Goal: Task Accomplishment & Management: Use online tool/utility

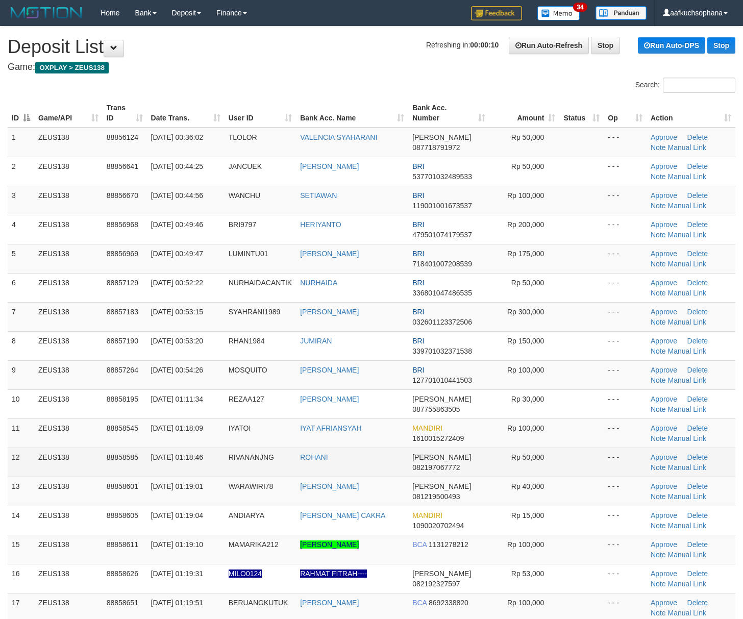
scroll to position [71, 0]
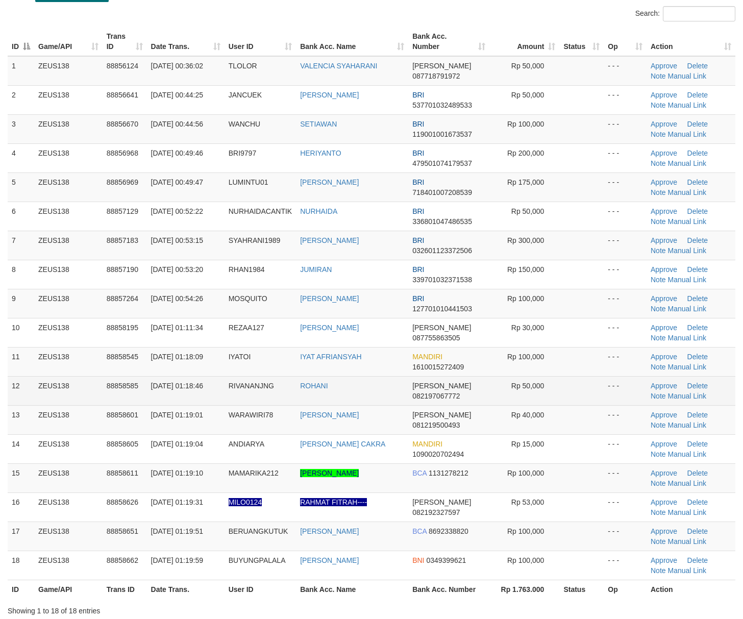
drag, startPoint x: 562, startPoint y: 372, endPoint x: 620, endPoint y: 392, distance: 61.8
click at [568, 374] on td at bounding box center [581, 361] width 44 height 29
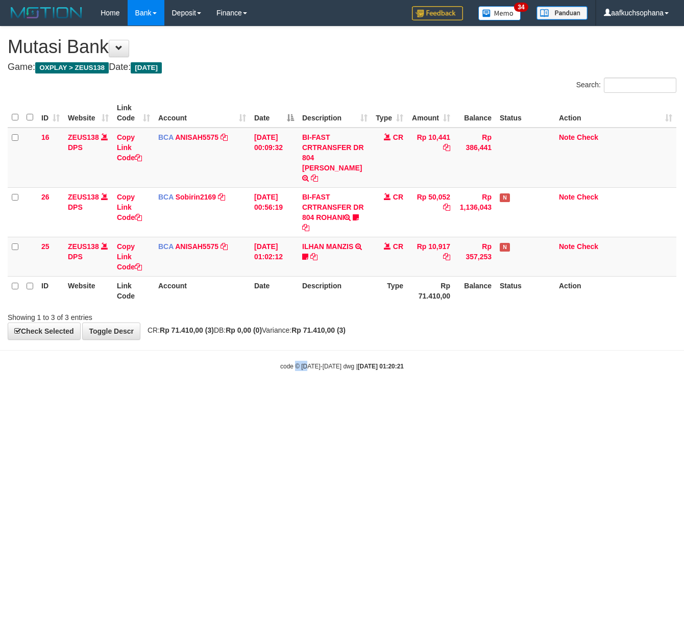
drag, startPoint x: 306, startPoint y: 443, endPoint x: 2, endPoint y: 347, distance: 318.9
click at [305, 396] on html "Toggle navigation Home Bank Account List Load By Website Group [OXPLAY] ZEUS138…" at bounding box center [342, 198] width 684 height 396
click at [342, 392] on html "Toggle navigation Home Bank Account List Load By Website Group [OXPLAY] ZEUS138…" at bounding box center [342, 198] width 684 height 396
click at [327, 396] on html "Toggle navigation Home Bank Account List Load By Website Group [OXPLAY] ZEUS138…" at bounding box center [342, 198] width 684 height 396
click at [306, 396] on html "Toggle navigation Home Bank Account List Load By Website Group [OXPLAY] ZEUS138…" at bounding box center [342, 198] width 684 height 396
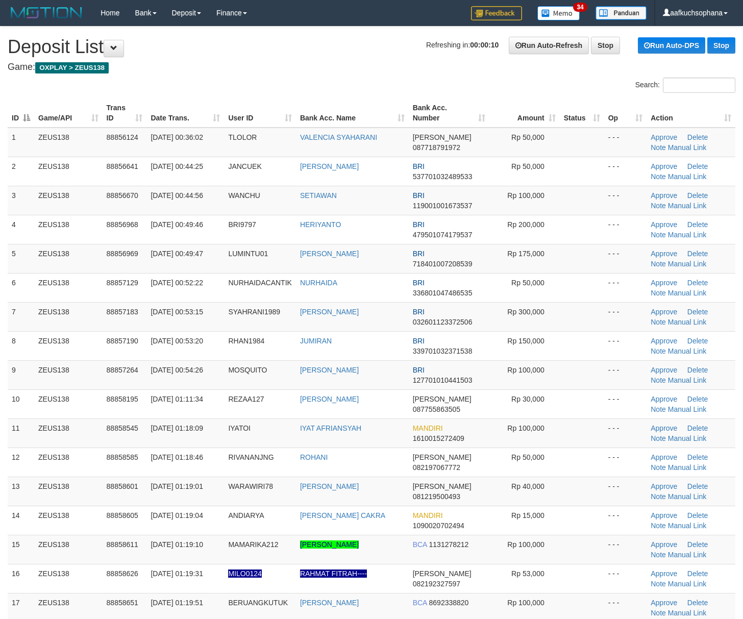
scroll to position [72, 0]
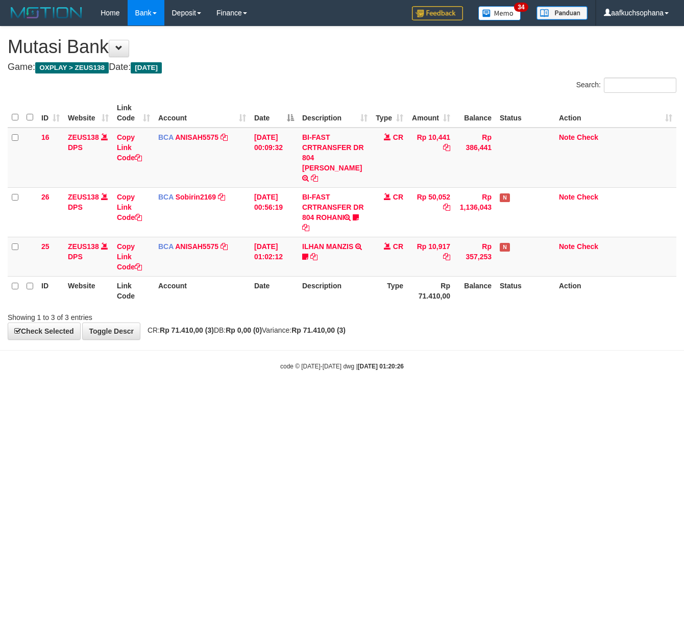
click at [219, 396] on html "Toggle navigation Home Bank Account List Load By Website Group [OXPLAY] ZEUS138…" at bounding box center [342, 198] width 684 height 396
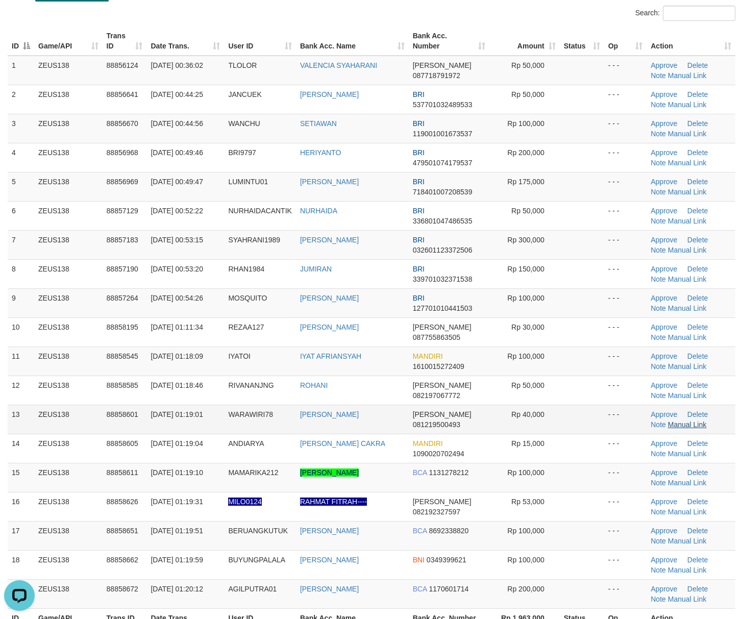
drag, startPoint x: 602, startPoint y: 400, endPoint x: 677, endPoint y: 428, distance: 80.1
click at [605, 404] on tr "12 ZEUS138 88858585 01/10/2025 01:18:46 RIVANANJNG ROHANI DANA 082197067772 Rp …" at bounding box center [371, 389] width 727 height 29
drag, startPoint x: 595, startPoint y: 417, endPoint x: 749, endPoint y: 425, distance: 154.7
click at [601, 419] on td at bounding box center [582, 418] width 44 height 29
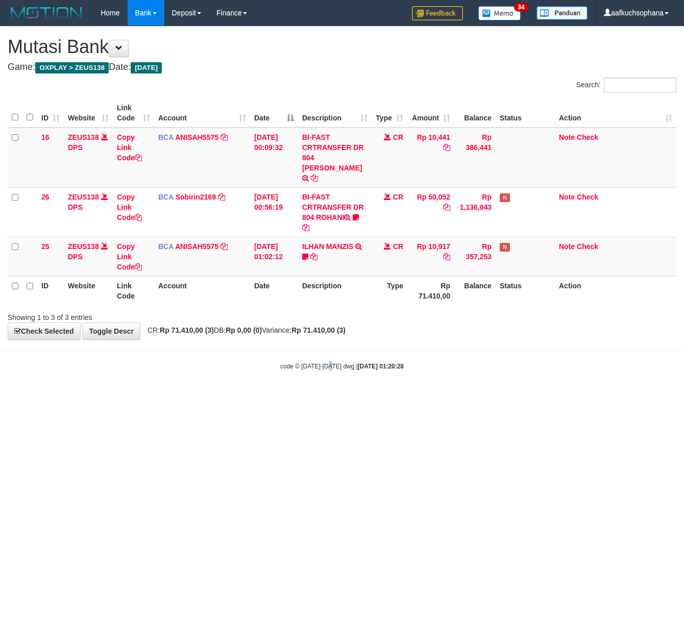
drag, startPoint x: 331, startPoint y: 488, endPoint x: 396, endPoint y: 485, distance: 64.9
click at [331, 396] on html "Toggle navigation Home Bank Account List Load By Website Group [OXPLAY] ZEUS138…" at bounding box center [342, 198] width 684 height 396
click at [421, 396] on html "Toggle navigation Home Bank Account List Load By Website Group [OXPLAY] ZEUS138…" at bounding box center [342, 198] width 684 height 396
drag, startPoint x: 162, startPoint y: 425, endPoint x: 49, endPoint y: 407, distance: 114.2
click at [146, 396] on html "Toggle navigation Home Bank Account List Load By Website Group [OXPLAY] ZEUS138…" at bounding box center [342, 198] width 684 height 396
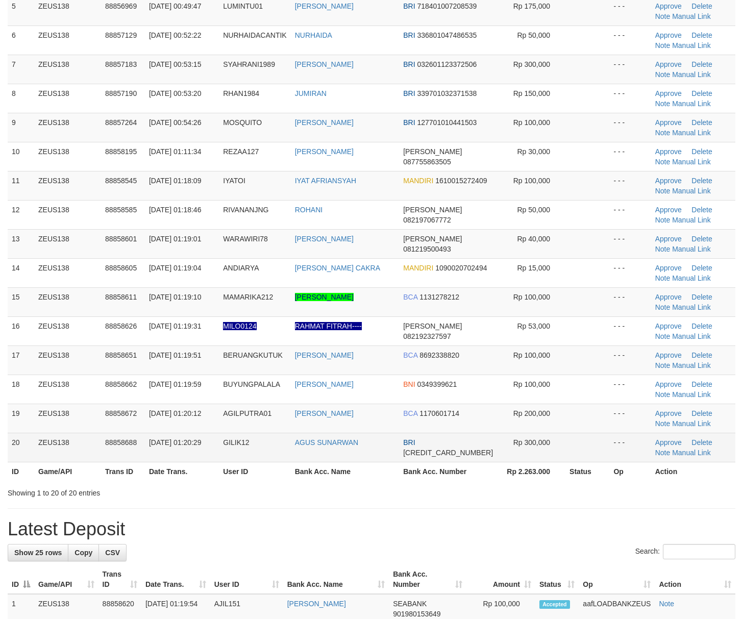
scroll to position [209, 0]
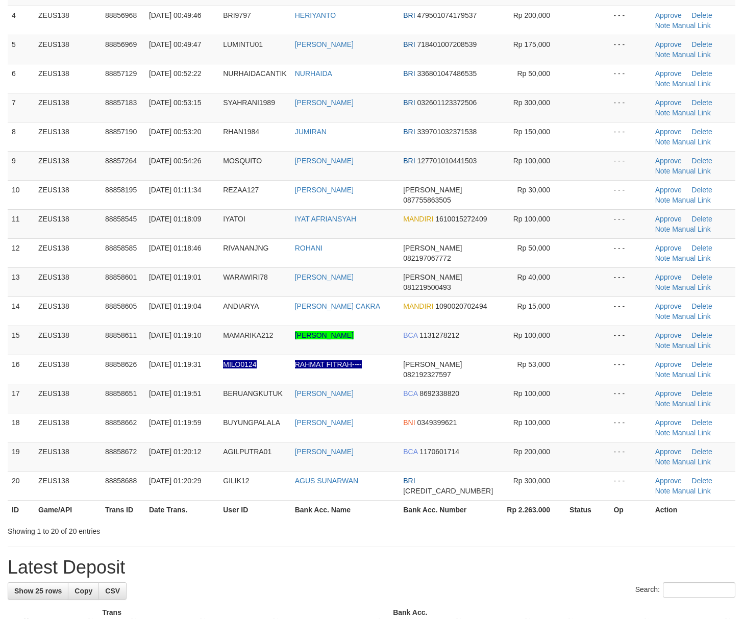
drag, startPoint x: 556, startPoint y: 500, endPoint x: 750, endPoint y: 511, distance: 194.1
click at [562, 500] on tr "20 ZEUS138 88858688 [DATE] 01:20:29 GILIK12 AGUS [GEOGRAPHIC_DATA] BRI [CREDIT_…" at bounding box center [371, 485] width 727 height 29
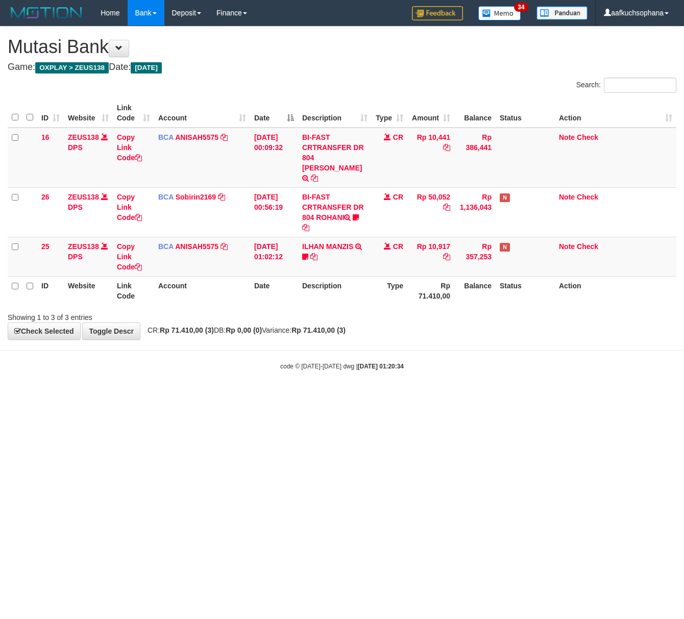
click at [200, 396] on html "Toggle navigation Home Bank Account List Load By Website Group [OXPLAY] ZEUS138…" at bounding box center [342, 198] width 684 height 396
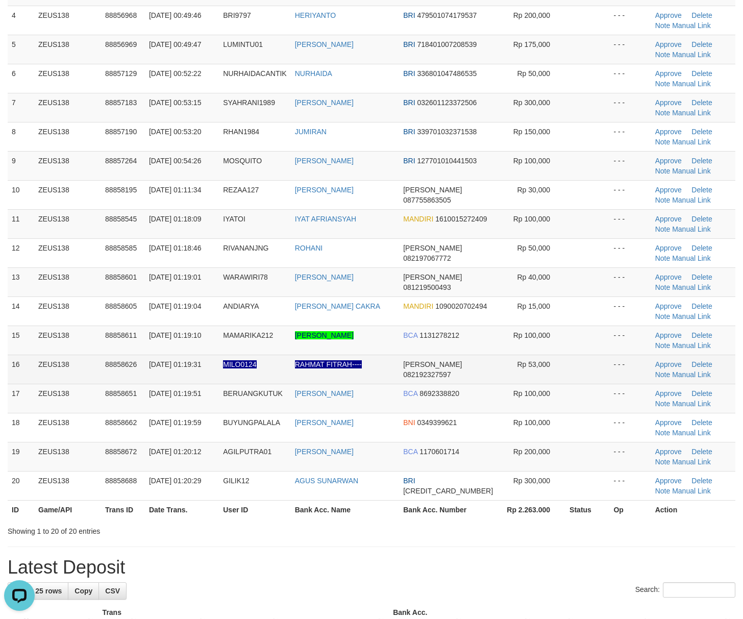
click at [555, 372] on td "Rp 53,000" at bounding box center [531, 369] width 68 height 29
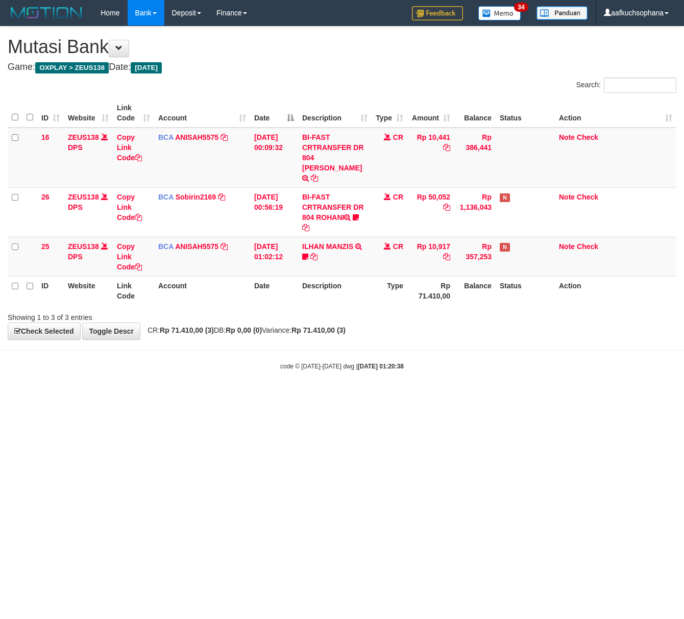
click at [96, 396] on html "Toggle navigation Home Bank Account List Load By Website Group [OXPLAY] ZEUS138…" at bounding box center [342, 198] width 684 height 396
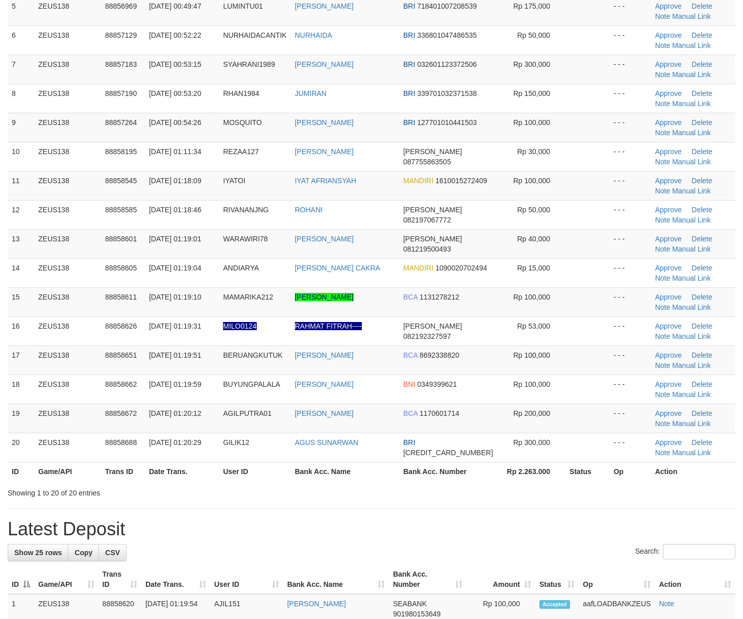
drag, startPoint x: 571, startPoint y: 339, endPoint x: 752, endPoint y: 394, distance: 188.6
click at [573, 343] on td at bounding box center [587, 330] width 44 height 29
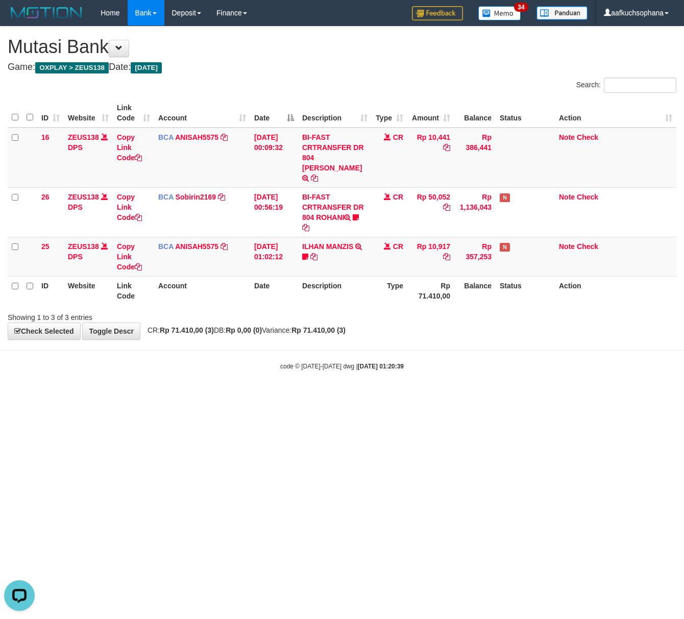
drag, startPoint x: 192, startPoint y: 403, endPoint x: 1, endPoint y: 375, distance: 193.3
click at [192, 396] on html "Toggle navigation Home Bank Account List Load By Website Group [OXPLAY] ZEUS138…" at bounding box center [342, 198] width 684 height 396
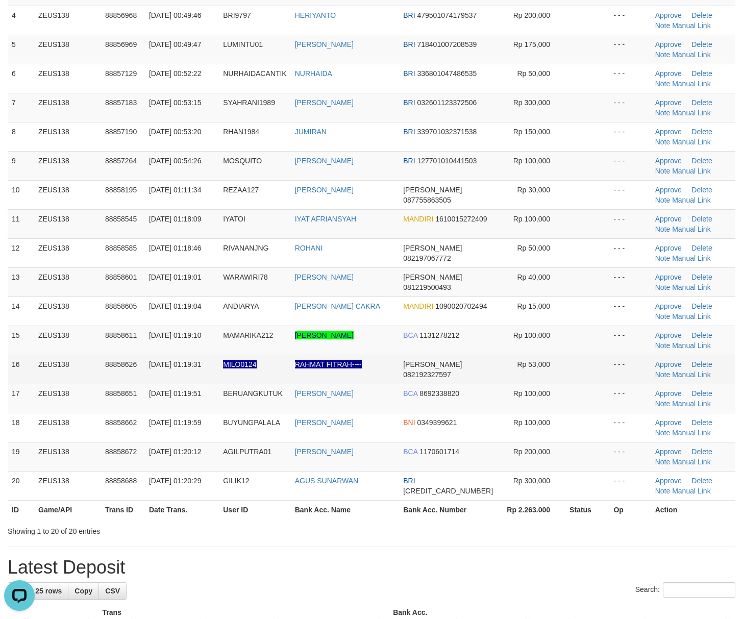
click at [603, 368] on tr "16 ZEUS138 88858626 01/10/2025 01:19:31 MILO0124 RAHMAT FITRAH---- DANA 0821923…" at bounding box center [371, 369] width 727 height 29
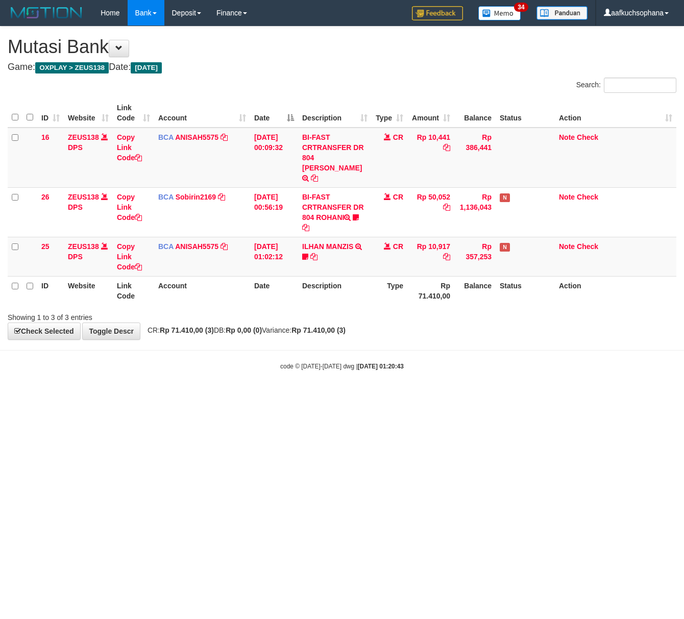
click at [83, 396] on html "Toggle navigation Home Bank Account List Load By Website Group [OXPLAY] ZEUS138…" at bounding box center [342, 198] width 684 height 396
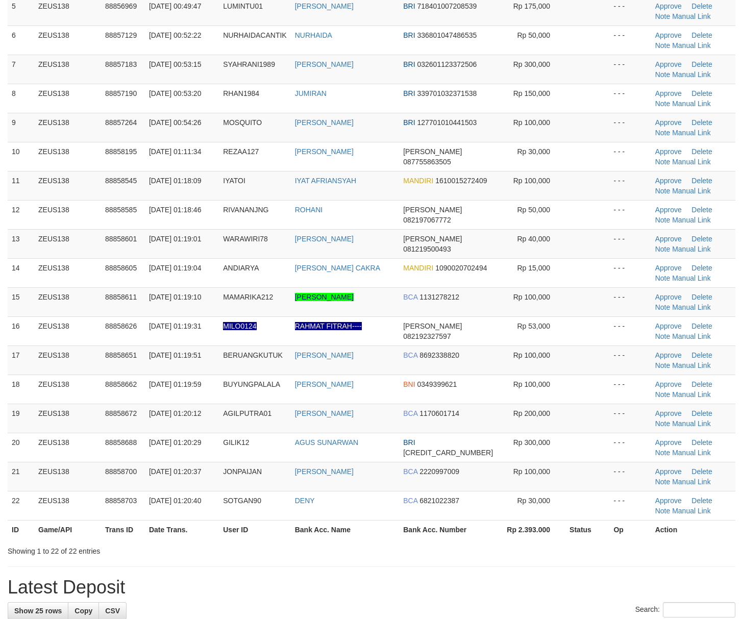
scroll to position [209, 0]
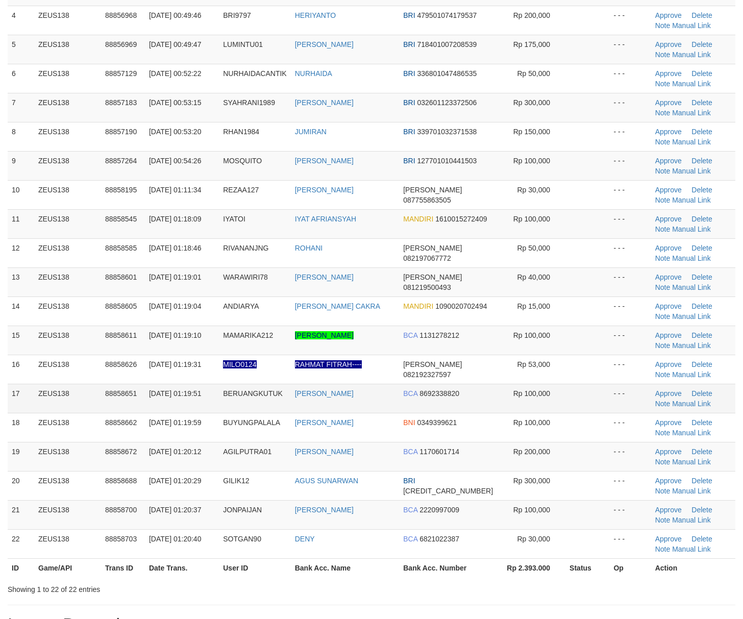
drag, startPoint x: 564, startPoint y: 388, endPoint x: 751, endPoint y: 415, distance: 188.6
click at [570, 390] on td at bounding box center [587, 398] width 44 height 29
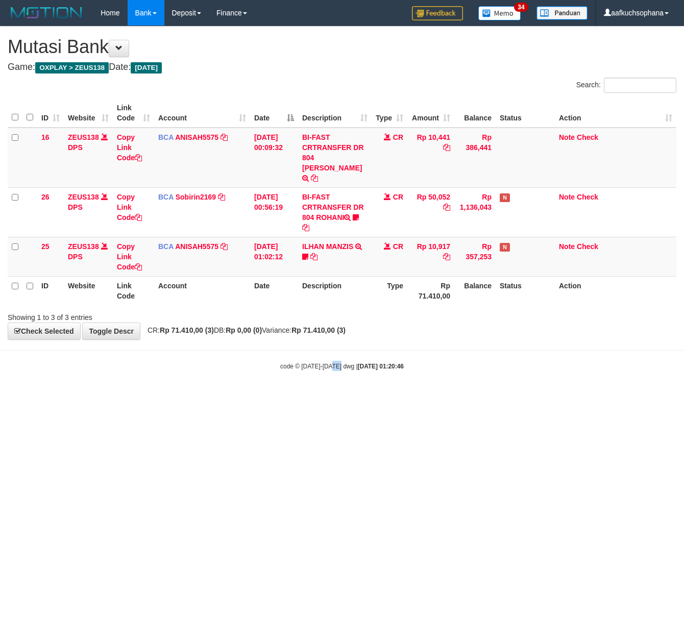
drag, startPoint x: 341, startPoint y: 419, endPoint x: 316, endPoint y: 398, distance: 32.2
click at [343, 396] on html "Toggle navigation Home Bank Account List Load By Website Group [OXPLAY] ZEUS138…" at bounding box center [342, 198] width 684 height 396
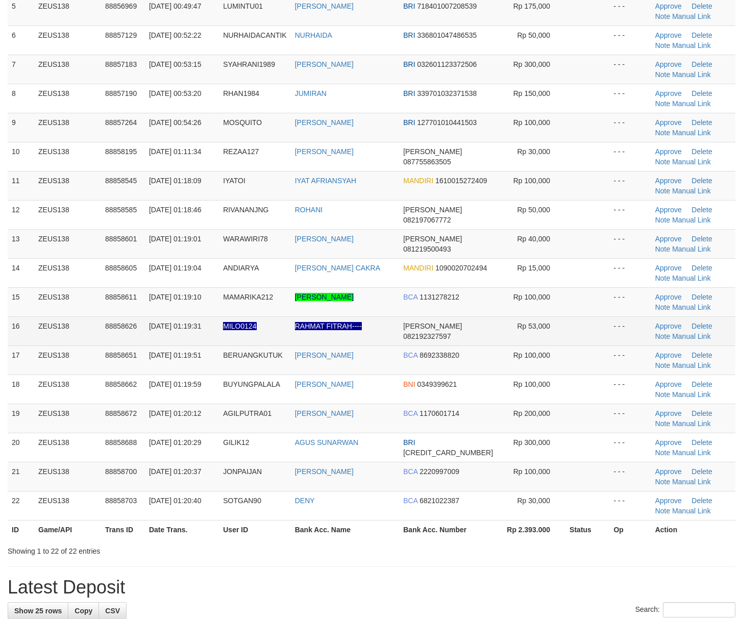
drag, startPoint x: 566, startPoint y: 349, endPoint x: 570, endPoint y: 358, distance: 9.6
click at [566, 356] on tbody "1 ZEUS138 88856124 01/10/2025 00:36:02 TLOLOR VALENCIA SYAHARANI DANA 087718791…" at bounding box center [371, 200] width 727 height 640
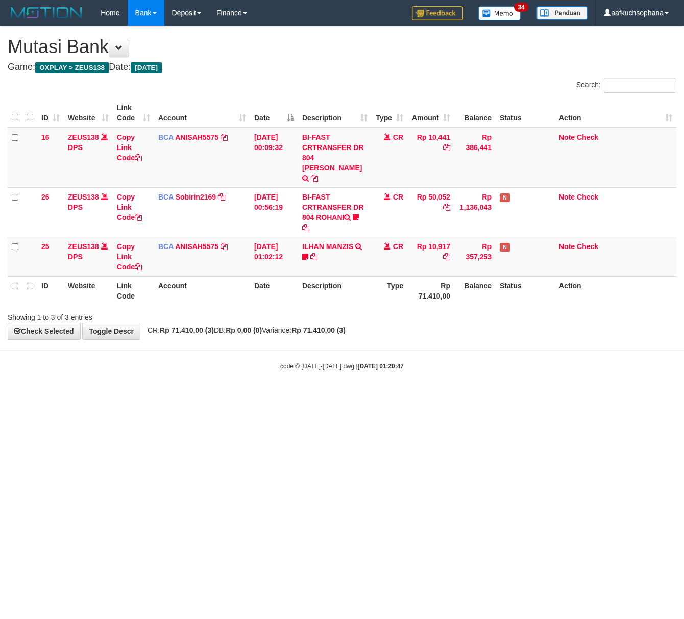
drag, startPoint x: 179, startPoint y: 423, endPoint x: 170, endPoint y: 421, distance: 8.4
click at [175, 396] on html "Toggle navigation Home Bank Account List Load By Website Group [OXPLAY] ZEUS138…" at bounding box center [342, 198] width 684 height 396
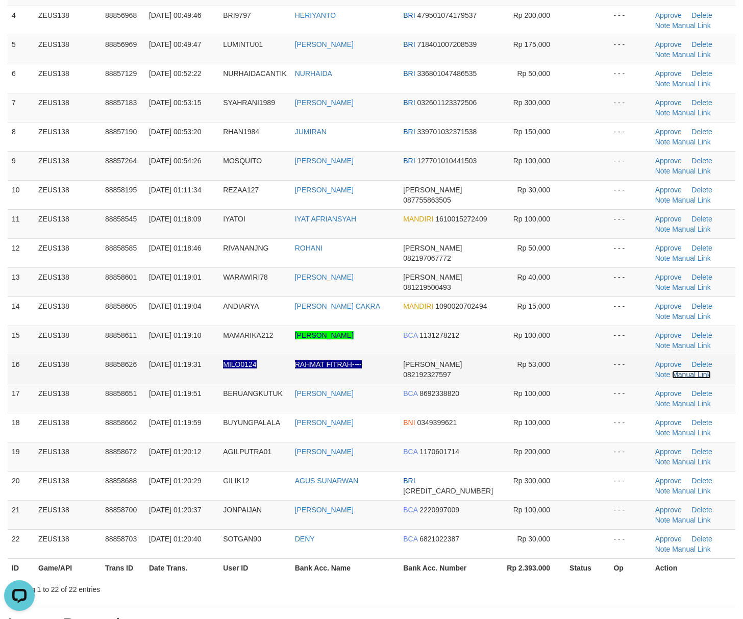
click at [672, 374] on link "Manual Link" at bounding box center [691, 374] width 39 height 8
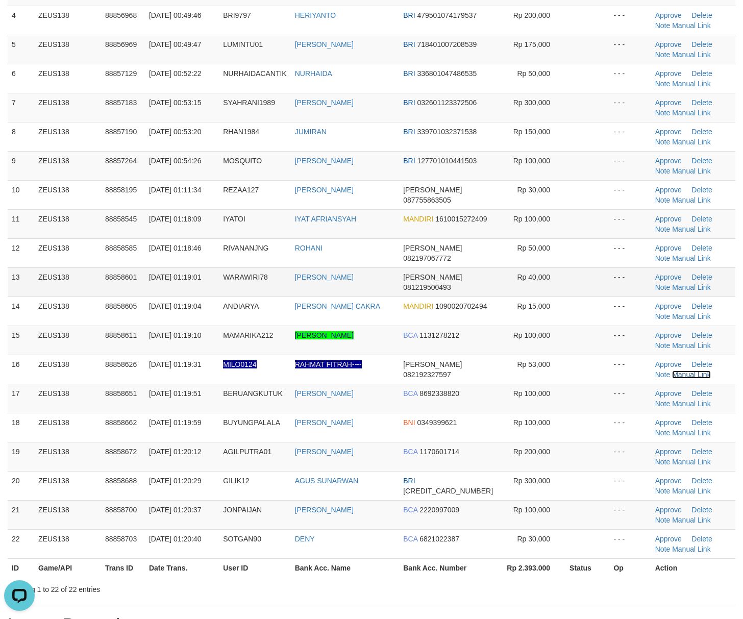
click at [672, 370] on link "Manual Link" at bounding box center [691, 374] width 39 height 8
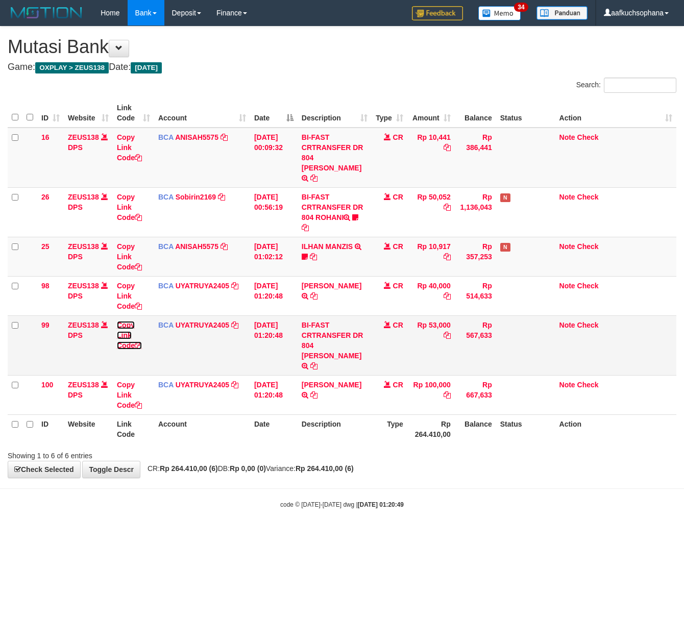
click at [138, 342] on icon at bounding box center [138, 345] width 7 height 7
click at [139, 342] on icon at bounding box center [138, 345] width 7 height 7
drag, startPoint x: 139, startPoint y: 335, endPoint x: 33, endPoint y: 347, distance: 106.4
click at [140, 342] on icon at bounding box center [138, 345] width 7 height 7
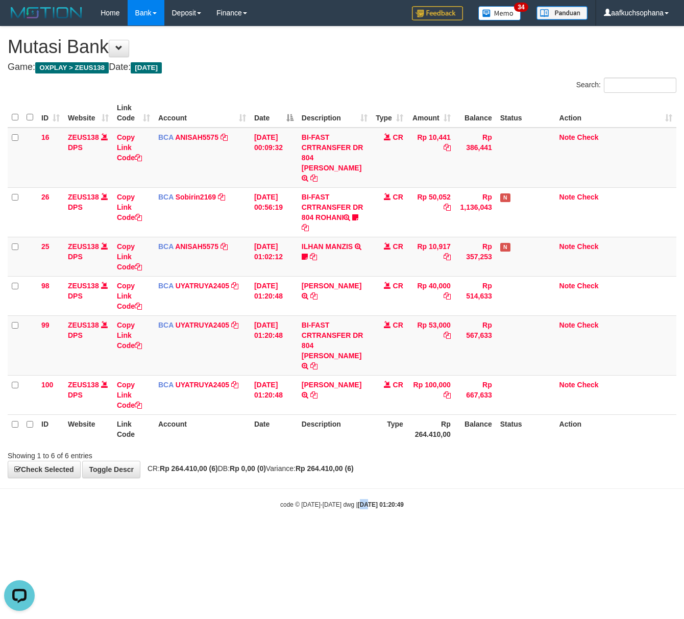
click at [358, 535] on html "Toggle navigation Home Bank Account List Load By Website Group [OXPLAY] ZEUS138…" at bounding box center [342, 267] width 684 height 535
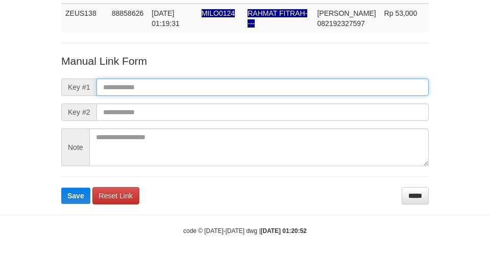
drag, startPoint x: 0, startPoint y: 0, endPoint x: 268, endPoint y: 83, distance: 280.3
click at [268, 83] on input "text" at bounding box center [262, 87] width 332 height 17
paste input "**********"
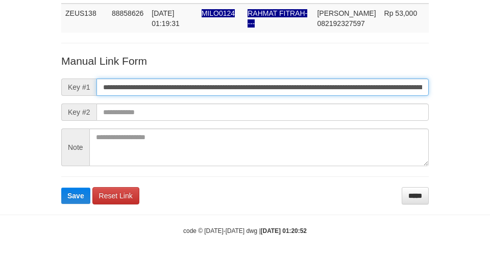
scroll to position [0, 604]
type input "**********"
click at [61, 188] on button "Save" at bounding box center [75, 196] width 29 height 16
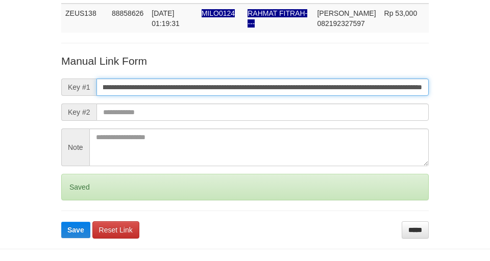
click at [61, 222] on button "Save" at bounding box center [75, 230] width 29 height 16
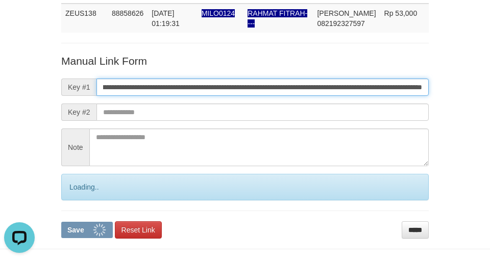
click at [61, 222] on button "Save" at bounding box center [87, 230] width 52 height 16
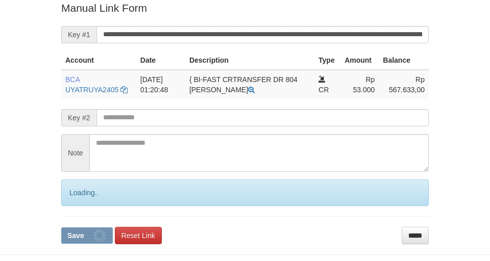
click at [61, 227] on button "Save" at bounding box center [87, 235] width 52 height 16
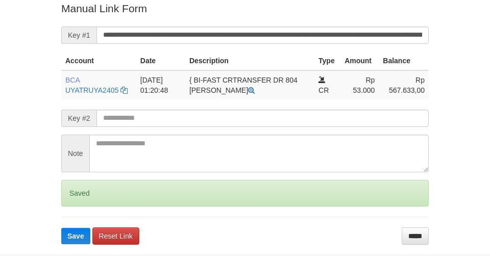
click at [61, 228] on button "Save" at bounding box center [75, 236] width 29 height 16
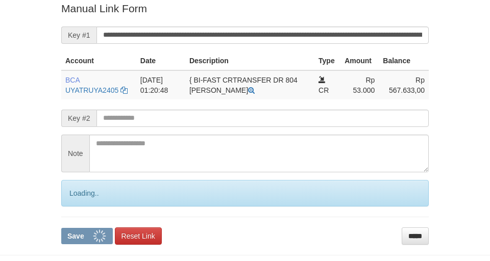
click at [61, 228] on button "Save" at bounding box center [87, 236] width 52 height 16
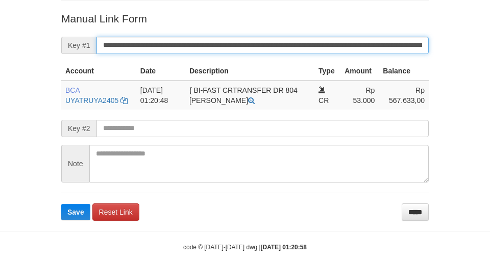
click at [61, 204] on button "Save" at bounding box center [75, 212] width 29 height 16
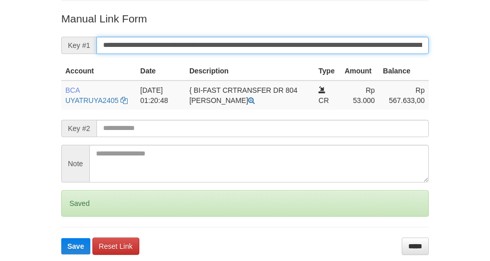
click at [61, 238] on button "Save" at bounding box center [75, 246] width 29 height 16
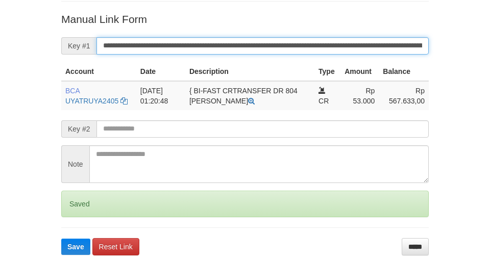
click at [61, 239] on button "Save" at bounding box center [75, 247] width 29 height 16
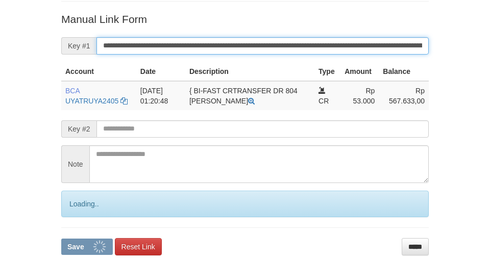
click at [61, 239] on button "Save" at bounding box center [87, 247] width 52 height 16
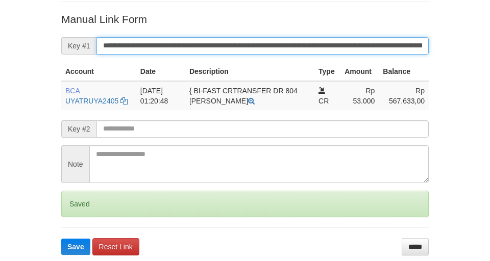
click at [61, 239] on button "Save" at bounding box center [75, 247] width 29 height 16
drag, startPoint x: 0, startPoint y: 0, endPoint x: 237, endPoint y: 39, distance: 240.4
click at [237, 39] on input "**********" at bounding box center [262, 45] width 332 height 17
click at [61, 239] on button "Save" at bounding box center [75, 247] width 29 height 16
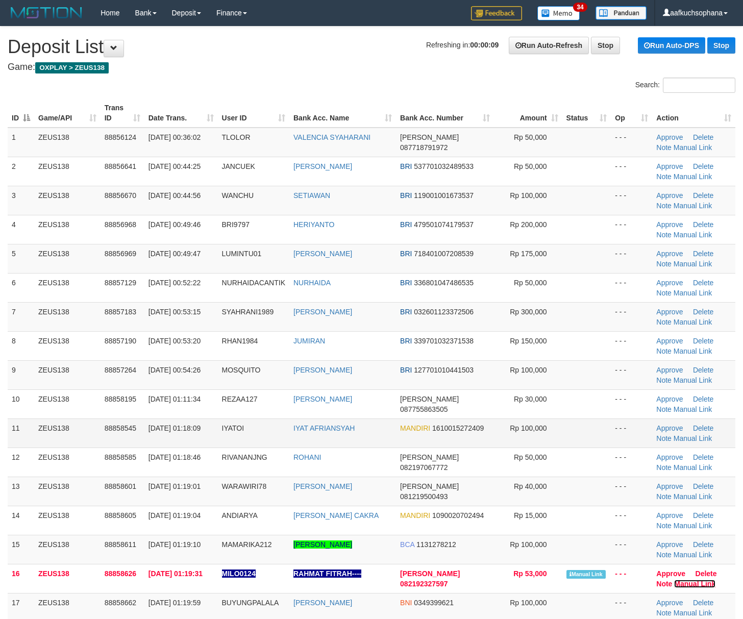
drag, startPoint x: 684, startPoint y: 586, endPoint x: 417, endPoint y: 422, distance: 312.6
click at [682, 586] on link "Manual Link" at bounding box center [694, 583] width 41 height 8
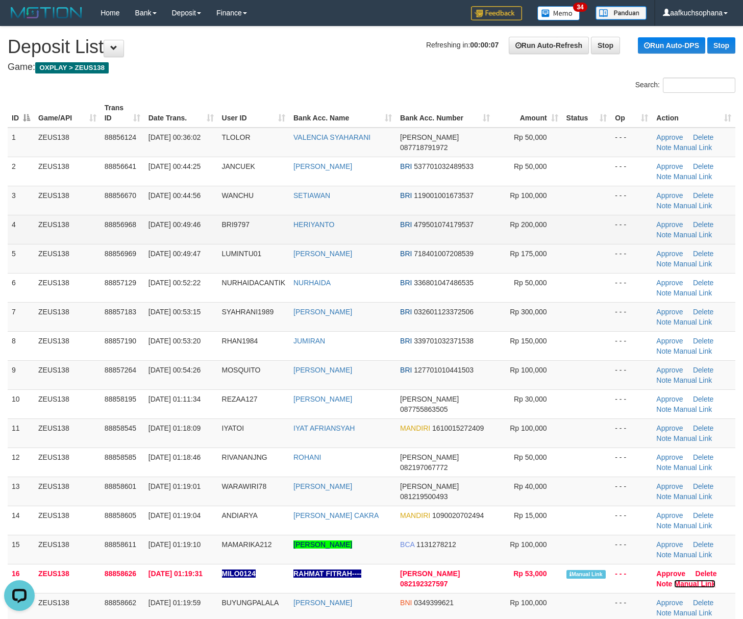
click at [674, 579] on link "Manual Link" at bounding box center [694, 583] width 41 height 8
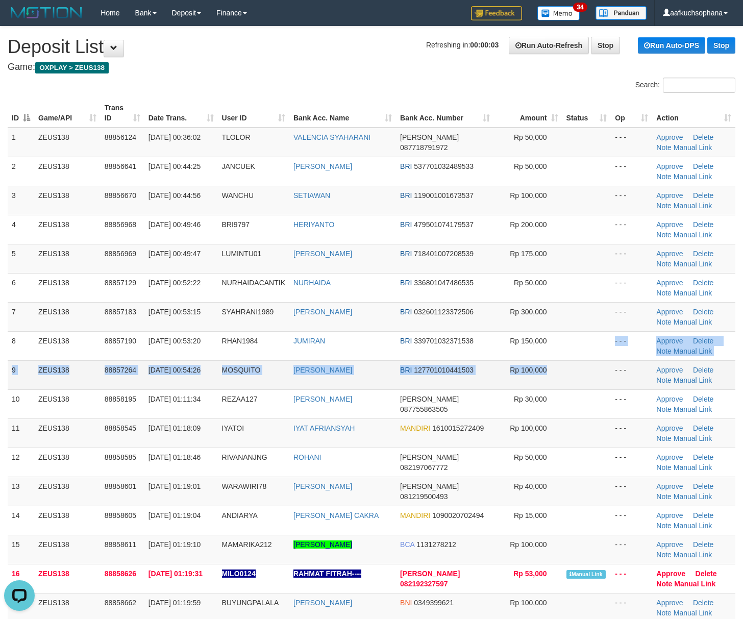
drag, startPoint x: 560, startPoint y: 363, endPoint x: 748, endPoint y: 313, distance: 194.9
click at [563, 362] on tbody "1 ZEUS138 88856124 [DATE] 00:36:02 [GEOGRAPHIC_DATA] VALENCIA SYAHARANI [PERSON…" at bounding box center [371, 433] width 727 height 611
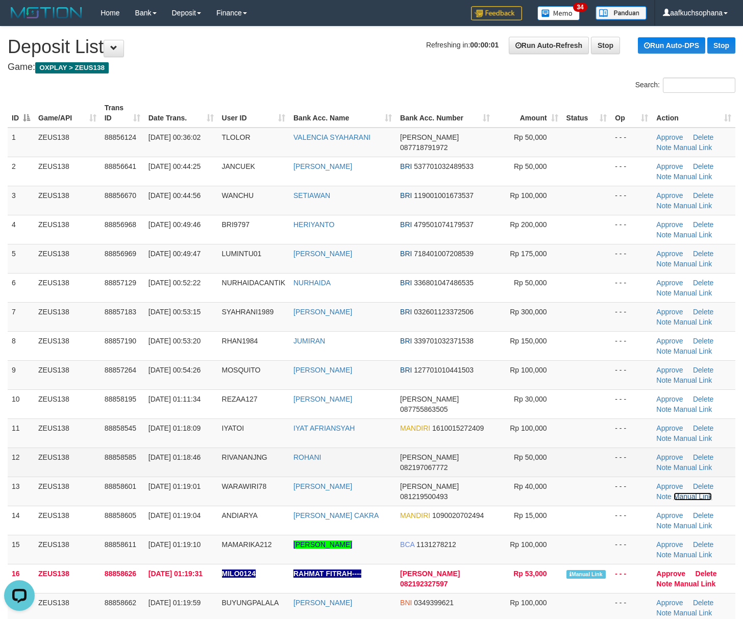
drag, startPoint x: 677, startPoint y: 496, endPoint x: 613, endPoint y: 460, distance: 73.8
click at [677, 496] on link "Manual Link" at bounding box center [692, 496] width 39 height 8
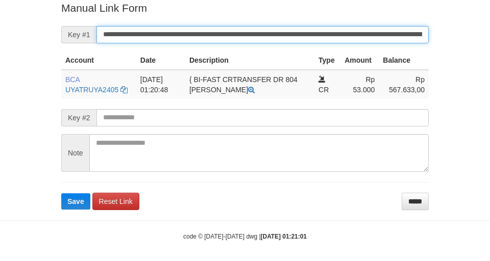
click at [61, 193] on button "Save" at bounding box center [75, 201] width 29 height 16
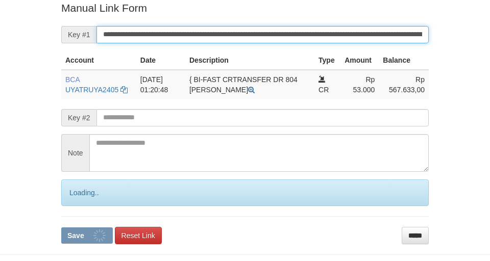
click at [315, 40] on input "**********" at bounding box center [262, 34] width 332 height 17
click at [61, 227] on button "Save" at bounding box center [87, 235] width 52 height 16
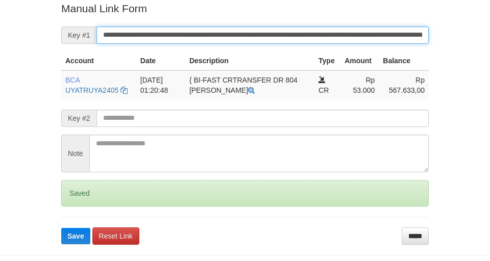
click at [61, 228] on button "Save" at bounding box center [75, 236] width 29 height 16
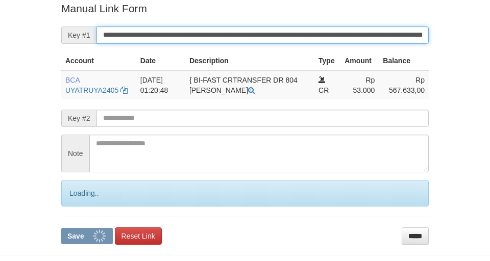
click at [61, 228] on button "Save" at bounding box center [87, 236] width 52 height 16
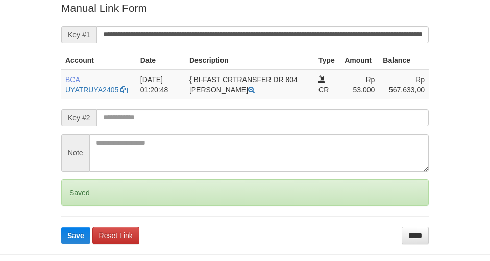
click at [61, 227] on button "Save" at bounding box center [75, 235] width 29 height 16
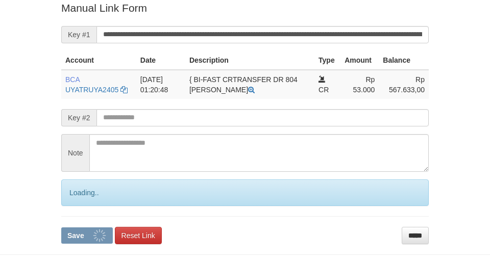
click at [61, 227] on button "Save" at bounding box center [87, 235] width 52 height 16
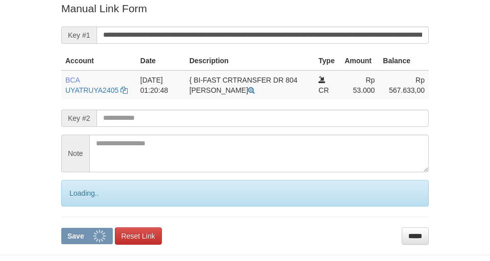
click at [61, 228] on button "Save" at bounding box center [87, 236] width 52 height 16
click at [309, 35] on input "**********" at bounding box center [262, 35] width 332 height 17
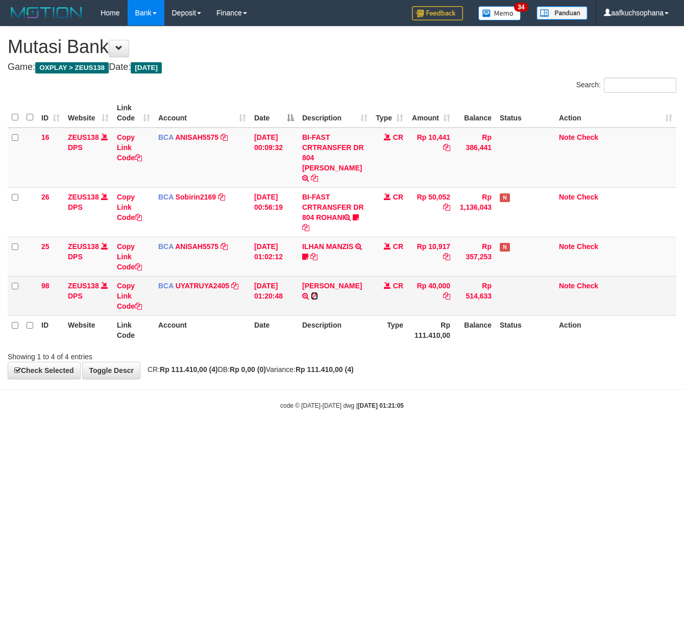
click at [312, 292] on icon at bounding box center [314, 295] width 7 height 7
click at [137, 302] on icon at bounding box center [138, 305] width 7 height 7
click at [138, 302] on icon at bounding box center [138, 305] width 7 height 7
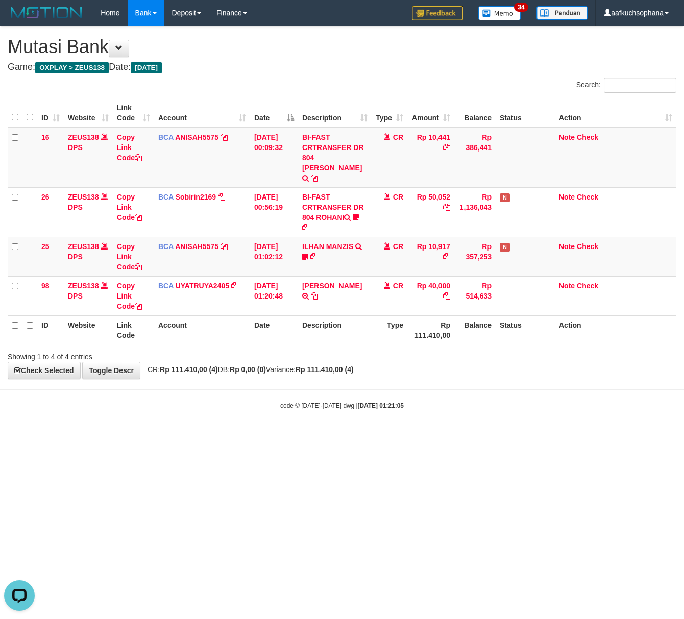
scroll to position [140, 0]
drag, startPoint x: 208, startPoint y: 431, endPoint x: 164, endPoint y: 411, distance: 48.4
click at [188, 421] on html "Toggle navigation Home Bank Account List Load By Website Group [OXPLAY] ZEUS138…" at bounding box center [342, 218] width 684 height 436
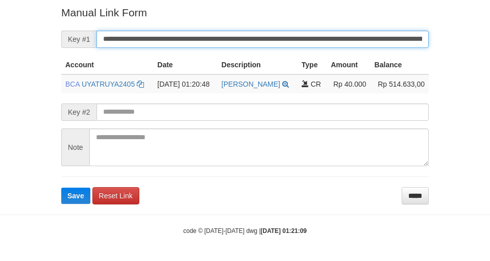
scroll to position [206, 0]
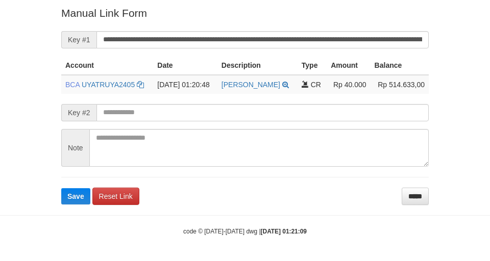
drag, startPoint x: 247, startPoint y: 35, endPoint x: 257, endPoint y: 41, distance: 12.2
click at [257, 41] on input "**********" at bounding box center [262, 39] width 332 height 17
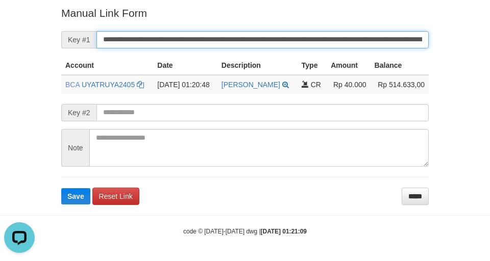
click at [61, 188] on button "Save" at bounding box center [75, 196] width 29 height 16
click at [127, 47] on input "**********" at bounding box center [262, 39] width 332 height 17
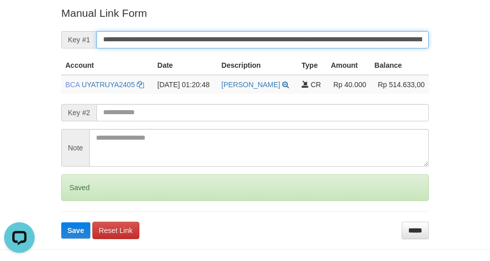
click at [61, 222] on button "Save" at bounding box center [75, 230] width 29 height 16
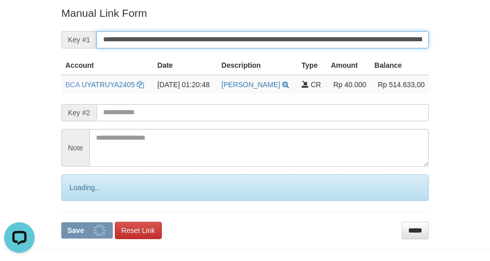
drag, startPoint x: 127, startPoint y: 47, endPoint x: 144, endPoint y: 48, distance: 17.4
click at [134, 47] on input "**********" at bounding box center [262, 39] width 332 height 17
click at [61, 222] on button "Save" at bounding box center [87, 230] width 52 height 16
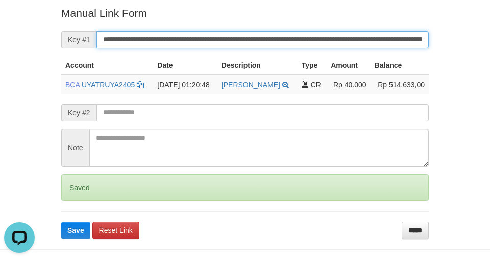
click at [61, 222] on button "Save" at bounding box center [75, 230] width 29 height 16
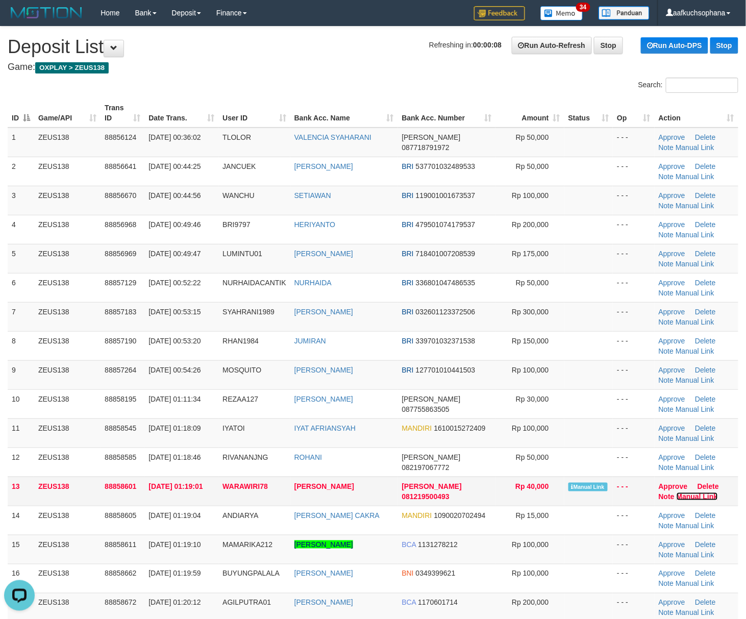
click at [682, 500] on link "Manual Link" at bounding box center [696, 496] width 41 height 8
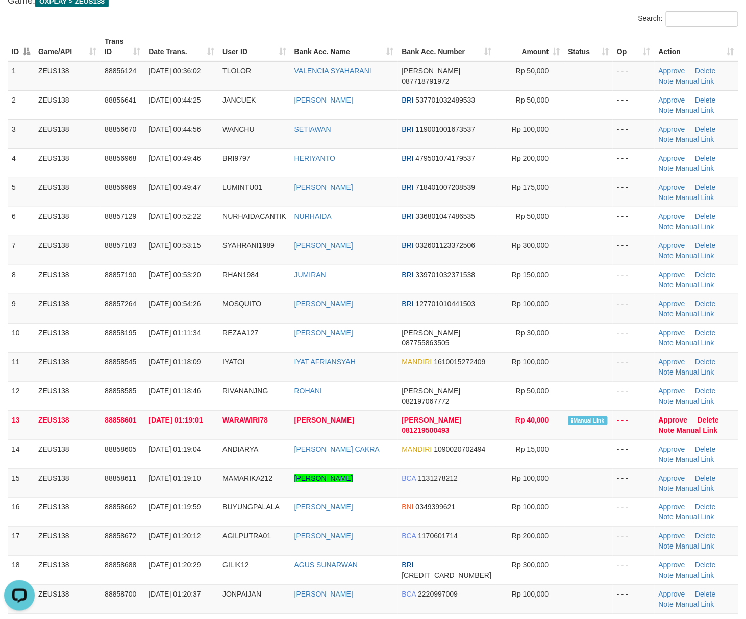
scroll to position [204, 0]
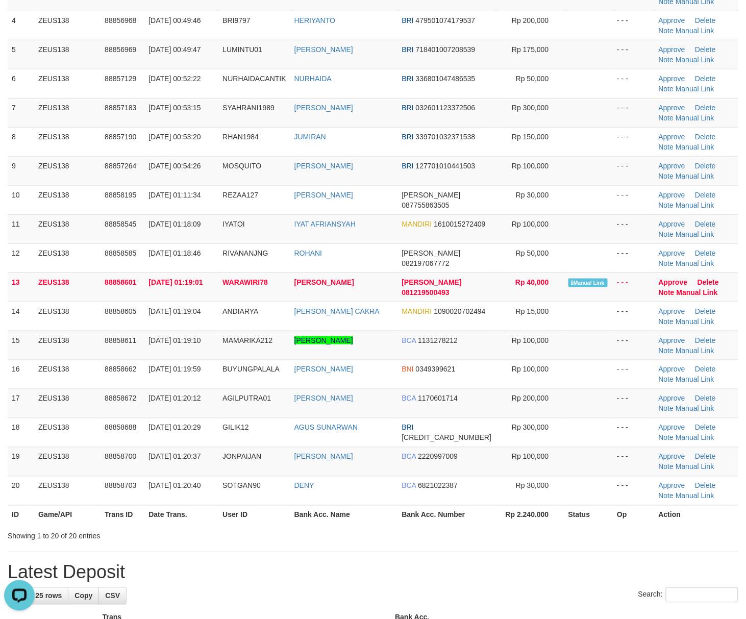
click at [527, 541] on div "Showing 1 to 20 of 20 entries" at bounding box center [373, 534] width 746 height 14
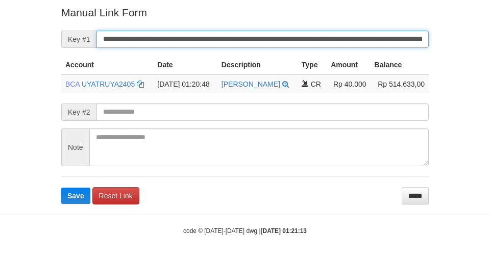
click at [61, 188] on button "Save" at bounding box center [75, 196] width 29 height 16
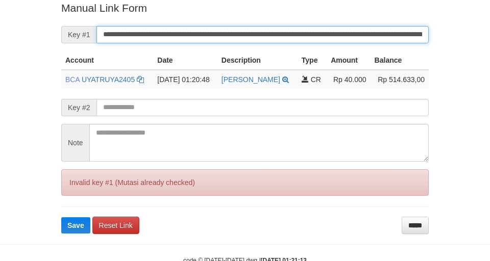
click at [61, 217] on button "Save" at bounding box center [75, 225] width 29 height 16
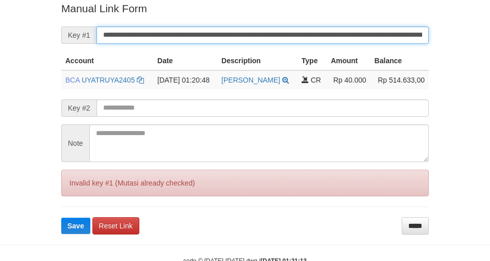
click at [61, 218] on button "Save" at bounding box center [75, 226] width 29 height 16
click at [329, 41] on input "**********" at bounding box center [262, 35] width 332 height 17
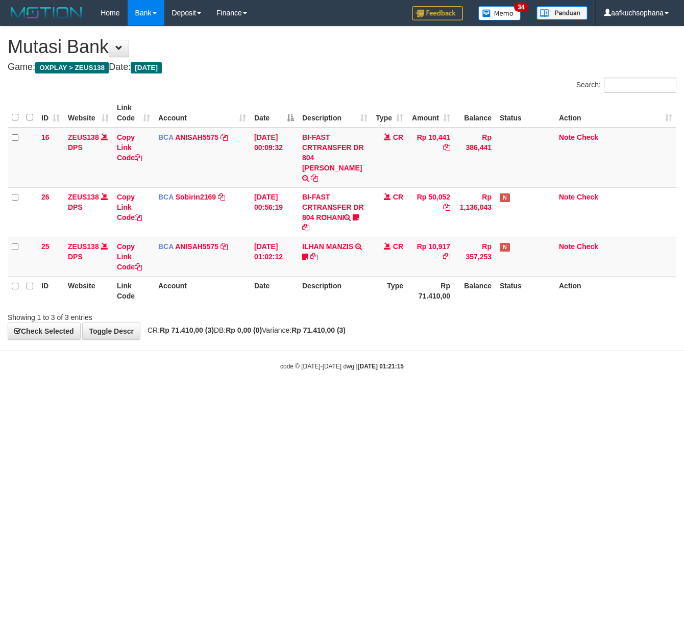
drag, startPoint x: 496, startPoint y: 445, endPoint x: 488, endPoint y: 443, distance: 8.9
click at [488, 396] on html "Toggle navigation Home Bank Account List Load By Website Group [OXPLAY] ZEUS138…" at bounding box center [342, 198] width 684 height 396
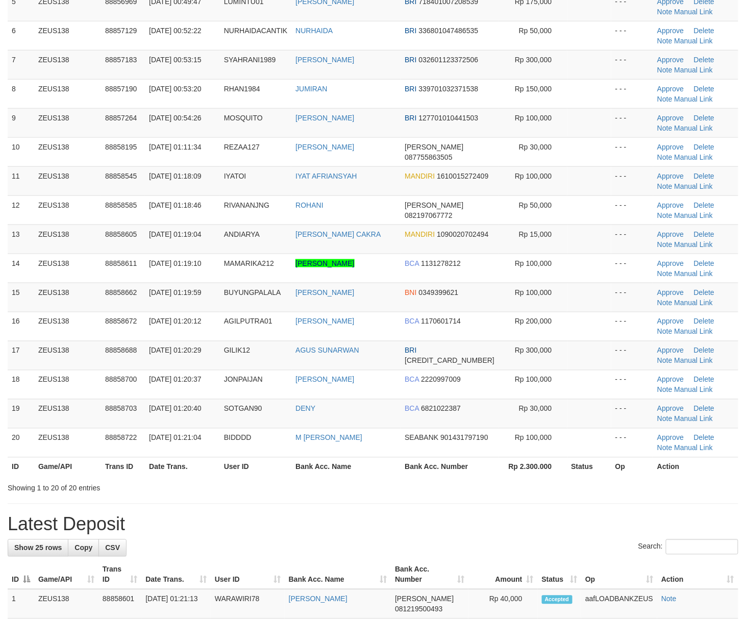
scroll to position [204, 0]
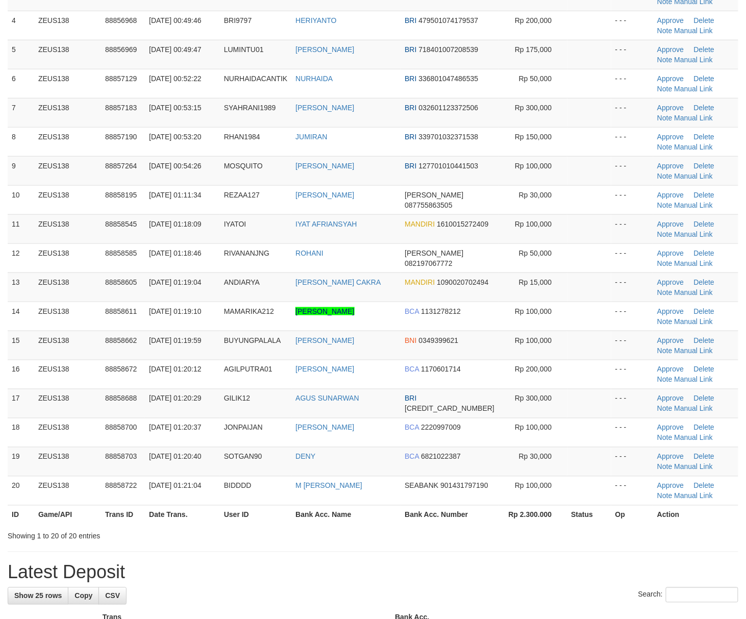
drag, startPoint x: 580, startPoint y: 561, endPoint x: 747, endPoint y: 456, distance: 197.6
click at [594, 551] on div "**********" at bounding box center [373, 550] width 746 height 1457
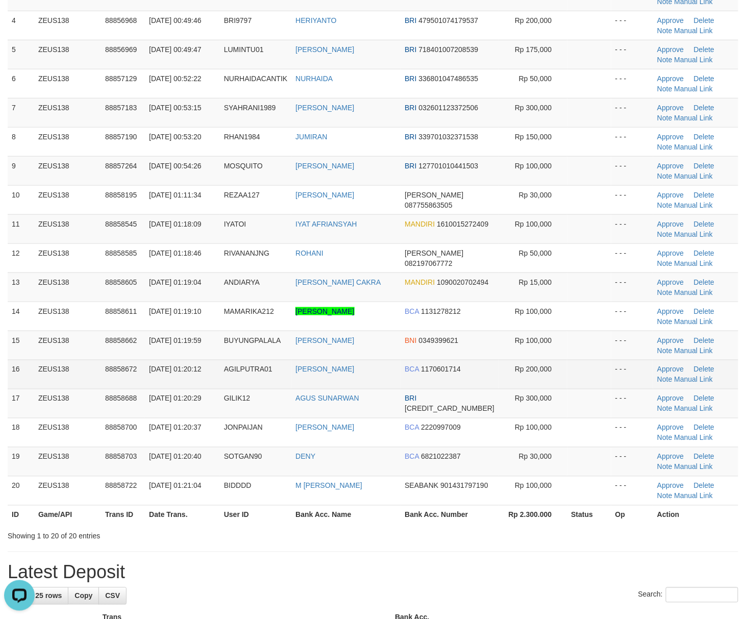
scroll to position [0, 0]
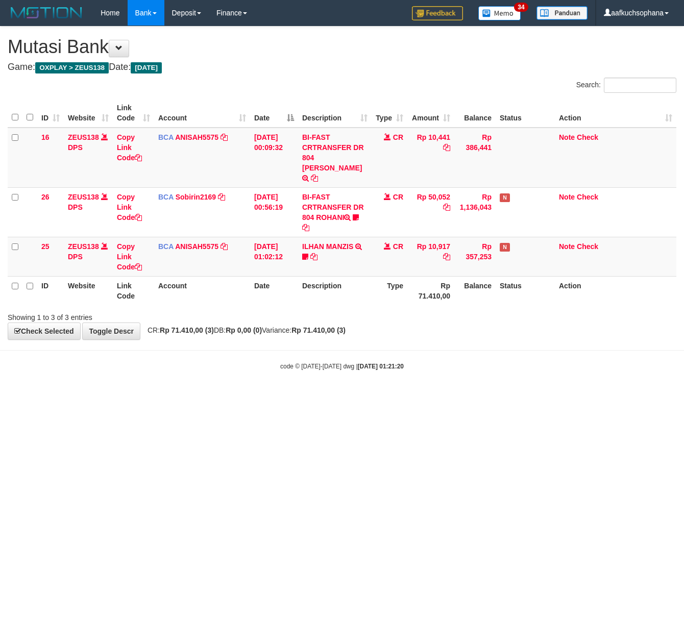
drag, startPoint x: 113, startPoint y: 453, endPoint x: 1, endPoint y: 439, distance: 113.1
click at [98, 396] on html "Toggle navigation Home Bank Account List Load By Website Group [OXPLAY] ZEUS138…" at bounding box center [342, 198] width 684 height 396
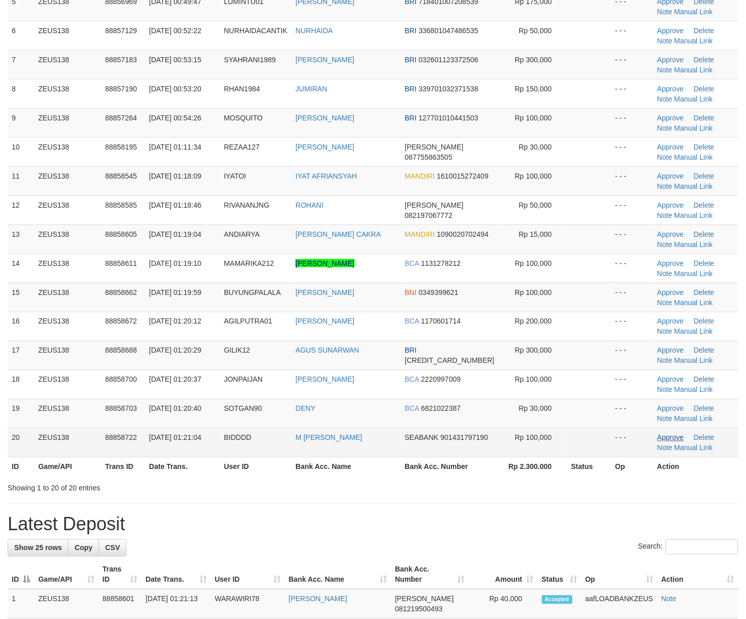
drag, startPoint x: 415, startPoint y: 496, endPoint x: 675, endPoint y: 484, distance: 260.4
click at [422, 493] on div "Search: ID Game/API Trans ID Date Trans. User ID Bank Acc. Name Bank Acc. Numbe…" at bounding box center [373, 160] width 730 height 668
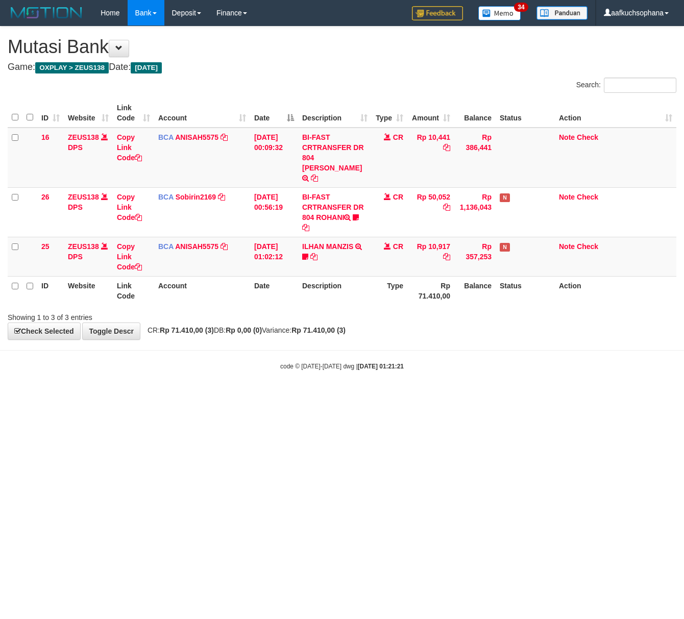
drag, startPoint x: 139, startPoint y: 464, endPoint x: 3, endPoint y: 451, distance: 137.2
click at [139, 396] on html "Toggle navigation Home Bank Account List Load By Website Group [OXPLAY] ZEUS138…" at bounding box center [342, 198] width 684 height 396
drag, startPoint x: 536, startPoint y: 423, endPoint x: 509, endPoint y: 418, distance: 26.9
click at [522, 396] on html "Toggle navigation Home Bank Account List Load By Website Group [OXPLAY] ZEUS138…" at bounding box center [342, 198] width 684 height 396
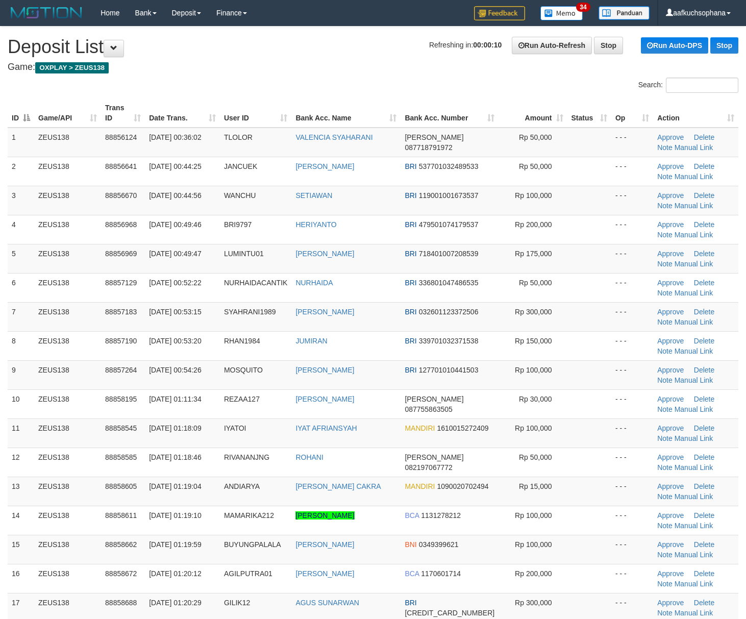
scroll to position [252, 0]
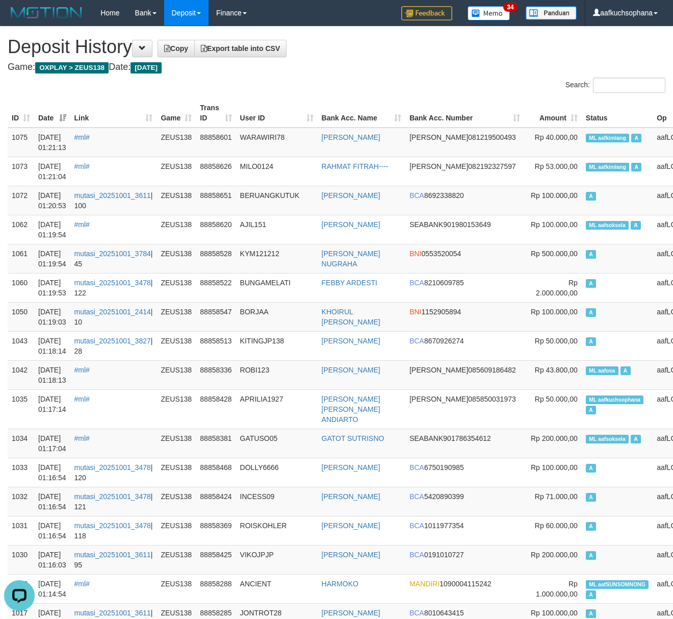
drag, startPoint x: 343, startPoint y: 66, endPoint x: 231, endPoint y: 86, distance: 114.4
click at [321, 71] on h4 "Game: OXPLAY > ZEUS138 Date: [DATE]" at bounding box center [337, 67] width 658 height 10
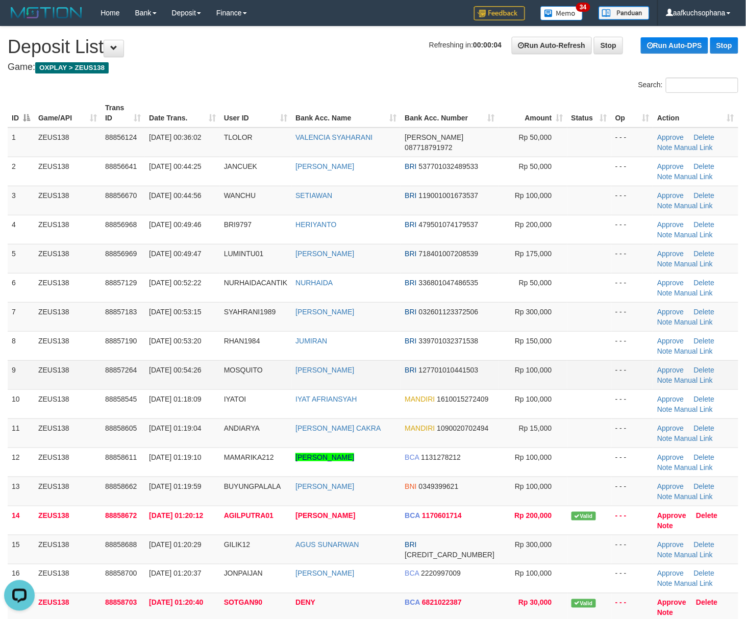
click at [644, 378] on td "- - -" at bounding box center [632, 374] width 42 height 29
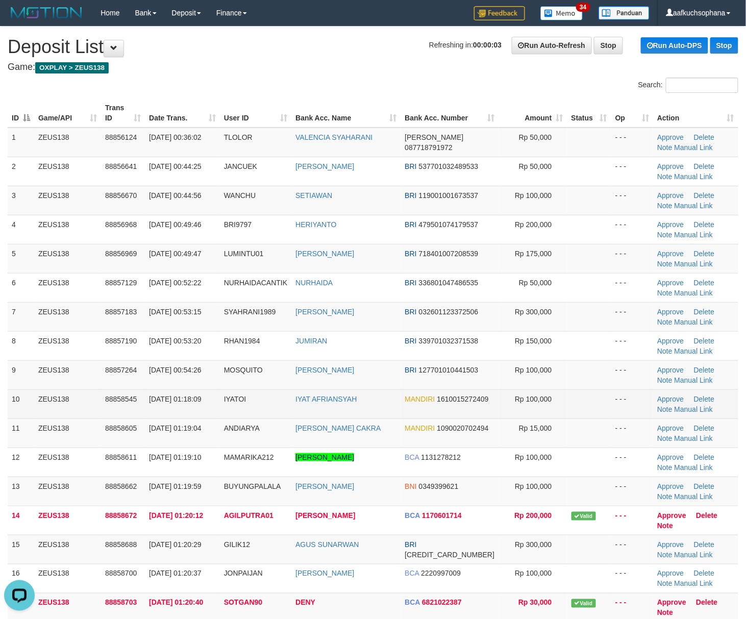
click at [587, 392] on td at bounding box center [589, 403] width 44 height 29
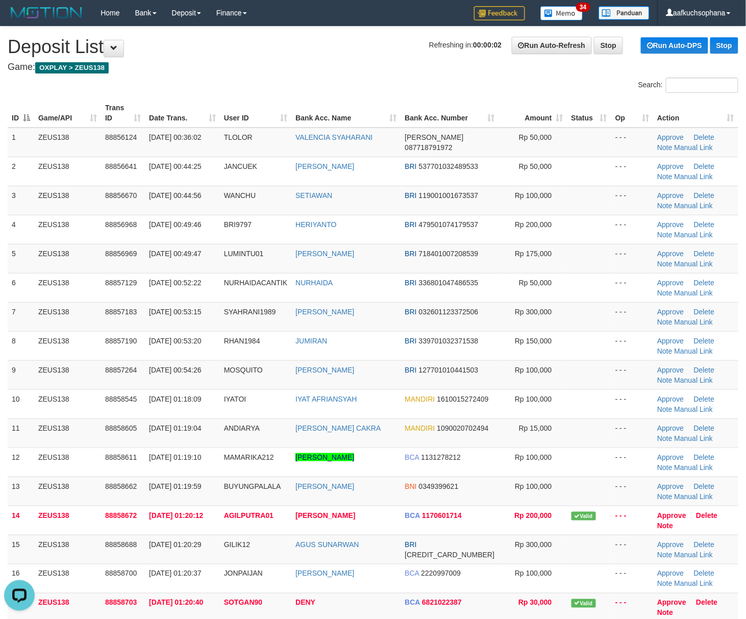
scroll to position [98, 0]
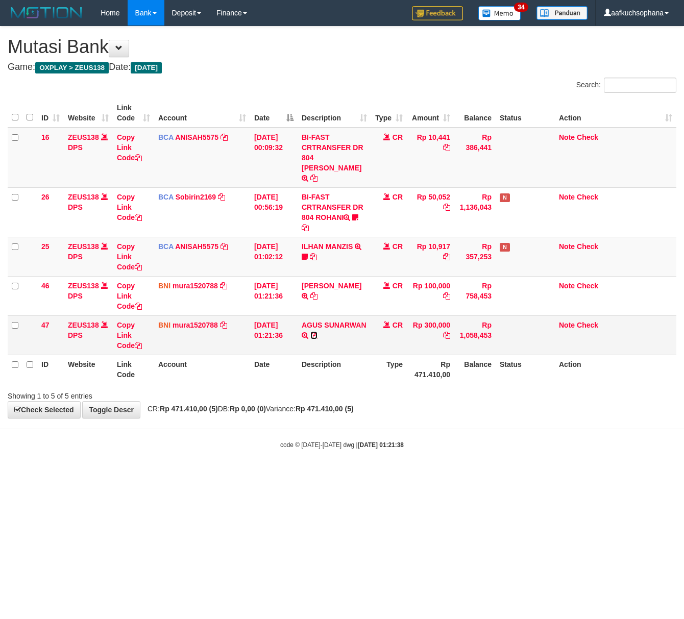
click at [315, 332] on icon at bounding box center [313, 335] width 7 height 7
drag, startPoint x: 237, startPoint y: 509, endPoint x: 2, endPoint y: 490, distance: 235.4
click at [224, 475] on html "Toggle navigation Home Bank Account List Load By Website Group [OXPLAY] ZEUS138…" at bounding box center [342, 237] width 684 height 475
click at [220, 475] on html "Toggle navigation Home Bank Account List Load By Website Group [OXPLAY] ZEUS138…" at bounding box center [342, 237] width 684 height 475
click at [367, 460] on body "Toggle navigation Home Bank Account List Load By Website Group [OXPLAY] ZEUS138…" at bounding box center [342, 237] width 684 height 475
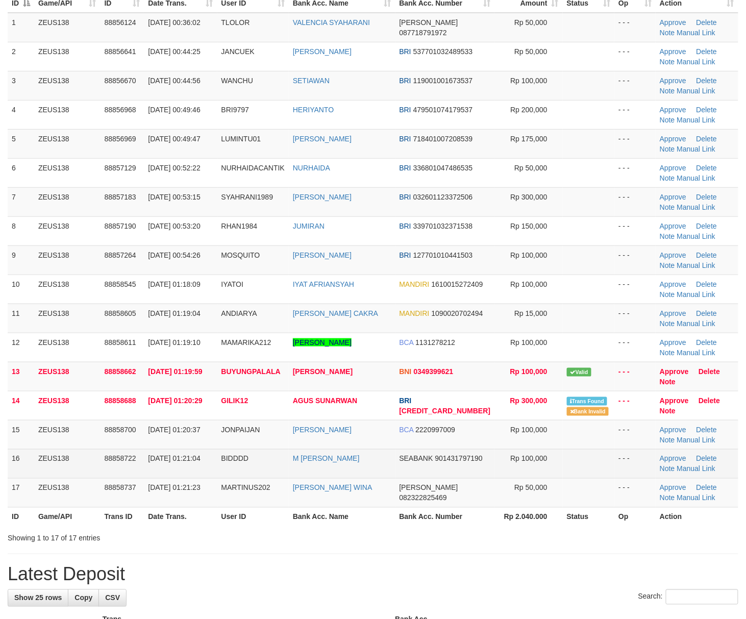
scroll to position [98, 0]
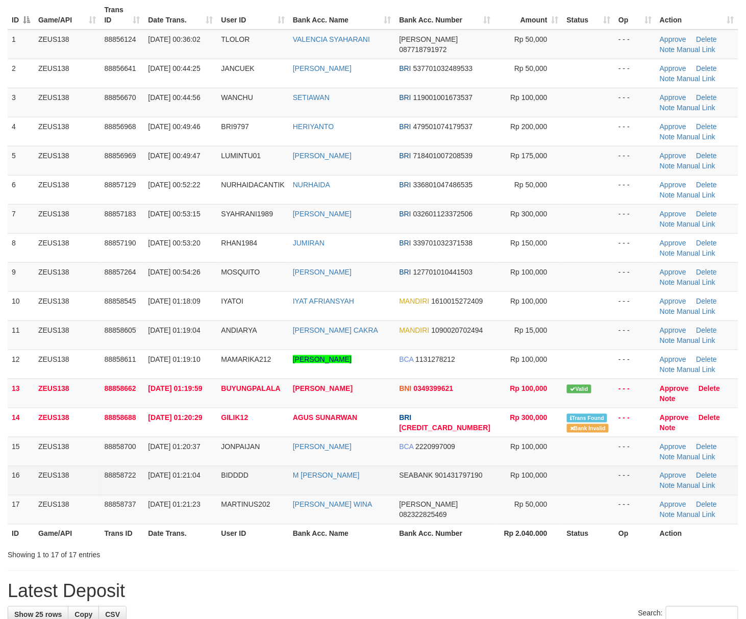
click at [590, 491] on tbody "1 ZEUS138 88856124 [DATE] 00:36:02 [GEOGRAPHIC_DATA] VALENCIA SYAHARANI [PERSON…" at bounding box center [373, 277] width 730 height 495
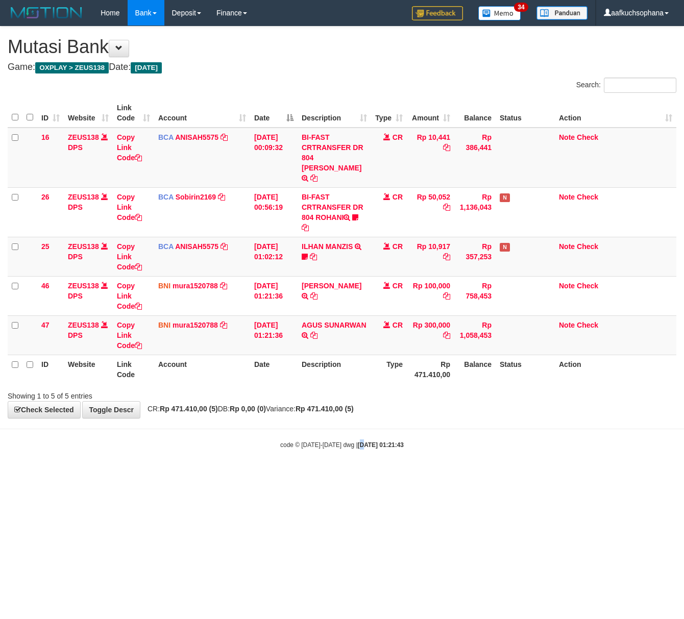
drag, startPoint x: 353, startPoint y: 531, endPoint x: 303, endPoint y: 511, distance: 54.3
click at [351, 475] on html "Toggle navigation Home Bank Account List Load By Website Group [OXPLAY] ZEUS138…" at bounding box center [342, 237] width 684 height 475
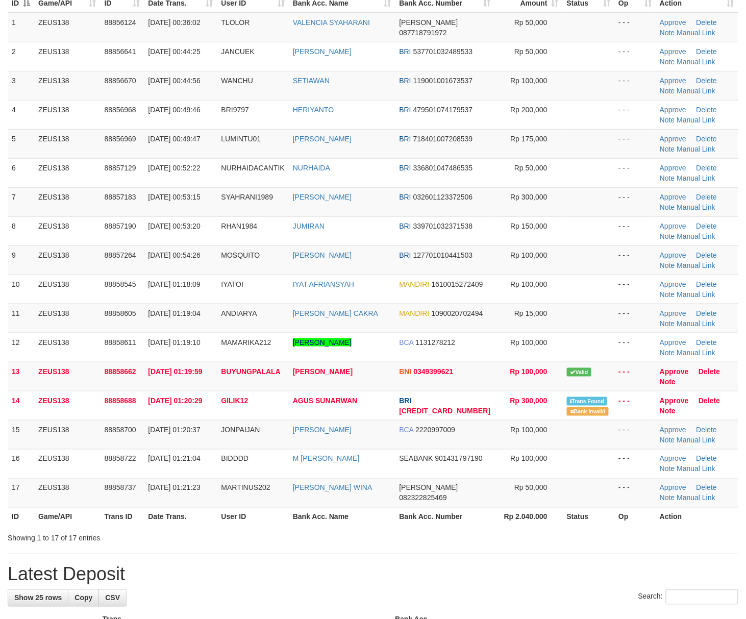
drag, startPoint x: 444, startPoint y: 524, endPoint x: 531, endPoint y: 532, distance: 87.5
click at [494, 529] on div "ID Game/API Trans ID Date Trans. User ID Bank Acc. Name Bank Acc. Number Amount…" at bounding box center [373, 255] width 746 height 548
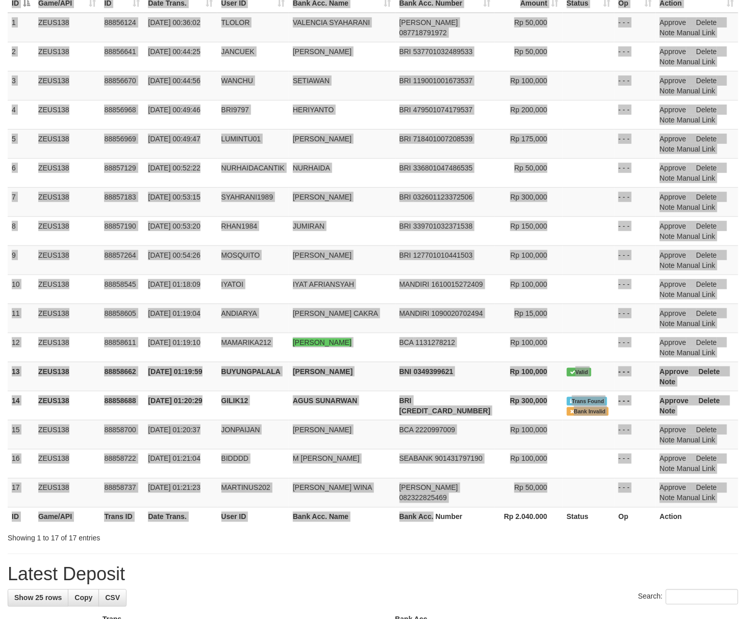
scroll to position [98, 0]
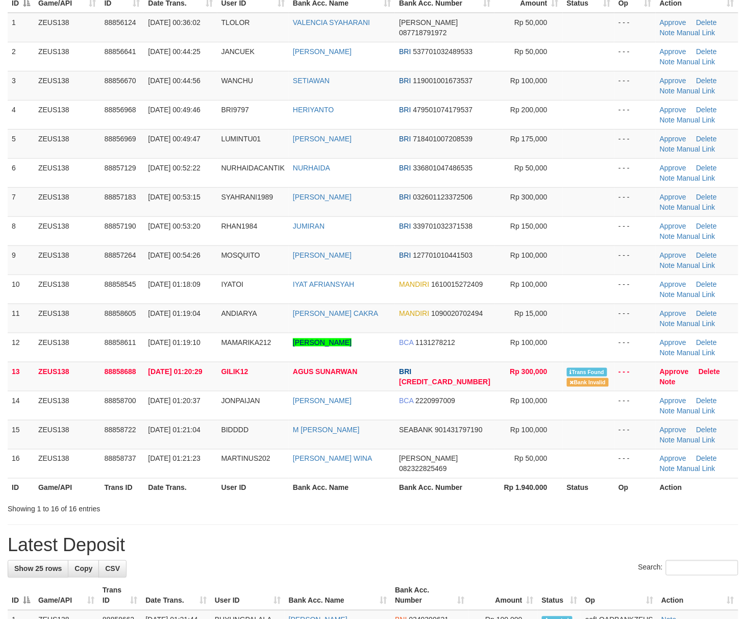
scroll to position [98, 0]
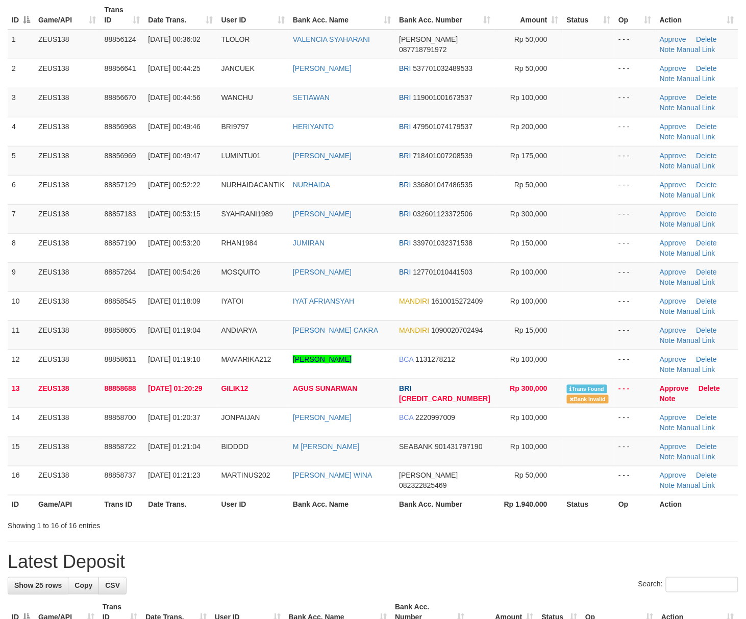
drag, startPoint x: 531, startPoint y: 486, endPoint x: 755, endPoint y: 466, distance: 225.3
click at [532, 484] on table "ID Game/API Trans ID Date Trans. User ID Bank Acc. Name Bank Acc. Number Amount…" at bounding box center [373, 257] width 730 height 513
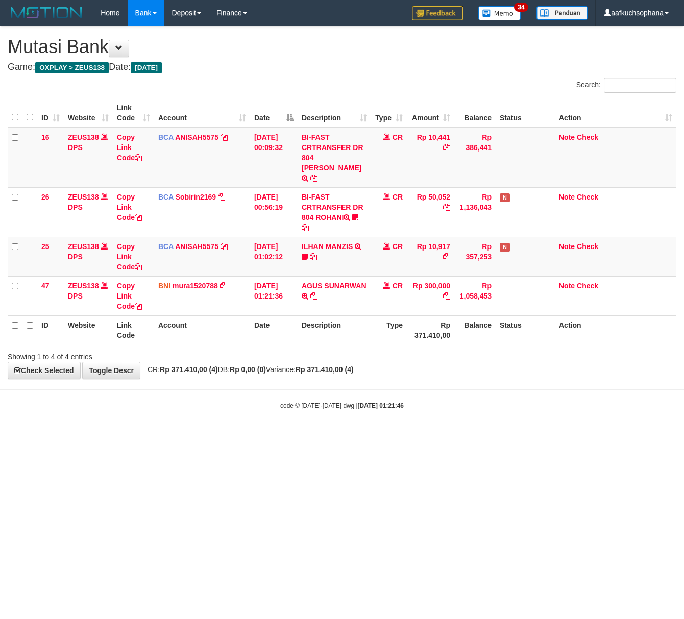
drag, startPoint x: 267, startPoint y: 435, endPoint x: 273, endPoint y: 441, distance: 8.7
click at [276, 436] on html "Toggle navigation Home Bank Account List Load By Website Group [OXPLAY] ZEUS138…" at bounding box center [342, 218] width 684 height 436
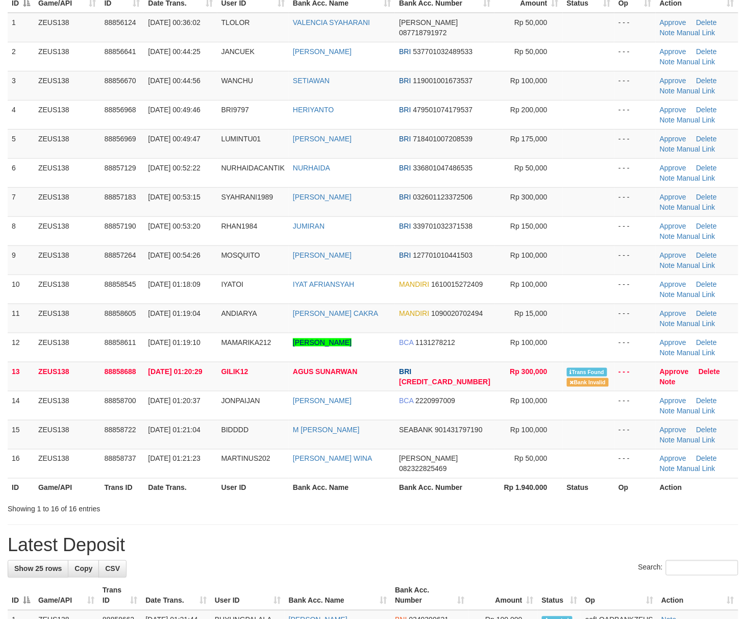
scroll to position [98, 0]
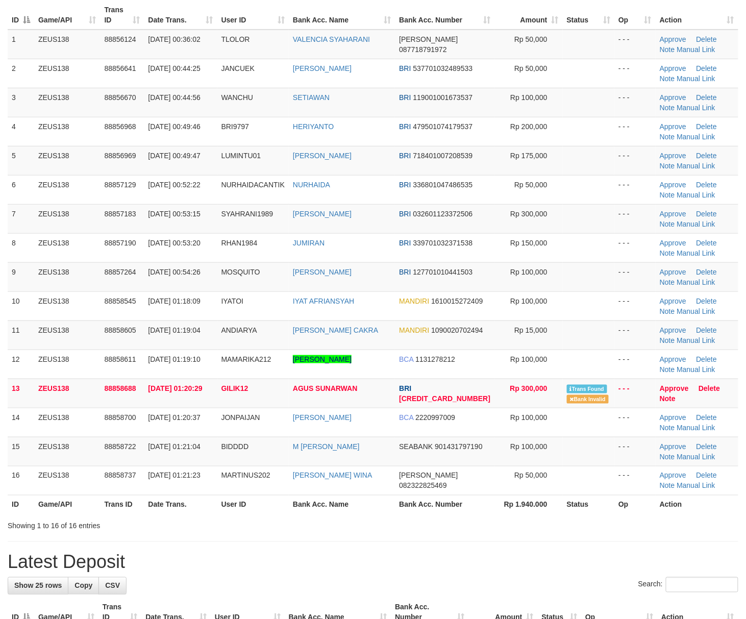
drag, startPoint x: 452, startPoint y: 539, endPoint x: 473, endPoint y: 535, distance: 21.8
click at [469, 535] on div "**********" at bounding box center [373, 589] width 746 height 1320
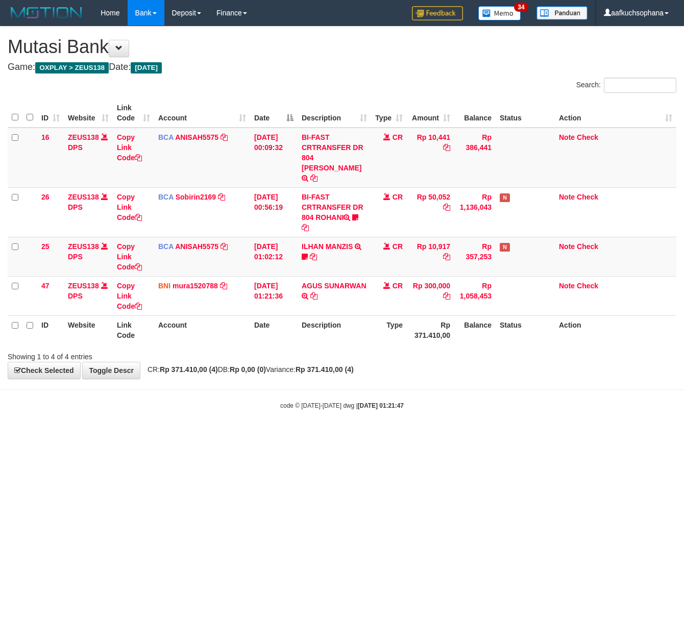
drag, startPoint x: 86, startPoint y: 510, endPoint x: 2, endPoint y: 502, distance: 84.6
click at [67, 436] on html "Toggle navigation Home Bank Account List Load By Website Group [OXPLAY] ZEUS138…" at bounding box center [342, 218] width 684 height 436
drag, startPoint x: 297, startPoint y: 457, endPoint x: 322, endPoint y: 450, distance: 26.5
click at [325, 436] on html "Toggle navigation Home Bank Account List Load By Website Group [OXPLAY] ZEUS138…" at bounding box center [342, 218] width 684 height 436
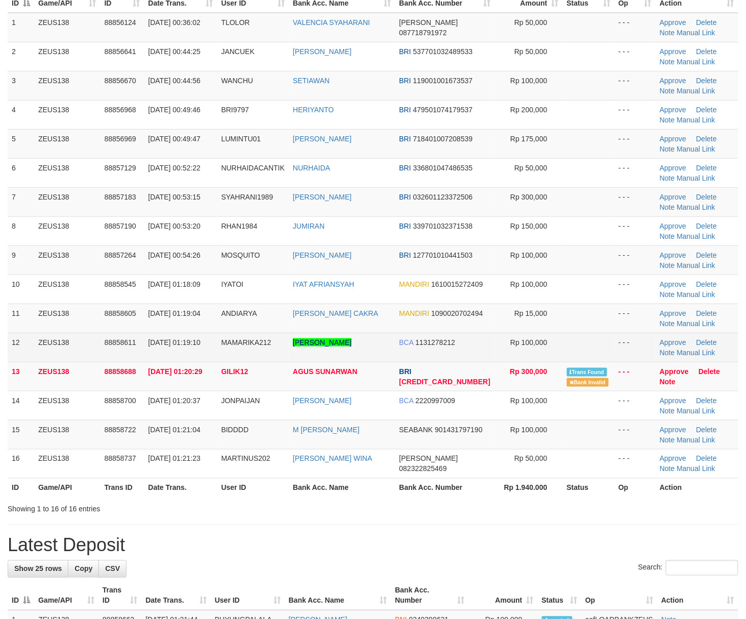
scroll to position [98, 0]
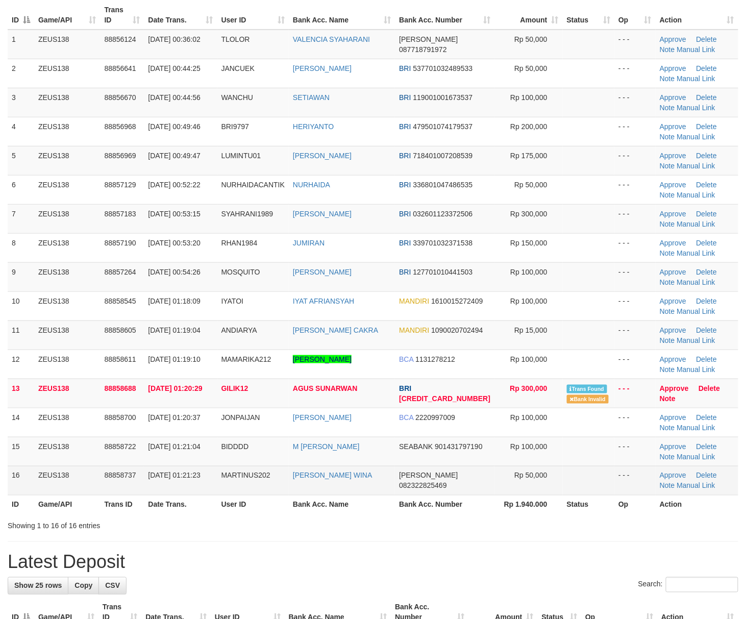
drag, startPoint x: 498, startPoint y: 482, endPoint x: 586, endPoint y: 484, distance: 87.8
click at [522, 484] on td "Rp 50,000" at bounding box center [528, 480] width 68 height 29
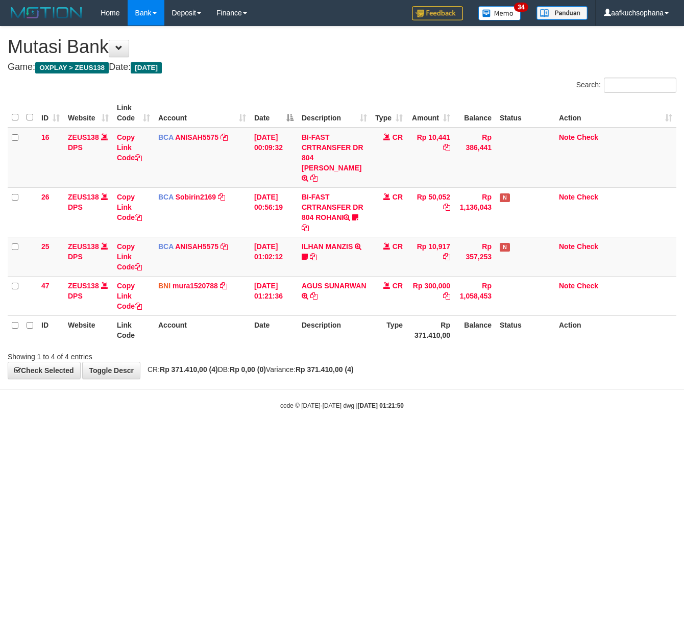
drag, startPoint x: 312, startPoint y: 451, endPoint x: 309, endPoint y: 468, distance: 17.6
click at [313, 436] on html "Toggle navigation Home Bank Account List Load By Website Group [OXPLAY] ZEUS138…" at bounding box center [342, 218] width 684 height 436
drag, startPoint x: 199, startPoint y: 483, endPoint x: 213, endPoint y: 484, distance: 14.4
click at [210, 436] on html "Toggle navigation Home Bank Account List Load By Website Group [OXPLAY] ZEUS138…" at bounding box center [342, 218] width 684 height 436
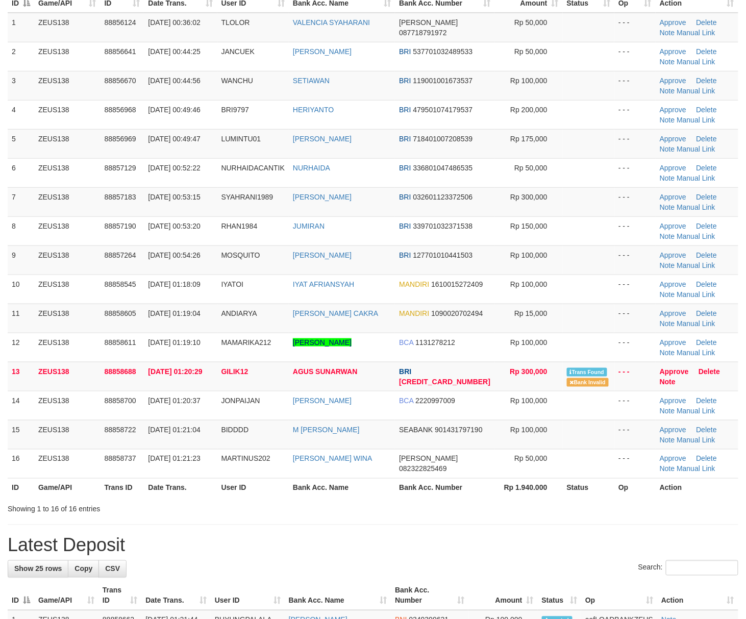
scroll to position [98, 0]
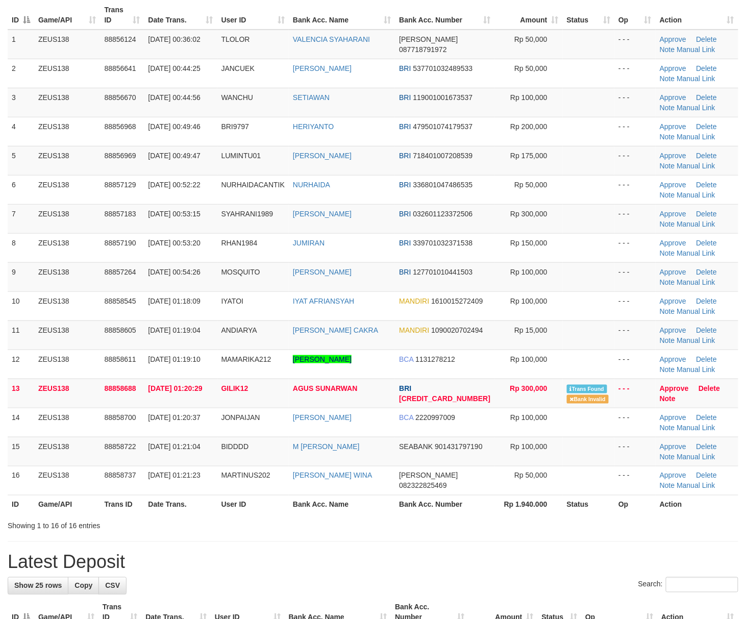
drag, startPoint x: 527, startPoint y: 547, endPoint x: 753, endPoint y: 523, distance: 227.7
click at [553, 541] on div "**********" at bounding box center [373, 589] width 746 height 1320
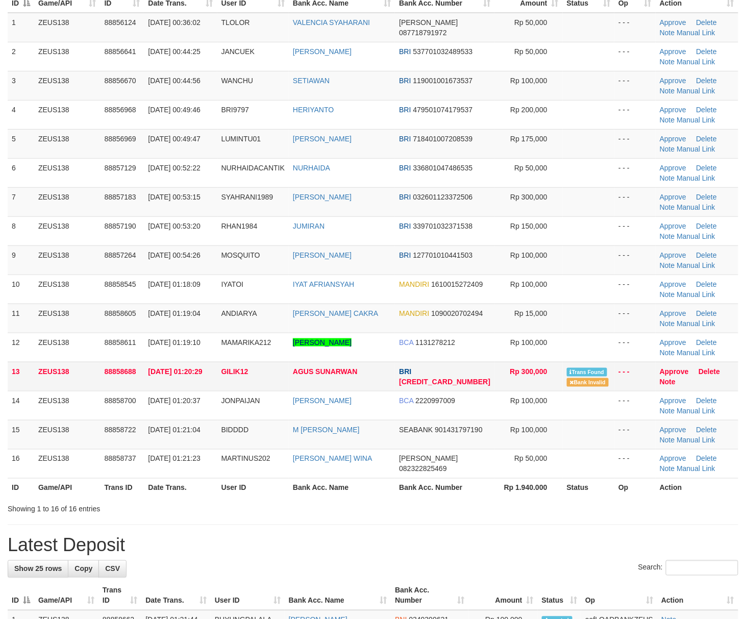
scroll to position [98, 0]
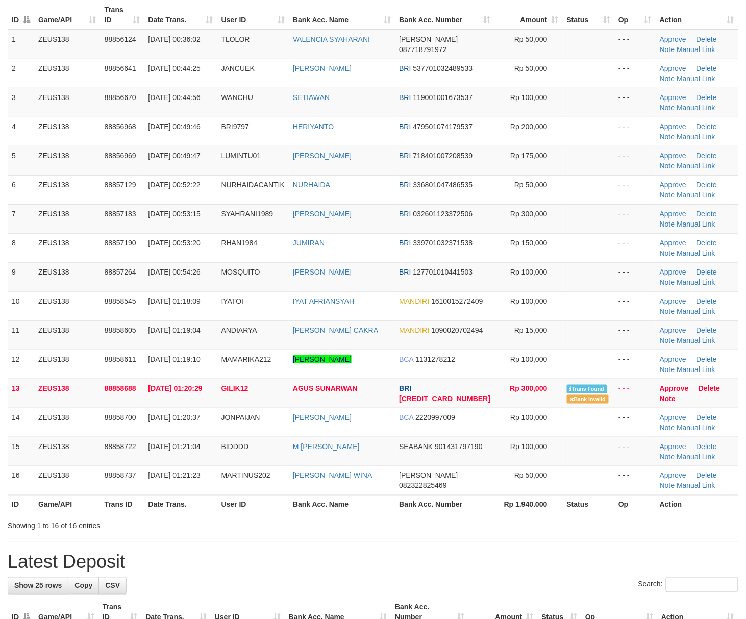
drag, startPoint x: 439, startPoint y: 497, endPoint x: 755, endPoint y: 488, distance: 316.4
click at [449, 497] on table "ID Game/API Trans ID Date Trans. User ID Bank Acc. Name Bank Acc. Number Amount…" at bounding box center [373, 257] width 730 height 513
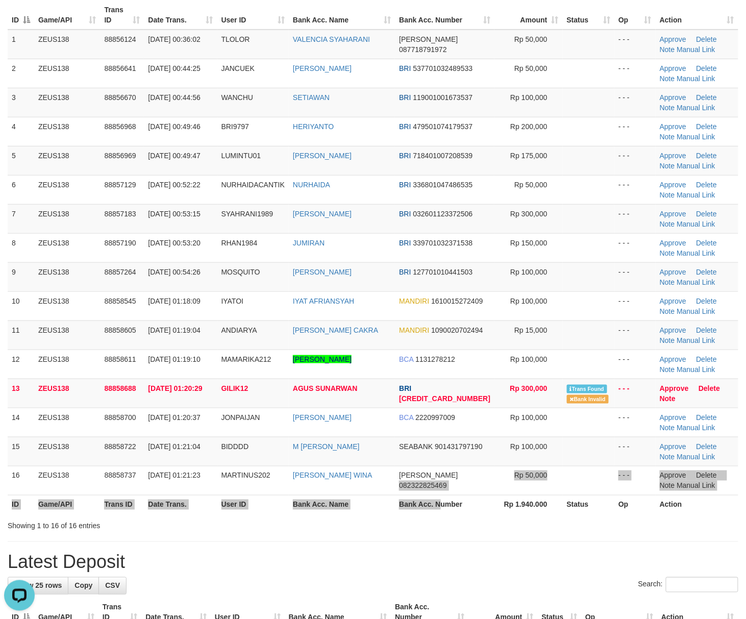
scroll to position [0, 0]
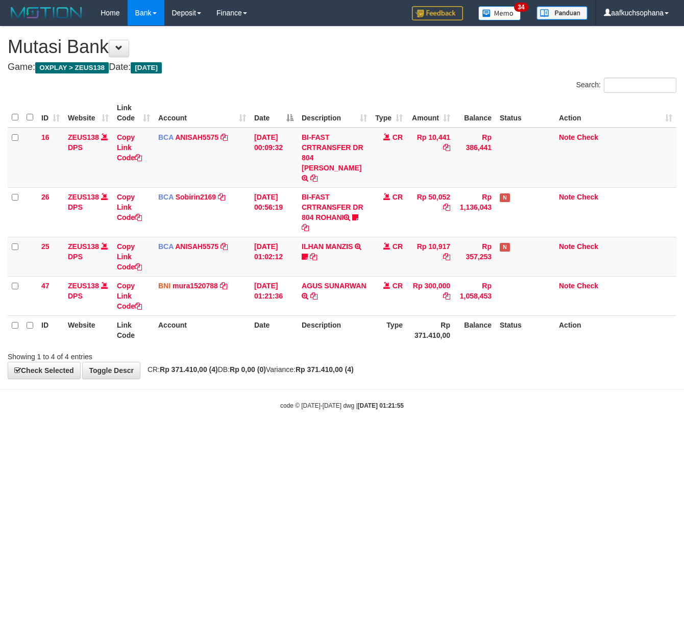
click at [138, 436] on html "Toggle navigation Home Bank Account List Load By Website Group [OXPLAY] ZEUS138…" at bounding box center [342, 218] width 684 height 436
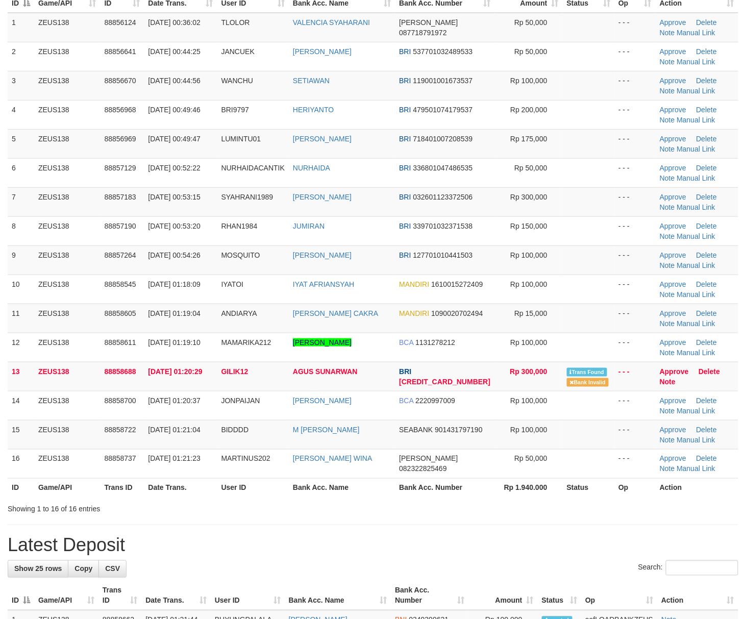
scroll to position [98, 0]
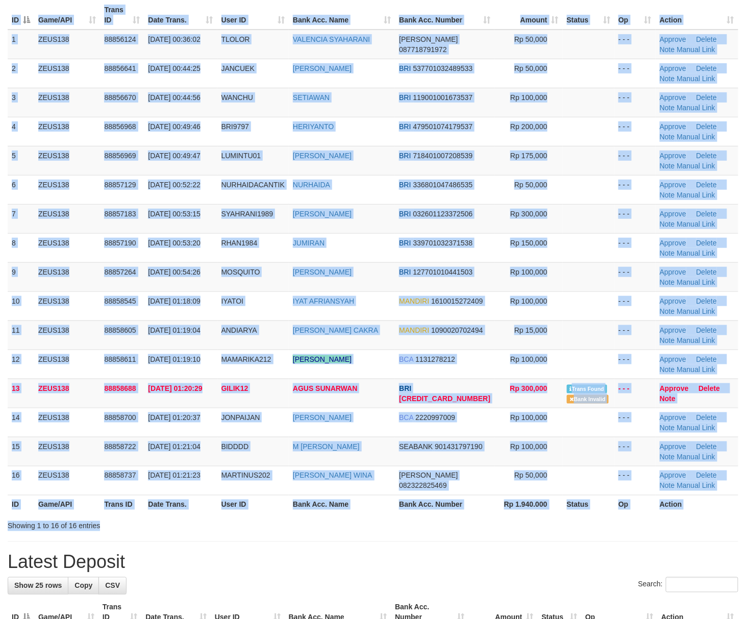
drag, startPoint x: 439, startPoint y: 516, endPoint x: 482, endPoint y: 515, distance: 42.9
click at [460, 516] on div "Search: ID Game/API Trans ID Date Trans. User ID Bank Acc. Name Bank Acc. Numbe…" at bounding box center [373, 255] width 730 height 551
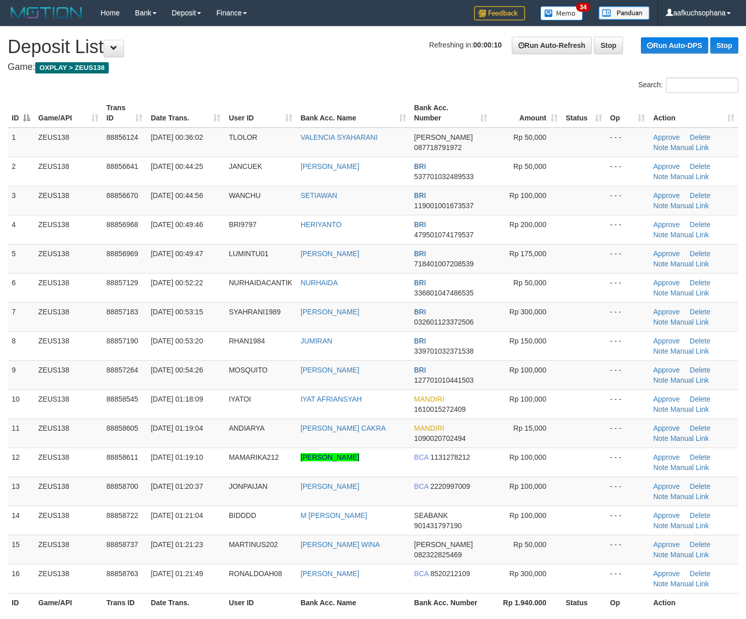
scroll to position [125, 0]
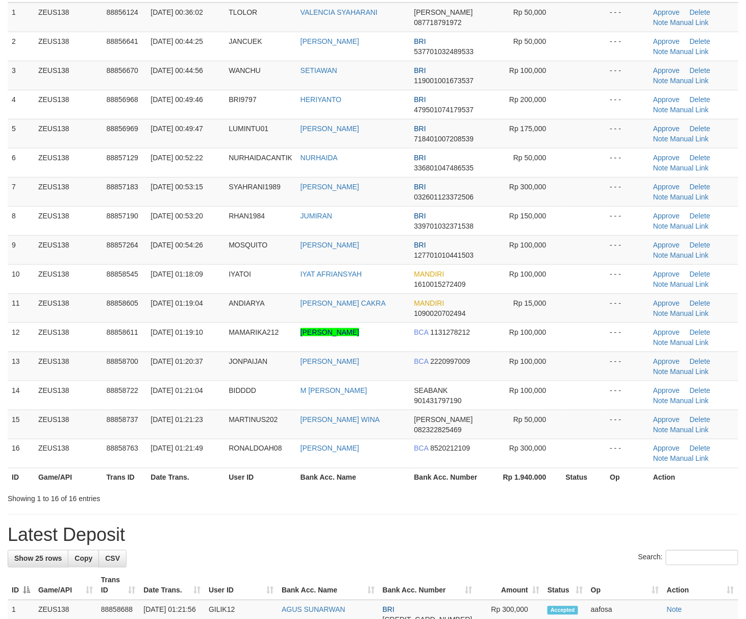
scroll to position [98, 0]
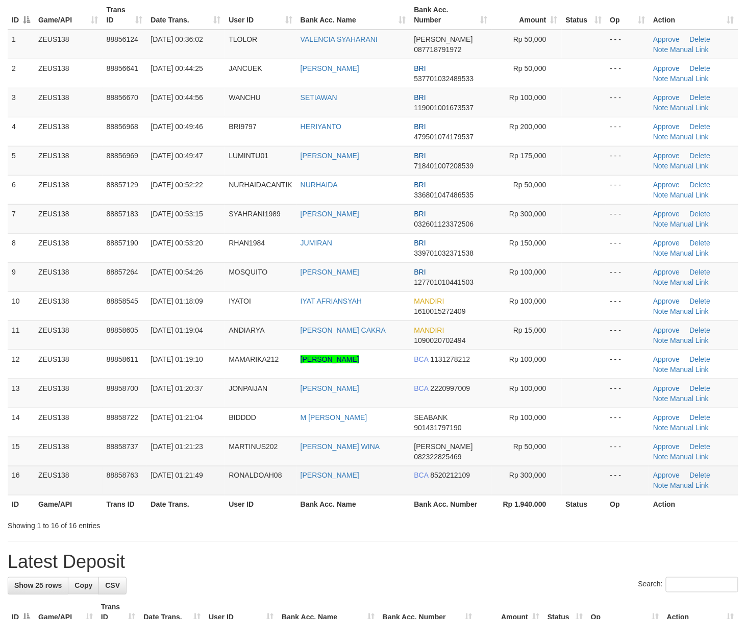
click at [553, 502] on th "Rp 1.940.000" at bounding box center [526, 504] width 70 height 19
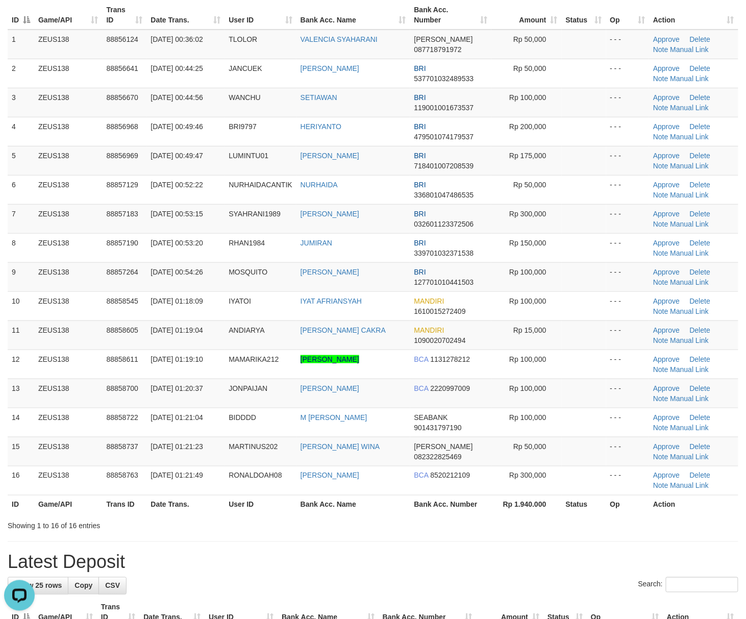
scroll to position [0, 0]
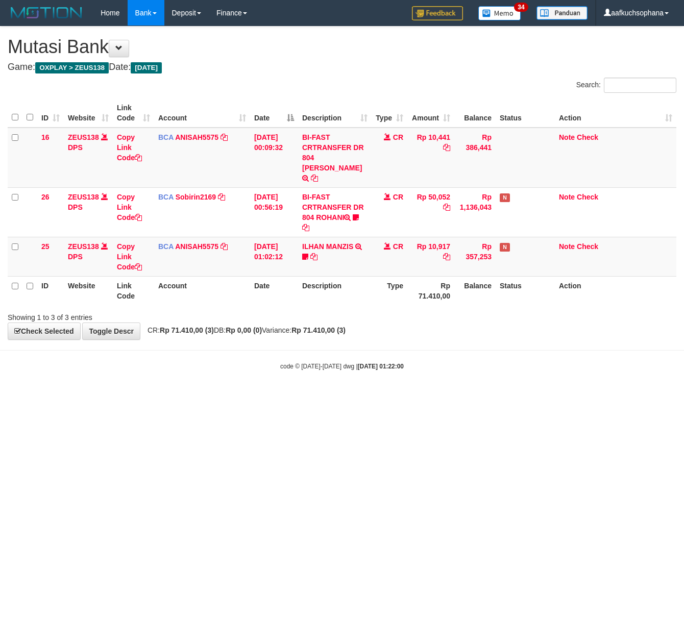
drag, startPoint x: 217, startPoint y: 473, endPoint x: 3, endPoint y: 462, distance: 214.0
click at [203, 396] on html "Toggle navigation Home Bank Account List Load By Website Group [OXPLAY] ZEUS138…" at bounding box center [342, 198] width 684 height 396
drag, startPoint x: 305, startPoint y: 460, endPoint x: 178, endPoint y: 471, distance: 128.0
click at [270, 396] on html "Toggle navigation Home Bank Account List Load By Website Group [OXPLAY] ZEUS138…" at bounding box center [342, 198] width 684 height 396
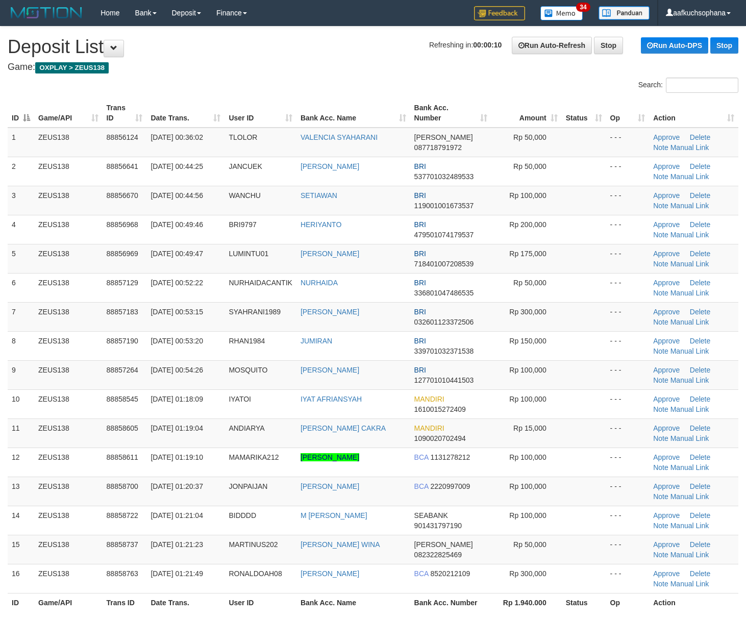
scroll to position [125, 0]
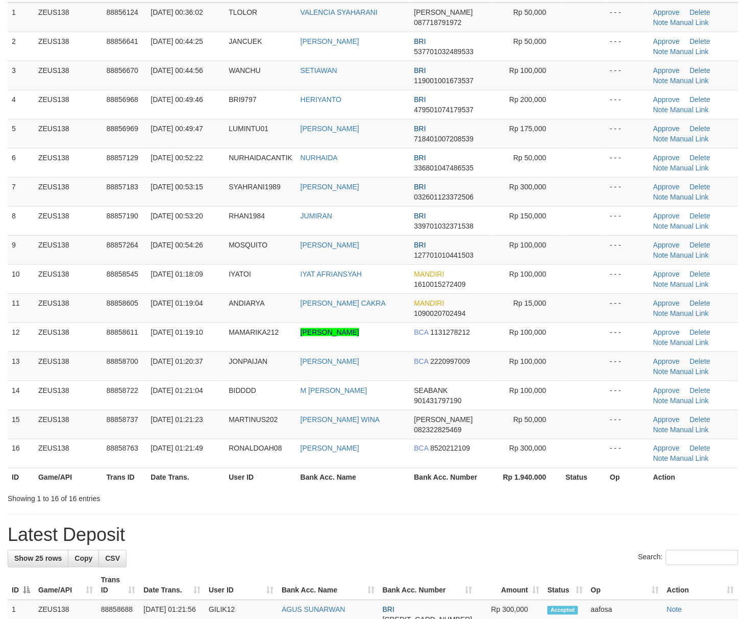
click at [583, 548] on div "**********" at bounding box center [373, 557] width 746 height 1310
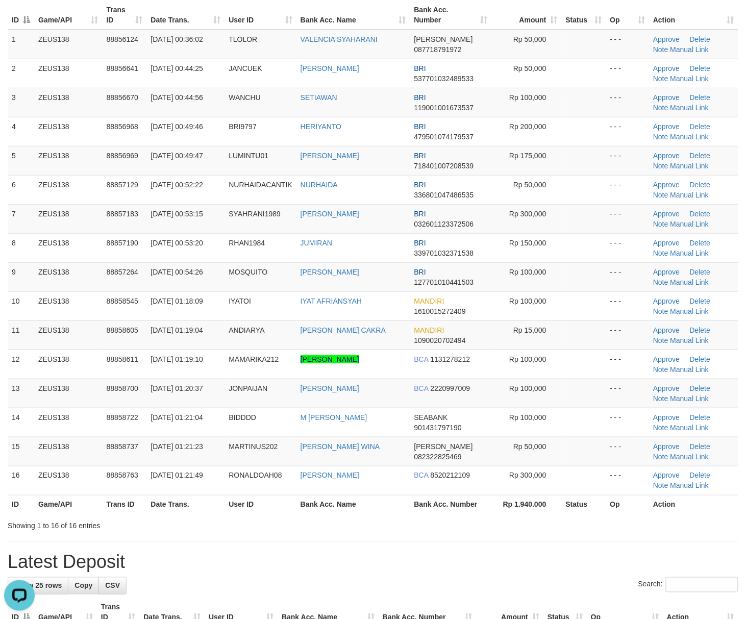
drag, startPoint x: 422, startPoint y: 530, endPoint x: 460, endPoint y: 521, distance: 38.8
click at [442, 524] on div "Showing 1 to 16 of 16 entries" at bounding box center [373, 524] width 746 height 14
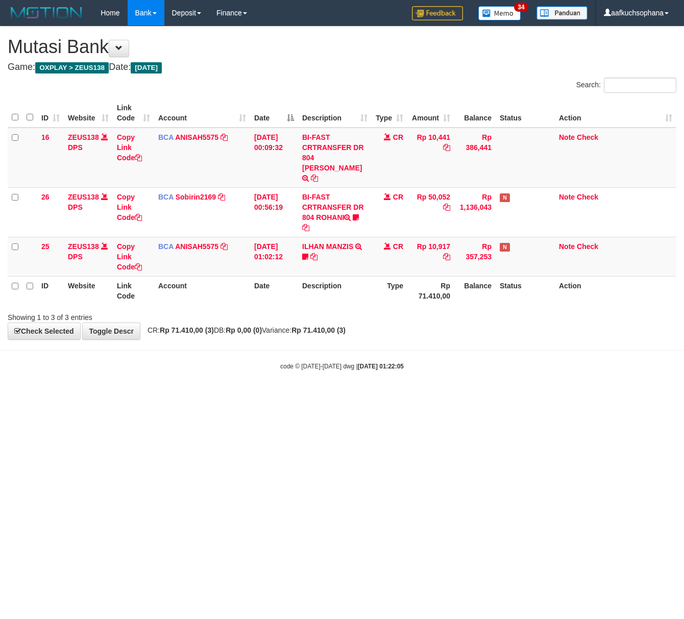
click at [210, 396] on html "Toggle navigation Home Bank Account List Load By Website Group [OXPLAY] ZEUS138…" at bounding box center [342, 198] width 684 height 396
drag, startPoint x: 272, startPoint y: 460, endPoint x: 281, endPoint y: 462, distance: 8.4
click at [280, 396] on html "Toggle navigation Home Bank Account List Load By Website Group [OXPLAY] ZEUS138…" at bounding box center [342, 198] width 684 height 396
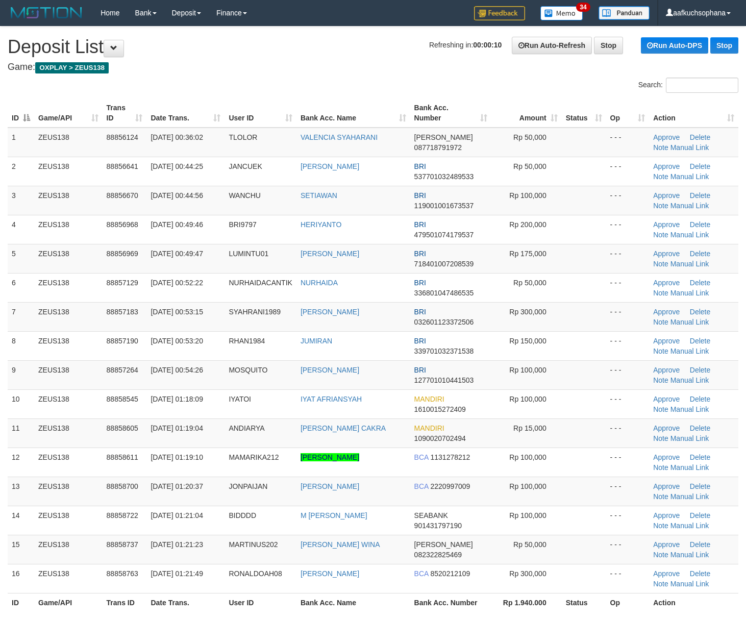
scroll to position [125, 0]
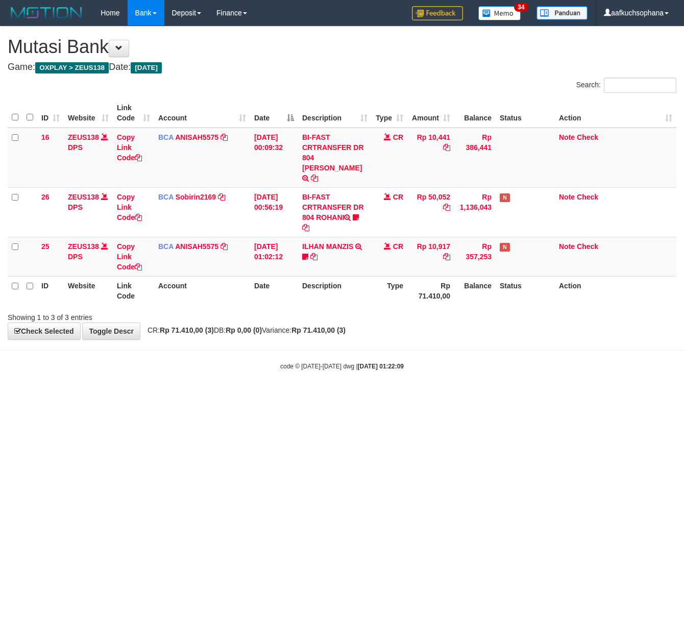
drag, startPoint x: 86, startPoint y: 459, endPoint x: 3, endPoint y: 452, distance: 84.0
click at [46, 396] on html "Toggle navigation Home Bank Account List Load By Website Group [OXPLAY] ZEUS138…" at bounding box center [342, 198] width 684 height 396
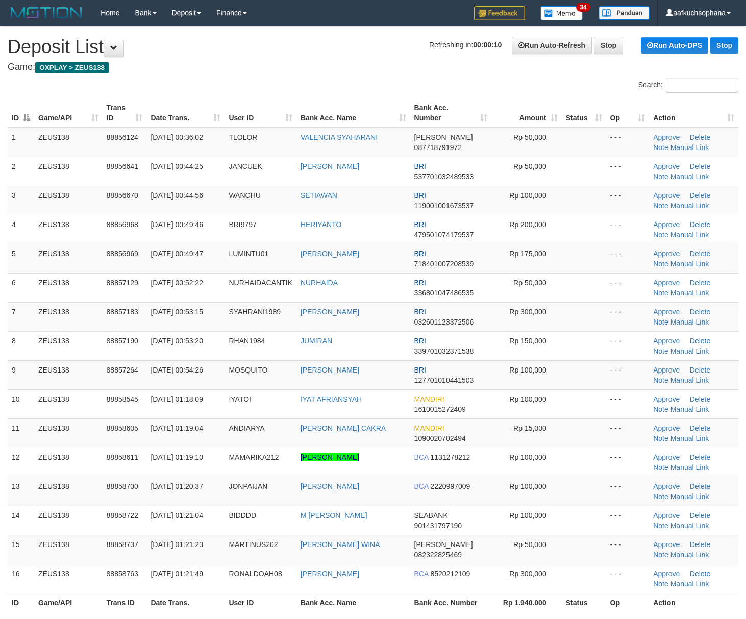
scroll to position [125, 0]
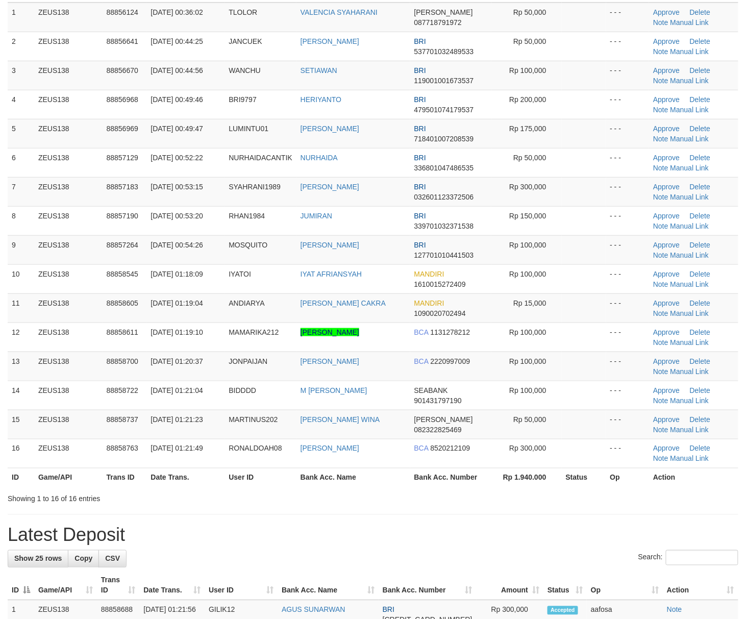
click at [566, 483] on div "Search: ID Game/API Trans ID Date Trans. User ID Bank Acc. Name Bank Acc. Numbe…" at bounding box center [373, 228] width 730 height 551
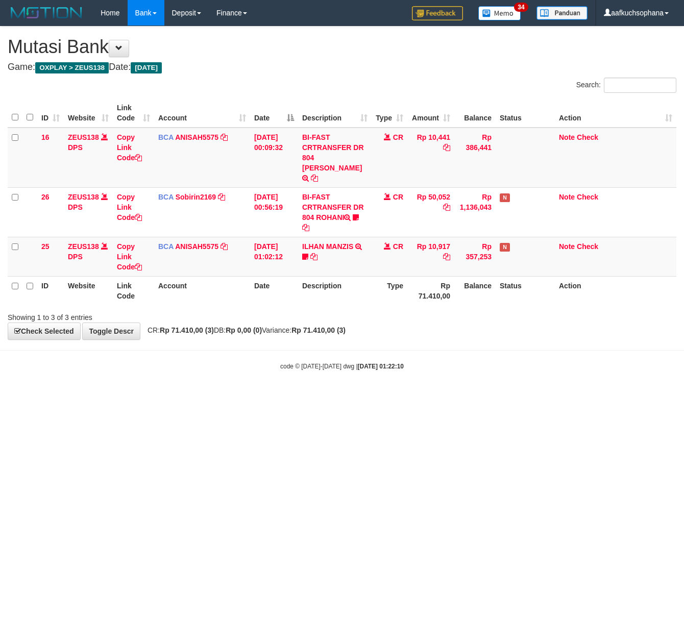
drag, startPoint x: 268, startPoint y: 434, endPoint x: 365, endPoint y: 409, distance: 100.0
click at [268, 396] on html "Toggle navigation Home Bank Account List Load By Website Group [OXPLAY] ZEUS138…" at bounding box center [342, 198] width 684 height 396
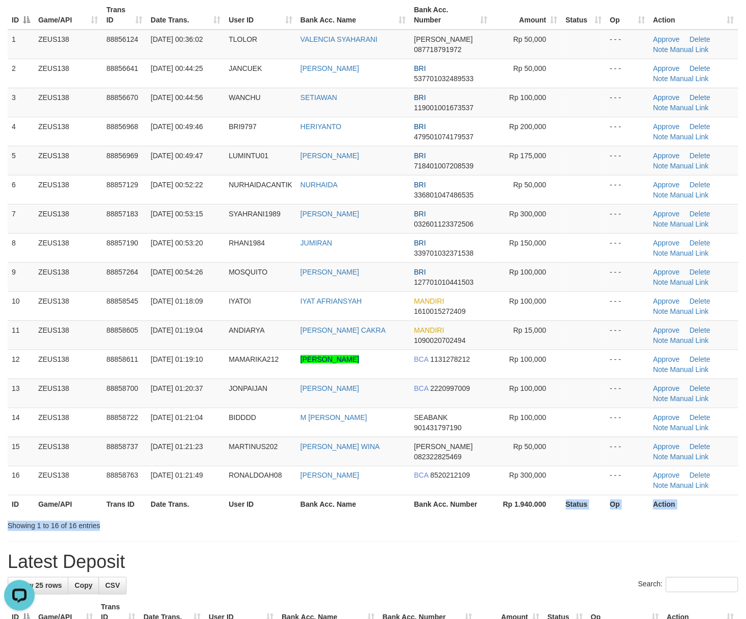
drag, startPoint x: 553, startPoint y: 520, endPoint x: 567, endPoint y: 517, distance: 14.6
click at [564, 517] on div "ID Game/API Trans ID Date Trans. User ID Bank Acc. Name Bank Acc. Number Amount…" at bounding box center [373, 256] width 746 height 519
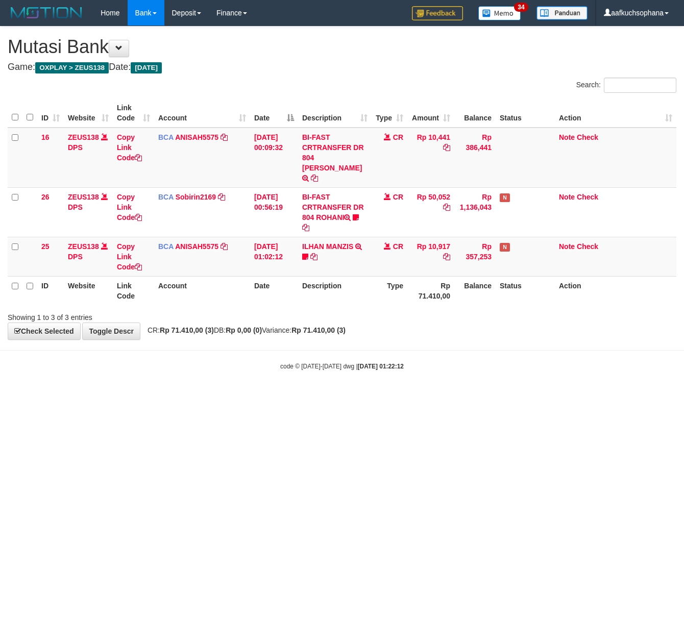
drag, startPoint x: 0, startPoint y: 0, endPoint x: 232, endPoint y: 460, distance: 515.1
click at [241, 396] on html "Toggle navigation Home Bank Account List Load By Website Group [OXPLAY] ZEUS138…" at bounding box center [342, 198] width 684 height 396
drag, startPoint x: 292, startPoint y: 462, endPoint x: 274, endPoint y: 452, distance: 20.3
click at [292, 396] on html "Toggle navigation Home Bank Account List Load By Website Group [OXPLAY] ZEUS138…" at bounding box center [342, 198] width 684 height 396
drag, startPoint x: 238, startPoint y: 444, endPoint x: 194, endPoint y: 437, distance: 44.4
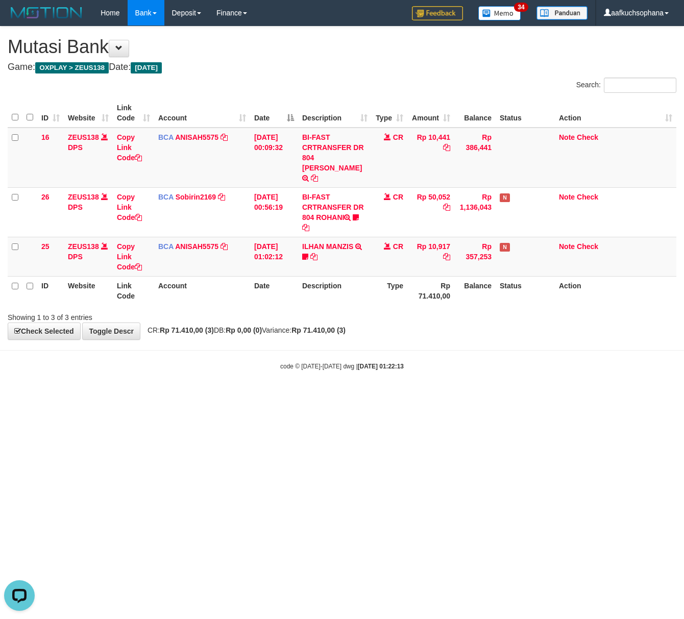
click at [235, 396] on html "Toggle navigation Home Bank Account List Load By Website Group [OXPLAY] ZEUS138…" at bounding box center [342, 198] width 684 height 396
drag, startPoint x: 499, startPoint y: 397, endPoint x: 419, endPoint y: 435, distance: 88.3
click at [504, 396] on html "Toggle navigation Home Bank Account List Load By Website Group [OXPLAY] ZEUS138…" at bounding box center [342, 198] width 684 height 396
drag, startPoint x: 419, startPoint y: 435, endPoint x: 244, endPoint y: 402, distance: 178.5
click at [396, 396] on html "Toggle navigation Home Bank Account List Load By Website Group [OXPLAY] ZEUS138…" at bounding box center [342, 198] width 684 height 396
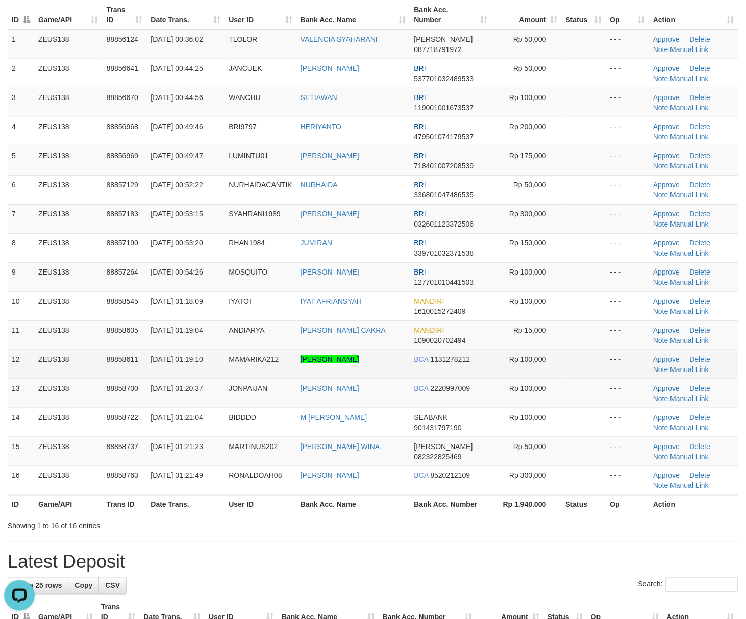
drag, startPoint x: 581, startPoint y: 369, endPoint x: 611, endPoint y: 376, distance: 29.9
click at [582, 370] on td at bounding box center [584, 363] width 44 height 29
click at [570, 378] on td at bounding box center [584, 363] width 44 height 29
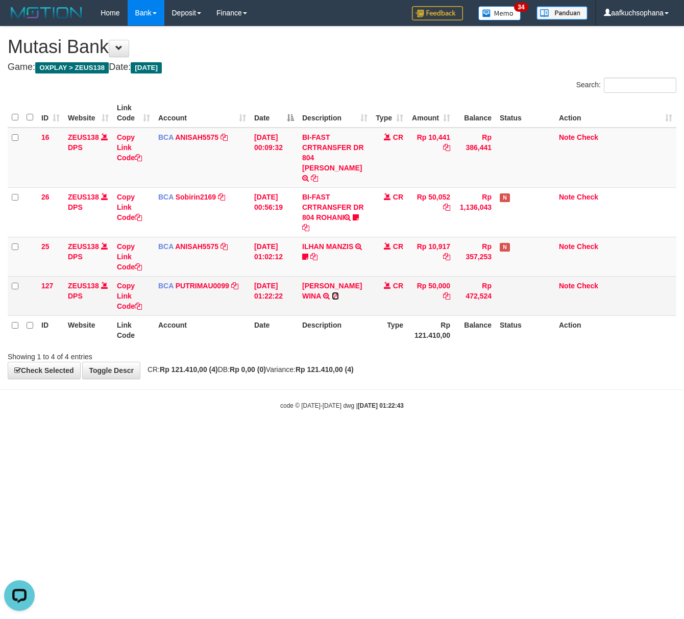
drag, startPoint x: 337, startPoint y: 286, endPoint x: 214, endPoint y: 296, distance: 122.8
click at [337, 292] on icon at bounding box center [335, 295] width 7 height 7
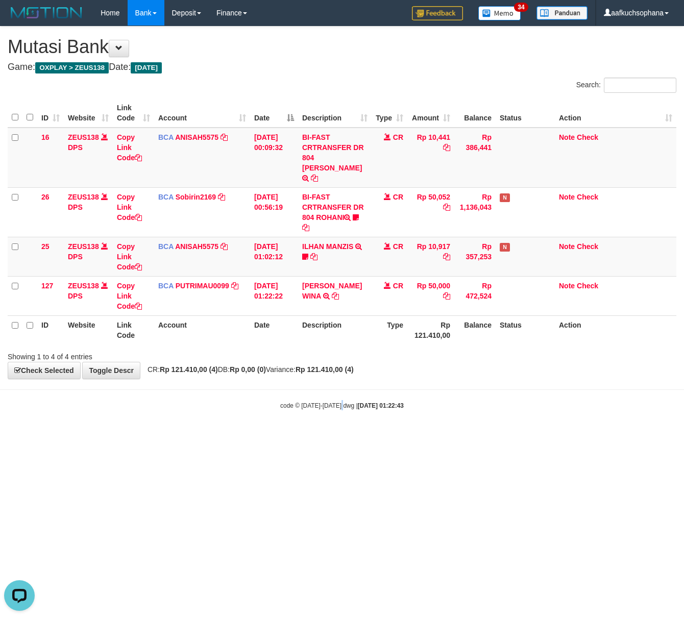
drag, startPoint x: 343, startPoint y: 521, endPoint x: 356, endPoint y: 503, distance: 21.9
click at [343, 436] on html "Toggle navigation Home Bank Account List Load By Website Group [OXPLAY] ZEUS138…" at bounding box center [342, 218] width 684 height 436
drag, startPoint x: 356, startPoint y: 503, endPoint x: 366, endPoint y: 478, distance: 26.5
click at [358, 436] on html "Toggle navigation Home Bank Account List Load By Website Group [OXPLAY] ZEUS138…" at bounding box center [342, 218] width 684 height 436
drag, startPoint x: 367, startPoint y: 476, endPoint x: 287, endPoint y: 447, distance: 85.5
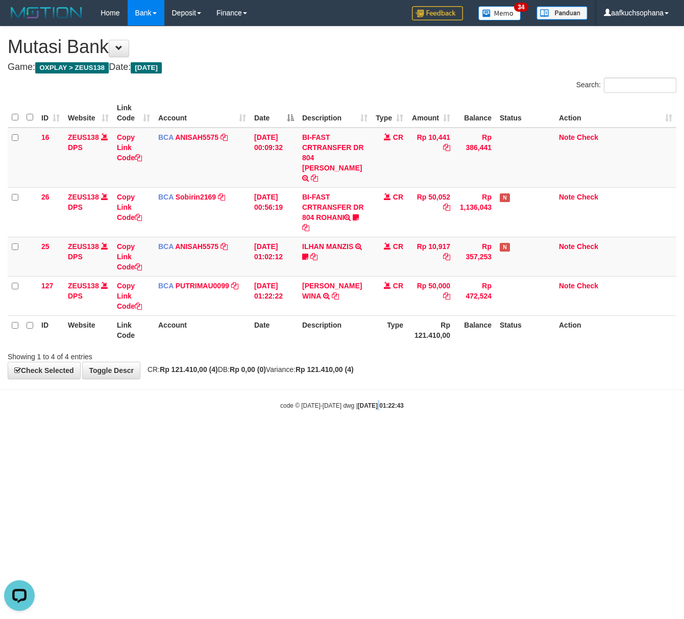
click at [368, 436] on html "Toggle navigation Home Bank Account List Load By Website Group [OXPLAY] ZEUS138…" at bounding box center [342, 218] width 684 height 436
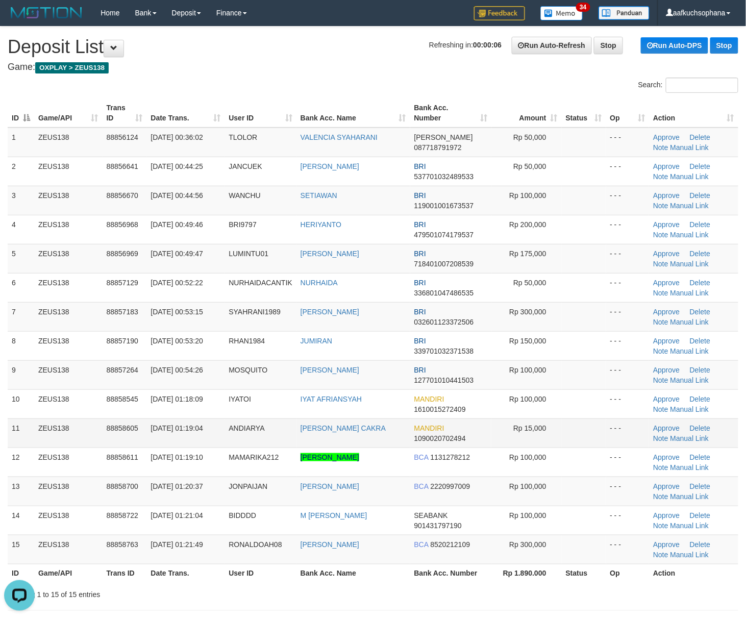
drag, startPoint x: 599, startPoint y: 440, endPoint x: 736, endPoint y: 439, distance: 136.7
click at [604, 439] on td at bounding box center [584, 432] width 44 height 29
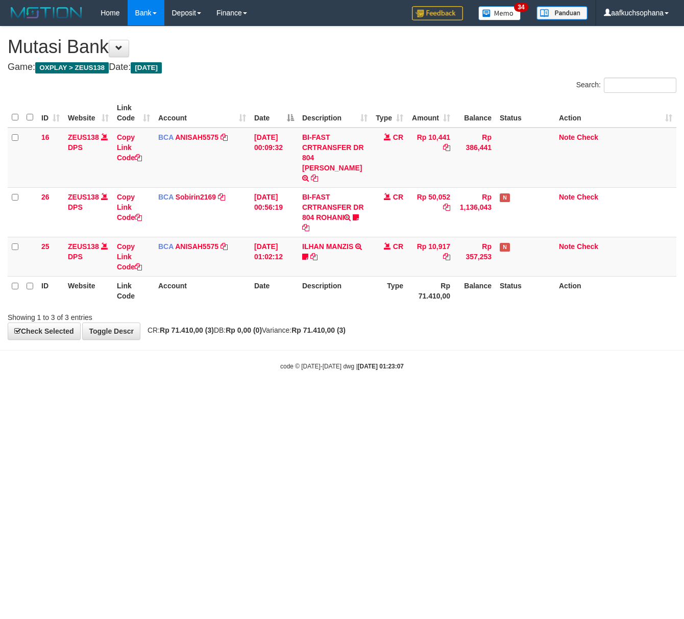
click at [440, 396] on html "Toggle navigation Home Bank Account List Load By Website Group [OXPLAY] ZEUS138…" at bounding box center [342, 198] width 684 height 396
click at [145, 380] on body "Toggle navigation Home Bank Account List Load By Website Group [OXPLAY] ZEUS138…" at bounding box center [342, 198] width 684 height 396
drag, startPoint x: 266, startPoint y: 464, endPoint x: 270, endPoint y: 458, distance: 7.7
click at [264, 396] on html "Toggle navigation Home Bank Account List Load By Website Group [OXPLAY] ZEUS138…" at bounding box center [342, 198] width 684 height 396
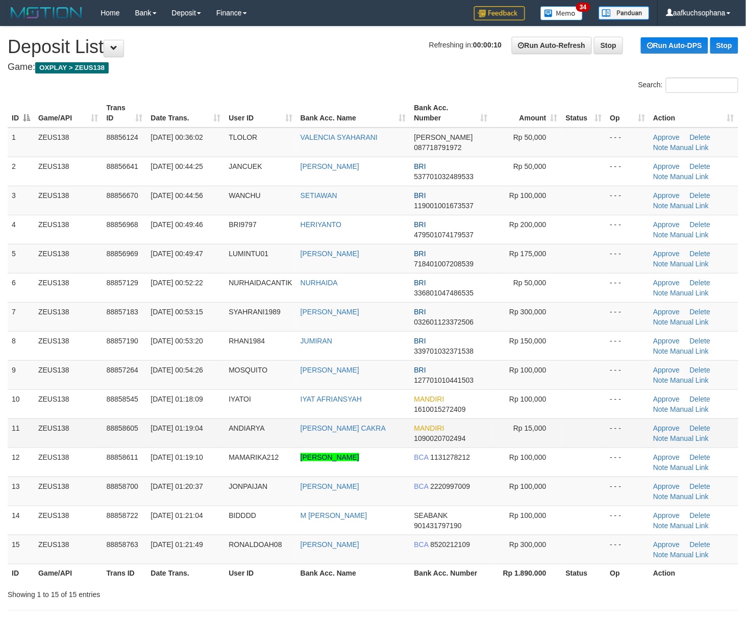
drag, startPoint x: 598, startPoint y: 435, endPoint x: 642, endPoint y: 437, distance: 43.9
click at [599, 435] on td at bounding box center [584, 432] width 44 height 29
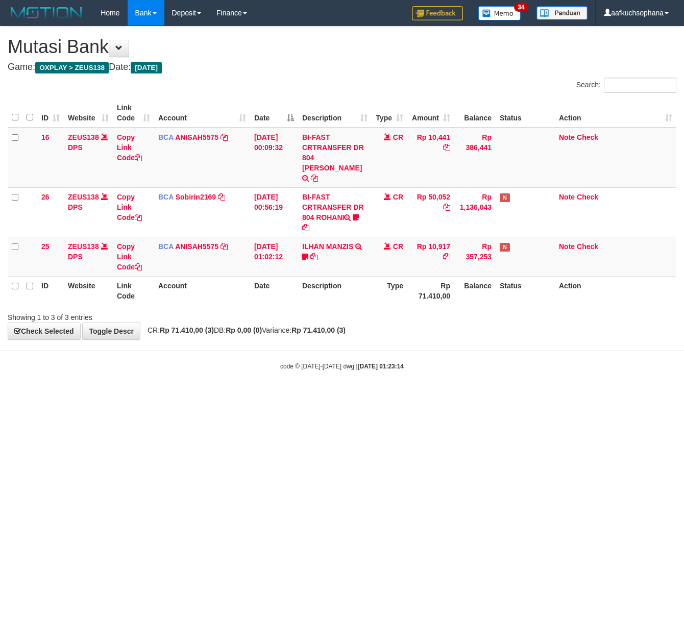
drag, startPoint x: 181, startPoint y: 431, endPoint x: 72, endPoint y: 433, distance: 108.7
click at [180, 396] on html "Toggle navigation Home Bank Account List Load By Website Group [OXPLAY] ZEUS138…" at bounding box center [342, 198] width 684 height 396
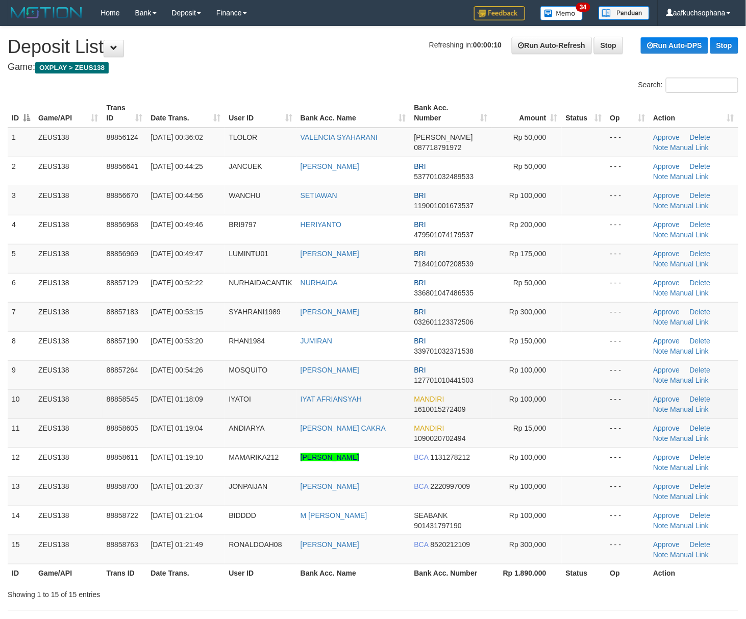
drag, startPoint x: 585, startPoint y: 397, endPoint x: 647, endPoint y: 401, distance: 62.9
click at [588, 396] on td at bounding box center [584, 403] width 44 height 29
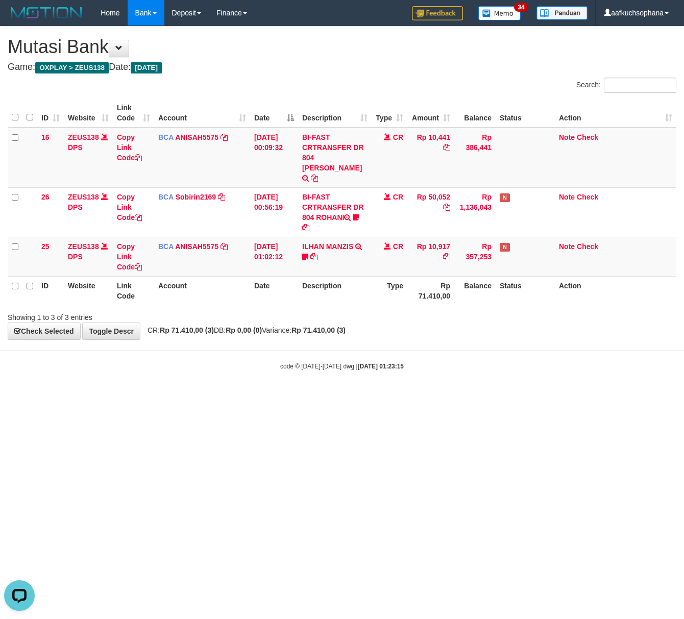
click at [269, 396] on html "Toggle navigation Home Bank Account List Load By Website Group [OXPLAY] ZEUS138…" at bounding box center [342, 198] width 684 height 396
click at [270, 396] on html "Toggle navigation Home Bank Account List Load By Website Group [OXPLAY] ZEUS138…" at bounding box center [342, 198] width 684 height 396
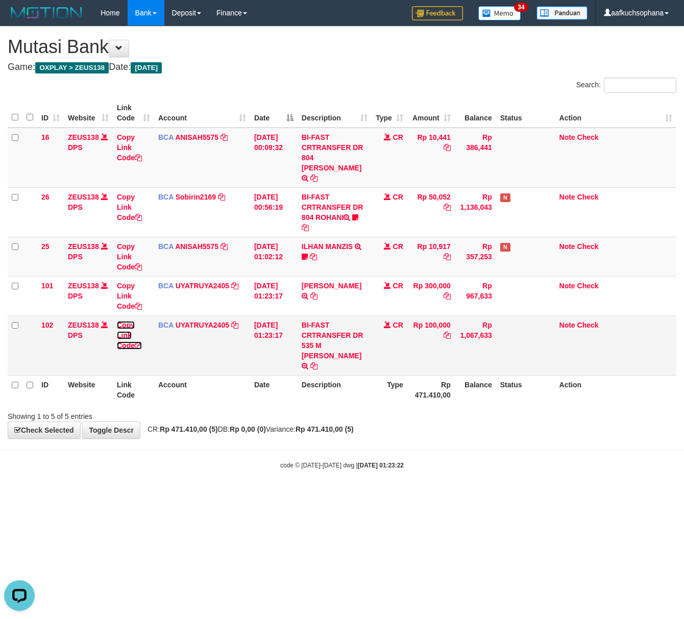
click at [140, 342] on icon at bounding box center [138, 345] width 7 height 7
drag, startPoint x: 427, startPoint y: 504, endPoint x: 245, endPoint y: 451, distance: 190.3
click at [410, 495] on html "Toggle navigation Home Bank Account List Load By Website Group [OXPLAY] ZEUS138…" at bounding box center [342, 247] width 684 height 495
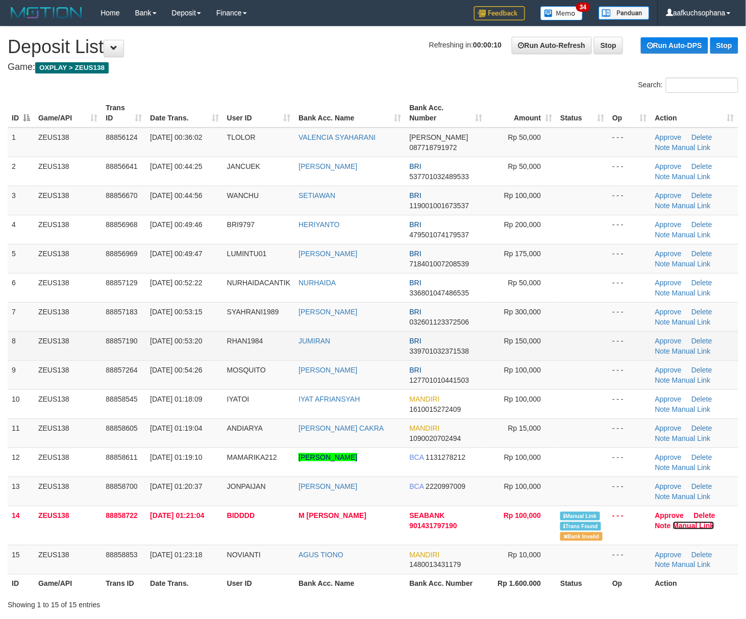
drag, startPoint x: 686, startPoint y: 527, endPoint x: 364, endPoint y: 353, distance: 366.1
click at [685, 527] on link "Manual Link" at bounding box center [693, 525] width 41 height 8
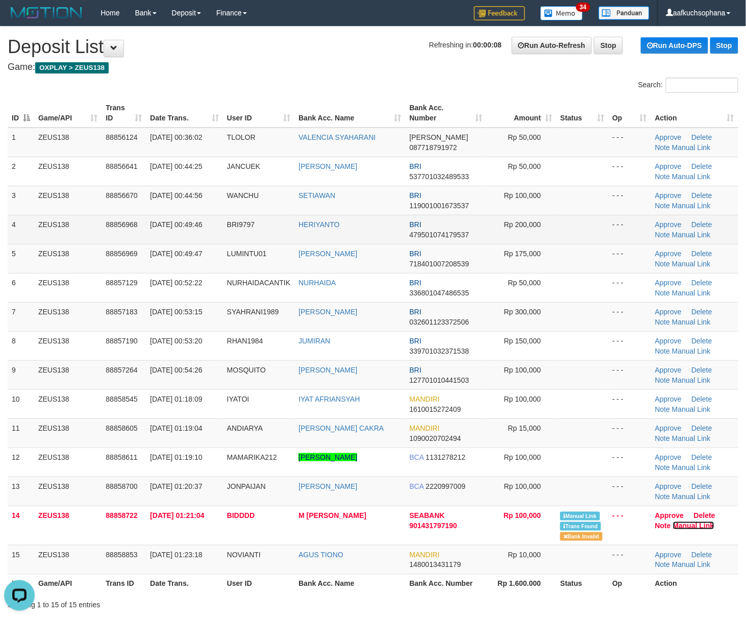
click at [673, 521] on link "Manual Link" at bounding box center [693, 525] width 41 height 8
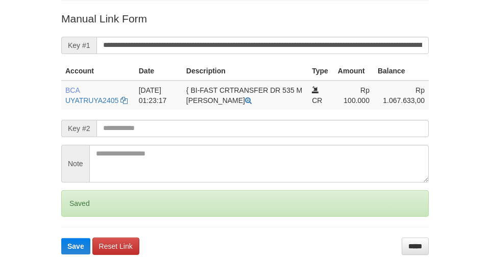
scroll to position [200, 0]
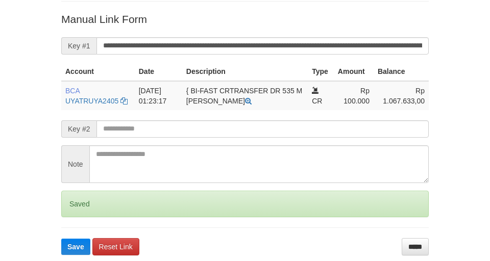
click at [61, 239] on button "Save" at bounding box center [75, 247] width 29 height 16
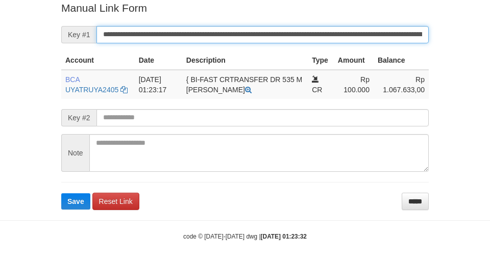
click at [61, 193] on button "Save" at bounding box center [75, 201] width 29 height 16
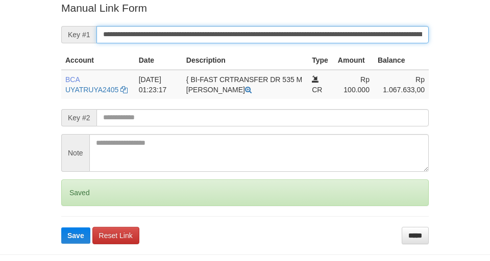
scroll to position [211, 0]
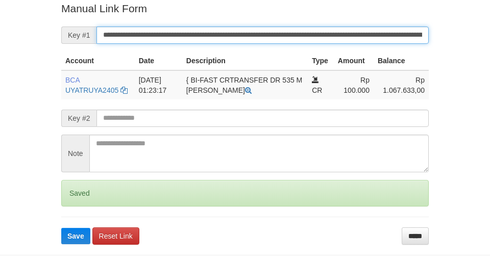
click at [61, 228] on button "Save" at bounding box center [75, 236] width 29 height 16
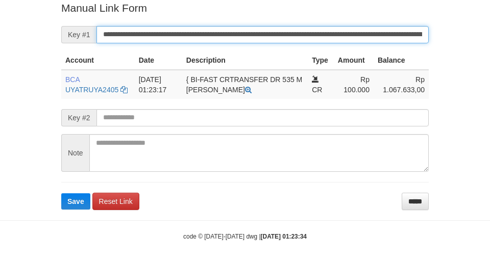
click at [61, 193] on button "Save" at bounding box center [75, 201] width 29 height 16
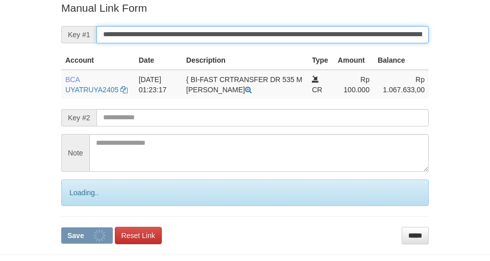
scroll to position [211, 0]
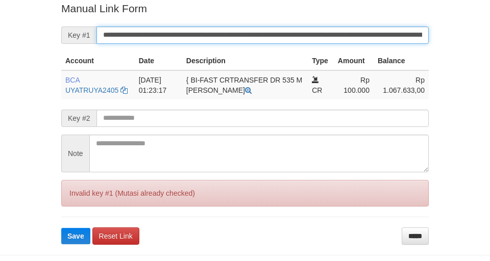
click at [61, 228] on button "Save" at bounding box center [75, 236] width 29 height 16
drag, startPoint x: 288, startPoint y: 33, endPoint x: 282, endPoint y: 33, distance: 6.1
click at [282, 33] on input "**********" at bounding box center [262, 35] width 332 height 17
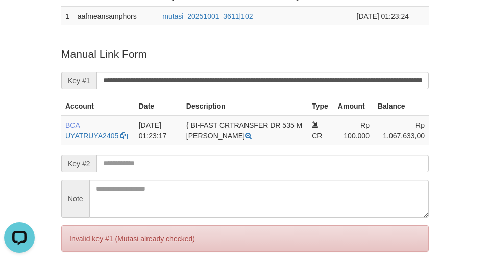
scroll to position [143, 0]
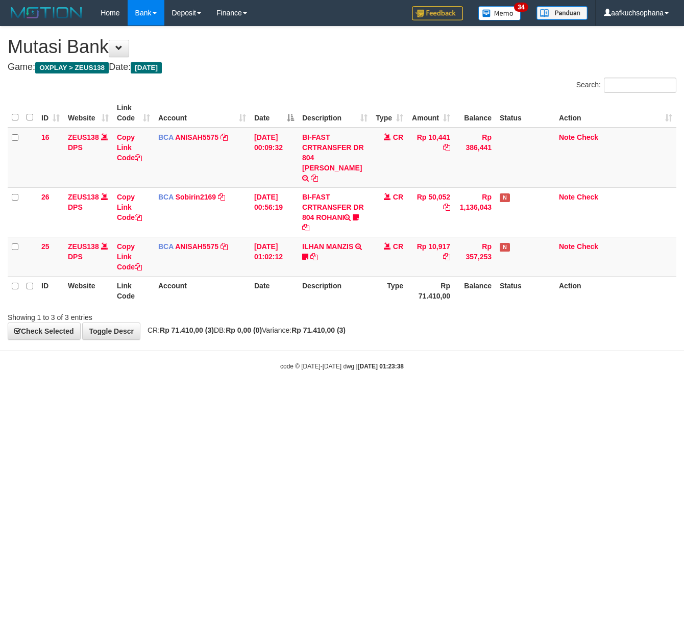
click at [192, 396] on html "Toggle navigation Home Bank Account List Load By Website Group [OXPLAY] ZEUS138…" at bounding box center [342, 198] width 684 height 396
drag, startPoint x: 321, startPoint y: 351, endPoint x: 317, endPoint y: 360, distance: 9.8
click at [321, 361] on div "code © 2012-2018 dwg | 2025/10/01 01:23:39" at bounding box center [342, 366] width 684 height 10
drag, startPoint x: 386, startPoint y: 380, endPoint x: 384, endPoint y: 408, distance: 28.1
click at [385, 381] on body "Toggle navigation Home Bank Account List Load By Website Group [OXPLAY] ZEUS138…" at bounding box center [342, 198] width 684 height 396
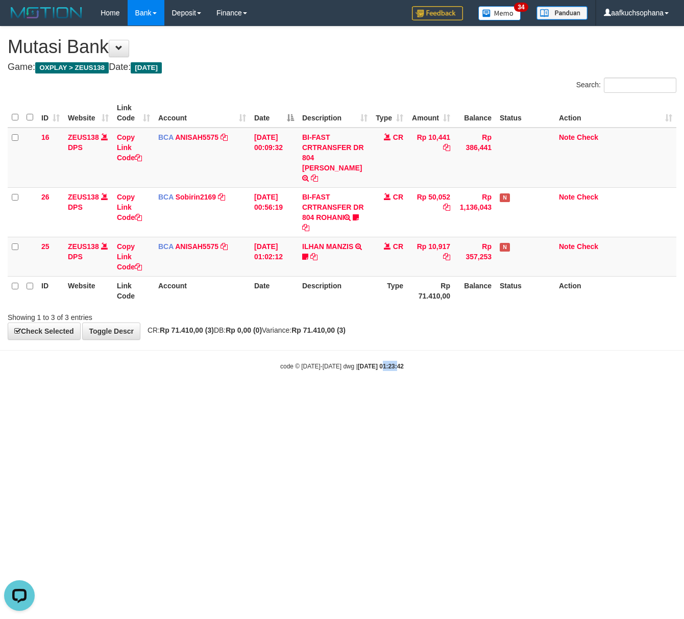
click at [384, 396] on html "Toggle navigation Home Bank Account List Load By Website Group [OXPLAY] ZEUS138…" at bounding box center [342, 198] width 684 height 396
drag, startPoint x: 337, startPoint y: 439, endPoint x: 304, endPoint y: 439, distance: 33.2
click at [325, 396] on html "Toggle navigation Home Bank Account List Load By Website Group [OXPLAY] ZEUS138…" at bounding box center [342, 198] width 684 height 396
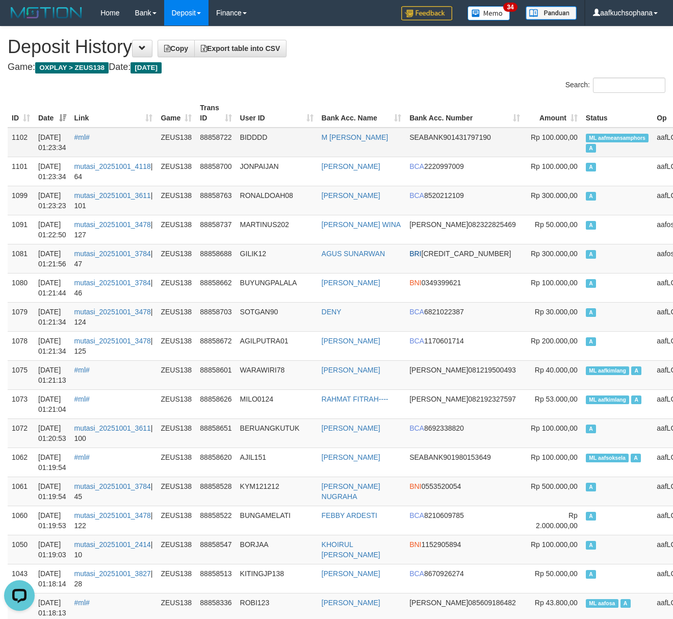
click at [586, 134] on span "ML aafmeansamphors" at bounding box center [617, 138] width 63 height 9
copy td "ML aafmeansamphors A"
click at [582, 193] on td "A" at bounding box center [617, 200] width 71 height 29
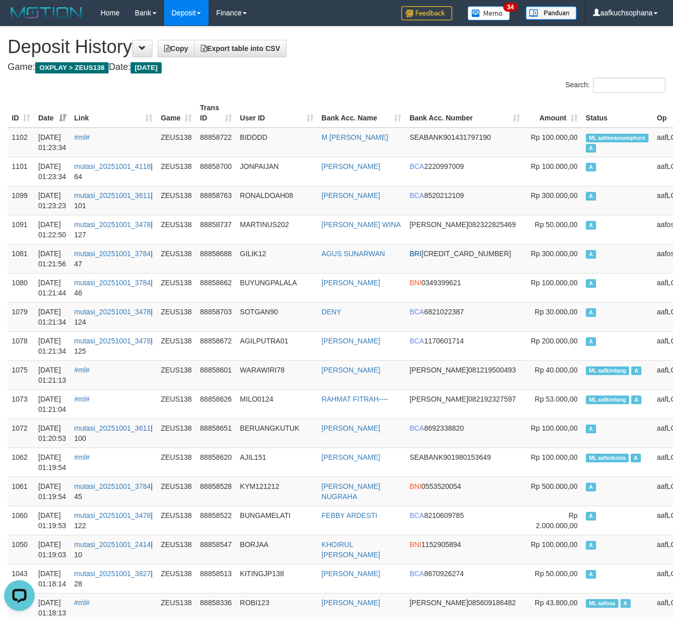
click at [461, 84] on div "Search:" at bounding box center [504, 87] width 321 height 18
click at [586, 137] on span "ML aafmeansamphors" at bounding box center [617, 138] width 63 height 9
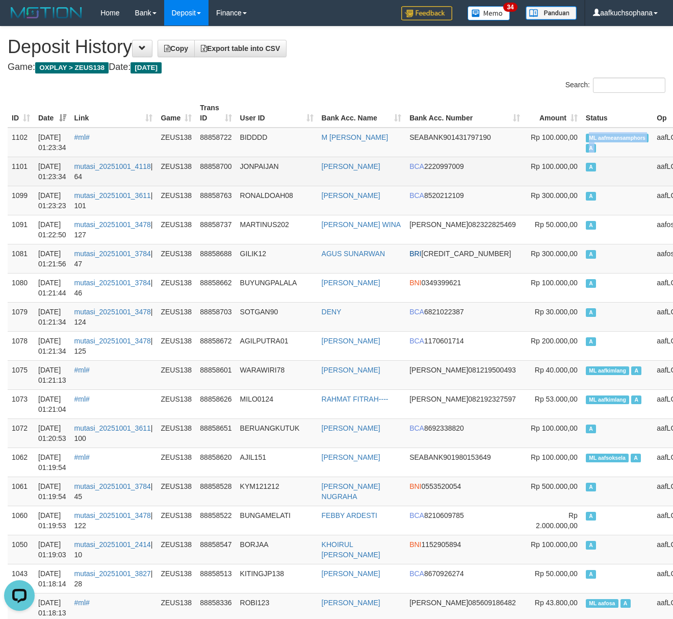
copy td "ML aafmeansamphors A"
click at [582, 178] on td "A" at bounding box center [617, 171] width 71 height 29
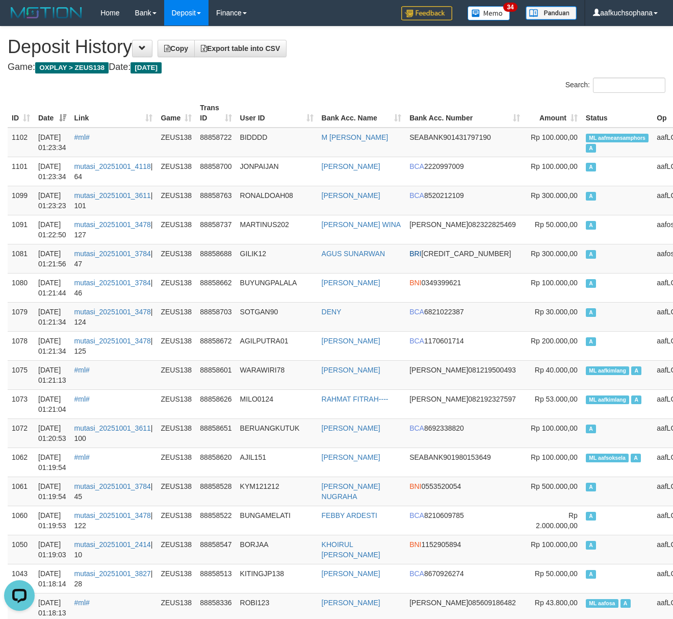
scroll to position [1959, 0]
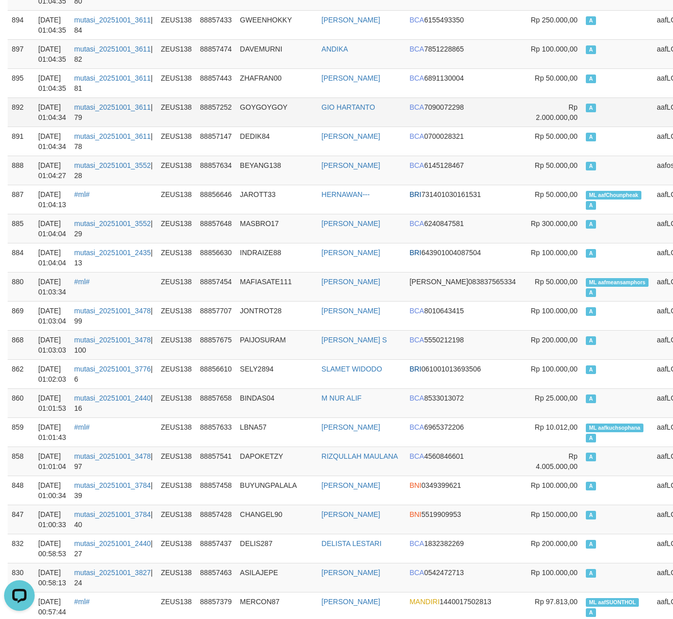
click at [582, 125] on td "A" at bounding box center [617, 111] width 71 height 29
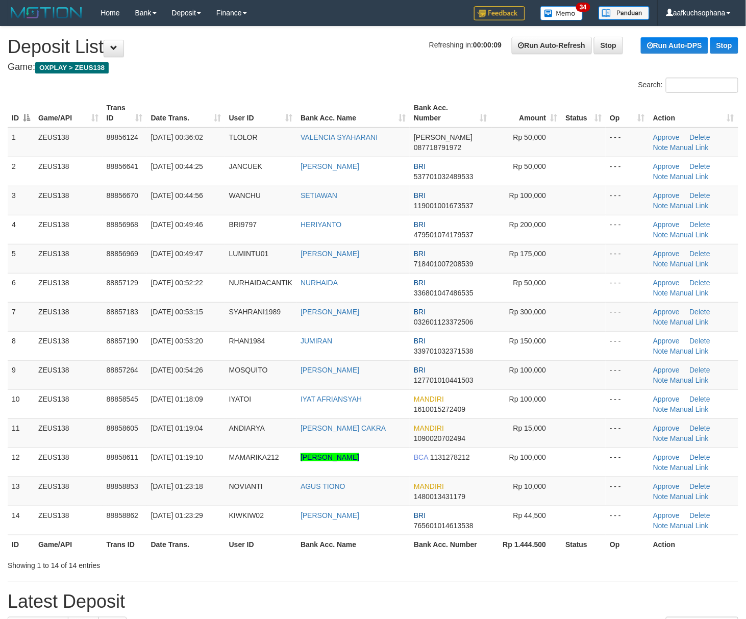
drag, startPoint x: 533, startPoint y: 556, endPoint x: 753, endPoint y: 494, distance: 229.5
click at [562, 547] on div "ID Game/API Trans ID Date Trans. User ID Bank Acc. Name Bank Acc. Number Amount…" at bounding box center [373, 325] width 746 height 461
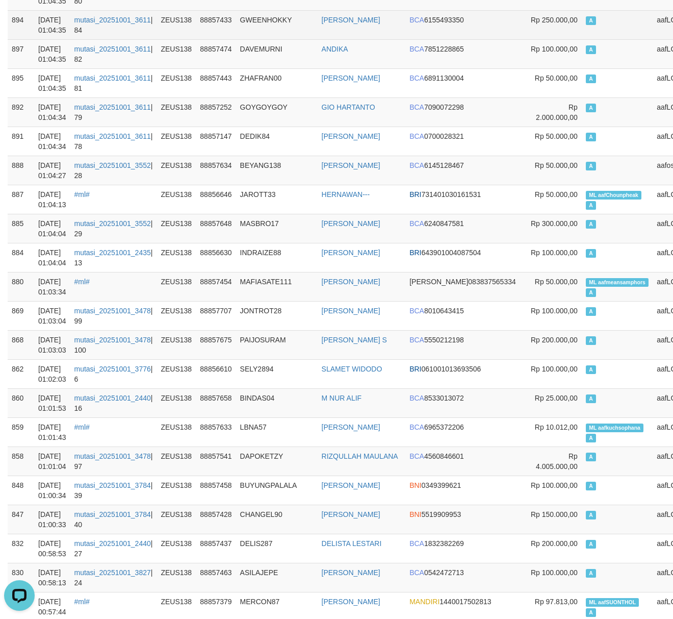
click at [370, 39] on td "[PERSON_NAME]" at bounding box center [362, 24] width 88 height 29
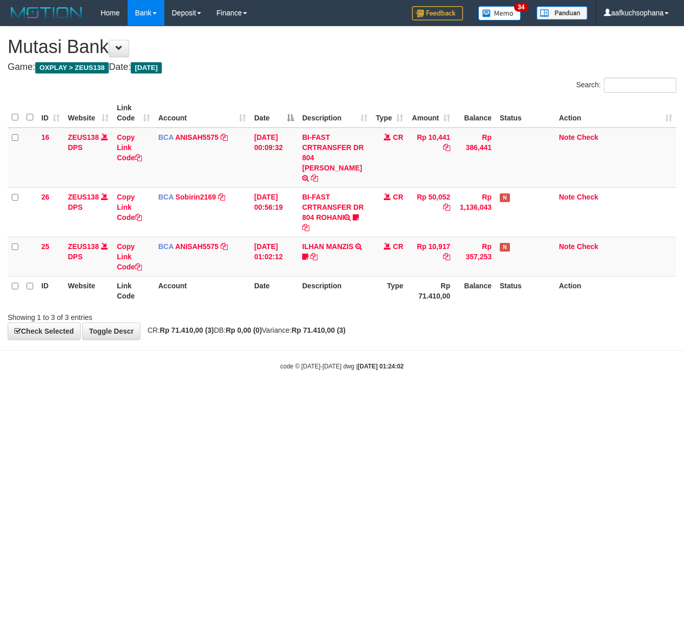
drag, startPoint x: 160, startPoint y: 471, endPoint x: 131, endPoint y: 466, distance: 30.0
click at [149, 396] on html "Toggle navigation Home Bank Account List Load By Website Group [OXPLAY] ZEUS138…" at bounding box center [342, 198] width 684 height 396
drag, startPoint x: 169, startPoint y: 504, endPoint x: 6, endPoint y: 491, distance: 163.8
click at [170, 396] on html "Toggle navigation Home Bank Account List Load By Website Group [OXPLAY] ZEUS138…" at bounding box center [342, 198] width 684 height 396
click at [268, 396] on html "Toggle navigation Home Bank Account List Load By Website Group [OXPLAY] ZEUS138…" at bounding box center [342, 198] width 684 height 396
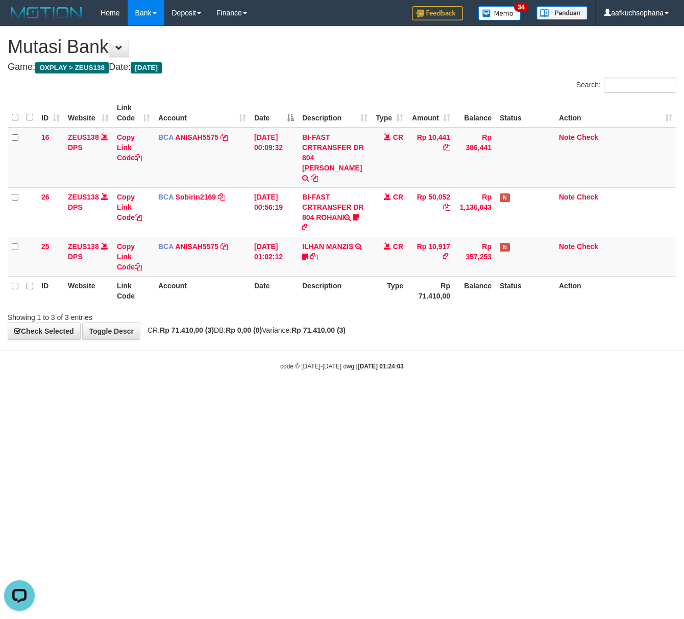
click at [251, 396] on html "Toggle navigation Home Bank Account List Load By Website Group [OXPLAY] ZEUS138…" at bounding box center [342, 198] width 684 height 396
click at [311, 396] on html "Toggle navigation Home Bank Account List Load By Website Group [OXPLAY] ZEUS138…" at bounding box center [342, 198] width 684 height 396
drag, startPoint x: 312, startPoint y: 431, endPoint x: 0, endPoint y: 456, distance: 313.2
click at [301, 396] on html "Toggle navigation Home Bank Account List Load By Website Group [OXPLAY] ZEUS138…" at bounding box center [342, 198] width 684 height 396
drag, startPoint x: 149, startPoint y: 374, endPoint x: 221, endPoint y: 402, distance: 77.2
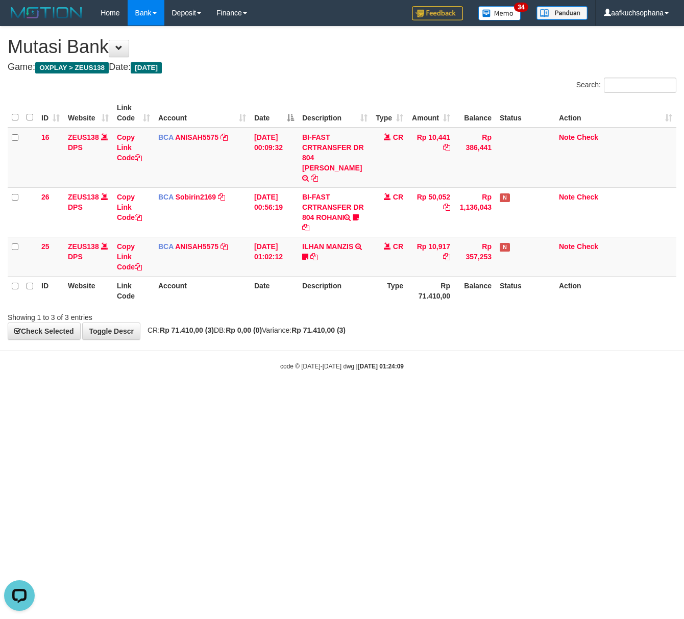
click at [153, 375] on body "Toggle navigation Home Bank Account List Load By Website Group [OXPLAY] ZEUS138…" at bounding box center [342, 198] width 684 height 396
drag, startPoint x: 319, startPoint y: 474, endPoint x: 349, endPoint y: 464, distance: 31.8
click at [342, 396] on html "Toggle navigation Home Bank Account List Load By Website Group [OXPLAY] ZEUS138…" at bounding box center [342, 198] width 684 height 396
drag, startPoint x: 349, startPoint y: 464, endPoint x: 347, endPoint y: 459, distance: 5.7
click at [347, 396] on html "Toggle navigation Home Bank Account List Load By Website Group [OXPLAY] ZEUS138…" at bounding box center [342, 198] width 684 height 396
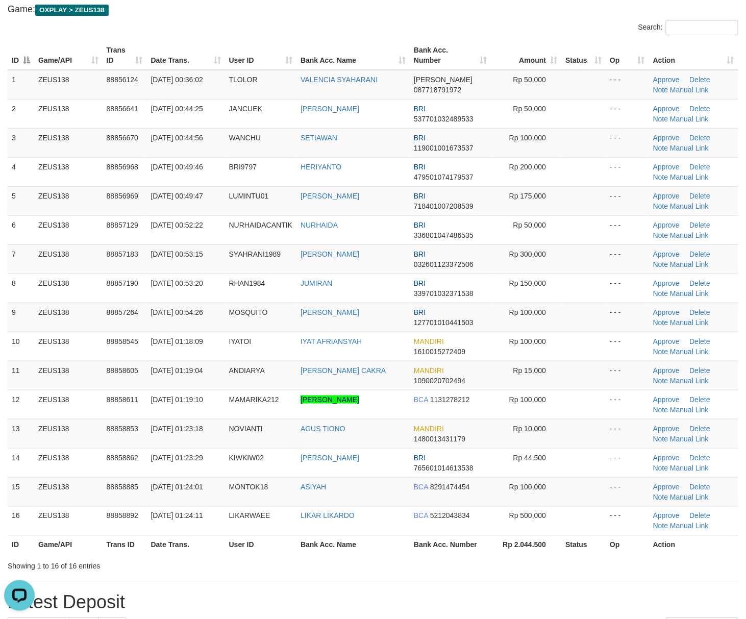
scroll to position [136, 0]
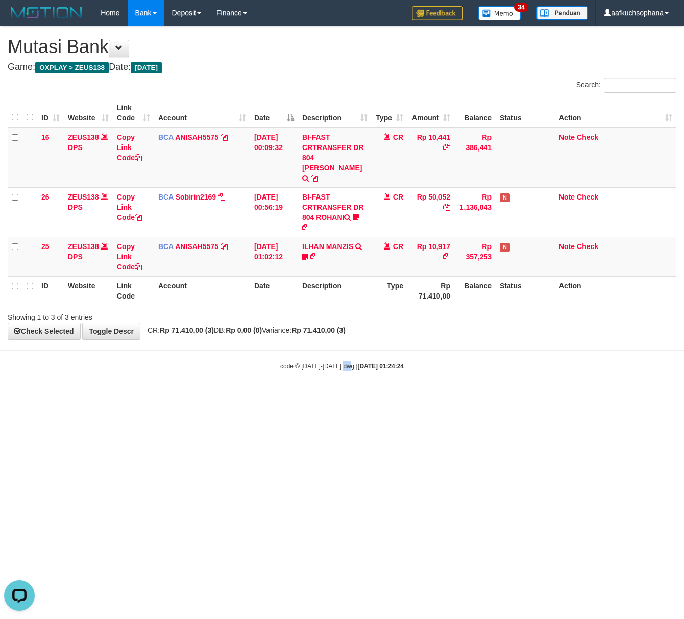
drag, startPoint x: 347, startPoint y: 469, endPoint x: 1, endPoint y: 370, distance: 360.8
click at [341, 396] on html "Toggle navigation Home Bank Account List Load By Website Group [OXPLAY] ZEUS138…" at bounding box center [342, 198] width 684 height 396
drag, startPoint x: 279, startPoint y: 460, endPoint x: 263, endPoint y: 454, distance: 16.3
click at [274, 396] on html "Toggle navigation Home Bank Account List Load By Website Group [OXPLAY] ZEUS138…" at bounding box center [342, 198] width 684 height 396
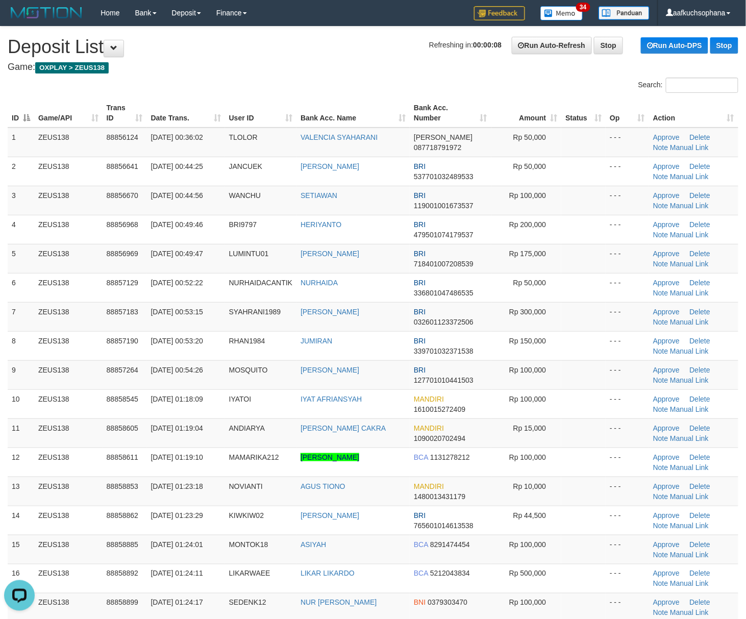
drag, startPoint x: 615, startPoint y: 449, endPoint x: 751, endPoint y: 457, distance: 136.4
click at [615, 449] on td "- - -" at bounding box center [626, 461] width 43 height 29
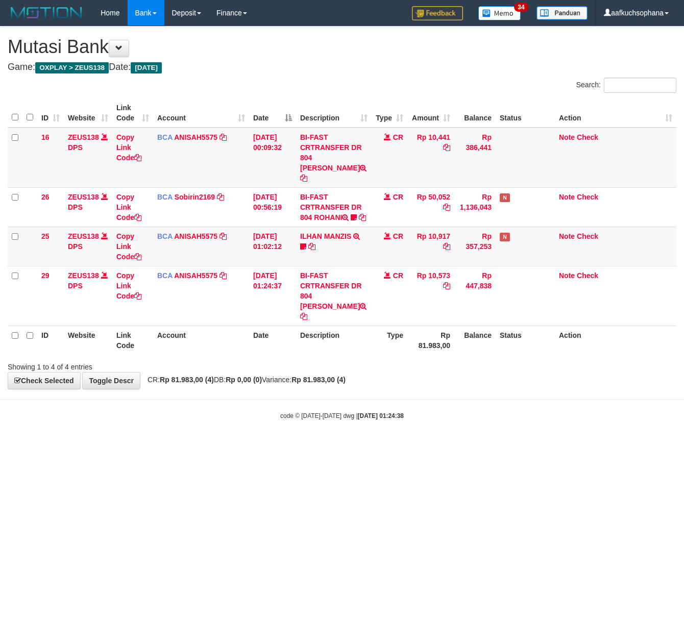
drag, startPoint x: 414, startPoint y: 439, endPoint x: 317, endPoint y: 402, distance: 103.8
click at [413, 435] on body "Toggle navigation Home Bank Account List Load By Website Group [OXPLAY] ZEUS138…" at bounding box center [342, 223] width 684 height 446
drag, startPoint x: 300, startPoint y: 472, endPoint x: 51, endPoint y: 449, distance: 250.0
click at [298, 446] on html "Toggle navigation Home Bank Account List Load By Website Group [OXPLAY] ZEUS138…" at bounding box center [342, 223] width 684 height 446
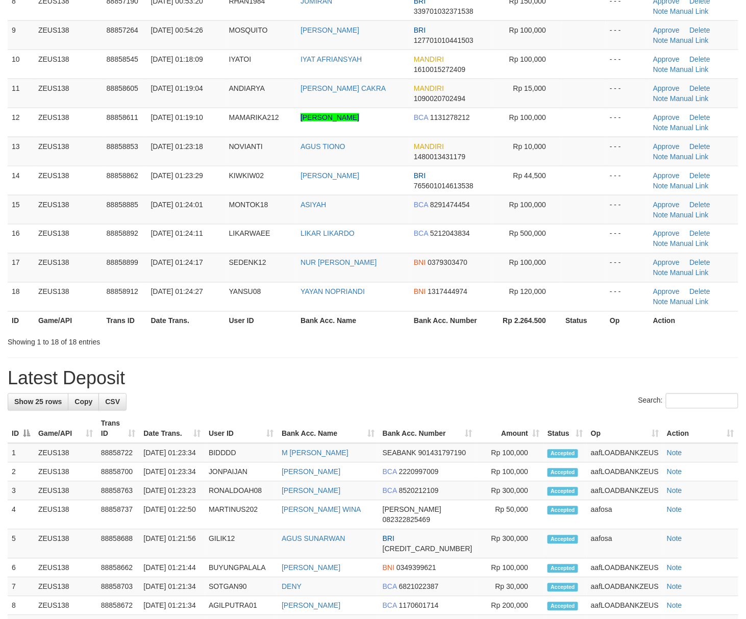
scroll to position [136, 0]
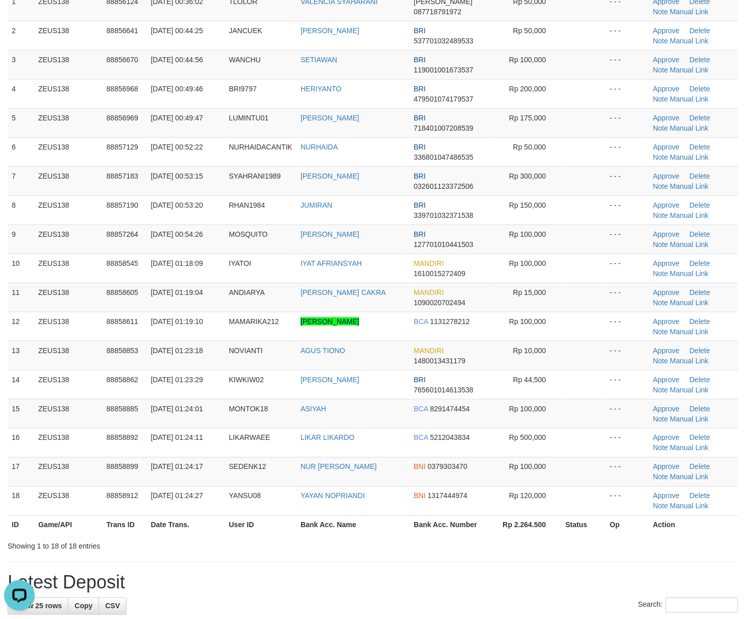
drag, startPoint x: 572, startPoint y: 431, endPoint x: 751, endPoint y: 455, distance: 180.7
click at [578, 433] on td at bounding box center [583, 442] width 44 height 29
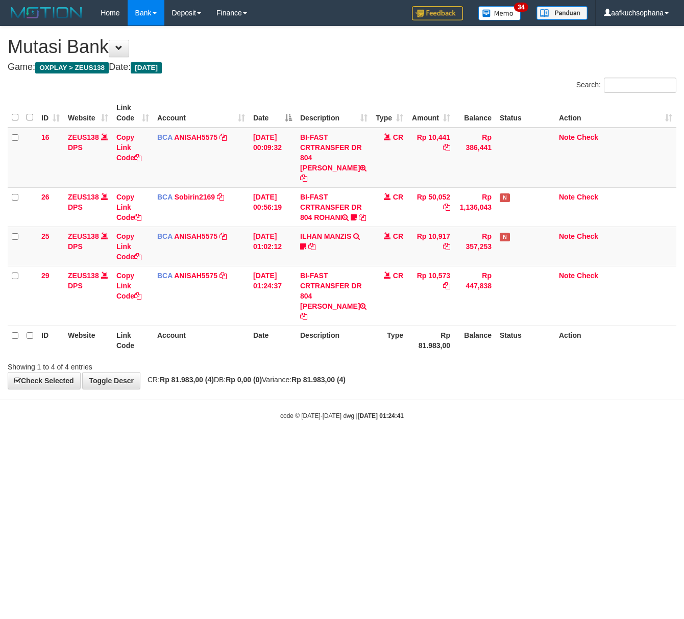
drag, startPoint x: 203, startPoint y: 464, endPoint x: 176, endPoint y: 458, distance: 27.1
click at [198, 446] on html "Toggle navigation Home Bank Account List Load By Website Group [OXPLAY] ZEUS138…" at bounding box center [342, 223] width 684 height 446
drag, startPoint x: 317, startPoint y: 470, endPoint x: 182, endPoint y: 453, distance: 136.8
click at [313, 446] on html "Toggle navigation Home Bank Account List Load By Website Group [OXPLAY] ZEUS138…" at bounding box center [342, 223] width 684 height 446
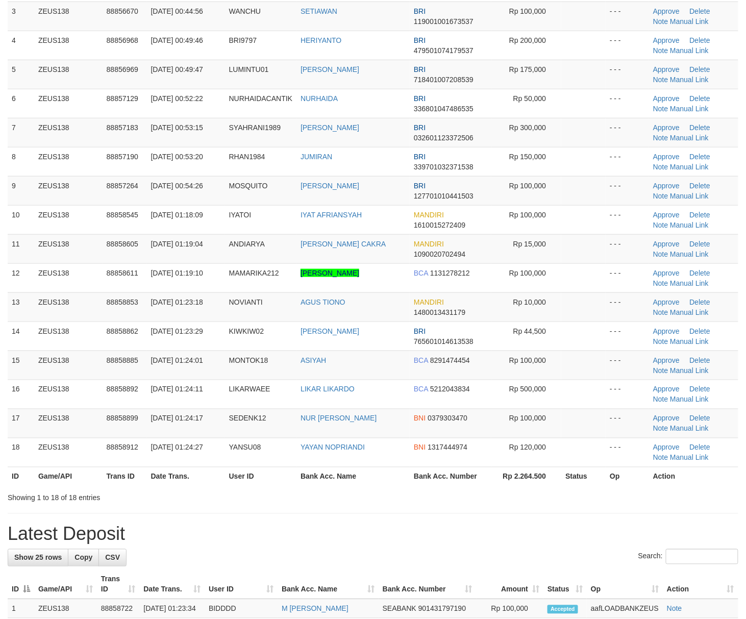
scroll to position [136, 0]
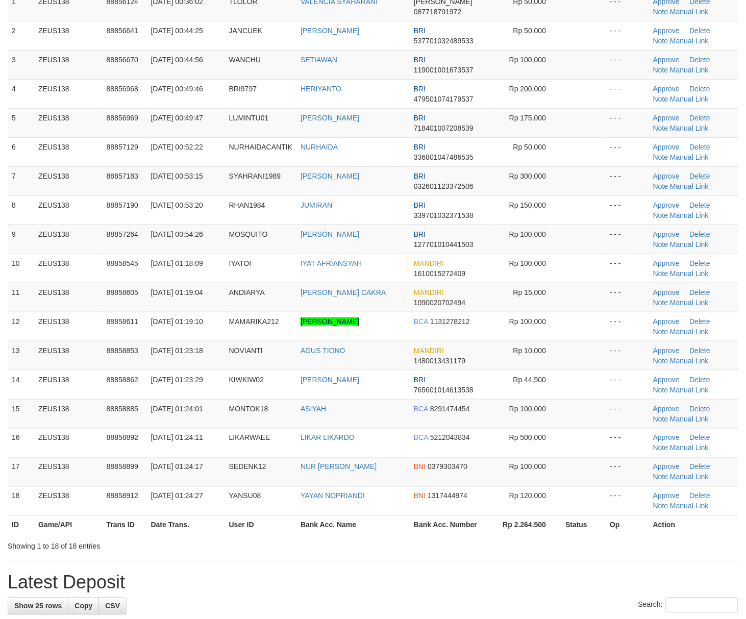
drag, startPoint x: 642, startPoint y: 476, endPoint x: 755, endPoint y: 484, distance: 114.0
click at [653, 478] on tr "17 ZEUS138 88858899 01/10/2025 01:24:17 SEDENK12 NUR SIATI ARIFAH BNI 037930347…" at bounding box center [373, 471] width 730 height 29
drag, startPoint x: 559, startPoint y: 425, endPoint x: 752, endPoint y: 443, distance: 193.7
click at [561, 425] on tr "15 ZEUS138 88858885 01/10/2025 01:24:01 MONTOK18 ASIYAH BCA 8291474454 Rp 100,0…" at bounding box center [373, 413] width 730 height 29
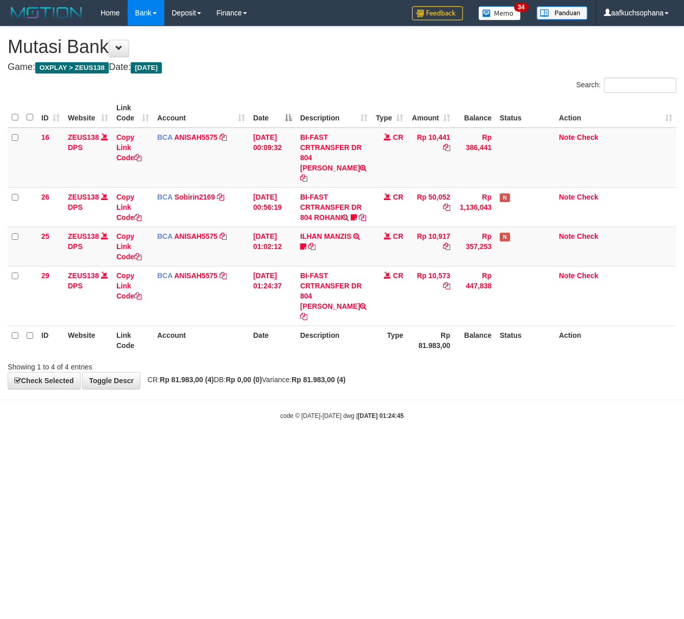
click at [241, 443] on body "Toggle navigation Home Bank Account List Load By Website Group [OXPLAY] ZEUS138…" at bounding box center [342, 223] width 684 height 446
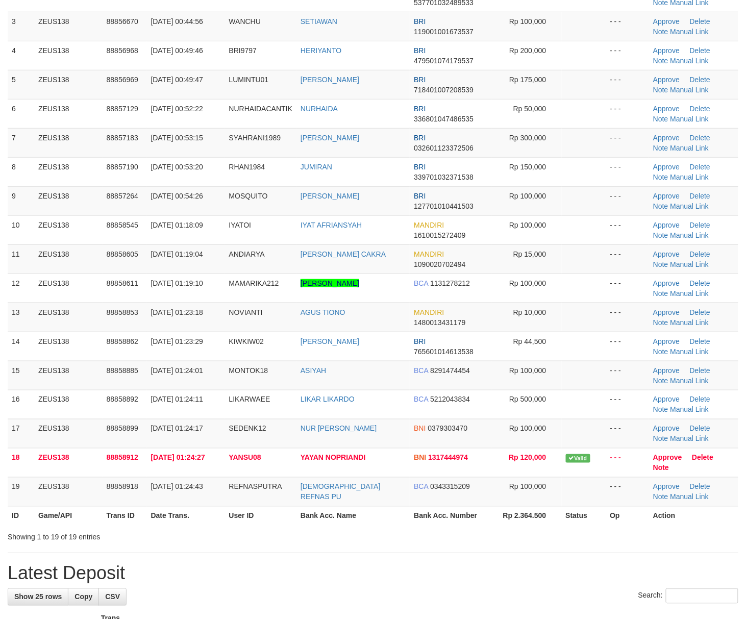
scroll to position [136, 0]
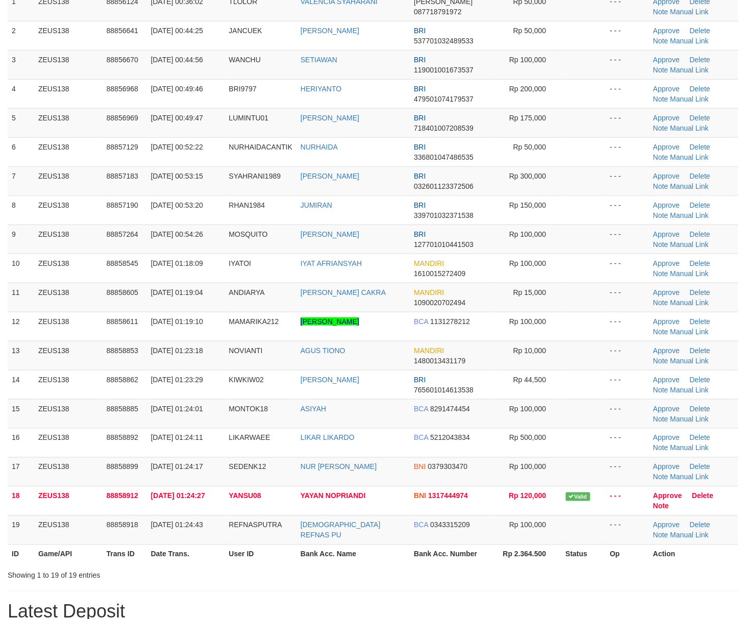
click at [588, 355] on td at bounding box center [584, 355] width 44 height 29
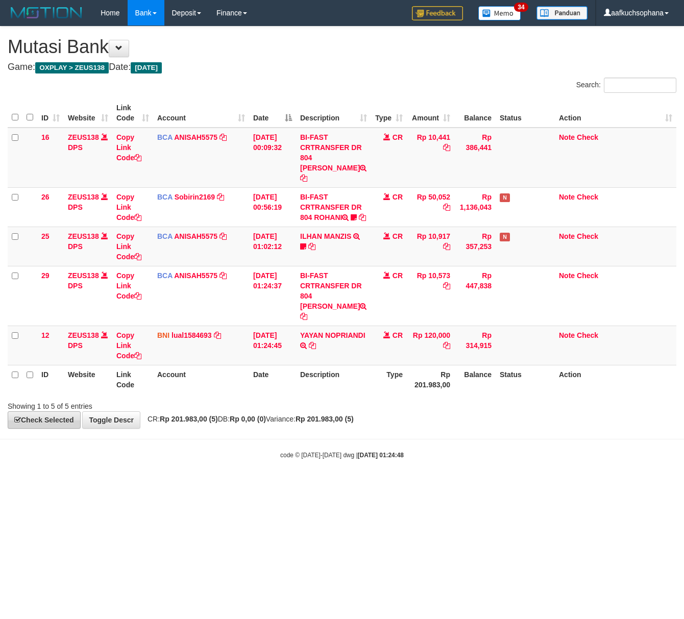
drag, startPoint x: 267, startPoint y: 483, endPoint x: 69, endPoint y: 420, distance: 207.5
click at [257, 480] on body "Toggle navigation Home Bank Account List Load By Website Group [OXPLAY] ZEUS138…" at bounding box center [342, 242] width 684 height 485
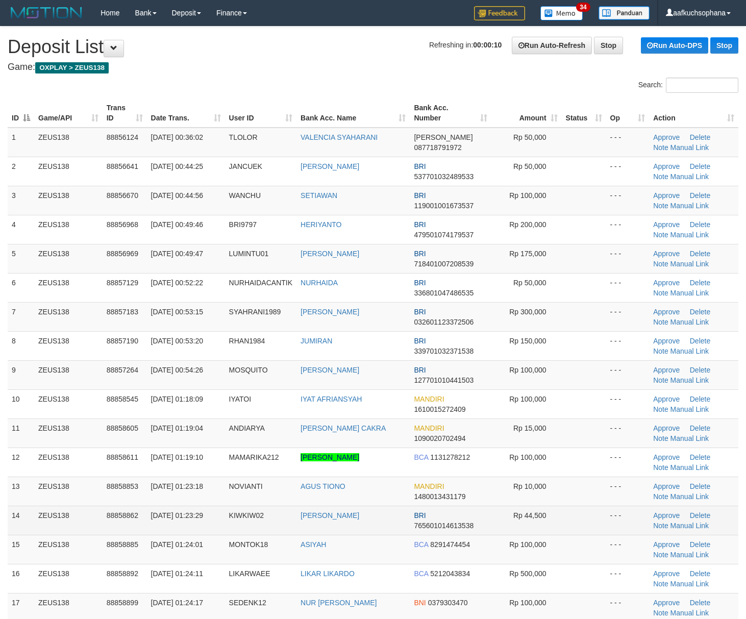
scroll to position [174, 0]
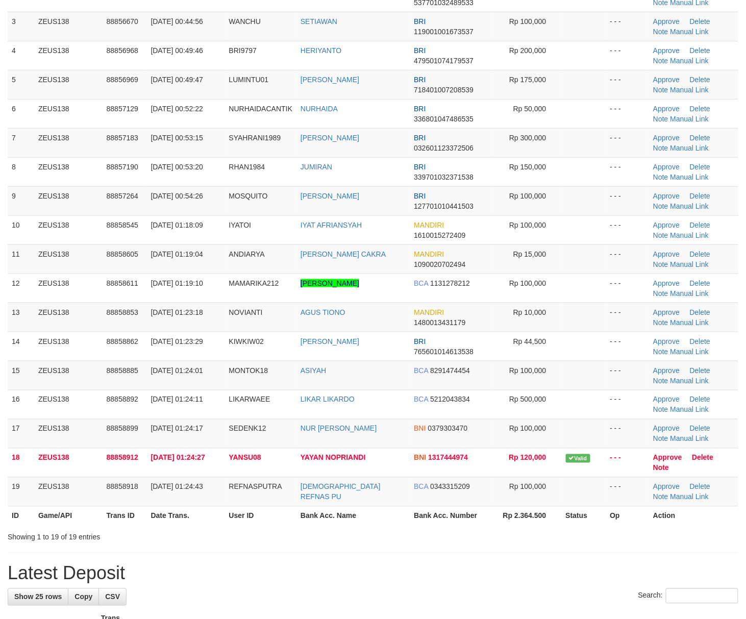
drag, startPoint x: 584, startPoint y: 345, endPoint x: 753, endPoint y: 403, distance: 179.5
click at [586, 346] on td at bounding box center [584, 346] width 44 height 29
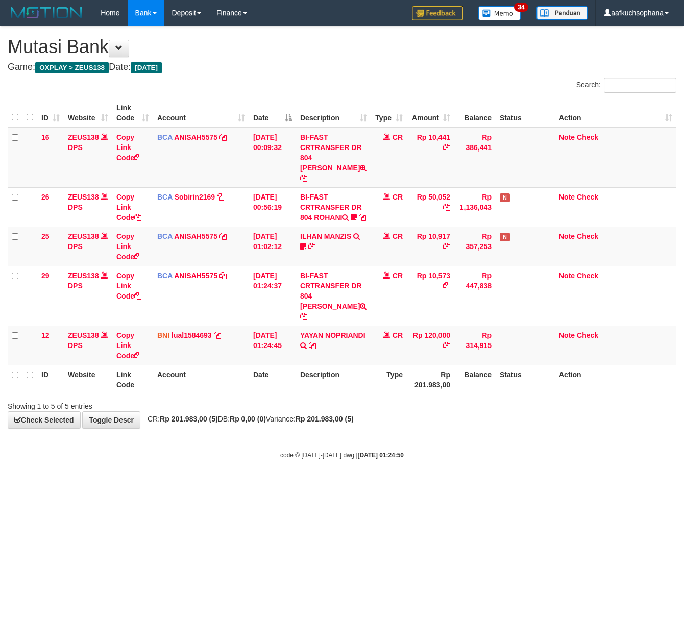
drag, startPoint x: 235, startPoint y: 456, endPoint x: 229, endPoint y: 455, distance: 6.1
click at [231, 456] on div "code © [DATE]-[DATE] dwg | [DATE] 01:24:50" at bounding box center [342, 454] width 684 height 10
click at [227, 454] on div "code © [DATE]-[DATE] dwg | [DATE] 01:24:50" at bounding box center [342, 454] width 684 height 10
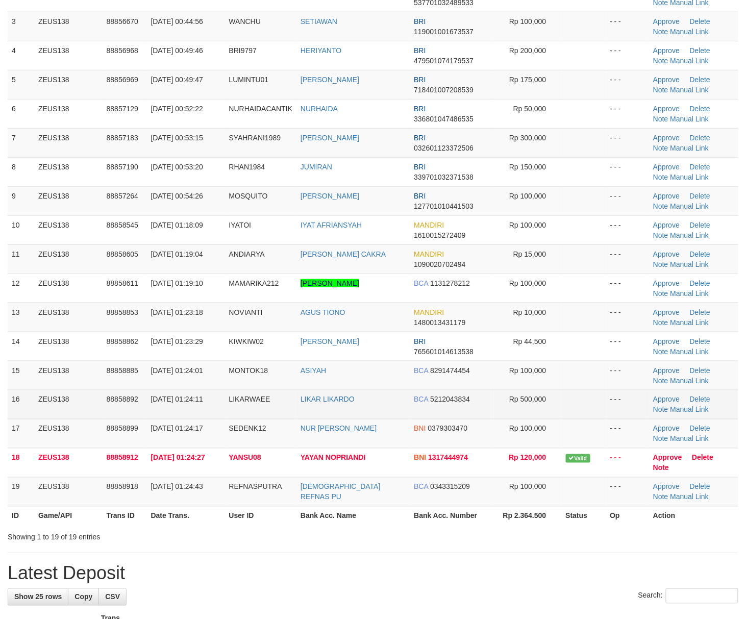
click at [598, 369] on td at bounding box center [584, 375] width 44 height 29
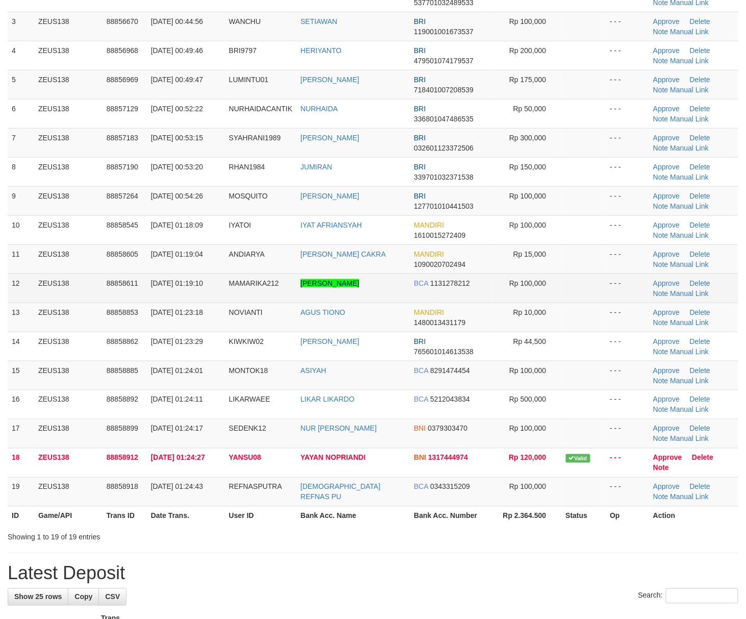
scroll to position [136, 0]
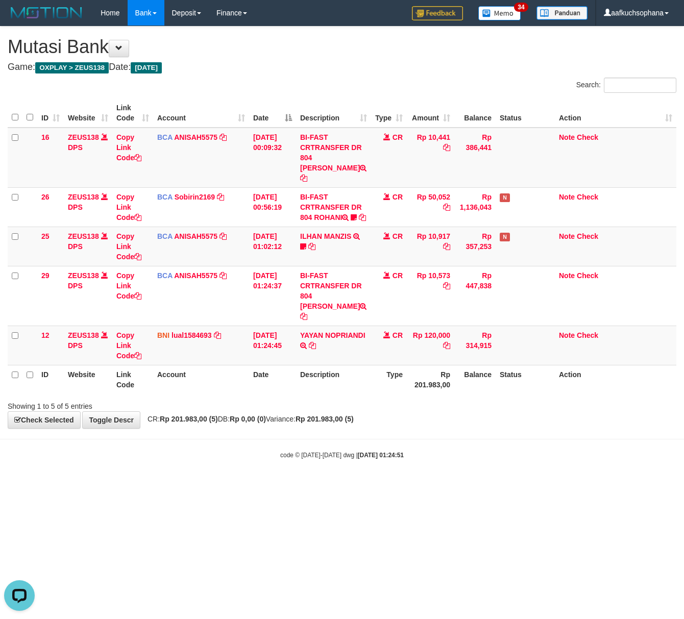
click at [229, 485] on html "Toggle navigation Home Bank Account List Load By Website Group [OXPLAY] ZEUS138…" at bounding box center [342, 242] width 684 height 485
drag, startPoint x: 280, startPoint y: 485, endPoint x: 282, endPoint y: 479, distance: 5.7
click at [282, 482] on html "Toggle navigation Home Bank Account List Load By Website Group [OXPLAY] ZEUS138…" at bounding box center [342, 242] width 684 height 485
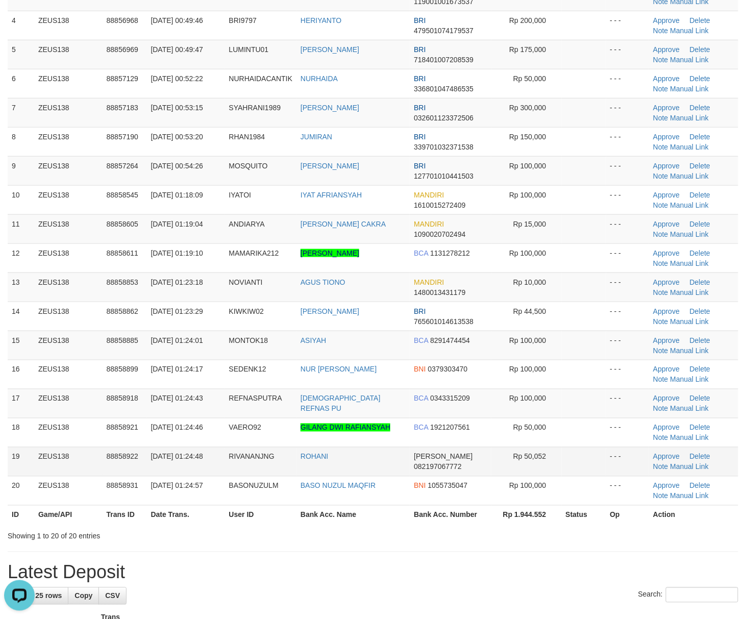
click at [561, 455] on tr "19 ZEUS138 88858922 01/10/2025 01:24:48 RIVANANJNG ROHANI DANA 082197067772 Rp …" at bounding box center [373, 461] width 730 height 29
drag, startPoint x: 633, startPoint y: 524, endPoint x: 754, endPoint y: 514, distance: 121.3
click at [634, 524] on th "Op" at bounding box center [627, 514] width 43 height 19
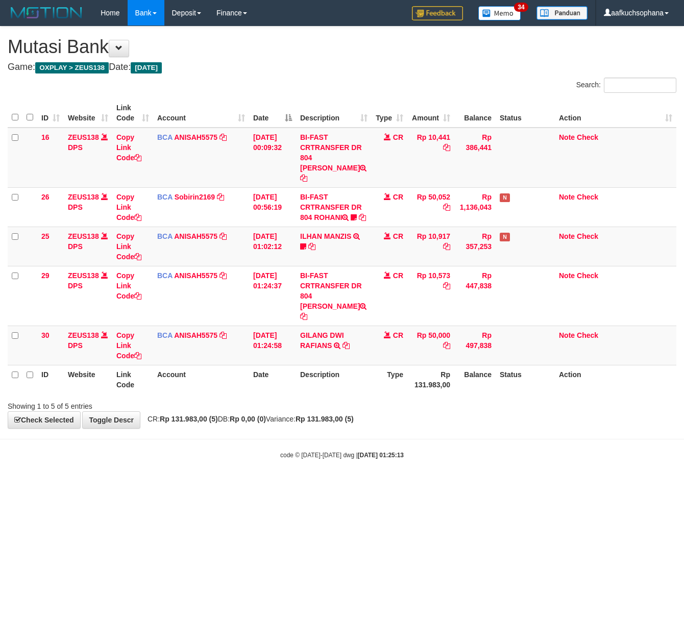
click at [359, 485] on html "Toggle navigation Home Bank Account List Load By Website Group [OXPLAY] ZEUS138…" at bounding box center [342, 242] width 684 height 485
drag, startPoint x: 345, startPoint y: 347, endPoint x: 305, endPoint y: 353, distance: 40.2
click at [347, 347] on icon at bounding box center [345, 345] width 7 height 7
drag, startPoint x: 219, startPoint y: 486, endPoint x: 144, endPoint y: 415, distance: 103.5
click at [213, 479] on html "Toggle navigation Home Bank Account List Load By Website Group [OXPLAY] ZEUS138…" at bounding box center [342, 242] width 684 height 485
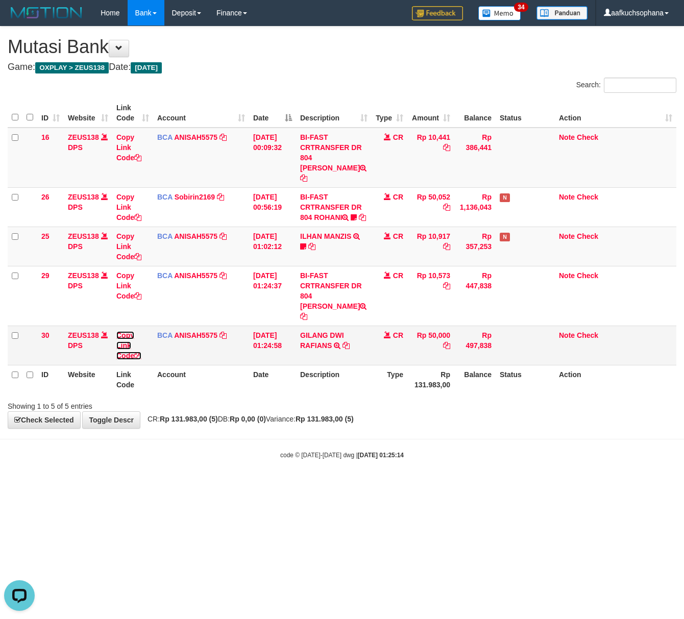
click at [139, 358] on icon at bounding box center [137, 355] width 7 height 7
drag, startPoint x: 139, startPoint y: 358, endPoint x: 152, endPoint y: 358, distance: 13.3
click at [139, 358] on icon at bounding box center [137, 355] width 7 height 7
click at [315, 337] on link "GILANG DWI RAFIANS" at bounding box center [322, 340] width 44 height 18
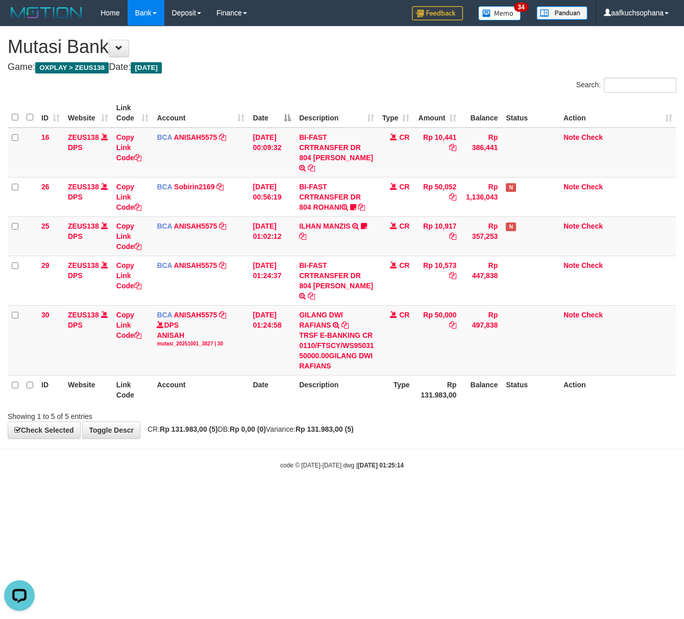
click at [178, 495] on html "Toggle navigation Home Bank Account List Load By Website Group [OXPLAY] ZEUS138…" at bounding box center [342, 247] width 684 height 495
drag, startPoint x: 193, startPoint y: 509, endPoint x: 223, endPoint y: 497, distance: 32.5
click at [192, 495] on html "Toggle navigation Home Bank Account List Load By Website Group [OXPLAY] ZEUS138…" at bounding box center [342, 247] width 684 height 495
click at [398, 468] on strong "2025/10/01 01:25:14" at bounding box center [381, 465] width 46 height 7
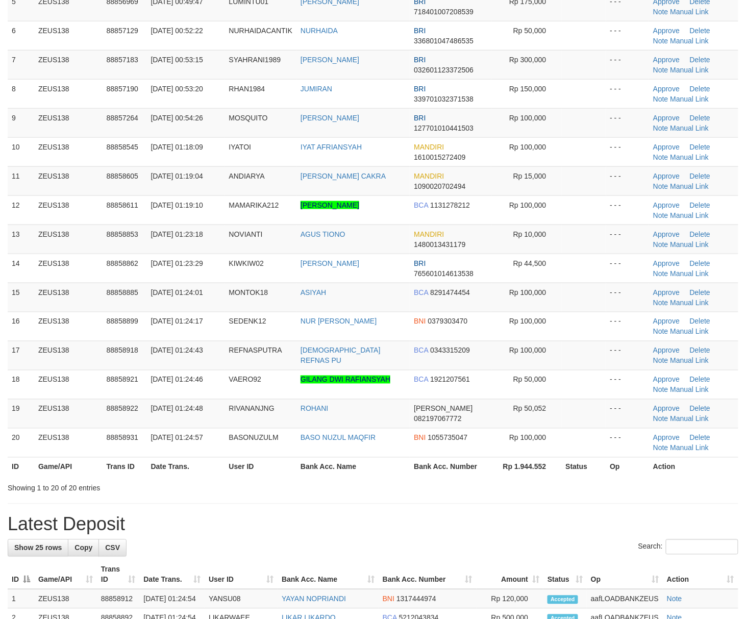
drag, startPoint x: 443, startPoint y: 483, endPoint x: 752, endPoint y: 459, distance: 310.0
click at [460, 482] on div "Showing 1 to 20 of 20 entries" at bounding box center [373, 486] width 746 height 14
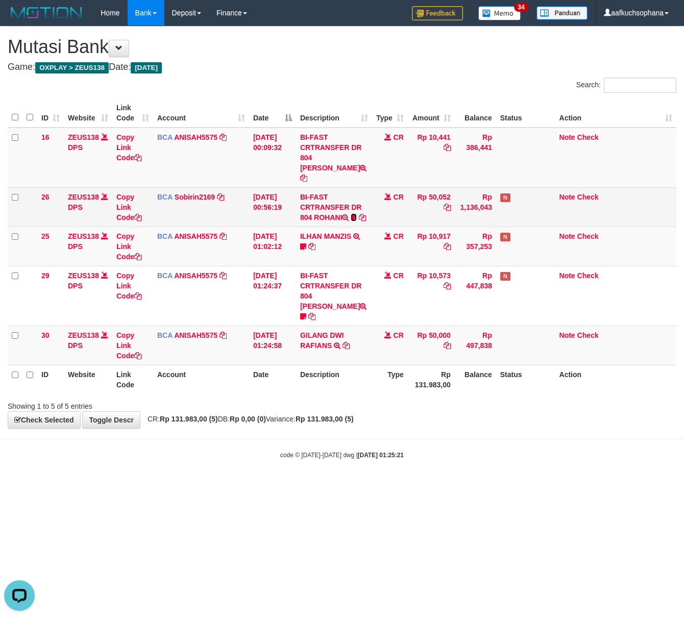
click at [355, 214] on icon at bounding box center [353, 217] width 6 height 7
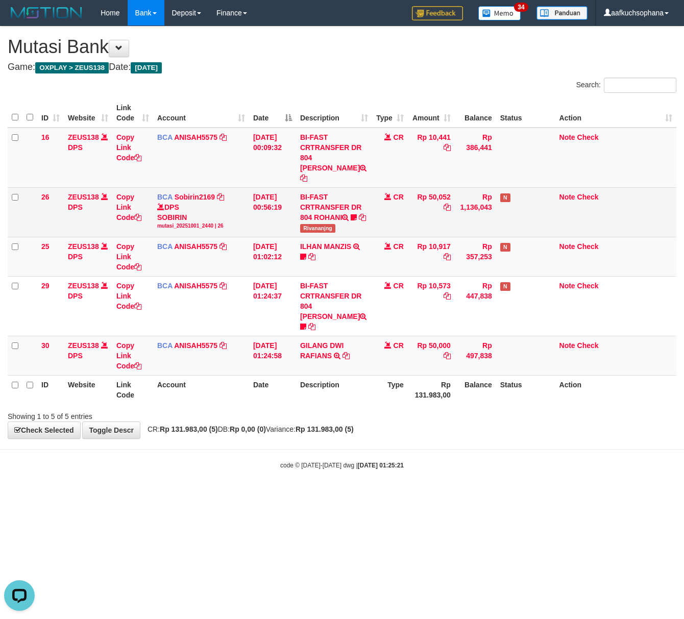
click at [325, 224] on span "Rivananjng" at bounding box center [317, 228] width 35 height 9
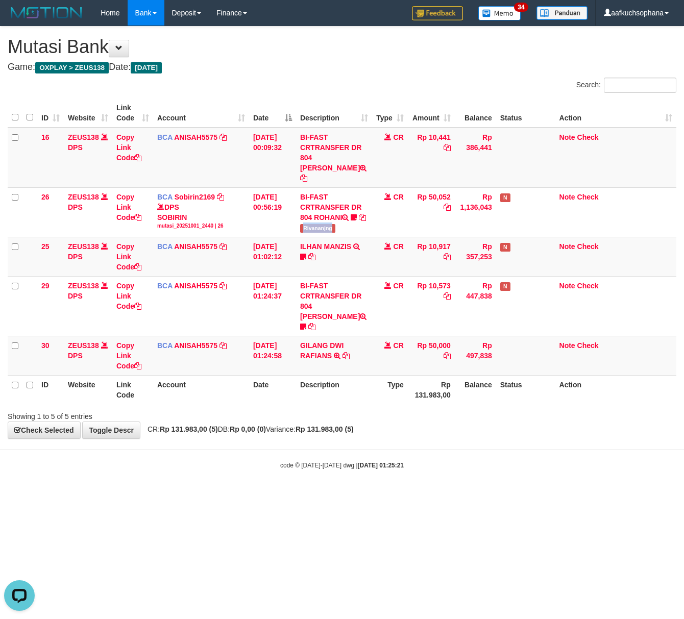
copy span "Rivananjng"
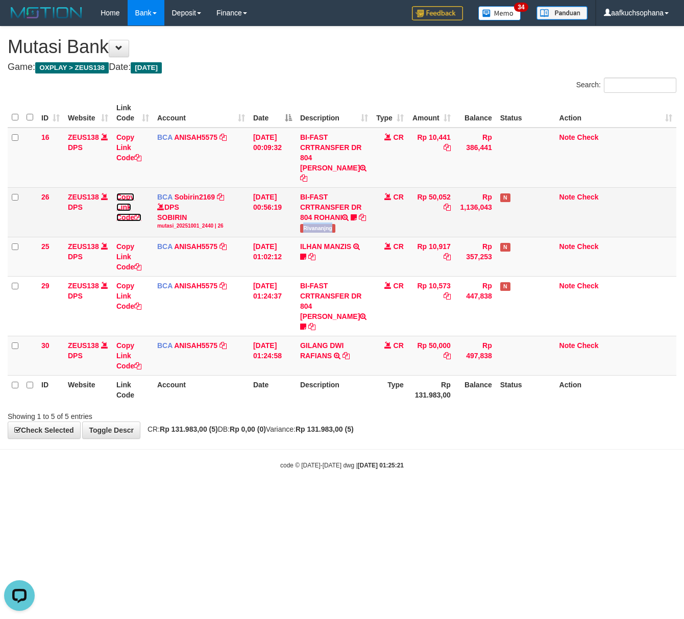
click at [141, 214] on icon at bounding box center [137, 217] width 7 height 7
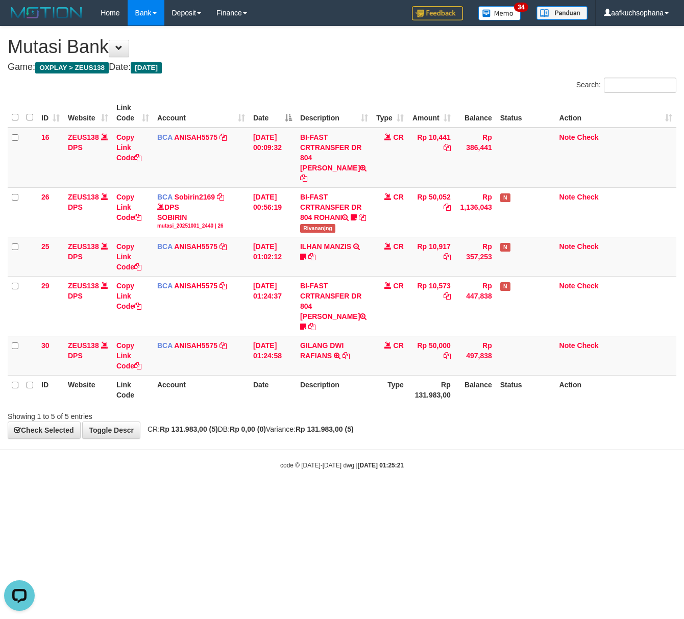
scroll to position [140, 0]
drag, startPoint x: 135, startPoint y: 449, endPoint x: 4, endPoint y: 395, distance: 141.3
click at [121, 440] on body "Toggle navigation Home Bank Account List Load By Website Group [OXPLAY] ZEUS138…" at bounding box center [342, 247] width 684 height 495
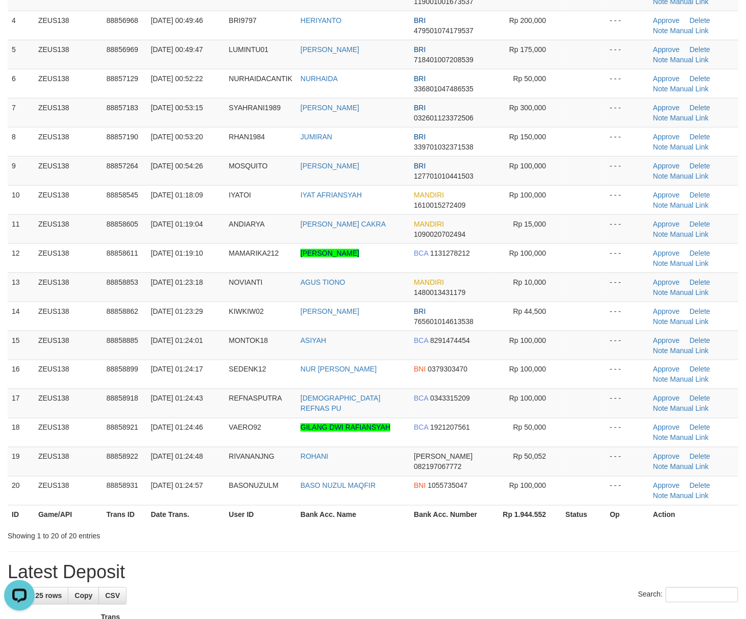
drag, startPoint x: 554, startPoint y: 470, endPoint x: 755, endPoint y: 380, distance: 220.5
click at [564, 470] on tr "19 ZEUS138 88858922 01/10/2025 01:24:48 RIVANANJNG ROHANI DANA 082197067772 Rp …" at bounding box center [373, 461] width 730 height 29
drag, startPoint x: 685, startPoint y: 468, endPoint x: 674, endPoint y: 465, distance: 11.1
click at [685, 468] on link "Manual Link" at bounding box center [689, 467] width 39 height 8
click at [670, 463] on link "Manual Link" at bounding box center [689, 467] width 39 height 8
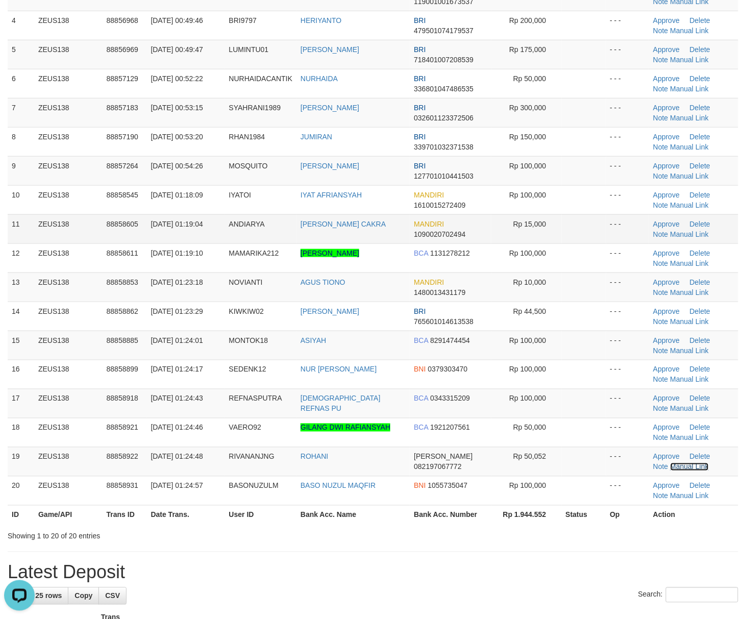
click at [670, 463] on link "Manual Link" at bounding box center [689, 467] width 39 height 8
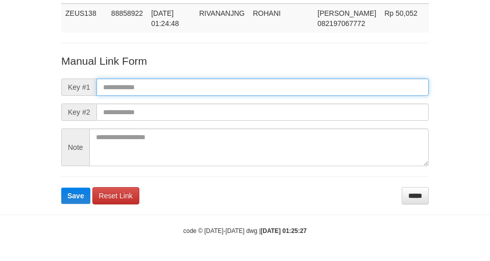
click at [284, 88] on input "text" at bounding box center [262, 87] width 332 height 17
paste input "**********"
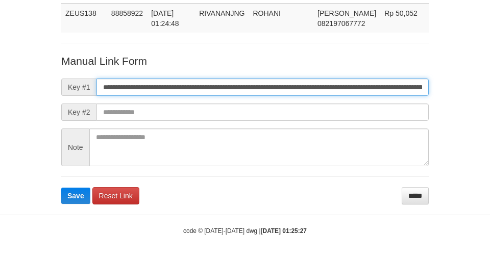
type input "**********"
click at [61, 188] on button "Save" at bounding box center [75, 196] width 29 height 16
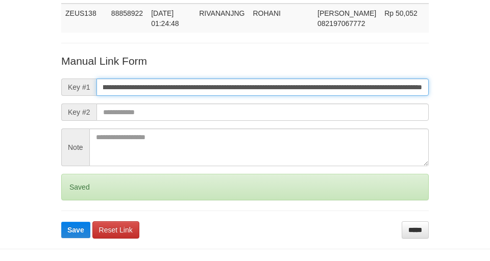
click at [61, 222] on button "Save" at bounding box center [75, 230] width 29 height 16
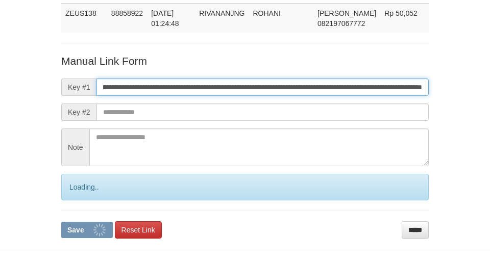
click at [61, 222] on button "Save" at bounding box center [87, 230] width 52 height 16
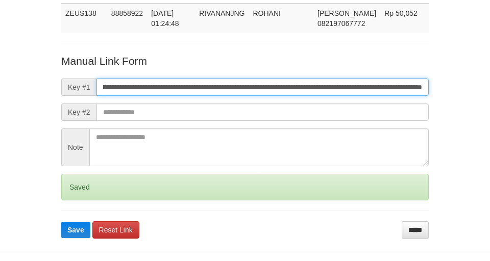
click at [61, 222] on button "Save" at bounding box center [75, 230] width 29 height 16
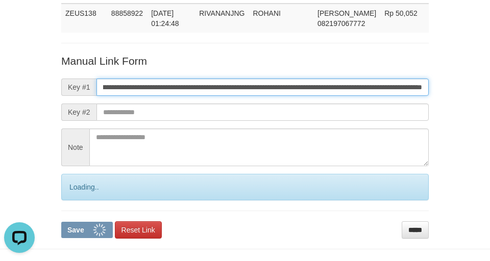
scroll to position [0, 0]
click at [61, 222] on button "Save" at bounding box center [87, 230] width 52 height 16
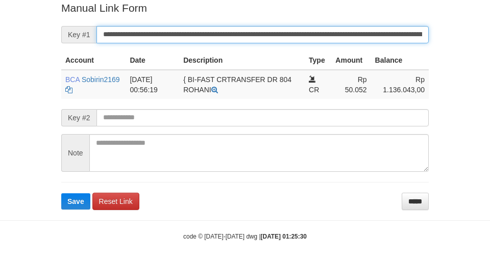
click at [61, 193] on button "Save" at bounding box center [75, 201] width 29 height 16
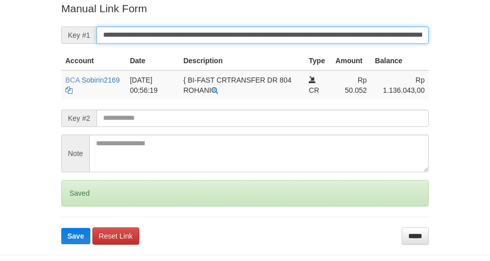
click at [61, 228] on button "Save" at bounding box center [75, 236] width 29 height 16
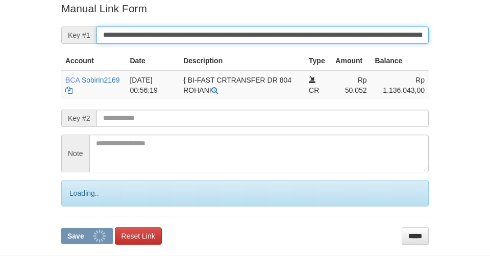
click at [61, 228] on button "Save" at bounding box center [87, 236] width 52 height 16
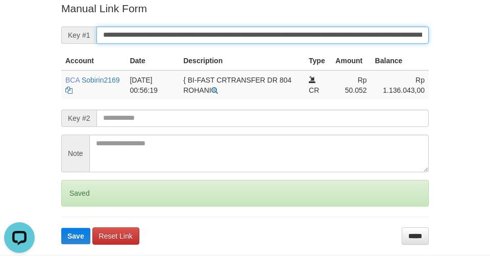
click at [61, 228] on button "Save" at bounding box center [75, 236] width 29 height 16
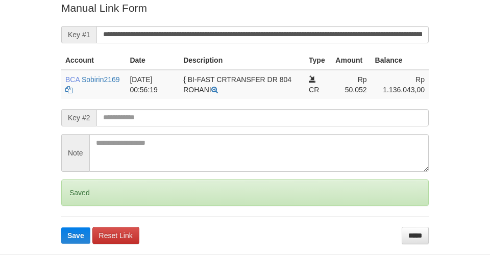
click at [61, 227] on button "Save" at bounding box center [75, 235] width 29 height 16
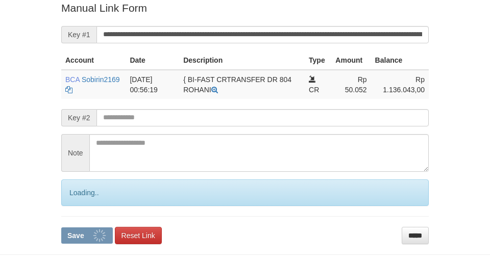
click at [289, 35] on input "**********" at bounding box center [262, 34] width 332 height 17
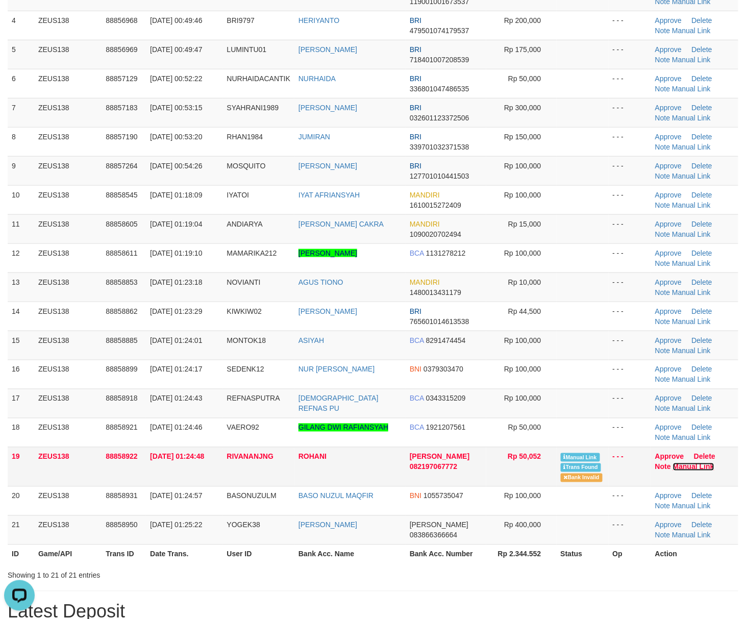
click at [688, 469] on link "Manual Link" at bounding box center [693, 467] width 41 height 8
drag, startPoint x: 470, startPoint y: 554, endPoint x: 637, endPoint y: 417, distance: 216.0
click at [485, 541] on table "ID Game/API Trans ID Date Trans. User ID Bank Acc. Name Bank Acc. Number Amount…" at bounding box center [373, 228] width 730 height 669
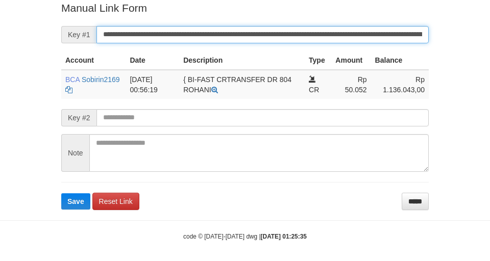
click at [61, 193] on button "Save" at bounding box center [75, 201] width 29 height 16
click at [295, 39] on input "**********" at bounding box center [262, 34] width 332 height 17
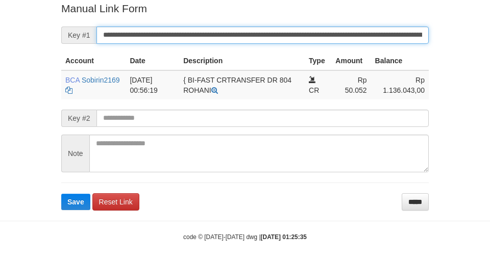
click at [61, 194] on button "Save" at bounding box center [75, 202] width 29 height 16
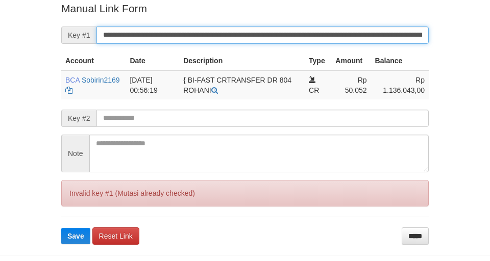
drag, startPoint x: 295, startPoint y: 39, endPoint x: 275, endPoint y: 39, distance: 19.4
click at [294, 36] on input "**********" at bounding box center [262, 35] width 332 height 17
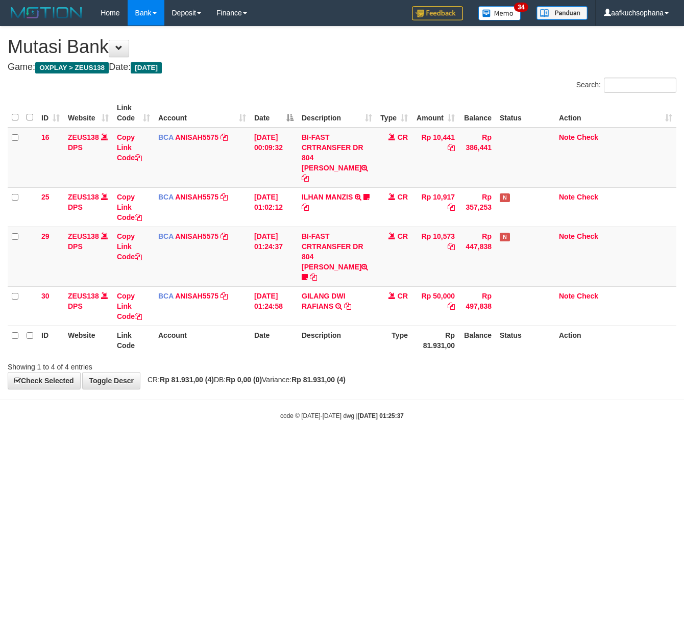
drag, startPoint x: 205, startPoint y: 524, endPoint x: 196, endPoint y: 516, distance: 12.3
click at [202, 446] on html "Toggle navigation Home Bank Account List Load By Website Group [OXPLAY] ZEUS138…" at bounding box center [342, 223] width 684 height 446
drag, startPoint x: 208, startPoint y: 409, endPoint x: 201, endPoint y: 404, distance: 8.8
click at [204, 407] on body "Toggle navigation Home Bank Account List Load By Website Group [OXPLAY] ZEUS138…" at bounding box center [342, 223] width 684 height 446
drag, startPoint x: 196, startPoint y: 398, endPoint x: 208, endPoint y: 217, distance: 181.5
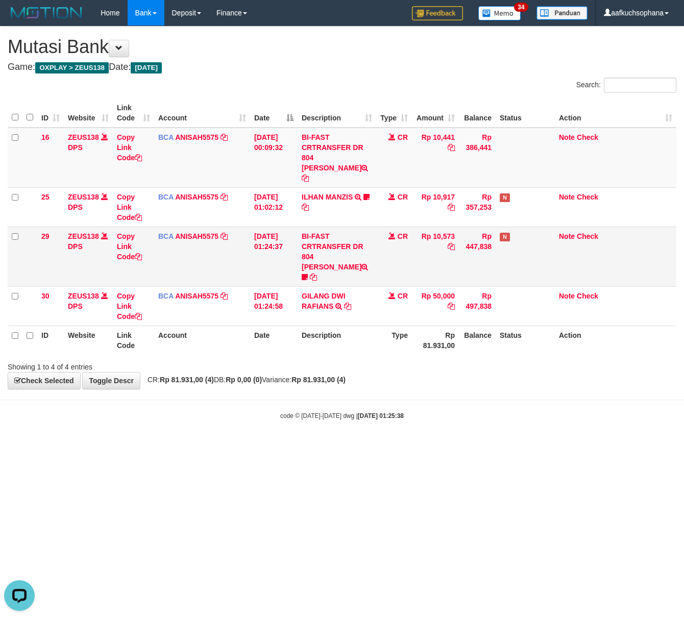
click at [196, 410] on div "code © 2012-2018 dwg | 2025/10/01 01:25:38" at bounding box center [342, 415] width 684 height 10
drag, startPoint x: 364, startPoint y: 402, endPoint x: 337, endPoint y: 380, distance: 35.1
click at [362, 410] on div "code © [DATE]-[DATE] dwg | [DATE] 01:25:41" at bounding box center [342, 415] width 684 height 10
click at [323, 374] on body "Toggle navigation Home Bank Account List Load By Website Group [OXPLAY] ZEUS138…" at bounding box center [342, 223] width 684 height 446
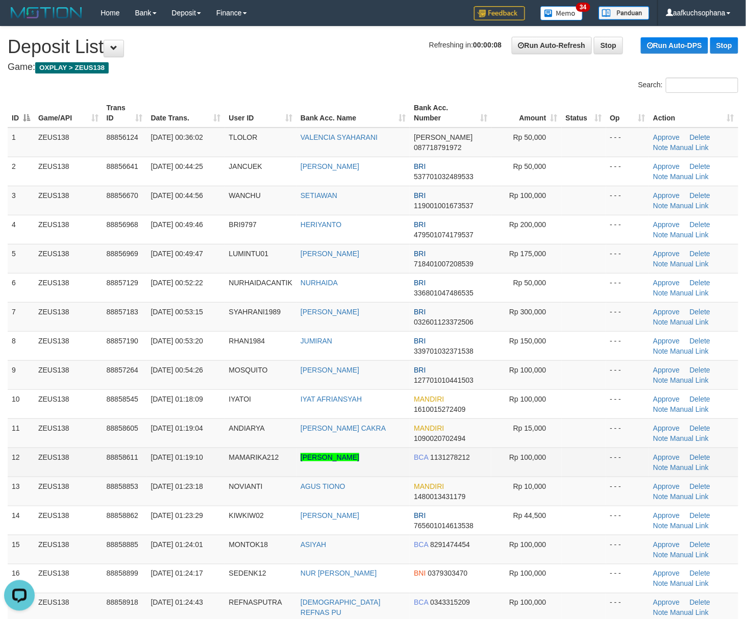
click at [568, 460] on td at bounding box center [584, 461] width 44 height 29
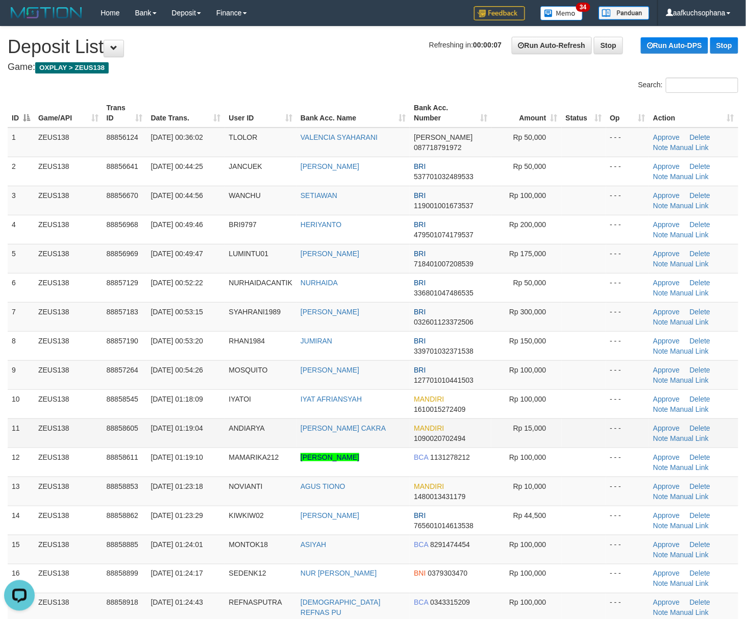
scroll to position [75, 0]
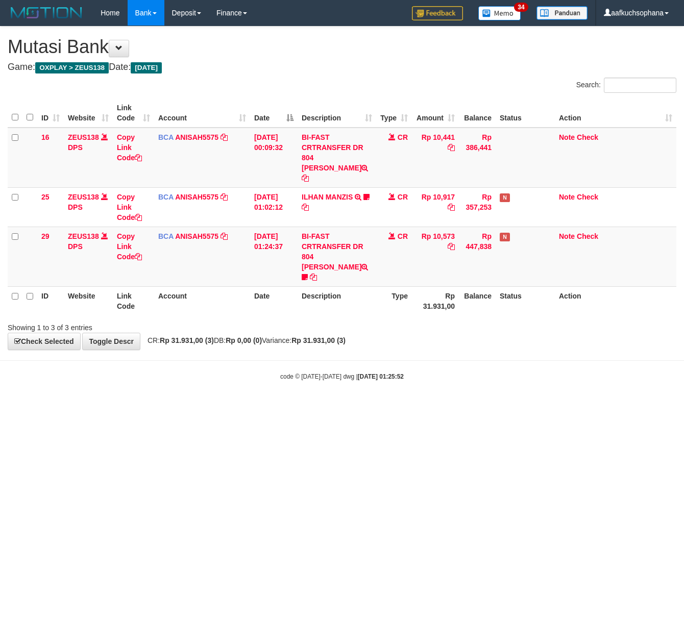
drag, startPoint x: 256, startPoint y: 439, endPoint x: 250, endPoint y: 438, distance: 5.8
click at [251, 407] on html "Toggle navigation Home Bank Account List Load By Website Group [OXPLAY] ZEUS138…" at bounding box center [342, 203] width 684 height 407
click at [322, 406] on html "Toggle navigation Home Bank Account List Load By Website Group [OXPLAY] ZEUS138…" at bounding box center [342, 203] width 684 height 407
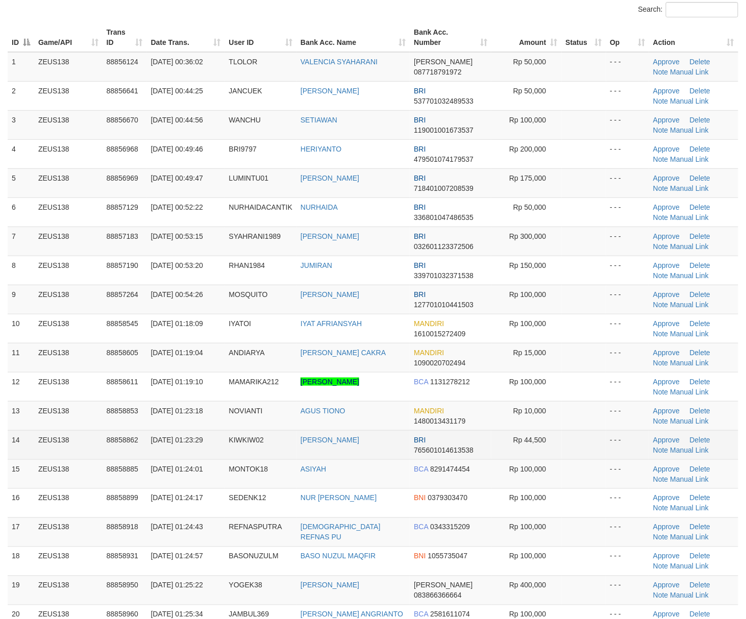
click at [585, 438] on td at bounding box center [584, 444] width 44 height 29
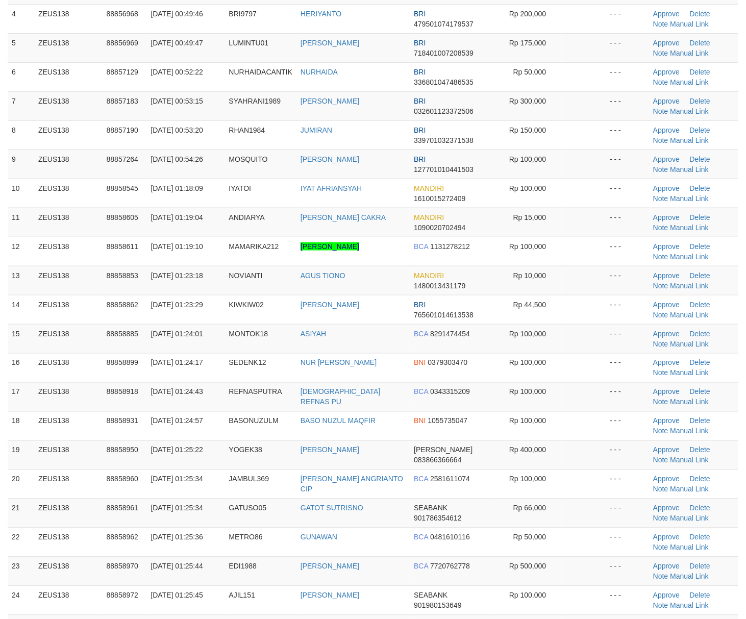
scroll to position [211, 0]
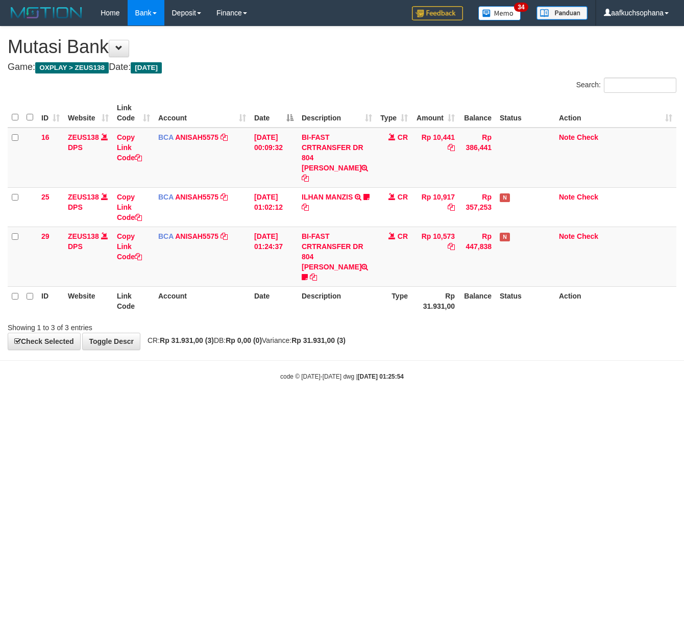
drag, startPoint x: 194, startPoint y: 452, endPoint x: 92, endPoint y: 439, distance: 102.4
click at [188, 407] on html "Toggle navigation Home Bank Account List Load By Website Group [OXPLAY] ZEUS138…" at bounding box center [342, 203] width 684 height 407
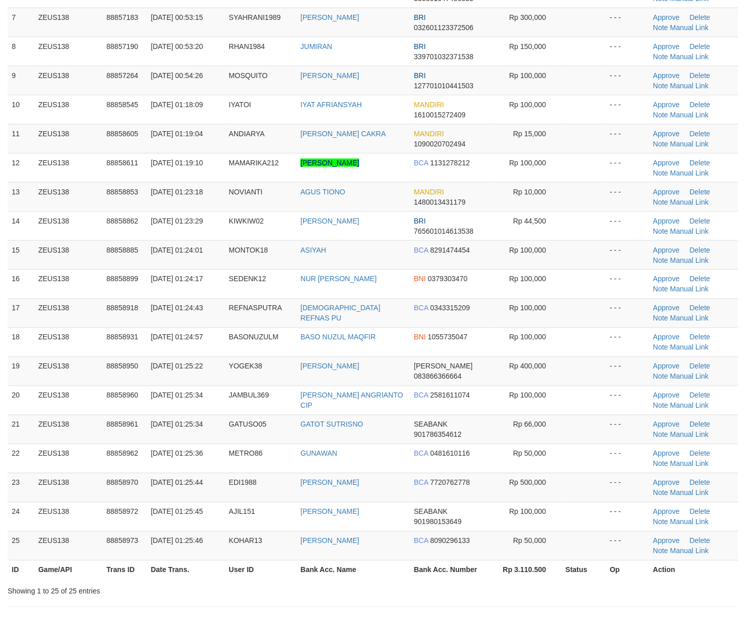
scroll to position [415, 0]
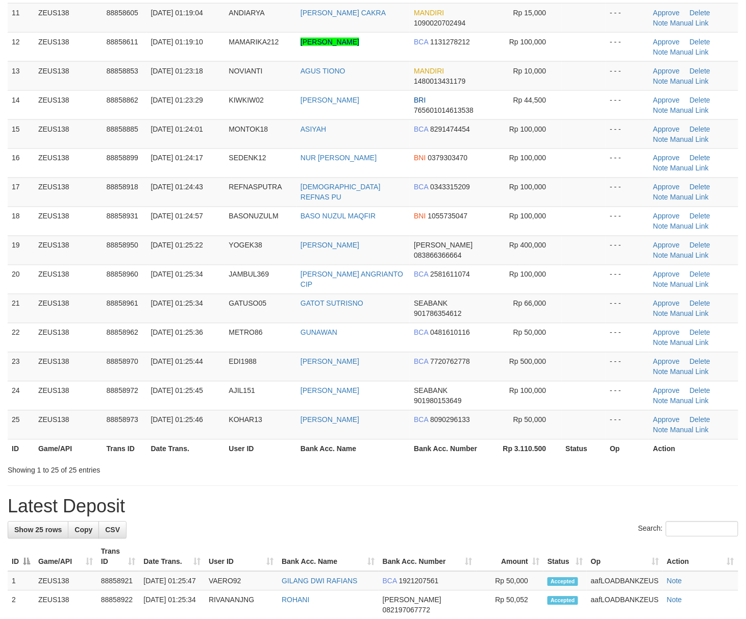
drag, startPoint x: 606, startPoint y: 466, endPoint x: 676, endPoint y: 460, distance: 70.1
click at [606, 466] on div "Showing 1 to 25 of 25 entries" at bounding box center [373, 468] width 746 height 14
click at [628, 462] on div at bounding box center [528, 461] width 435 height 1
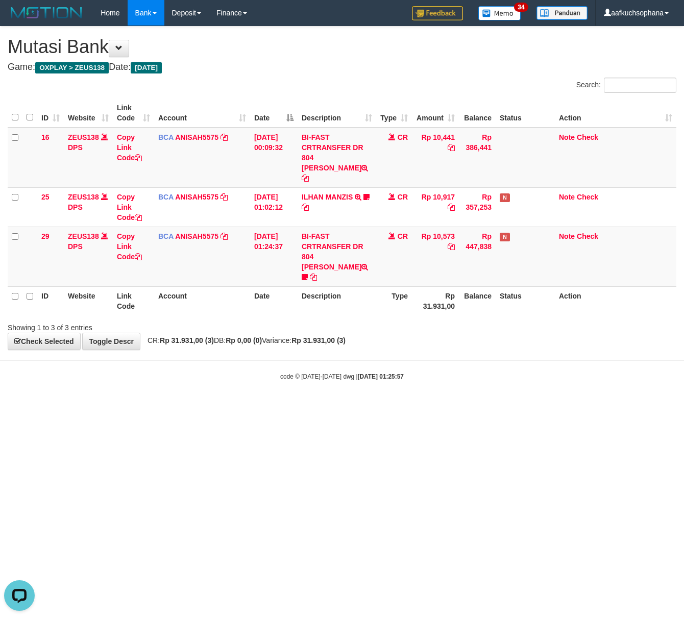
drag, startPoint x: 445, startPoint y: 459, endPoint x: 437, endPoint y: 455, distance: 9.6
click at [447, 407] on html "Toggle navigation Home Bank Account List Load By Website Group [OXPLAY] ZEUS138…" at bounding box center [342, 203] width 684 height 407
click at [364, 407] on html "Toggle navigation Home Bank Account List Load By Website Group [OXPLAY] ZEUS138…" at bounding box center [342, 203] width 684 height 407
click at [584, 407] on html "Toggle navigation Home Bank Account List Load By Website Group [OXPLAY] ZEUS138…" at bounding box center [342, 203] width 684 height 407
click at [598, 407] on html "Toggle navigation Home Bank Account List Load By Website Group [OXPLAY] ZEUS138…" at bounding box center [342, 203] width 684 height 407
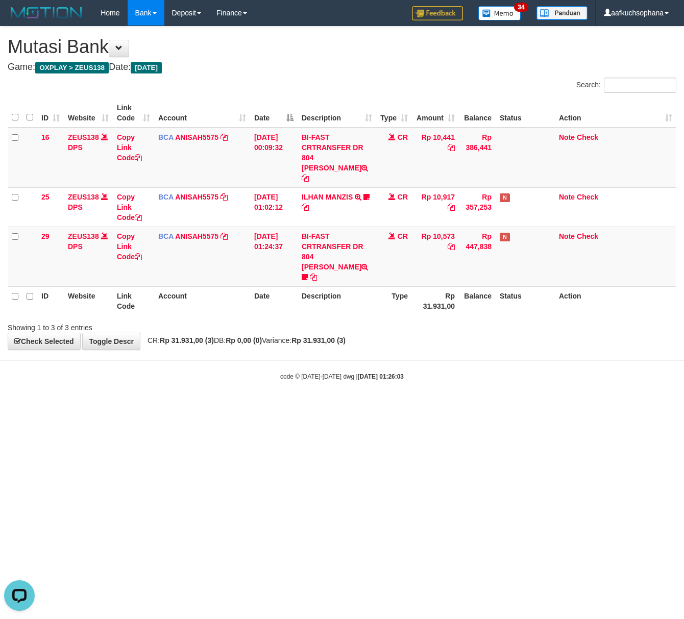
drag, startPoint x: 487, startPoint y: 415, endPoint x: 476, endPoint y: 415, distance: 10.2
click at [486, 407] on html "Toggle navigation Home Bank Account List Load By Website Group [OXPLAY] ZEUS138…" at bounding box center [342, 203] width 684 height 407
click at [473, 407] on html "Toggle navigation Home Bank Account List Load By Website Group [OXPLAY] ZEUS138…" at bounding box center [342, 203] width 684 height 407
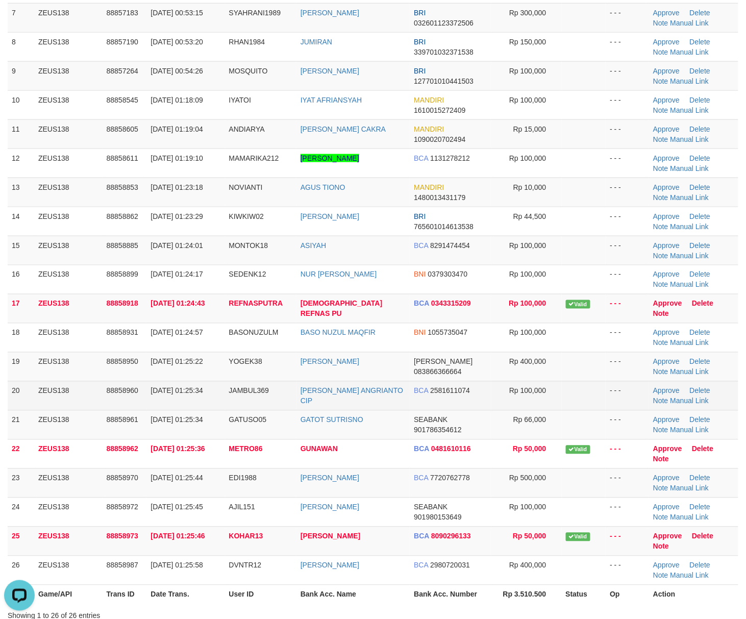
scroll to position [340, 0]
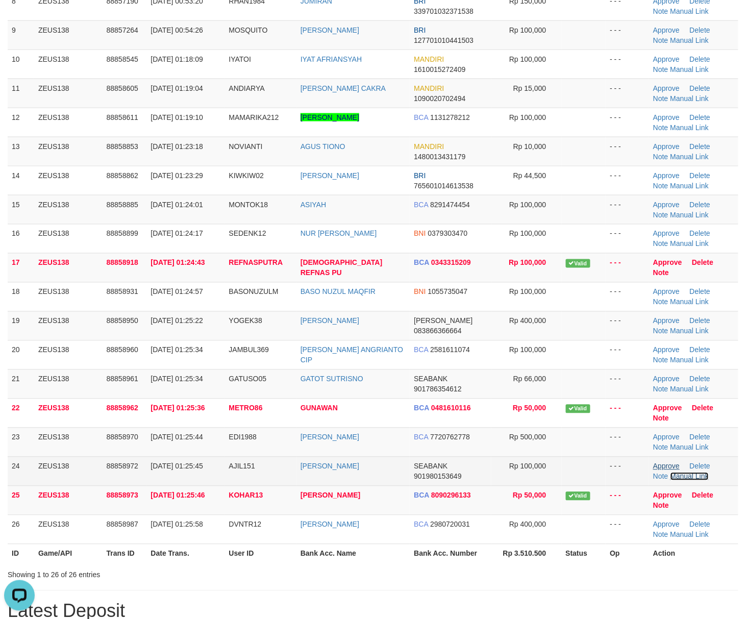
drag, startPoint x: 679, startPoint y: 477, endPoint x: 655, endPoint y: 470, distance: 25.0
click at [680, 477] on link "Manual Link" at bounding box center [689, 476] width 39 height 8
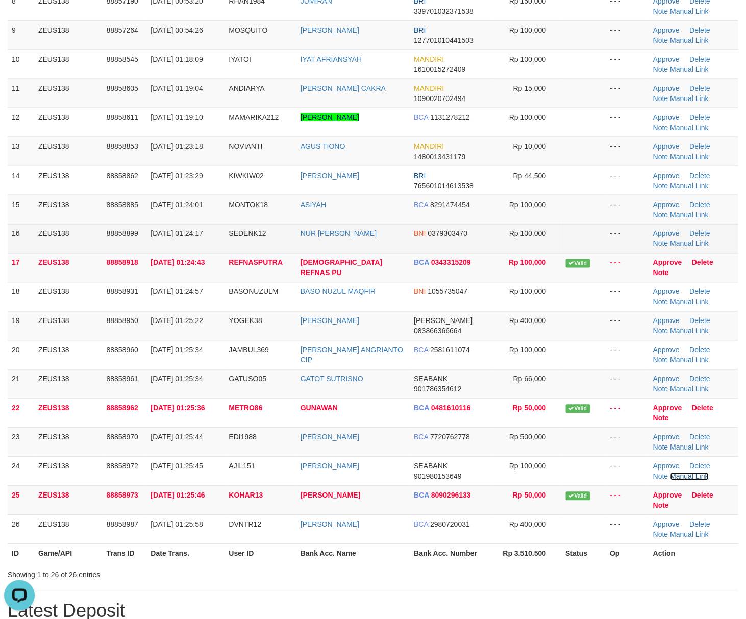
click at [670, 472] on link "Manual Link" at bounding box center [689, 476] width 39 height 8
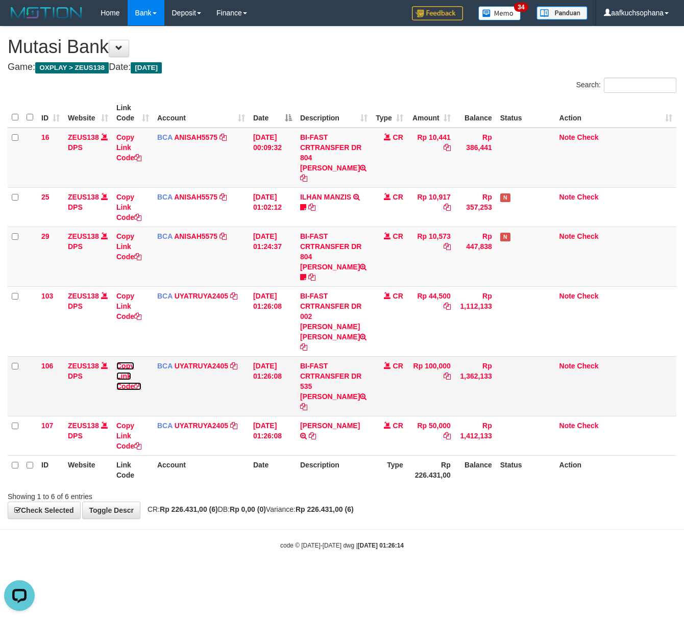
click at [139, 383] on icon at bounding box center [137, 386] width 7 height 7
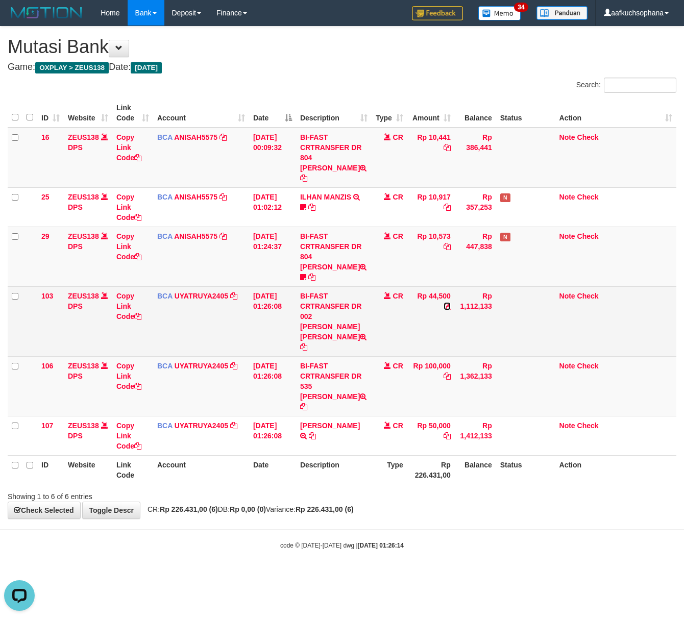
click at [447, 302] on icon at bounding box center [446, 305] width 7 height 7
drag, startPoint x: 447, startPoint y: 298, endPoint x: 442, endPoint y: 297, distance: 5.2
click at [444, 302] on icon at bounding box center [446, 305] width 7 height 7
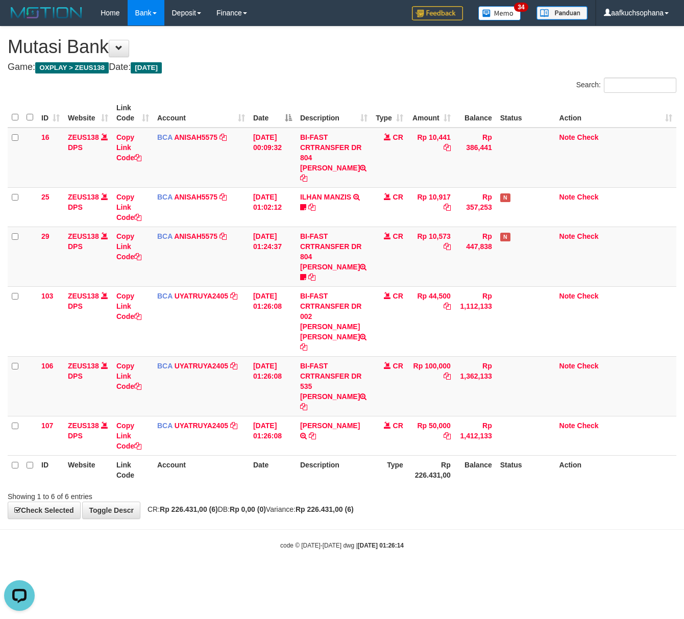
click at [296, 455] on th "Description" at bounding box center [333, 469] width 75 height 29
drag, startPoint x: 531, startPoint y: 537, endPoint x: 537, endPoint y: 539, distance: 6.5
click at [547, 544] on body "Toggle navigation Home Bank Account List Load By Website Group [OXPLAY] ZEUS138…" at bounding box center [342, 287] width 684 height 575
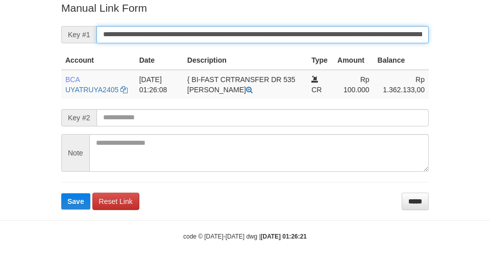
click at [61, 193] on button "Save" at bounding box center [75, 201] width 29 height 16
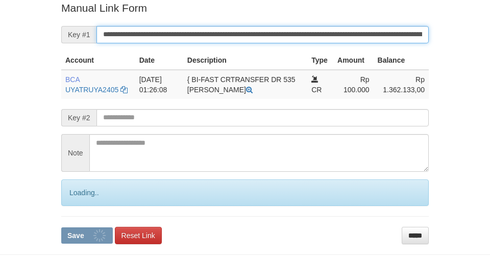
drag, startPoint x: 309, startPoint y: 28, endPoint x: 304, endPoint y: 33, distance: 7.6
click at [307, 31] on input "**********" at bounding box center [262, 34] width 332 height 17
click at [61, 227] on button "Save" at bounding box center [87, 235] width 52 height 16
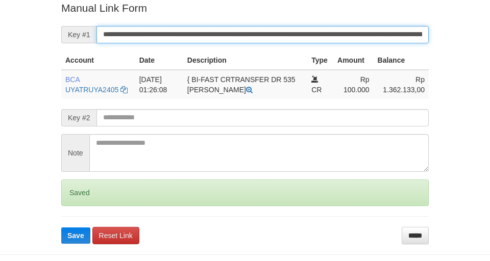
click at [61, 227] on button "Save" at bounding box center [75, 235] width 29 height 16
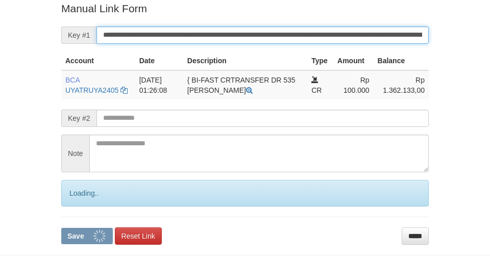
click at [61, 228] on button "Save" at bounding box center [87, 236] width 52 height 16
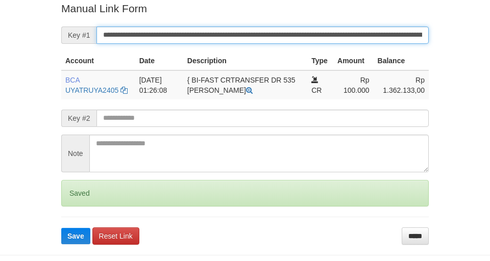
click at [61, 228] on button "Save" at bounding box center [75, 236] width 29 height 16
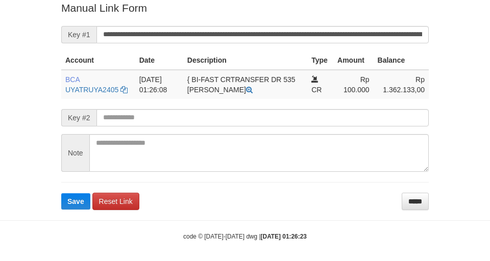
scroll to position [211, 0]
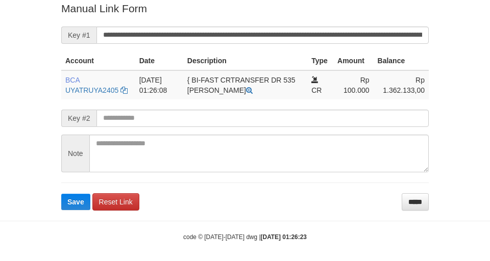
click at [322, 25] on form "**********" at bounding box center [244, 105] width 367 height 209
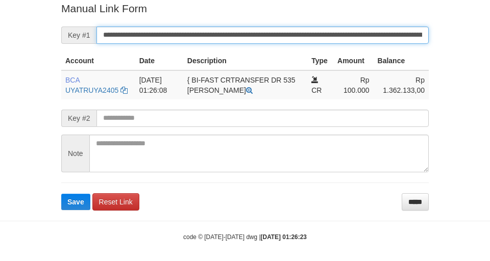
click at [61, 194] on button "Save" at bounding box center [75, 202] width 29 height 16
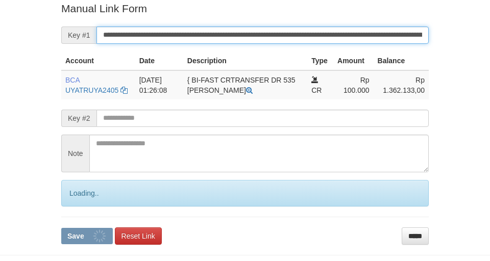
click at [61, 228] on button "Save" at bounding box center [87, 236] width 52 height 16
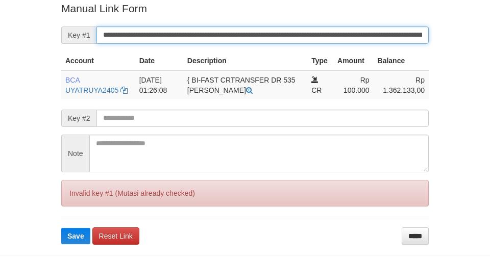
click at [61, 228] on button "Save" at bounding box center [75, 236] width 29 height 16
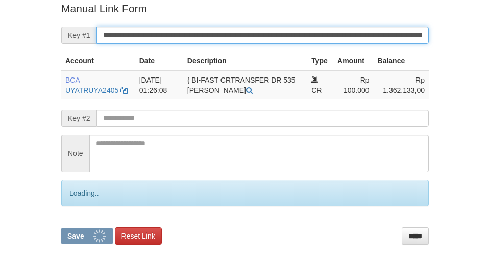
drag, startPoint x: 321, startPoint y: 35, endPoint x: 443, endPoint y: 55, distance: 123.5
click at [324, 35] on input "**********" at bounding box center [262, 35] width 332 height 17
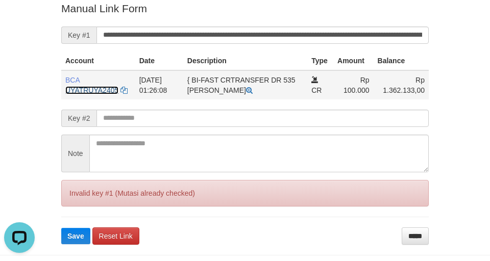
click at [68, 87] on link "UYATRUYA2405" at bounding box center [91, 90] width 53 height 8
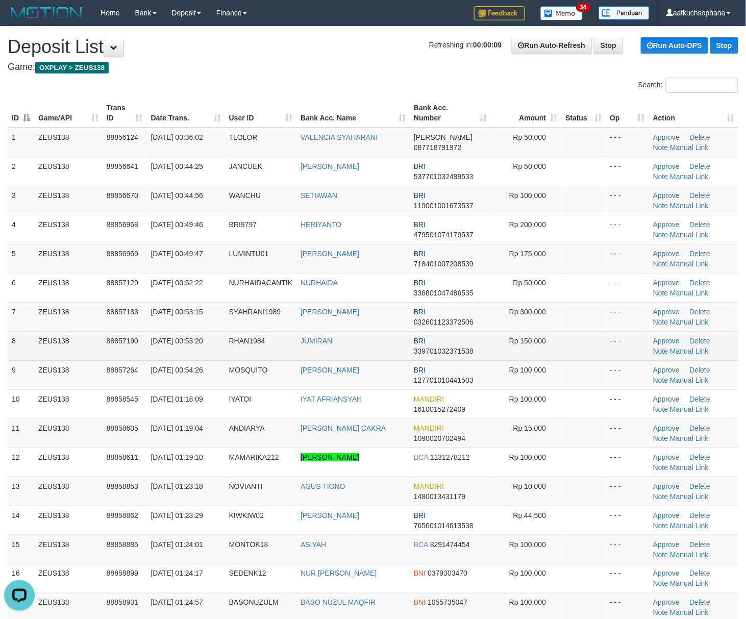
drag, startPoint x: 622, startPoint y: 359, endPoint x: 633, endPoint y: 359, distance: 10.2
click at [625, 359] on td "- - -" at bounding box center [626, 345] width 43 height 29
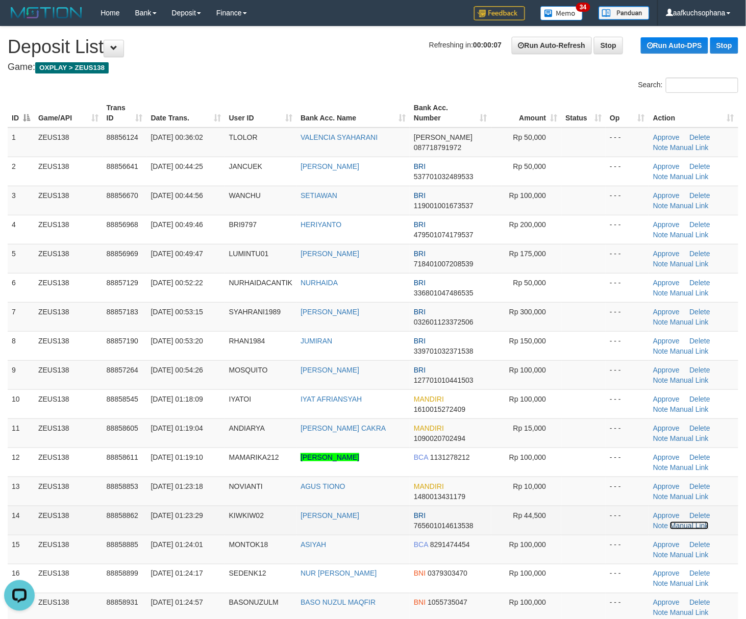
click at [691, 529] on link "Manual Link" at bounding box center [689, 525] width 39 height 8
click at [692, 525] on link "Manual Link" at bounding box center [689, 525] width 39 height 8
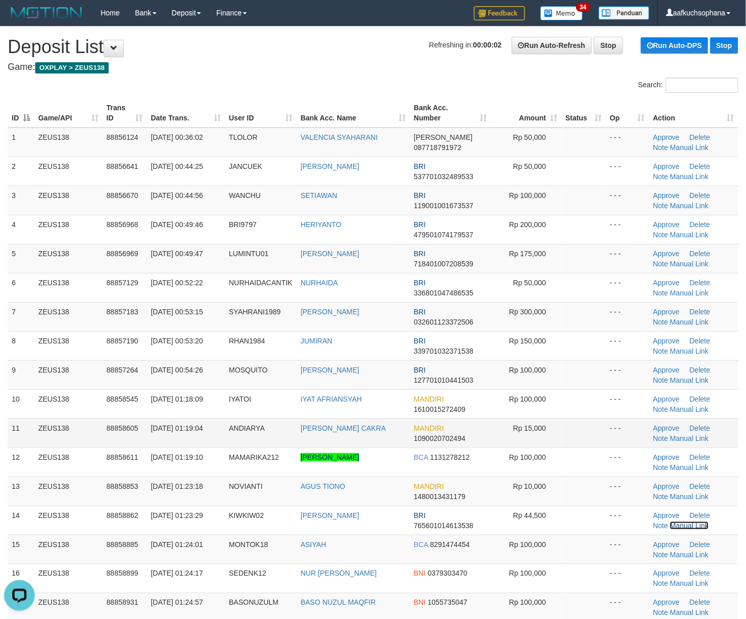
drag, startPoint x: 682, startPoint y: 528, endPoint x: 537, endPoint y: 446, distance: 167.7
click at [682, 528] on link "Manual Link" at bounding box center [689, 525] width 39 height 8
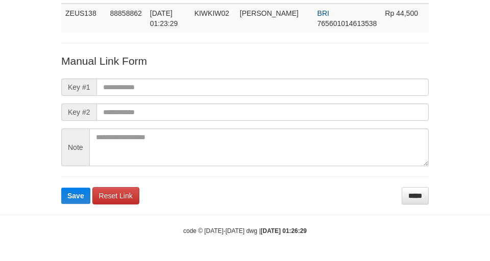
scroll to position [74, 0]
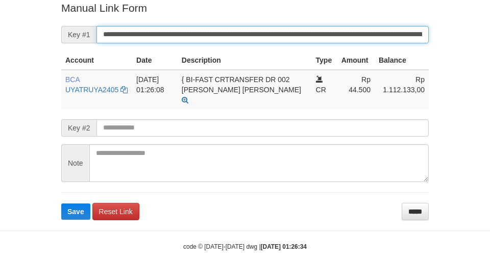
click at [61, 204] on button "Save" at bounding box center [75, 212] width 29 height 16
click at [344, 40] on input "**********" at bounding box center [262, 34] width 332 height 17
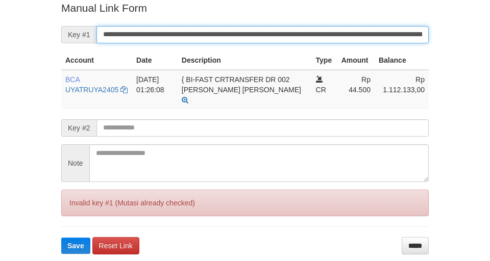
click at [61, 238] on button "Save" at bounding box center [75, 246] width 29 height 16
click at [343, 39] on input "**********" at bounding box center [262, 34] width 332 height 17
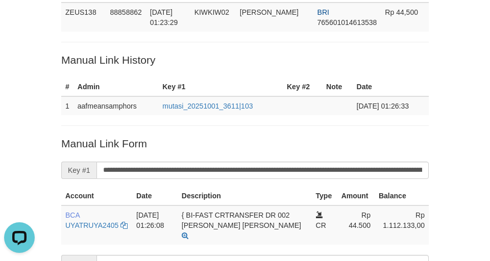
drag, startPoint x: 49, startPoint y: 32, endPoint x: 57, endPoint y: 33, distance: 7.7
click at [56, 33] on div "Deposit Detail Game/API Trans ID Date Trans. User ID Bank Acc. Name Bank Acc. N…" at bounding box center [245, 158] width 490 height 466
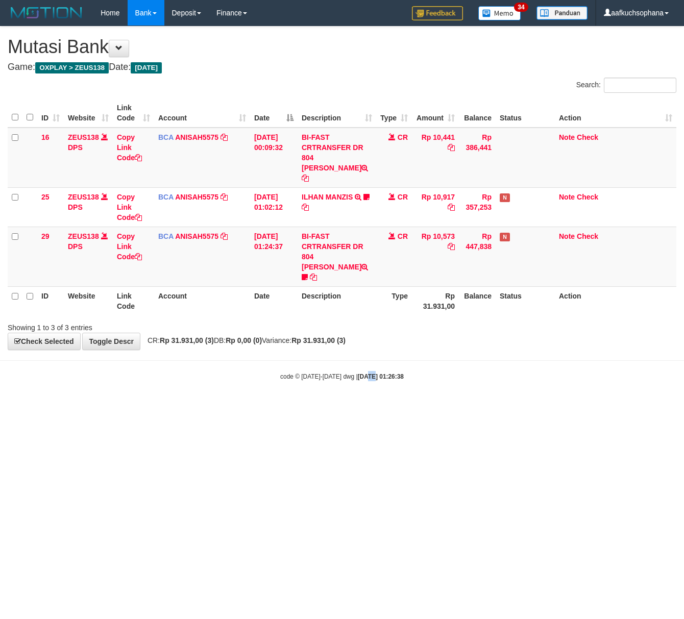
drag, startPoint x: 362, startPoint y: 496, endPoint x: 341, endPoint y: 488, distance: 22.4
click at [355, 407] on html "Toggle navigation Home Bank Account List Load By Website Group [OXPLAY] ZEUS138…" at bounding box center [342, 203] width 684 height 407
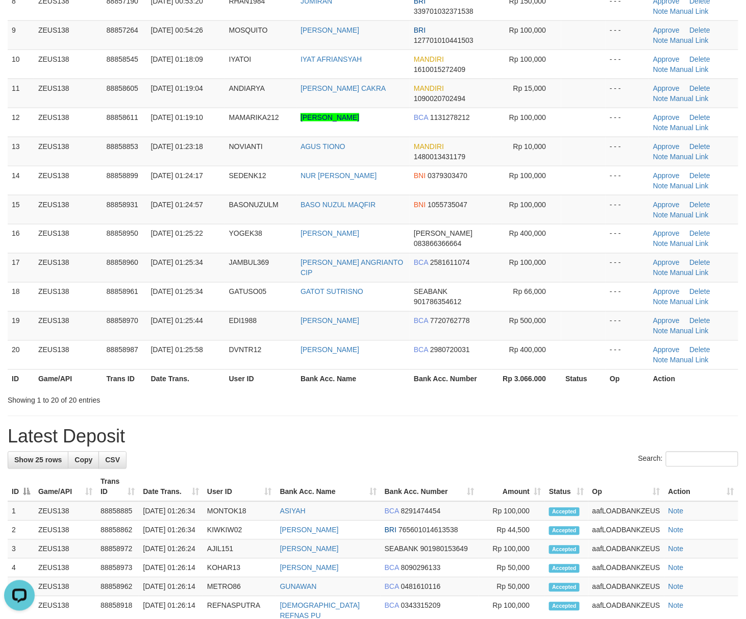
drag, startPoint x: 571, startPoint y: 433, endPoint x: 753, endPoint y: 438, distance: 182.2
click at [580, 431] on h1 "Latest Deposit" at bounding box center [373, 436] width 730 height 20
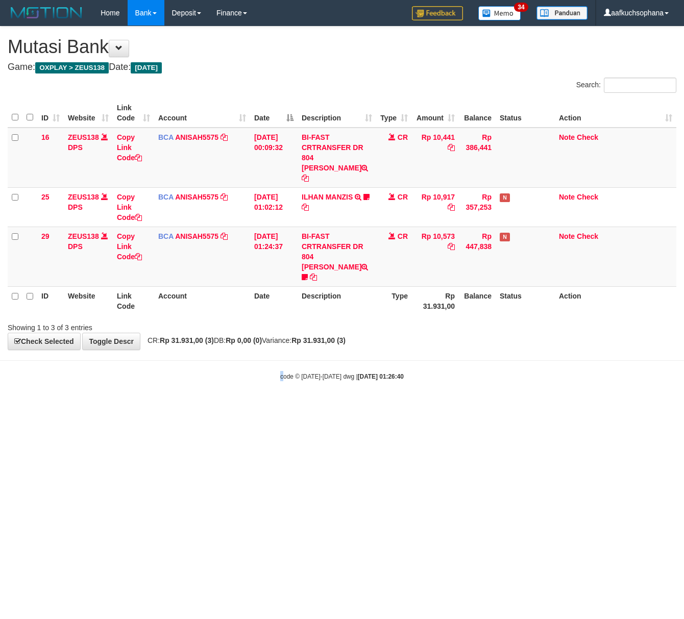
drag, startPoint x: 284, startPoint y: 455, endPoint x: 121, endPoint y: 443, distance: 163.6
click at [284, 407] on html "Toggle navigation Home Bank Account List Load By Website Group [OXPLAY] ZEUS138…" at bounding box center [342, 203] width 684 height 407
drag, startPoint x: 311, startPoint y: 439, endPoint x: 0, endPoint y: 407, distance: 312.3
click at [301, 407] on html "Toggle navigation Home Bank Account List Load By Website Group [OXPLAY] ZEUS138…" at bounding box center [342, 203] width 684 height 407
click at [267, 407] on html "Toggle navigation Home Bank Account List Load By Website Group [OXPLAY] ZEUS138…" at bounding box center [342, 203] width 684 height 407
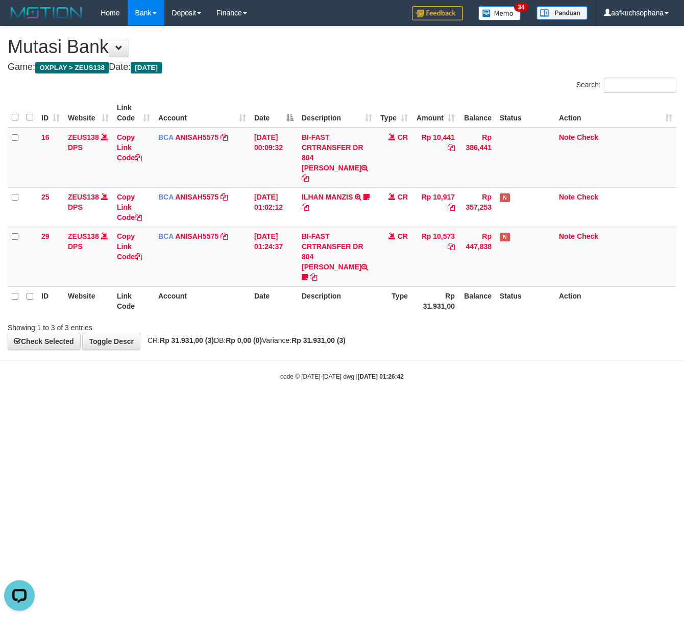
click at [429, 407] on html "Toggle navigation Home Bank Account List Load By Website Group [OXPLAY] ZEUS138…" at bounding box center [342, 203] width 684 height 407
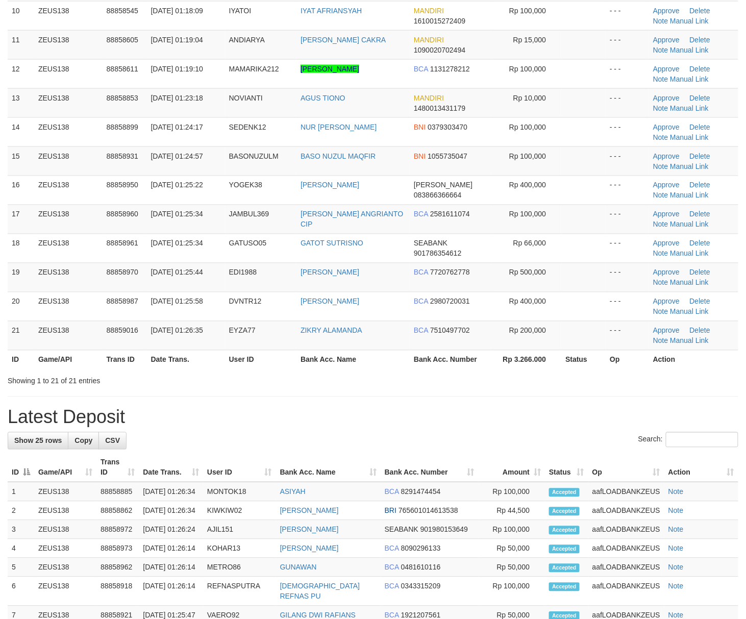
drag, startPoint x: 496, startPoint y: 400, endPoint x: 491, endPoint y: 399, distance: 5.2
click at [495, 397] on hr at bounding box center [373, 396] width 730 height 1
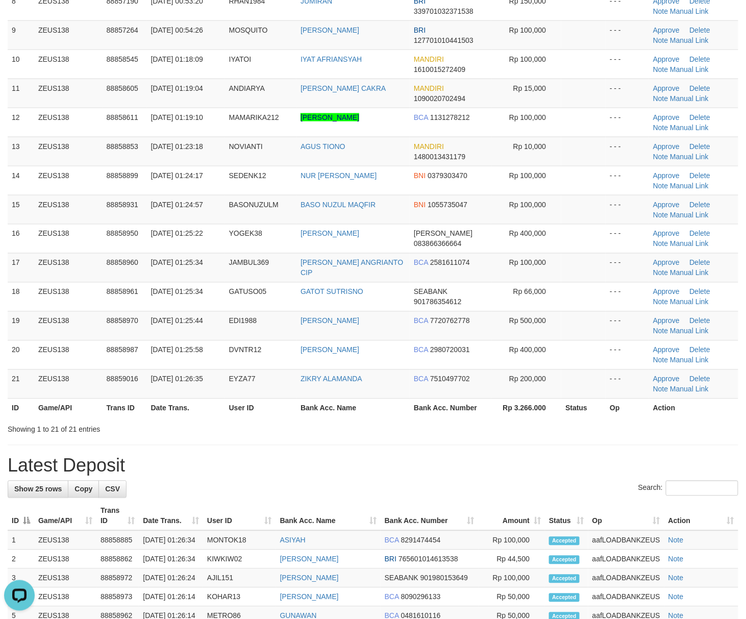
drag, startPoint x: 724, startPoint y: 415, endPoint x: 754, endPoint y: 416, distance: 29.6
click at [727, 415] on th "Action" at bounding box center [693, 407] width 89 height 19
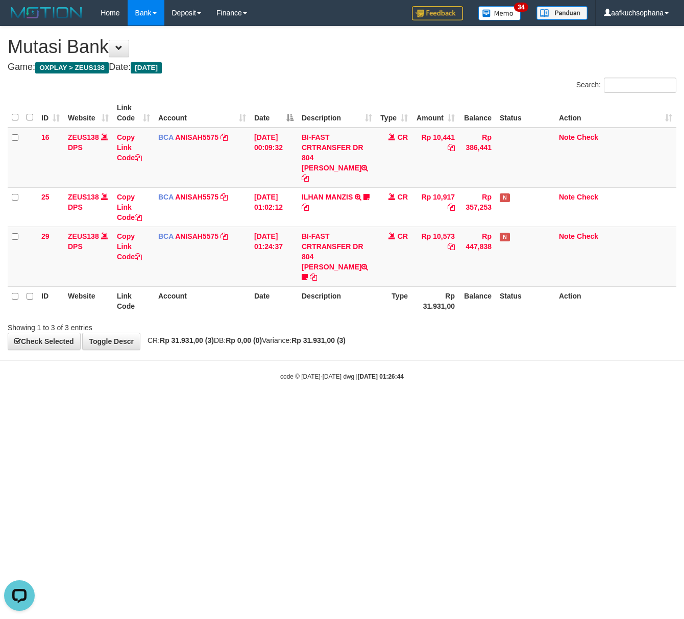
click at [368, 407] on html "Toggle navigation Home Bank Account List Load By Website Group [OXPLAY] ZEUS138…" at bounding box center [342, 203] width 684 height 407
drag, startPoint x: 368, startPoint y: 410, endPoint x: 345, endPoint y: 402, distance: 24.4
click at [349, 402] on html "Toggle navigation Home Bank Account List Load By Website Group [OXPLAY] ZEUS138…" at bounding box center [342, 203] width 684 height 407
drag, startPoint x: 465, startPoint y: 433, endPoint x: 434, endPoint y: 428, distance: 31.9
click at [441, 407] on html "Toggle navigation Home Bank Account List Load By Website Group [OXPLAY] ZEUS138…" at bounding box center [342, 203] width 684 height 407
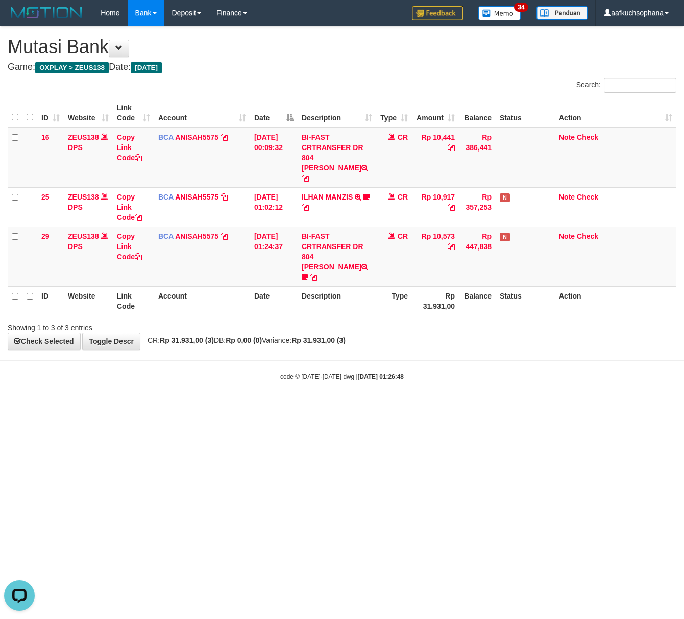
drag, startPoint x: 395, startPoint y: 484, endPoint x: 335, endPoint y: 453, distance: 67.5
click at [392, 407] on html "Toggle navigation Home Bank Account List Load By Website Group [OXPLAY] ZEUS138…" at bounding box center [342, 203] width 684 height 407
drag, startPoint x: 200, startPoint y: 450, endPoint x: 194, endPoint y: 443, distance: 9.0
click at [197, 407] on html "Toggle navigation Home Bank Account List Load By Website Group [OXPLAY] ZEUS138…" at bounding box center [342, 203] width 684 height 407
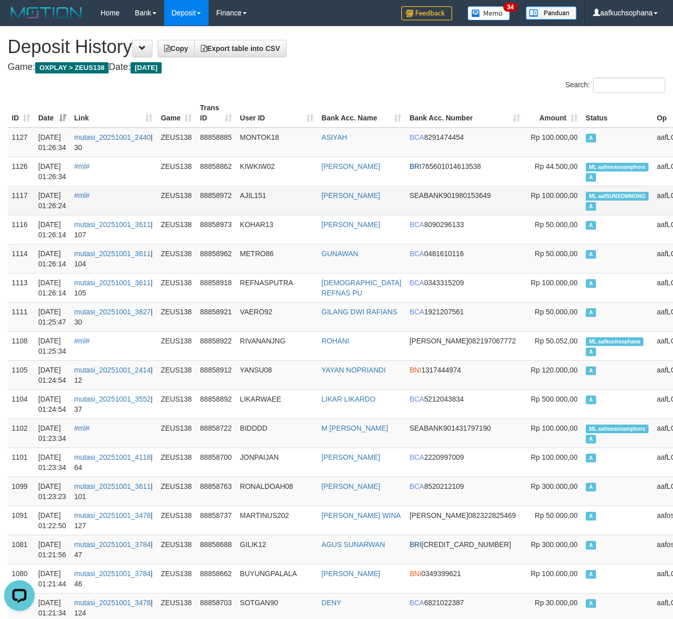
click at [586, 195] on span "ML aafSUNSOMNONG" at bounding box center [617, 196] width 63 height 9
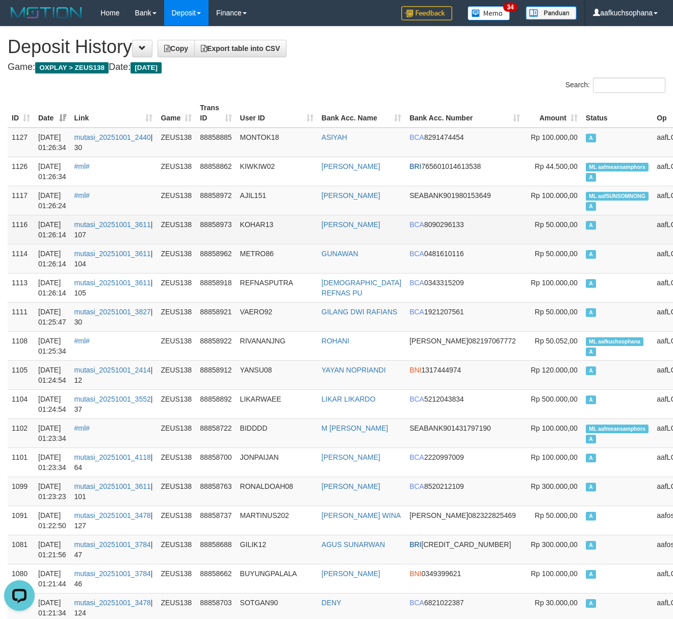
click at [582, 243] on td "A" at bounding box center [617, 229] width 71 height 29
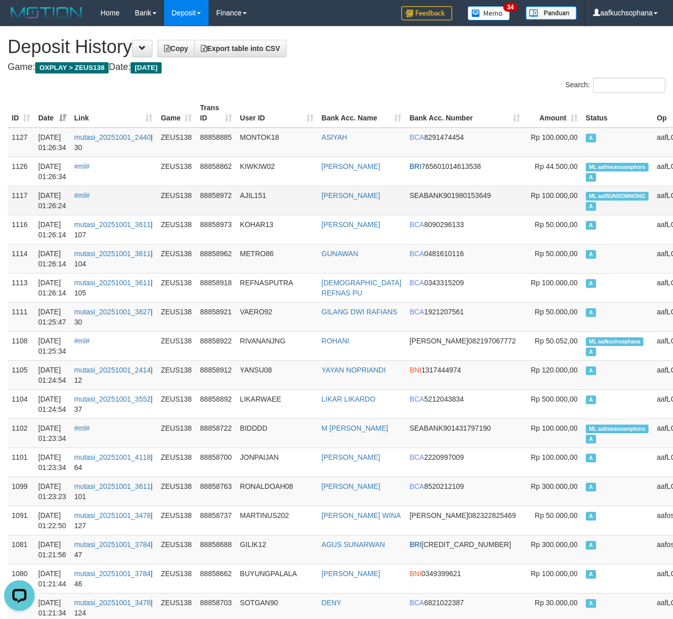
click at [582, 200] on td "ML aafSUNSOMNONG A" at bounding box center [617, 200] width 71 height 29
copy td "ML aafSUNSOMNONG A"
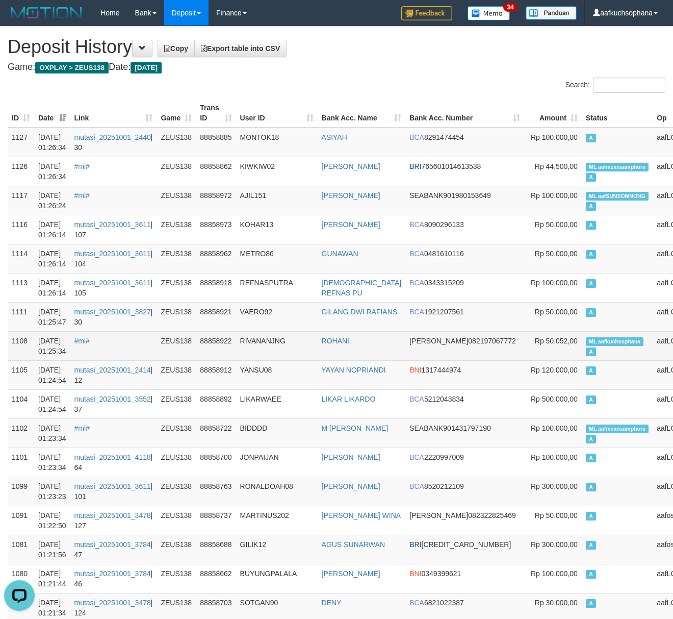
drag, startPoint x: 557, startPoint y: 272, endPoint x: 564, endPoint y: 341, distance: 68.7
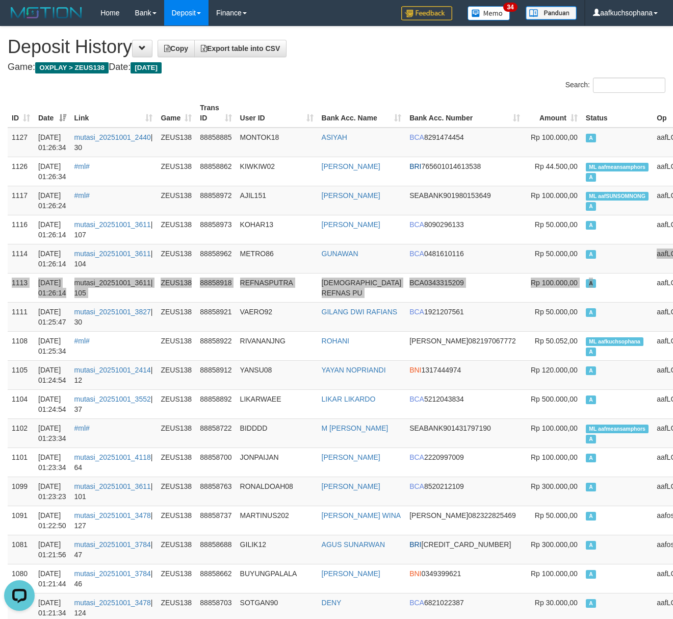
scroll to position [808, 0]
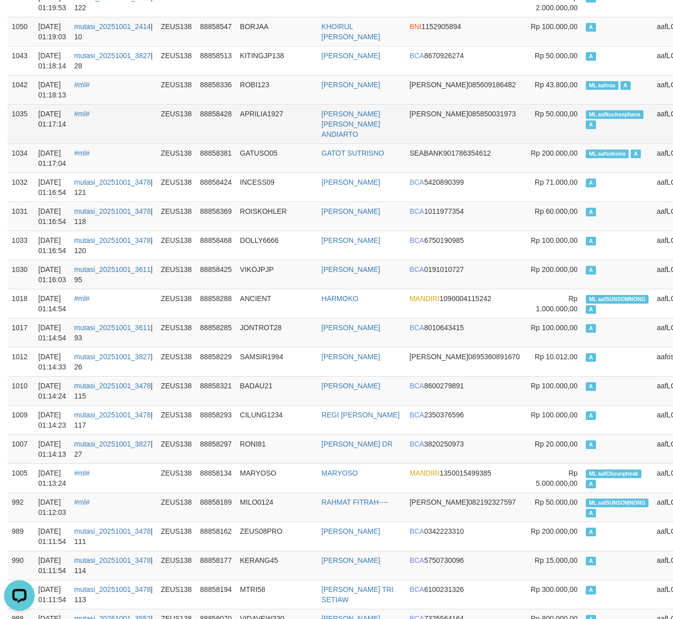
click at [586, 117] on span "ML aafkuchsophana" at bounding box center [615, 114] width 58 height 9
copy td "ML aafkuchsophana A"
click at [582, 109] on td "ML aafkuchsophana A" at bounding box center [617, 123] width 71 height 39
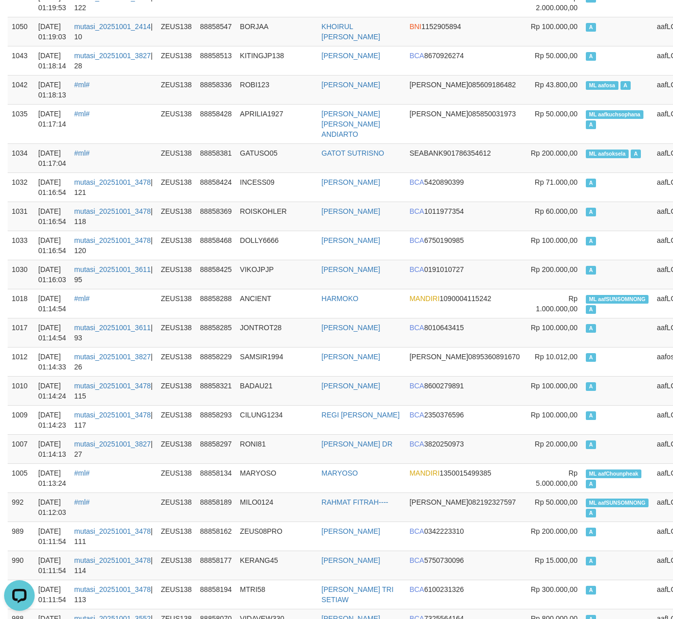
scroll to position [1510, 0]
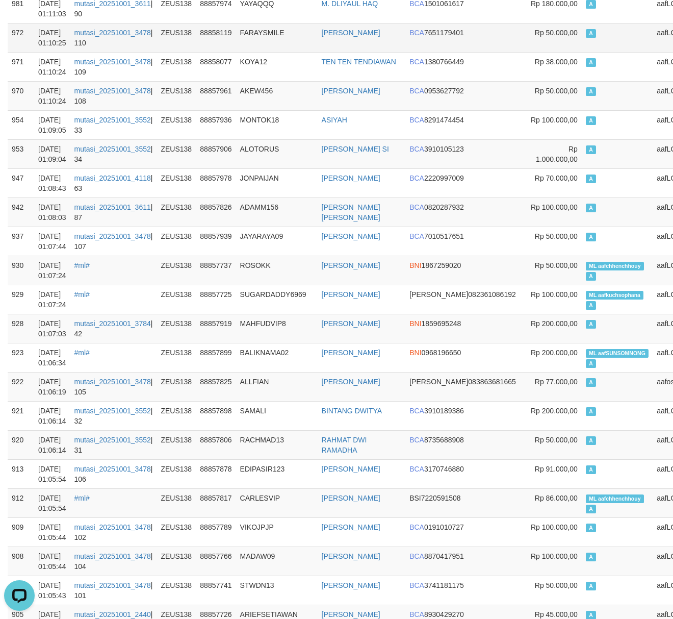
drag, startPoint x: 387, startPoint y: 54, endPoint x: 311, endPoint y: 37, distance: 77.5
click at [385, 52] on td "BAMBANG PRABOWO" at bounding box center [362, 37] width 88 height 29
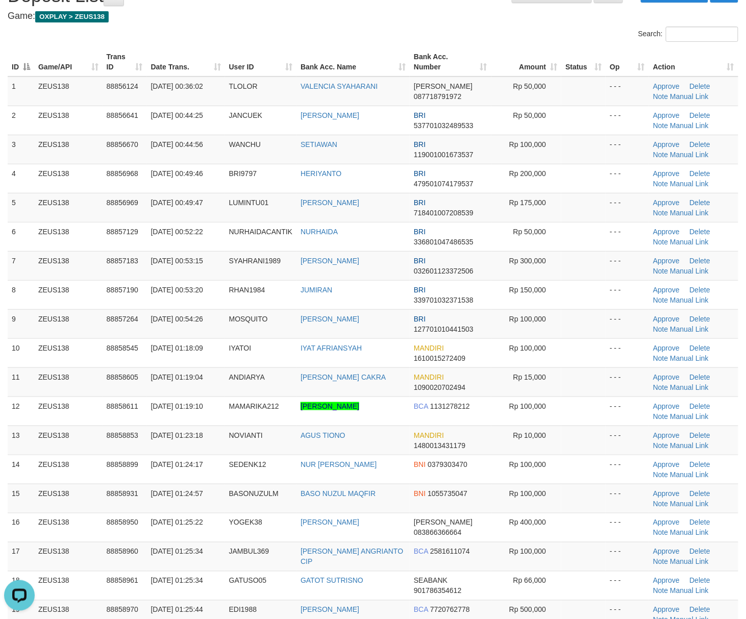
scroll to position [136, 0]
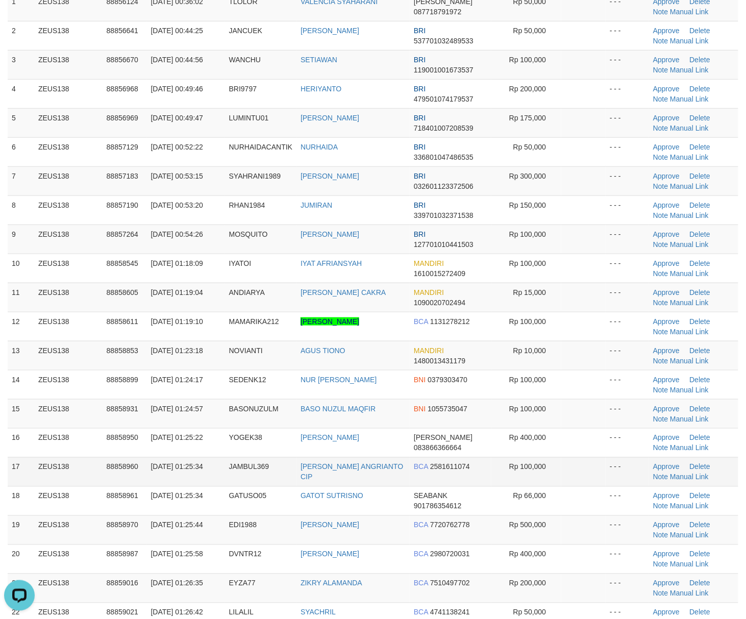
drag, startPoint x: 606, startPoint y: 455, endPoint x: 724, endPoint y: 462, distance: 118.0
click at [608, 455] on td "- - -" at bounding box center [626, 442] width 43 height 29
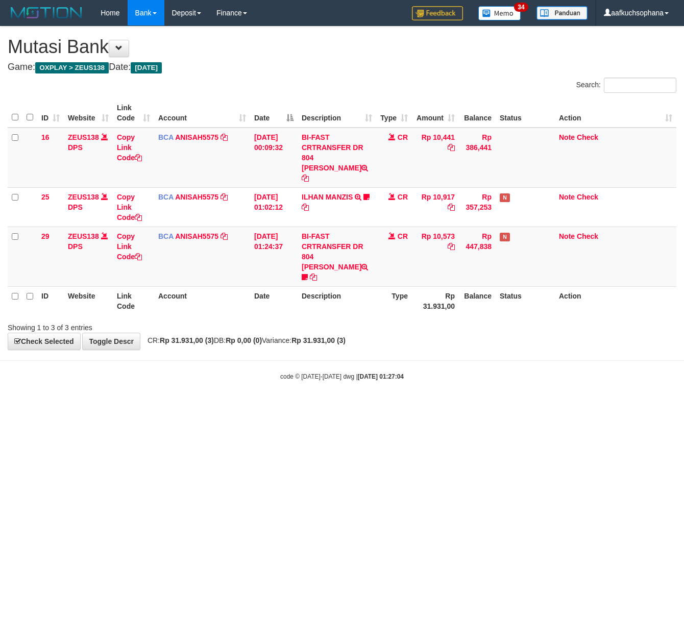
drag, startPoint x: 111, startPoint y: 470, endPoint x: 1, endPoint y: 472, distance: 110.2
click at [43, 407] on html "Toggle navigation Home Bank Account List Load By Website Group [OXPLAY] ZEUS138…" at bounding box center [342, 203] width 684 height 407
drag, startPoint x: 49, startPoint y: 470, endPoint x: 1, endPoint y: 457, distance: 50.2
click at [42, 407] on html "Toggle navigation Home Bank Account List Load By Website Group [OXPLAY] ZEUS138…" at bounding box center [342, 203] width 684 height 407
click at [160, 407] on html "Toggle navigation Home Bank Account List Load By Website Group [OXPLAY] ZEUS138…" at bounding box center [342, 203] width 684 height 407
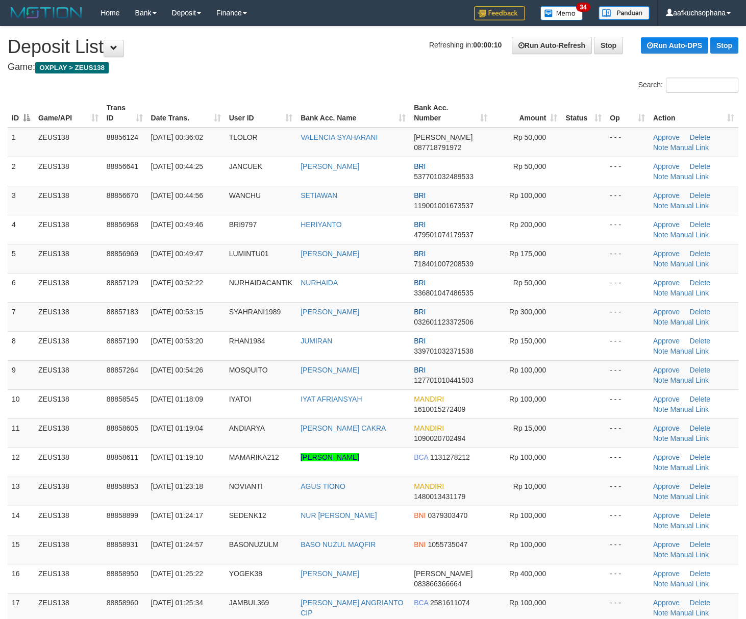
scroll to position [136, 0]
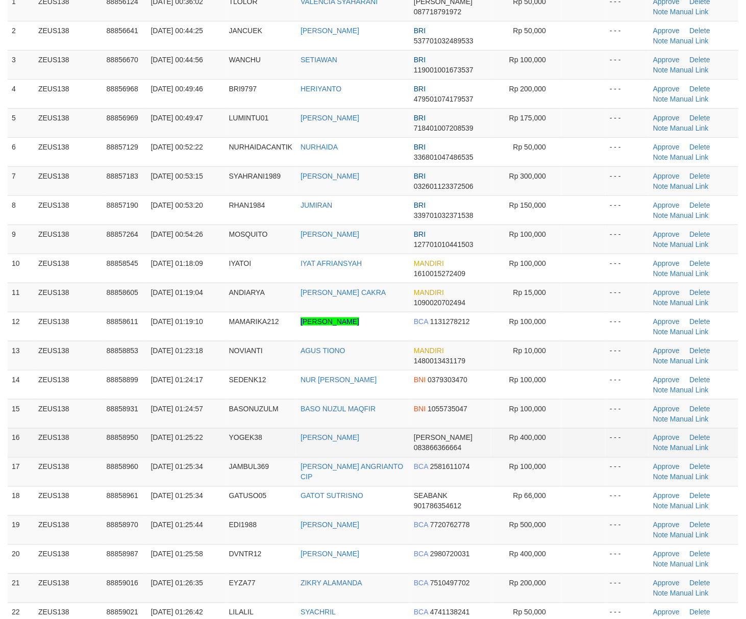
click at [637, 433] on td "- - -" at bounding box center [626, 442] width 43 height 29
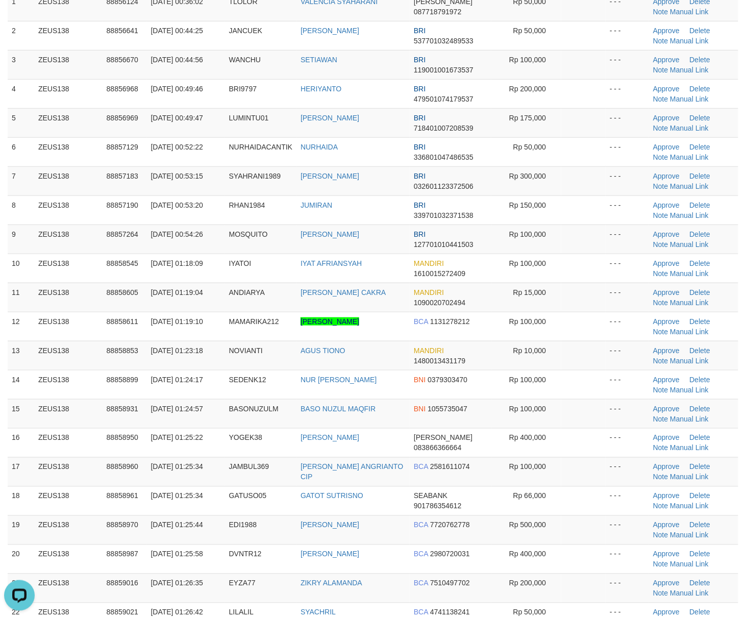
scroll to position [0, 0]
drag, startPoint x: 598, startPoint y: 422, endPoint x: 745, endPoint y: 425, distance: 146.9
click at [600, 421] on td at bounding box center [583, 413] width 44 height 29
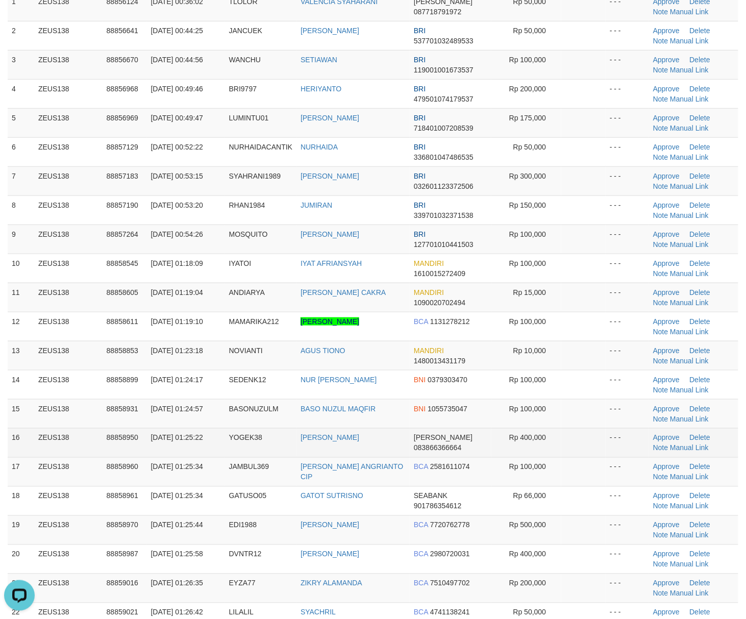
scroll to position [324, 0]
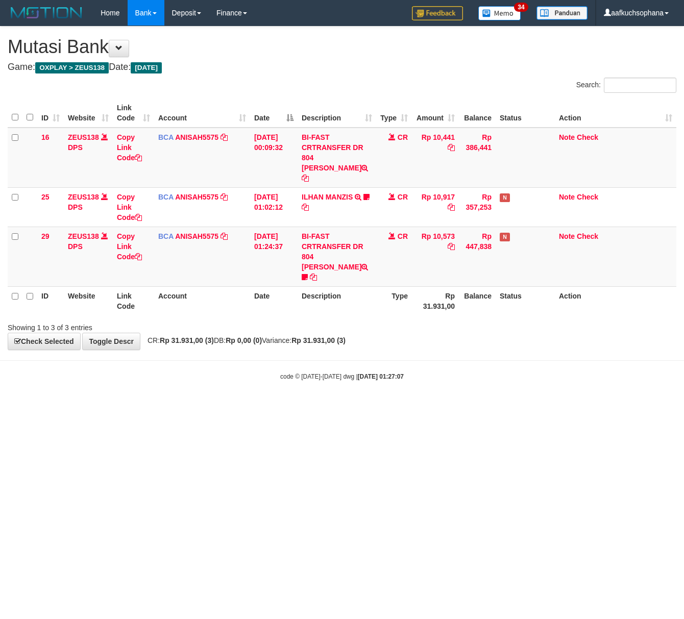
drag, startPoint x: 176, startPoint y: 449, endPoint x: 158, endPoint y: 447, distance: 18.5
click at [168, 407] on html "Toggle navigation Home Bank Account List Load By Website Group [OXPLAY] ZEUS138…" at bounding box center [342, 203] width 684 height 407
drag, startPoint x: 262, startPoint y: 468, endPoint x: 52, endPoint y: 476, distance: 209.8
click at [260, 407] on html "Toggle navigation Home Bank Account List Load By Website Group [OXPLAY] ZEUS138…" at bounding box center [342, 203] width 684 height 407
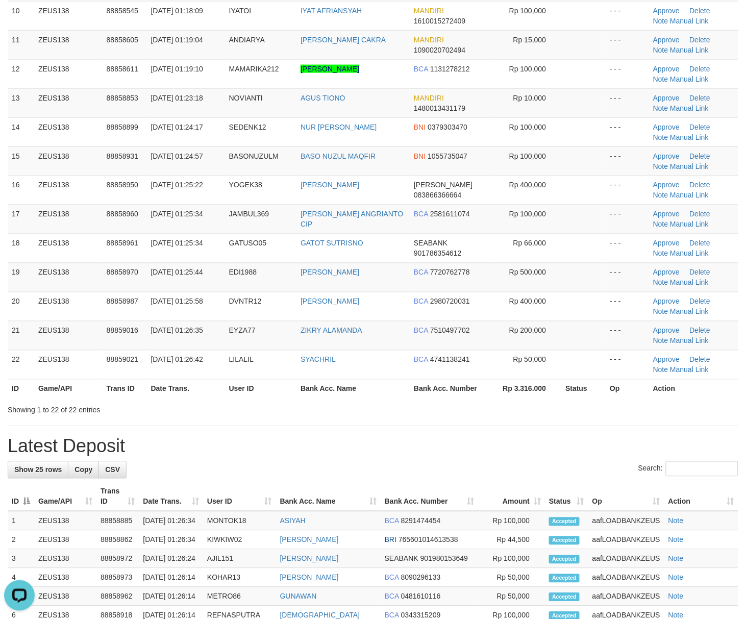
drag, startPoint x: 569, startPoint y: 453, endPoint x: 595, endPoint y: 451, distance: 25.6
click at [570, 453] on h1 "Latest Deposit" at bounding box center [373, 446] width 730 height 20
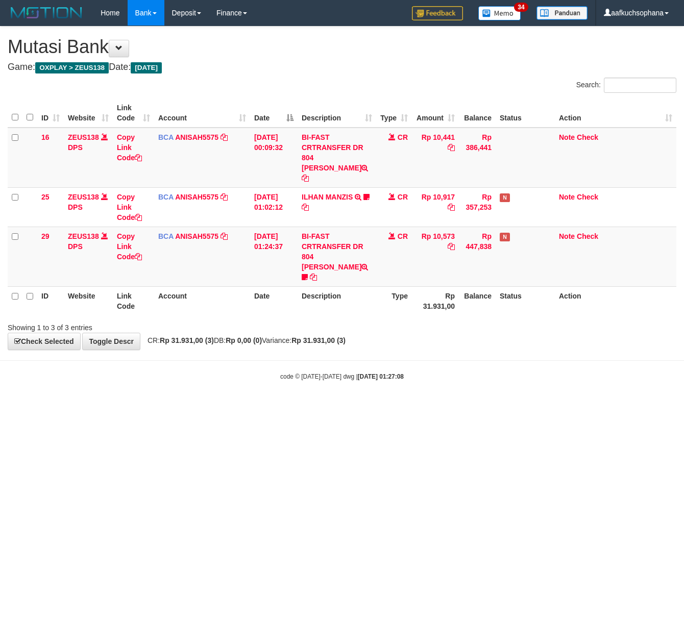
drag, startPoint x: 360, startPoint y: 476, endPoint x: 342, endPoint y: 492, distance: 23.5
click at [347, 407] on html "Toggle navigation Home Bank Account List Load By Website Group [OXPLAY] ZEUS138…" at bounding box center [342, 203] width 684 height 407
drag, startPoint x: 225, startPoint y: 493, endPoint x: 11, endPoint y: 453, distance: 217.9
click at [215, 407] on html "Toggle navigation Home Bank Account List Load By Website Group [OXPLAY] ZEUS138…" at bounding box center [342, 203] width 684 height 407
click at [284, 407] on html "Toggle navigation Home Bank Account List Load By Website Group [OXPLAY] ZEUS138…" at bounding box center [342, 203] width 684 height 407
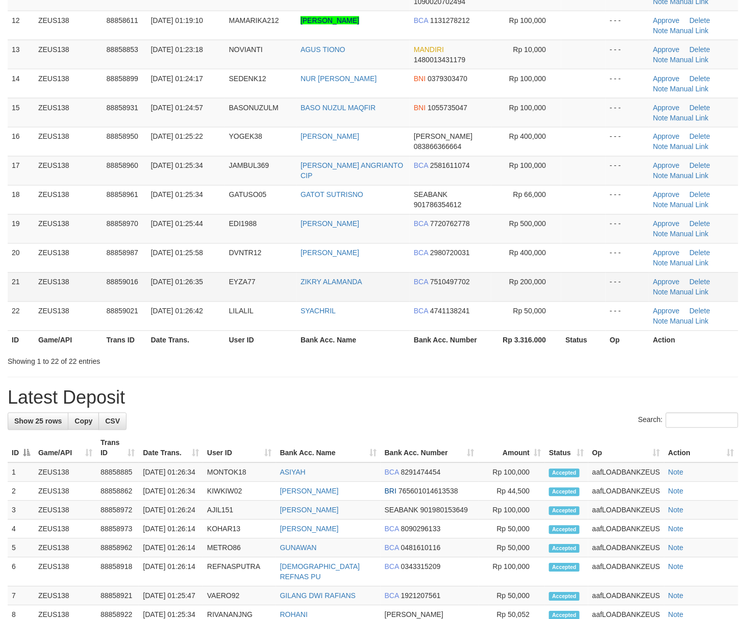
scroll to position [388, 0]
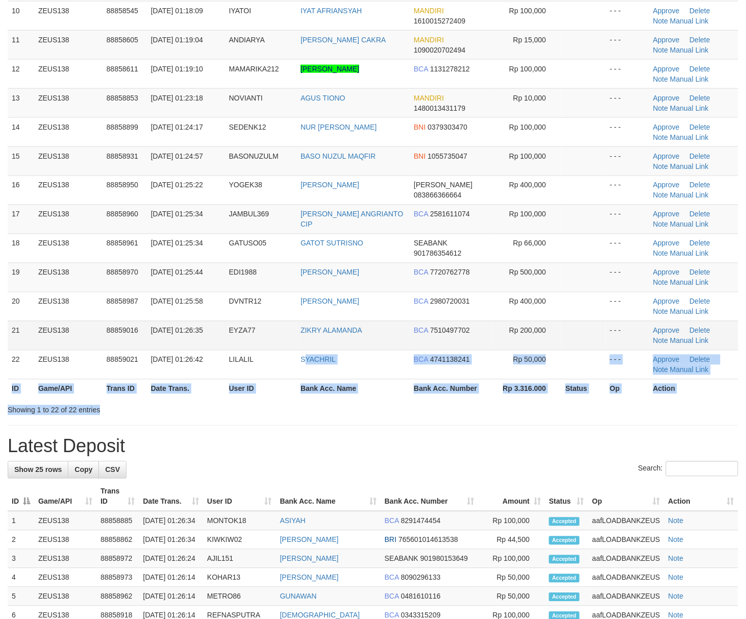
drag, startPoint x: 306, startPoint y: 360, endPoint x: 237, endPoint y: 339, distance: 72.3
click at [298, 359] on div "Search: ID Game/API Trans ID Date Trans. User ID Bank Acc. Name Bank Acc. Numbe…" at bounding box center [373, 52] width 730 height 726
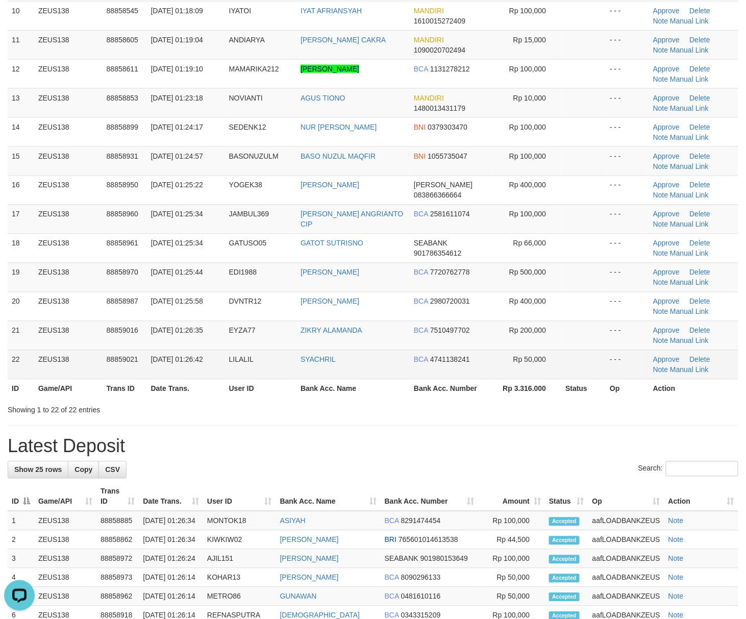
click at [419, 379] on td "BCA 4741138241" at bounding box center [451, 364] width 82 height 29
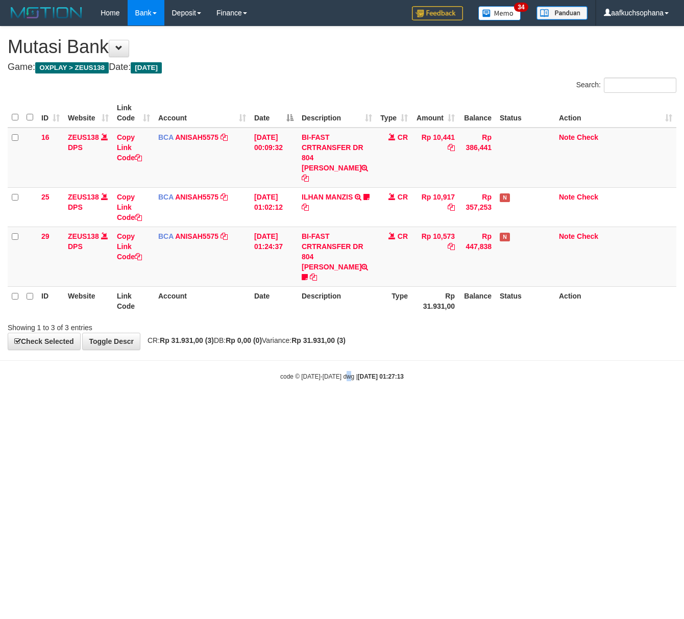
click at [345, 407] on html "Toggle navigation Home Bank Account List Load By Website Group [OXPLAY] ZEUS138…" at bounding box center [342, 203] width 684 height 407
drag, startPoint x: 325, startPoint y: 355, endPoint x: 127, endPoint y: 445, distance: 217.8
click at [323, 373] on small "code © [DATE]-[DATE] dwg | [DATE] 01:27:15" at bounding box center [341, 376] width 123 height 7
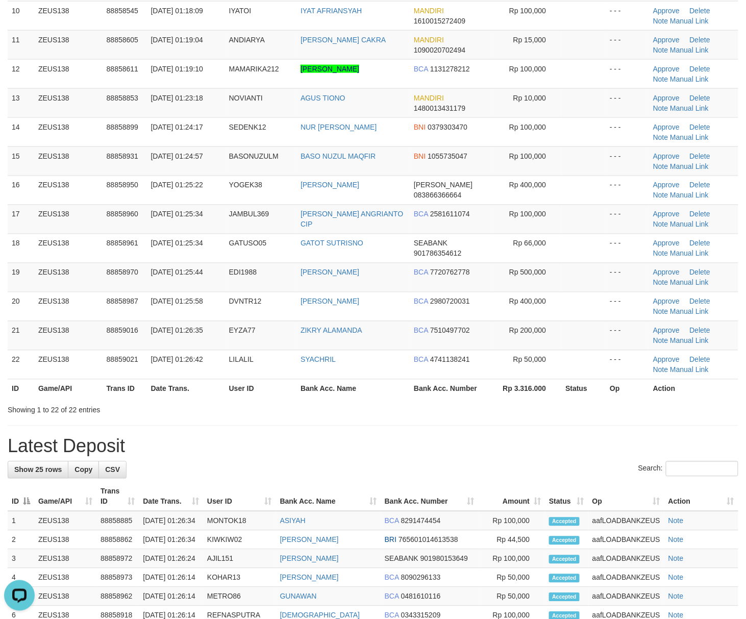
drag, startPoint x: 407, startPoint y: 472, endPoint x: 753, endPoint y: 453, distance: 346.3
click at [441, 466] on div "Search:" at bounding box center [373, 470] width 730 height 18
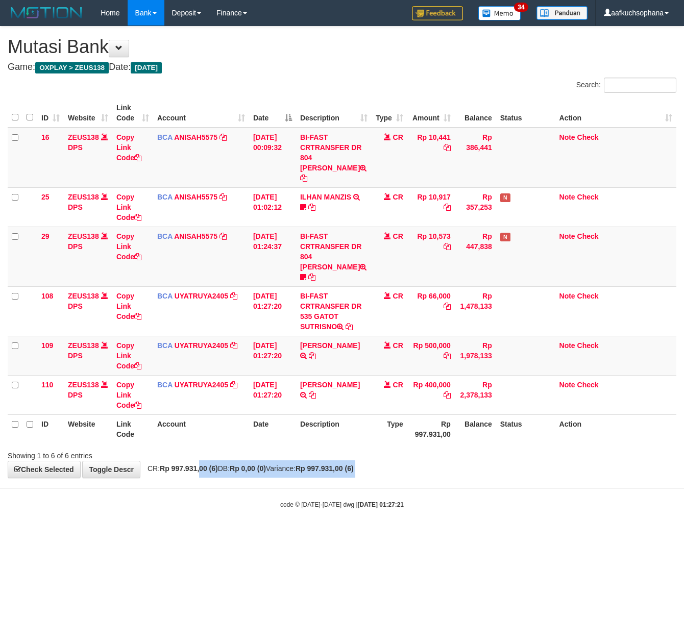
click at [240, 474] on body "Toggle navigation Home Bank Account List Load By Website Group [OXPLAY] ZEUS138…" at bounding box center [342, 267] width 684 height 535
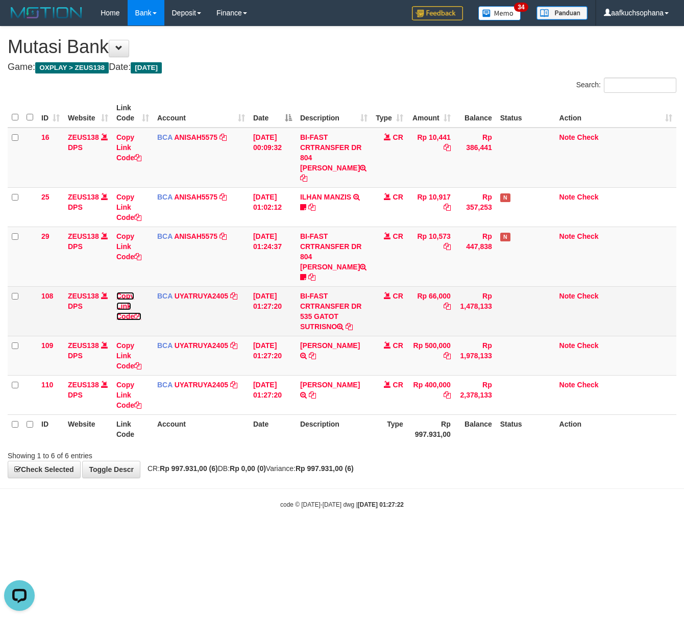
click at [139, 313] on icon at bounding box center [137, 316] width 7 height 7
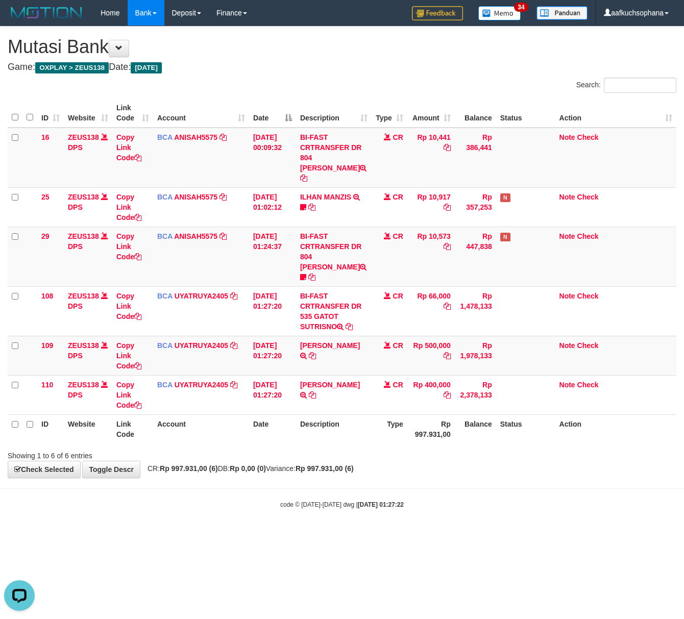
drag, startPoint x: 376, startPoint y: 453, endPoint x: 7, endPoint y: 348, distance: 384.0
click at [351, 445] on div "**********" at bounding box center [342, 252] width 684 height 451
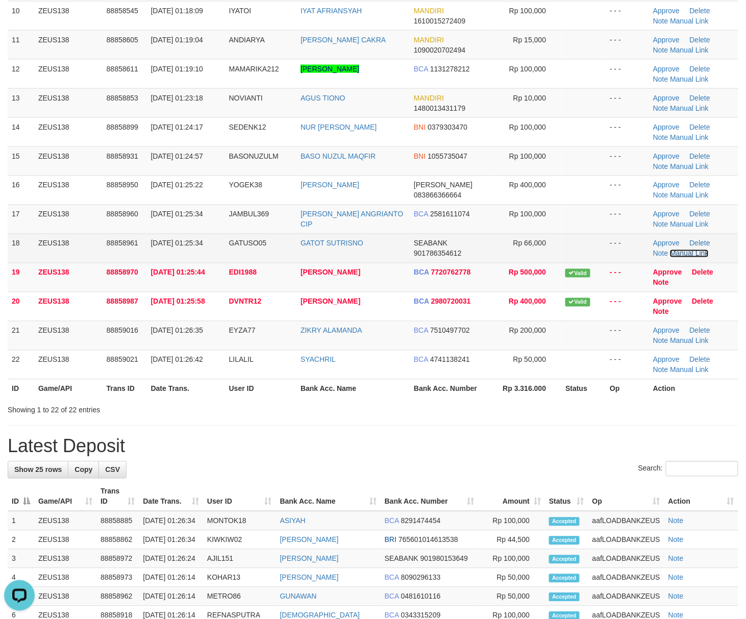
drag, startPoint x: 686, startPoint y: 256, endPoint x: 639, endPoint y: 257, distance: 47.5
click at [686, 256] on link "Manual Link" at bounding box center [689, 253] width 39 height 8
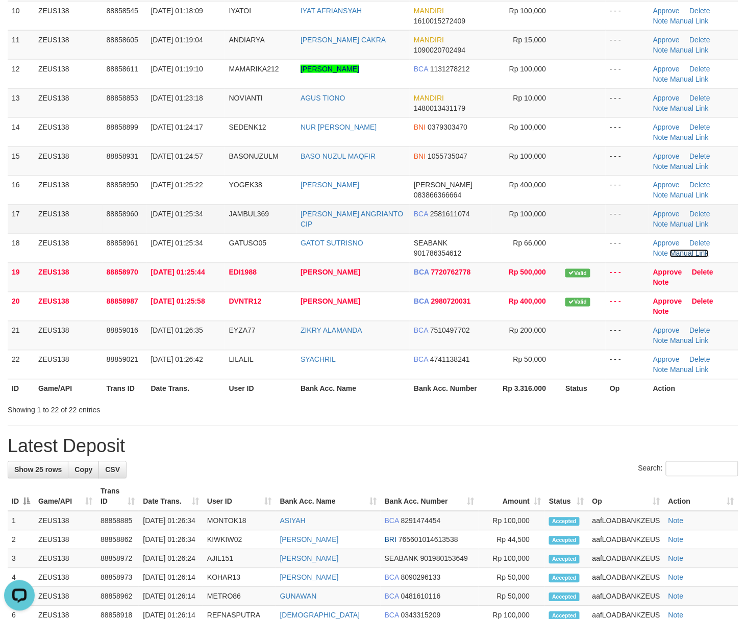
click at [670, 249] on link "Manual Link" at bounding box center [689, 253] width 39 height 8
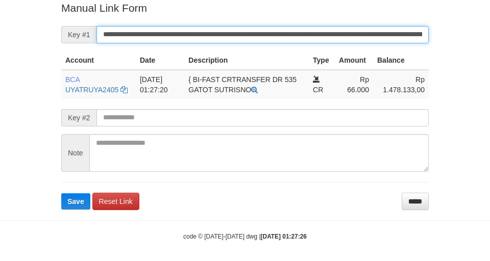
click at [61, 193] on button "Save" at bounding box center [75, 201] width 29 height 16
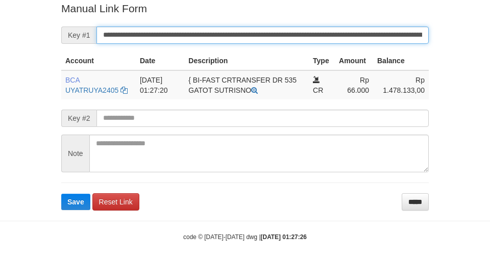
click at [61, 194] on button "Save" at bounding box center [75, 202] width 29 height 16
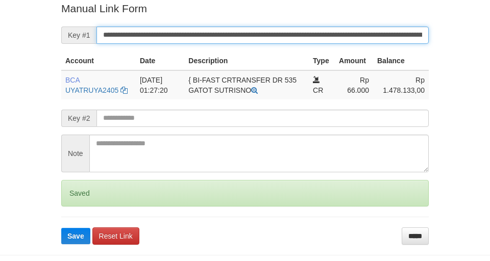
click at [61, 228] on button "Save" at bounding box center [75, 236] width 29 height 16
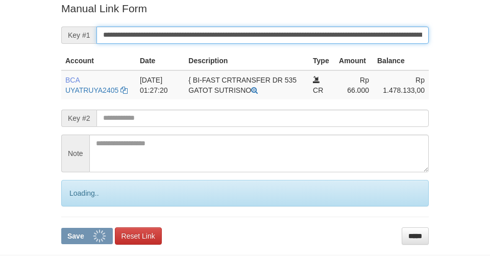
click at [61, 228] on button "Save" at bounding box center [87, 236] width 52 height 16
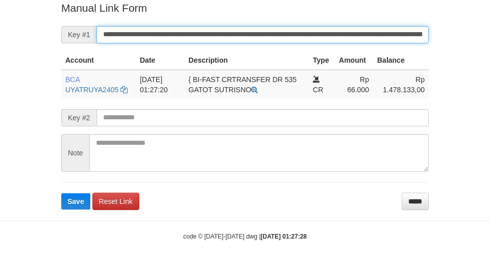
click at [61, 193] on button "Save" at bounding box center [75, 201] width 29 height 16
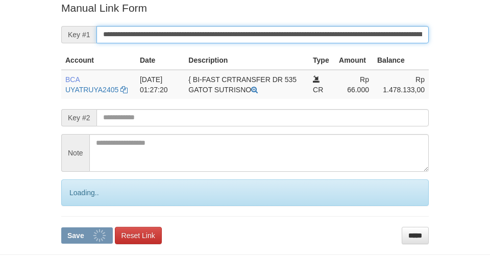
click at [61, 227] on button "Save" at bounding box center [87, 235] width 52 height 16
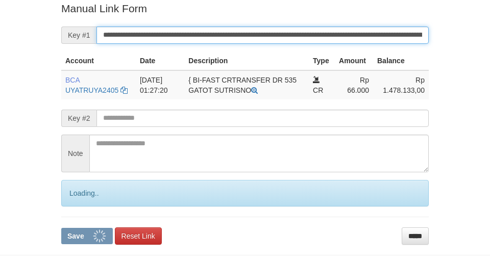
click at [61, 228] on button "Save" at bounding box center [87, 236] width 52 height 16
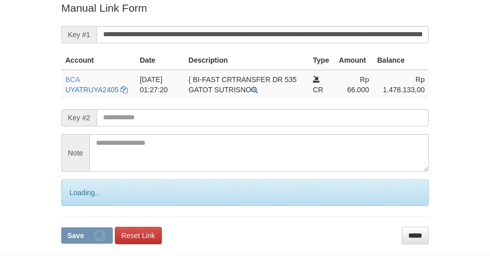
click at [61, 227] on button "Save" at bounding box center [87, 235] width 52 height 16
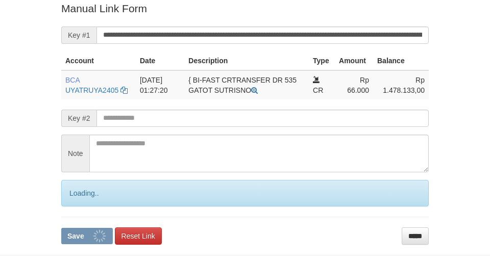
click at [61, 228] on button "Save" at bounding box center [87, 236] width 52 height 16
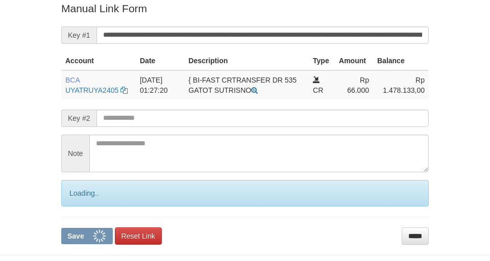
click at [61, 228] on button "Save" at bounding box center [87, 236] width 52 height 16
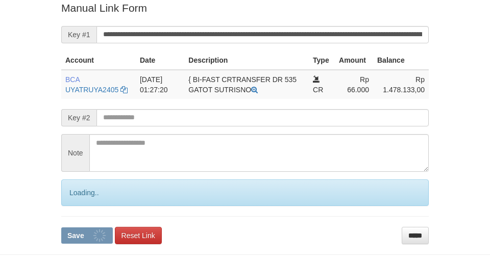
click at [61, 227] on button "Save" at bounding box center [87, 235] width 52 height 16
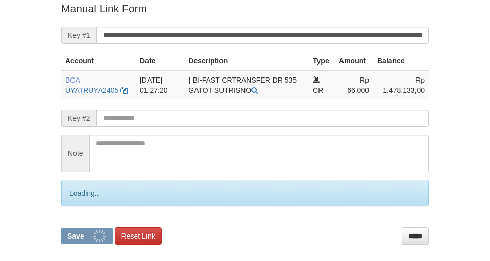
click at [61, 228] on button "Save" at bounding box center [87, 236] width 52 height 16
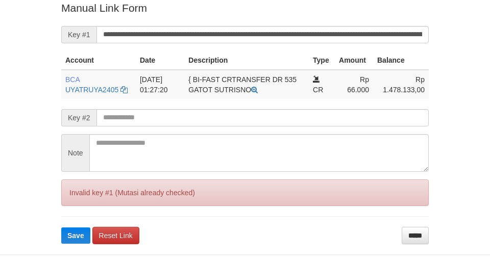
click at [61, 227] on button "Save" at bounding box center [75, 235] width 29 height 16
click at [324, 37] on input "**********" at bounding box center [262, 34] width 332 height 17
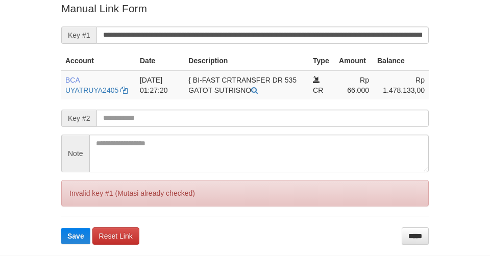
click at [61, 228] on button "Save" at bounding box center [75, 236] width 29 height 16
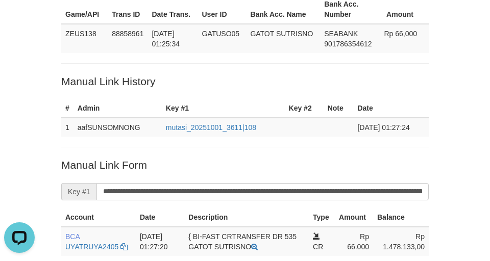
scroll to position [47, 0]
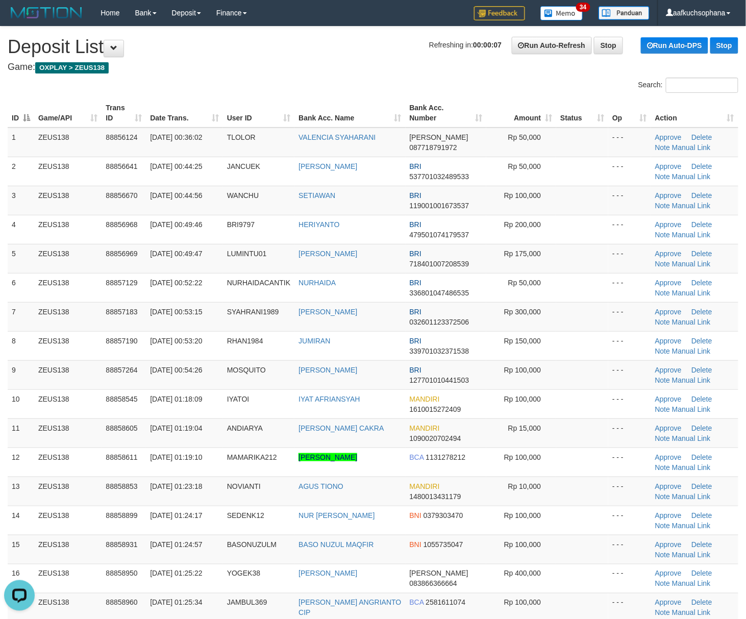
drag, startPoint x: 580, startPoint y: 294, endPoint x: 755, endPoint y: 215, distance: 191.3
click at [592, 292] on td at bounding box center [582, 287] width 52 height 29
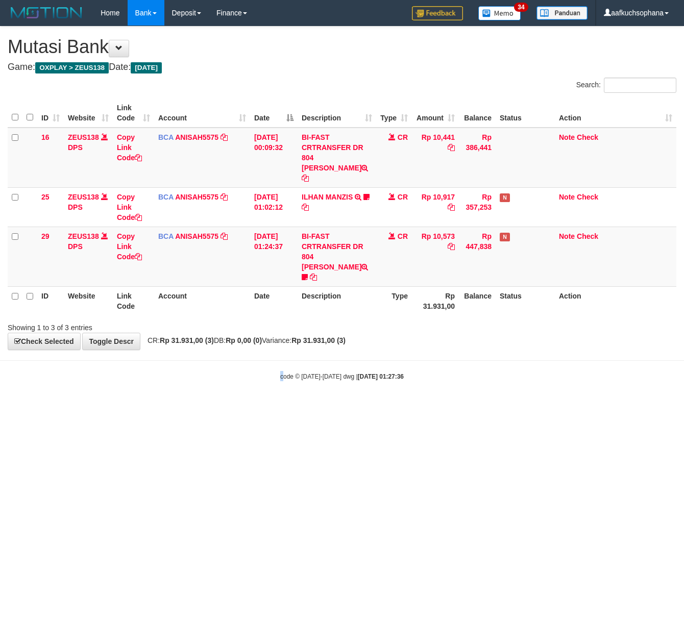
drag, startPoint x: 282, startPoint y: 388, endPoint x: 264, endPoint y: 378, distance: 20.3
click at [272, 384] on body "Toggle navigation Home Bank Account List Load By Website Group [OXPLAY] ZEUS138…" at bounding box center [342, 203] width 684 height 407
drag, startPoint x: 472, startPoint y: 421, endPoint x: 421, endPoint y: 431, distance: 52.4
click at [464, 407] on html "Toggle navigation Home Bank Account List Load By Website Group [OXPLAY] ZEUS138…" at bounding box center [342, 203] width 684 height 407
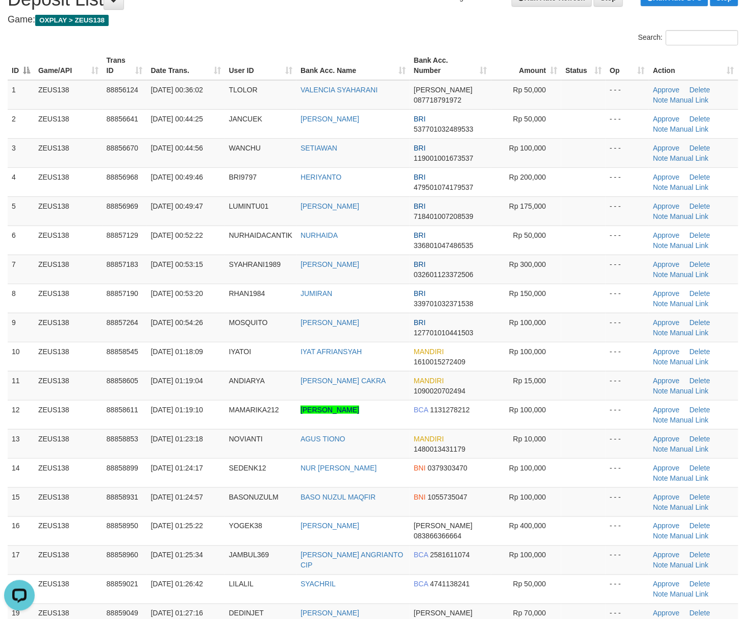
scroll to position [68, 0]
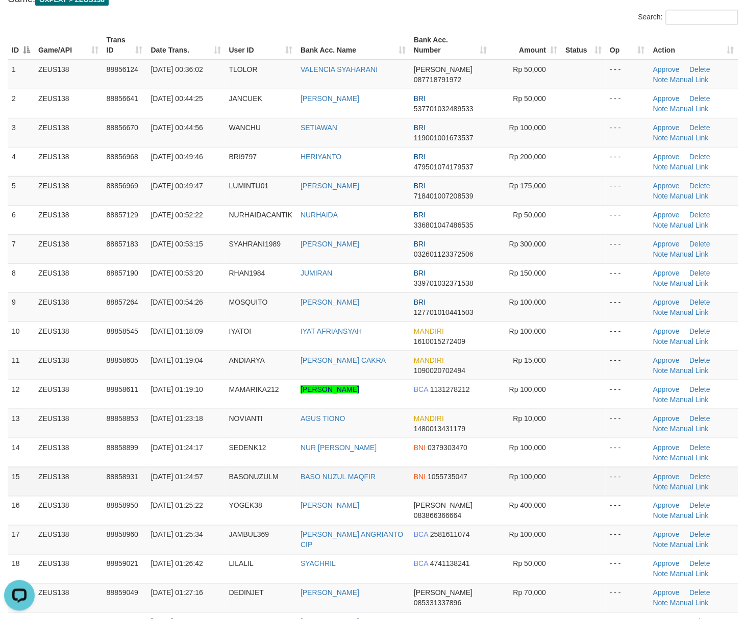
drag, startPoint x: 596, startPoint y: 498, endPoint x: 643, endPoint y: 494, distance: 47.1
click at [602, 496] on tbody "1 ZEUS138 88856124 01/10/2025 00:36:02 TLOLOR VALENCIA SYAHARANI DANA 087718791…" at bounding box center [373, 351] width 730 height 582
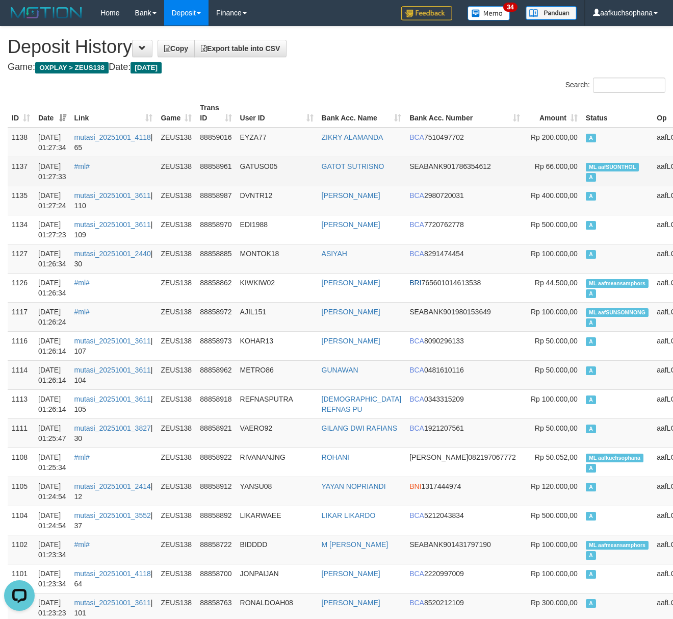
click at [582, 182] on td "ML aafSUONTHOL A" at bounding box center [617, 171] width 71 height 29
click at [586, 167] on span "ML aafSUONTHOL" at bounding box center [613, 167] width 54 height 9
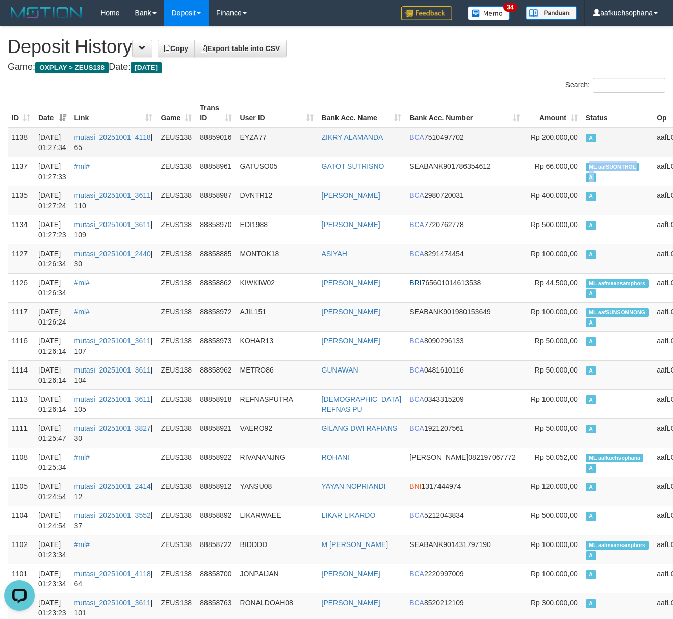
copy td "ML aafSUONTHOL A"
click at [582, 147] on td "A" at bounding box center [617, 143] width 71 height 30
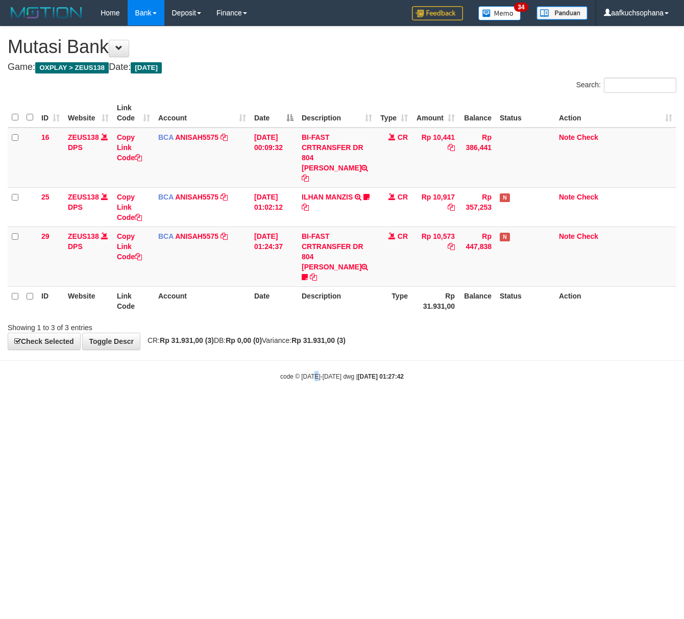
drag, startPoint x: 316, startPoint y: 496, endPoint x: 167, endPoint y: 467, distance: 151.8
click at [302, 407] on html "Toggle navigation Home Bank Account List Load By Website Group [OXPLAY] ZEUS138…" at bounding box center [342, 203] width 684 height 407
click at [123, 407] on html "Toggle navigation Home Bank Account List Load By Website Group [OXPLAY] ZEUS138…" at bounding box center [342, 203] width 684 height 407
click at [248, 407] on html "Toggle navigation Home Bank Account List Load By Website Group [OXPLAY] ZEUS138…" at bounding box center [342, 203] width 684 height 407
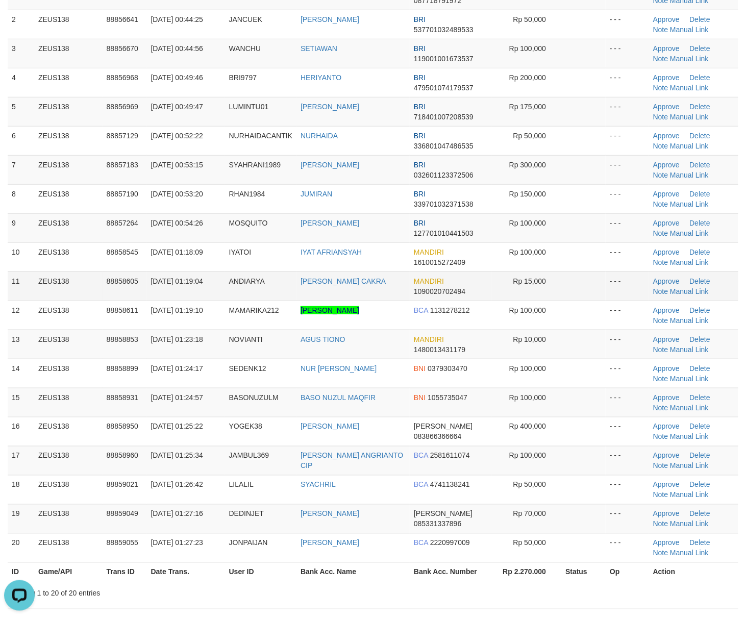
scroll to position [145, 0]
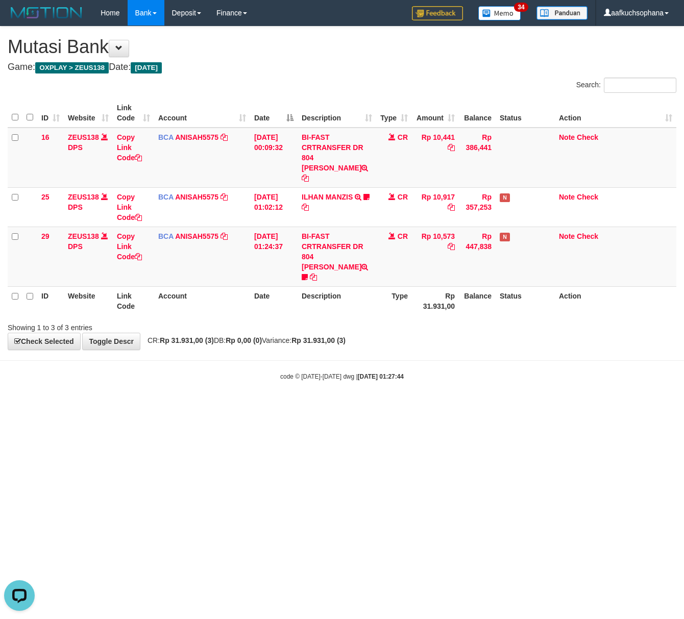
drag, startPoint x: 384, startPoint y: 417, endPoint x: 371, endPoint y: 421, distance: 12.8
click at [375, 407] on html "Toggle navigation Home Bank Account List Load By Website Group [OXPLAY] ZEUS138…" at bounding box center [342, 203] width 684 height 407
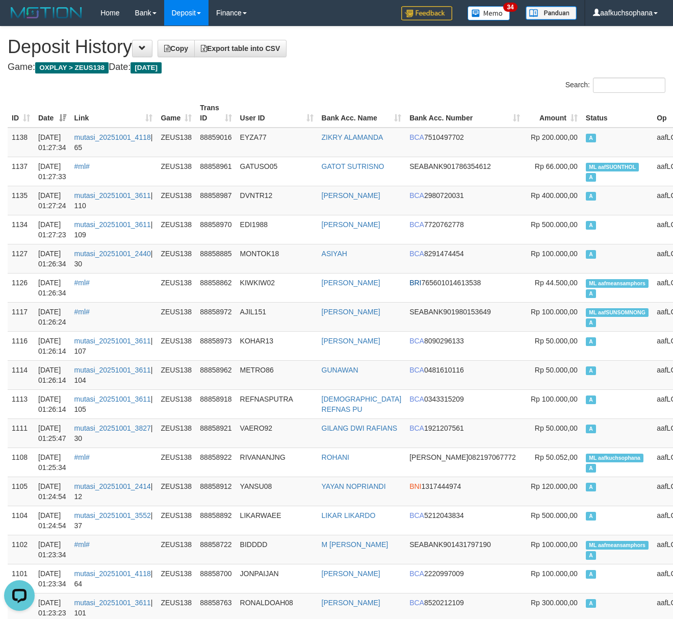
drag, startPoint x: 403, startPoint y: 56, endPoint x: 360, endPoint y: 43, distance: 45.2
click at [384, 52] on h1 "Deposit History Copy Export table into CSV" at bounding box center [337, 47] width 658 height 20
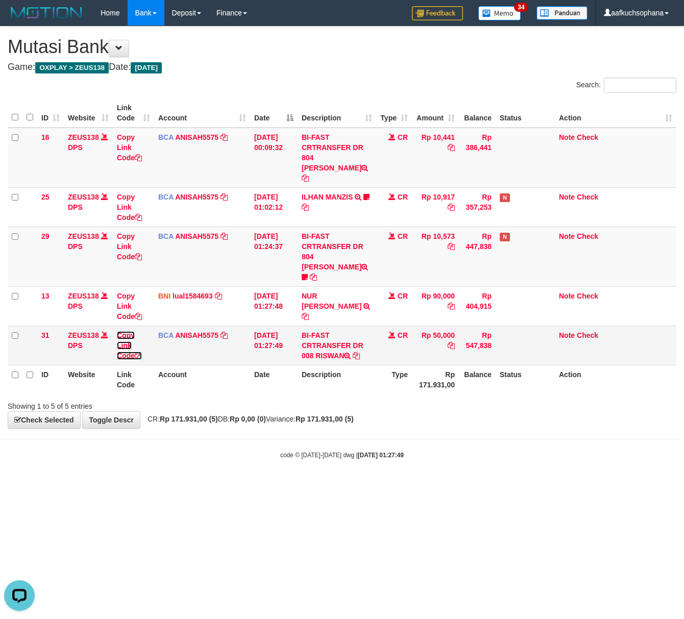
click at [138, 352] on icon at bounding box center [138, 355] width 7 height 7
click at [184, 485] on html "Toggle navigation Home Bank Account List Load By Website Group [OXPLAY] ZEUS138…" at bounding box center [342, 242] width 684 height 485
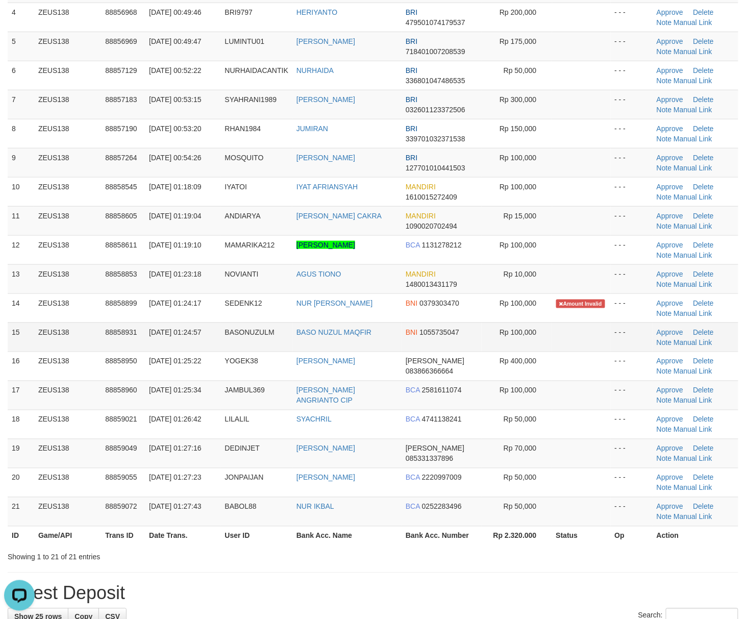
scroll to position [272, 0]
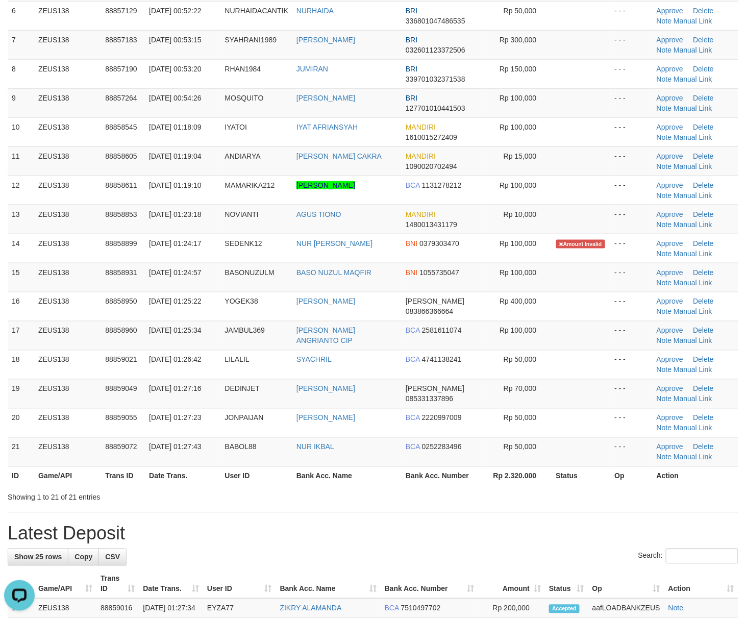
click at [462, 529] on h1 "Latest Deposit" at bounding box center [373, 533] width 730 height 20
click at [470, 526] on h1 "Latest Deposit" at bounding box center [373, 533] width 730 height 20
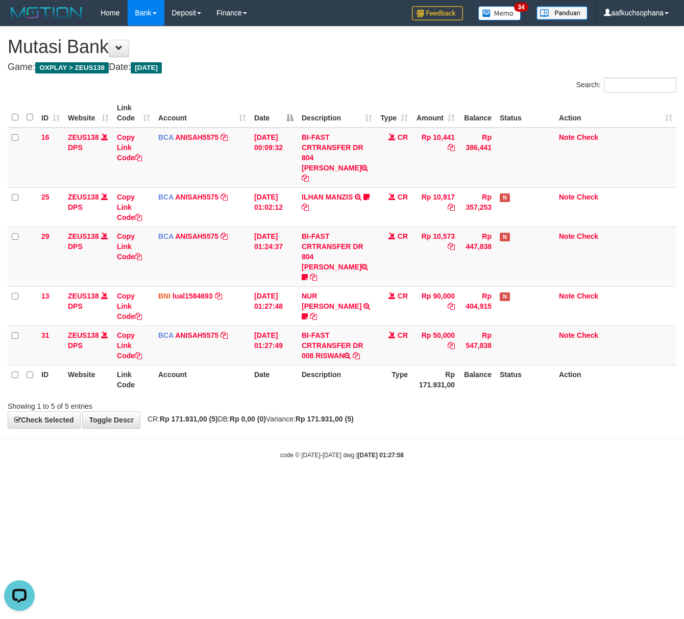
drag, startPoint x: 267, startPoint y: 496, endPoint x: 254, endPoint y: 497, distance: 13.3
click at [270, 485] on html "Toggle navigation Home Bank Account List Load By Website Group [OXPLAY] ZEUS138…" at bounding box center [342, 242] width 684 height 485
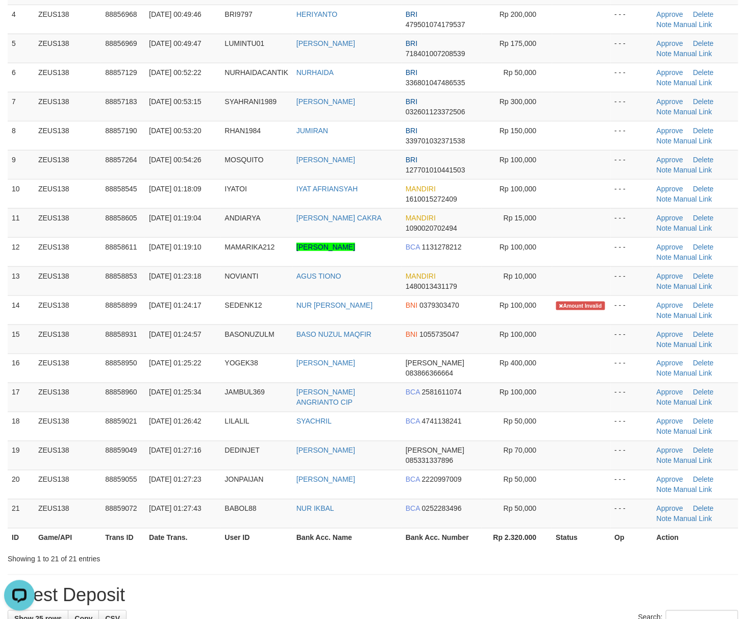
scroll to position [242, 0]
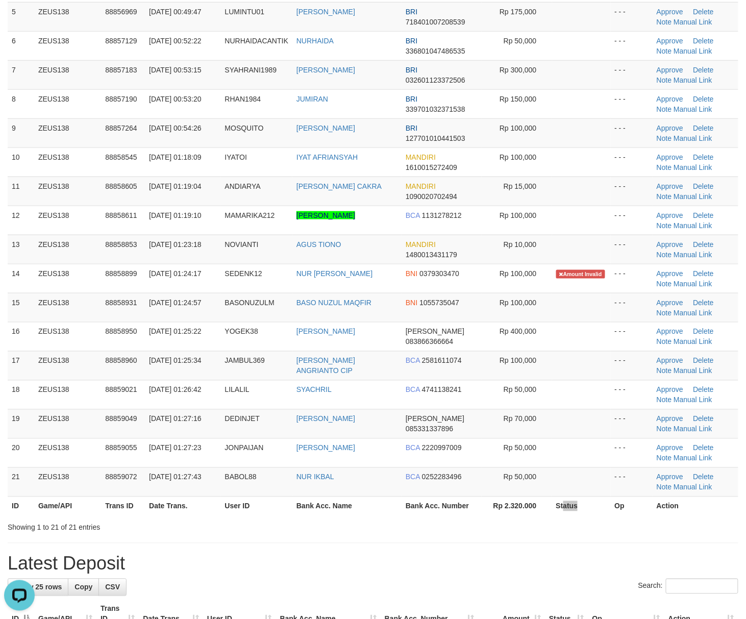
drag, startPoint x: 566, startPoint y: 500, endPoint x: 565, endPoint y: 488, distance: 11.7
click at [566, 499] on th "Status" at bounding box center [581, 505] width 59 height 19
drag, startPoint x: 600, startPoint y: 537, endPoint x: 755, endPoint y: 544, distance: 155.2
click at [602, 537] on div "**********" at bounding box center [373, 507] width 746 height 1445
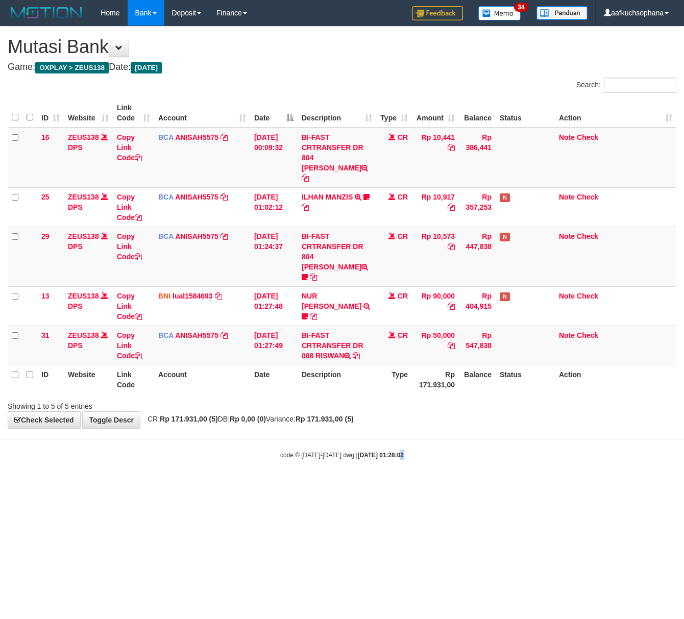
drag, startPoint x: 390, startPoint y: 464, endPoint x: 362, endPoint y: 461, distance: 28.2
click at [374, 462] on body "Toggle navigation Home Bank Account List Load By Website Group [OXPLAY] ZEUS138…" at bounding box center [342, 242] width 684 height 485
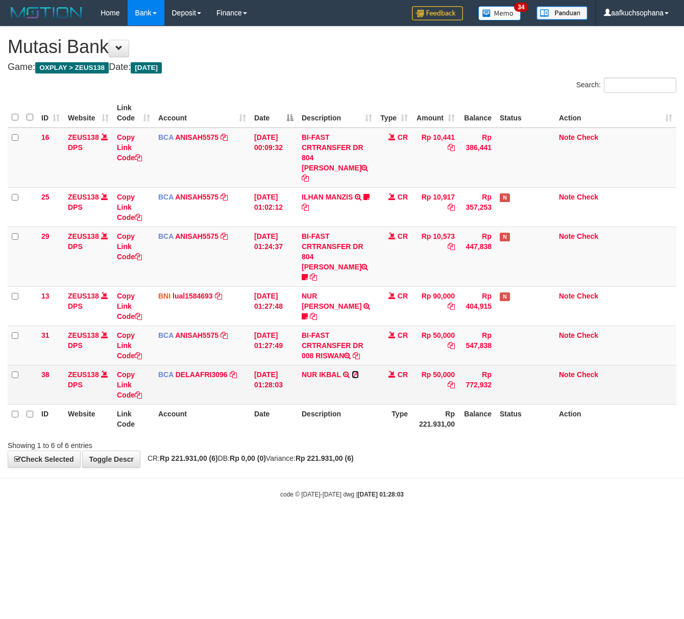
click at [352, 371] on icon at bounding box center [354, 374] width 7 height 7
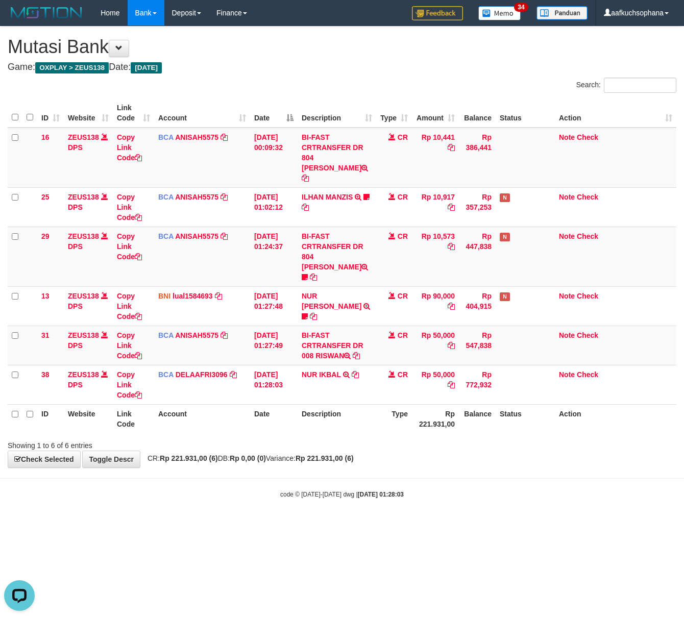
drag, startPoint x: 189, startPoint y: 530, endPoint x: 8, endPoint y: 510, distance: 181.7
click at [169, 524] on html "Toggle navigation Home Bank Account List Load By Website Group [OXPLAY] ZEUS138…" at bounding box center [342, 262] width 684 height 524
drag, startPoint x: 292, startPoint y: 540, endPoint x: 121, endPoint y: 509, distance: 173.6
click at [282, 524] on html "Toggle navigation Home Bank Account List Load By Website Group [OXPLAY] ZEUS138…" at bounding box center [342, 262] width 684 height 524
click at [302, 462] on body "Toggle navigation Home Bank Account List Load By Website Group [OXPLAY] ZEUS138…" at bounding box center [342, 262] width 684 height 524
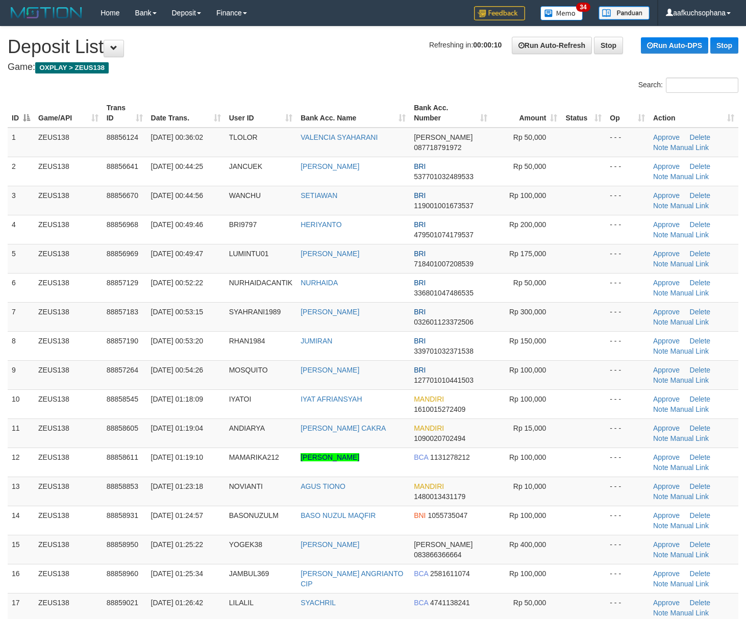
scroll to position [290, 0]
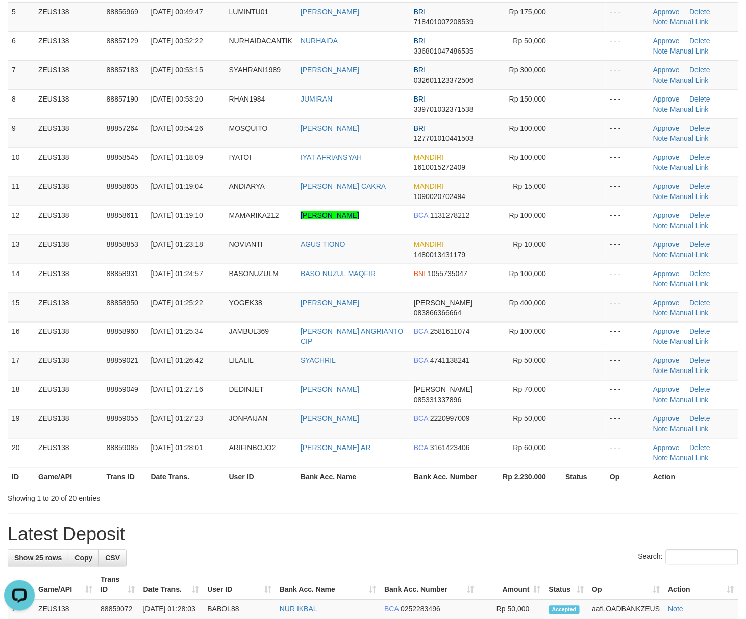
click at [502, 503] on div "Showing 1 to 20 of 20 entries" at bounding box center [373, 496] width 746 height 14
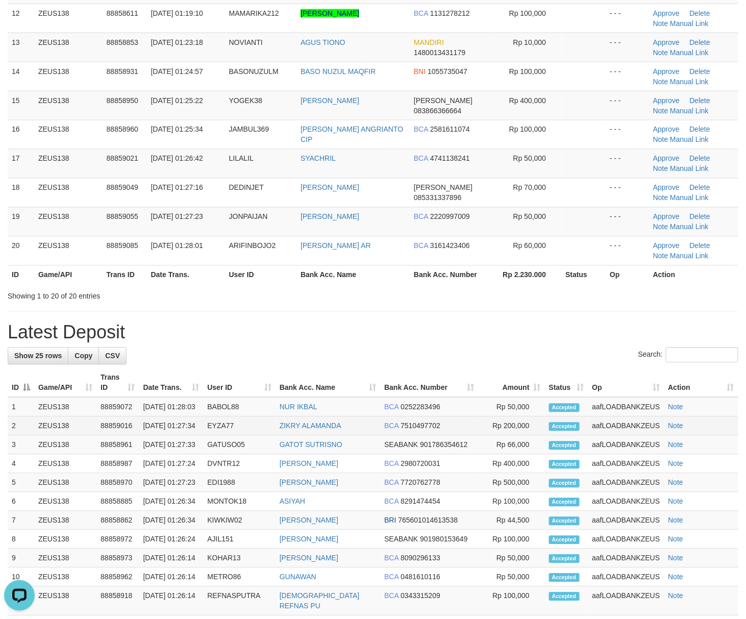
scroll to position [390, 0]
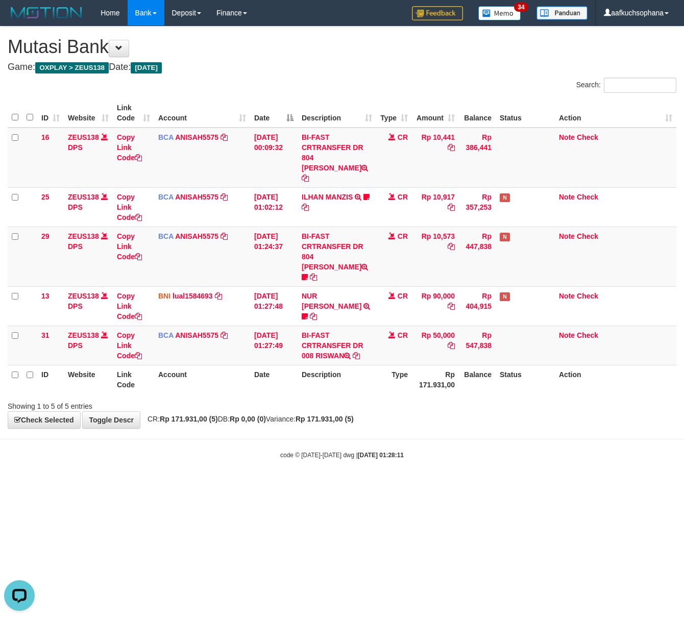
click at [480, 464] on body "Toggle navigation Home Bank Account List Load By Website Group [OXPLAY] ZEUS138…" at bounding box center [342, 242] width 684 height 485
drag, startPoint x: 263, startPoint y: 458, endPoint x: 3, endPoint y: 417, distance: 263.8
click at [243, 458] on body "Toggle navigation Home Bank Account List Load By Website Group [OXPLAY] ZEUS138…" at bounding box center [342, 242] width 684 height 485
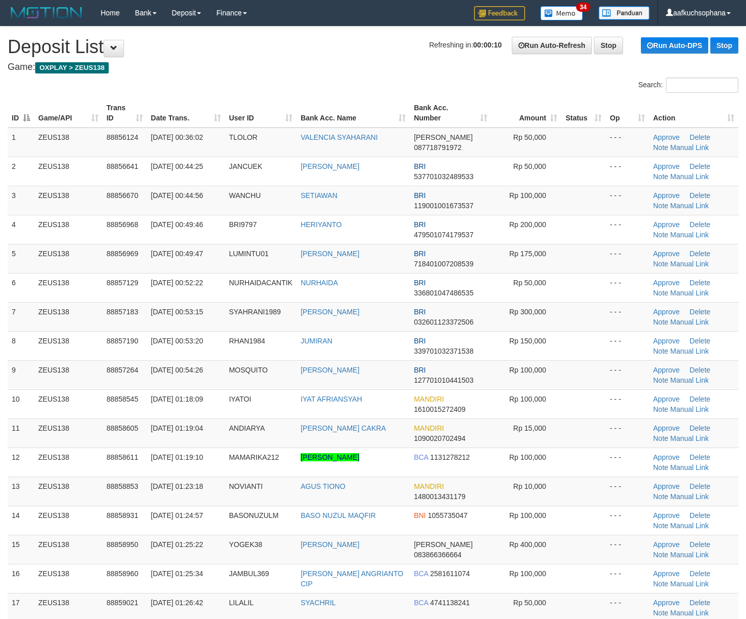
scroll to position [272, 0]
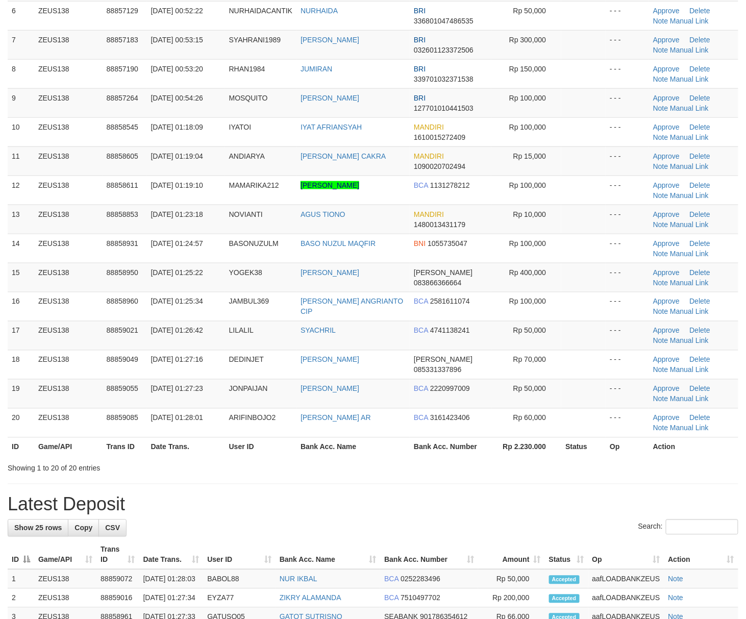
drag, startPoint x: 543, startPoint y: 448, endPoint x: 755, endPoint y: 466, distance: 213.0
click at [559, 450] on th "Rp 2.230.000" at bounding box center [526, 446] width 70 height 19
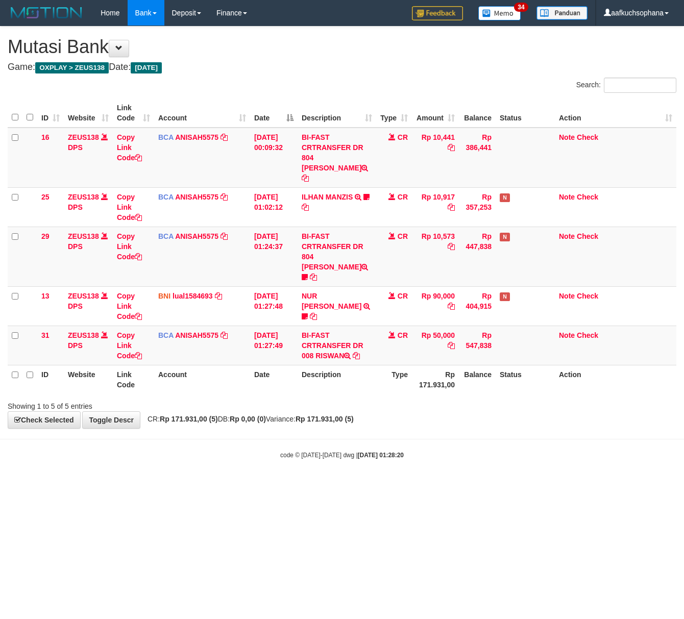
drag, startPoint x: 174, startPoint y: 478, endPoint x: 4, endPoint y: 429, distance: 177.1
click at [152, 470] on html "Toggle navigation Home Bank Account List Load By Website Group [OXPLAY] ZEUS138…" at bounding box center [342, 242] width 684 height 485
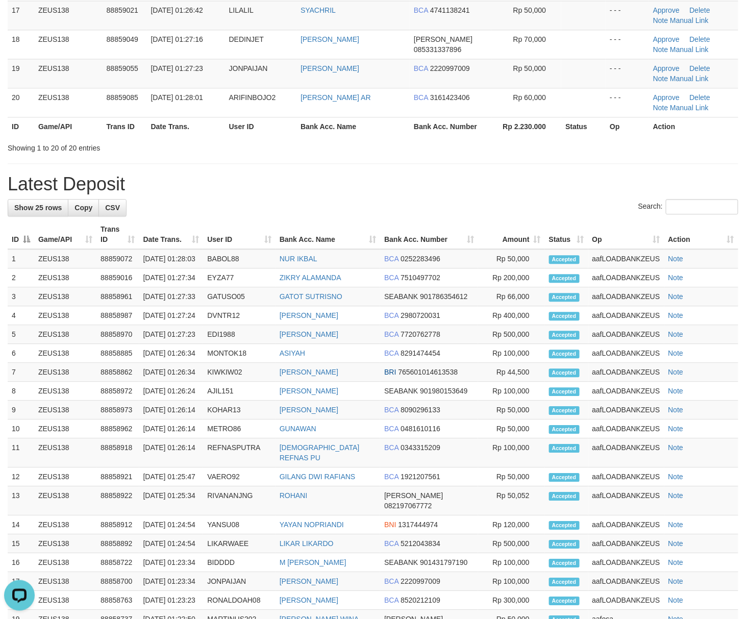
click at [333, 170] on div "**********" at bounding box center [373, 137] width 746 height 1406
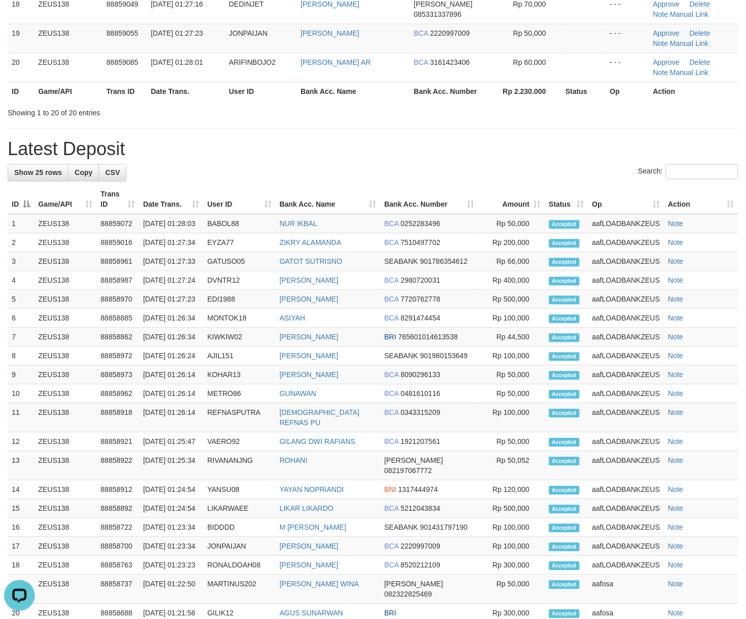
scroll to position [660, 0]
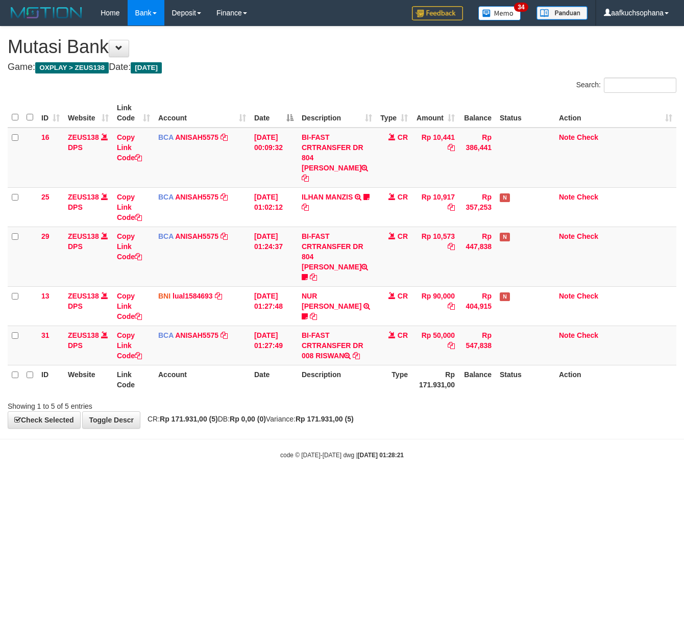
click at [456, 480] on html "Toggle navigation Home Bank Account List Load By Website Group [OXPLAY] ZEUS138…" at bounding box center [342, 242] width 684 height 485
click at [453, 480] on html "Toggle navigation Home Bank Account List Load By Website Group [OXPLAY] ZEUS138…" at bounding box center [342, 242] width 684 height 485
click at [262, 485] on html "Toggle navigation Home Bank Account List Load By Website Group [OXPLAY] ZEUS138…" at bounding box center [342, 242] width 684 height 485
drag, startPoint x: 305, startPoint y: 516, endPoint x: 51, endPoint y: 431, distance: 267.6
click at [294, 485] on html "Toggle navigation Home Bank Account List Load By Website Group [OXPLAY] ZEUS138…" at bounding box center [342, 242] width 684 height 485
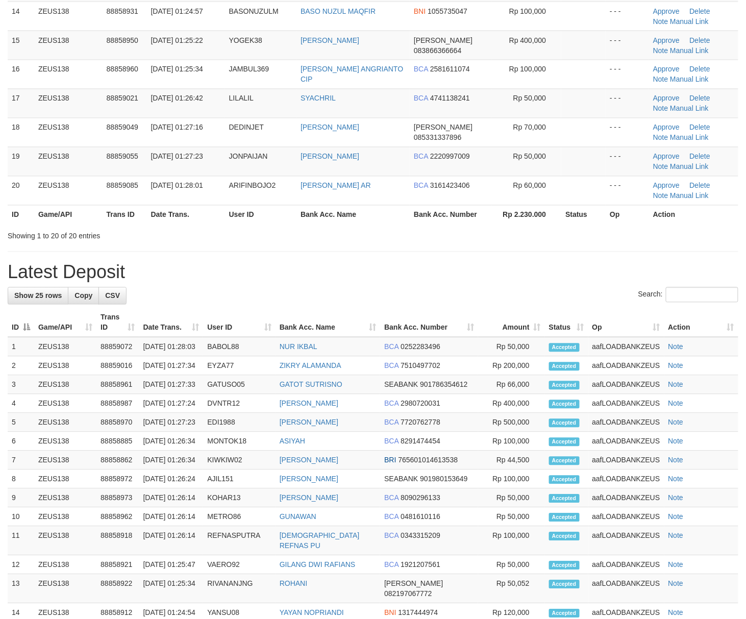
scroll to position [300, 0]
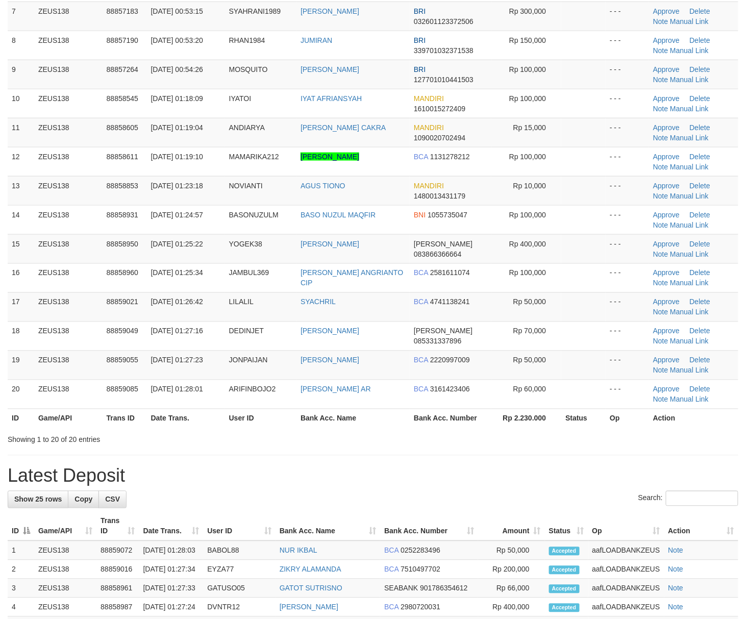
click at [478, 460] on div "**********" at bounding box center [373, 429] width 746 height 1406
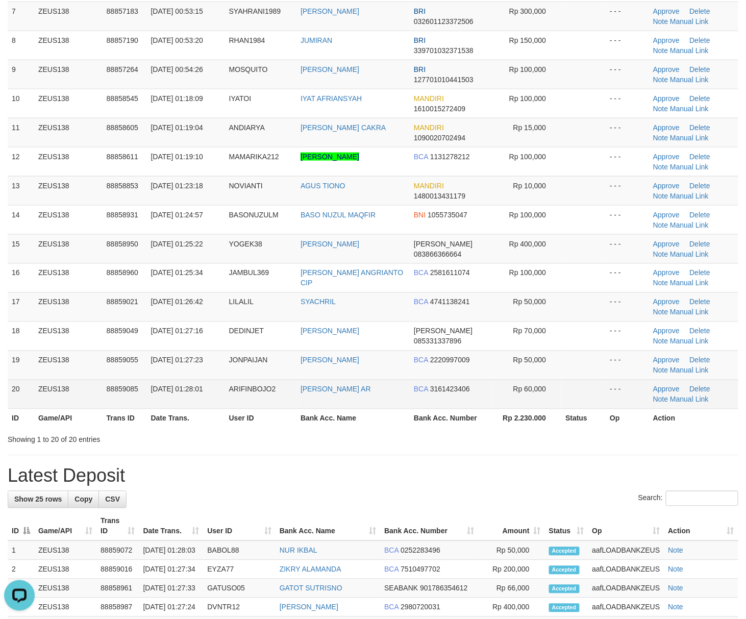
scroll to position [0, 0]
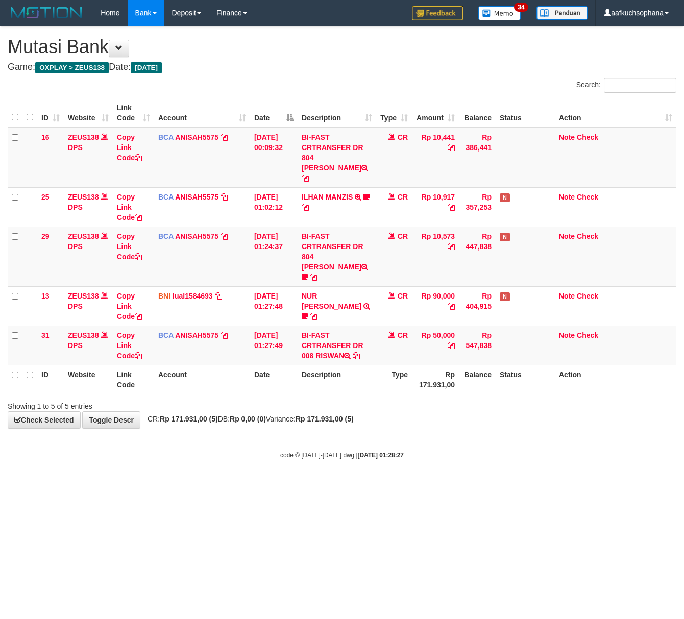
click at [113, 466] on html "Toggle navigation Home Bank Account List Load By Website Group [OXPLAY] ZEUS138…" at bounding box center [342, 242] width 684 height 485
drag, startPoint x: 0, startPoint y: 0, endPoint x: 308, endPoint y: 447, distance: 543.2
click at [389, 467] on html "Toggle navigation Home Bank Account List Load By Website Group [OXPLAY] ZEUS138…" at bounding box center [342, 242] width 684 height 485
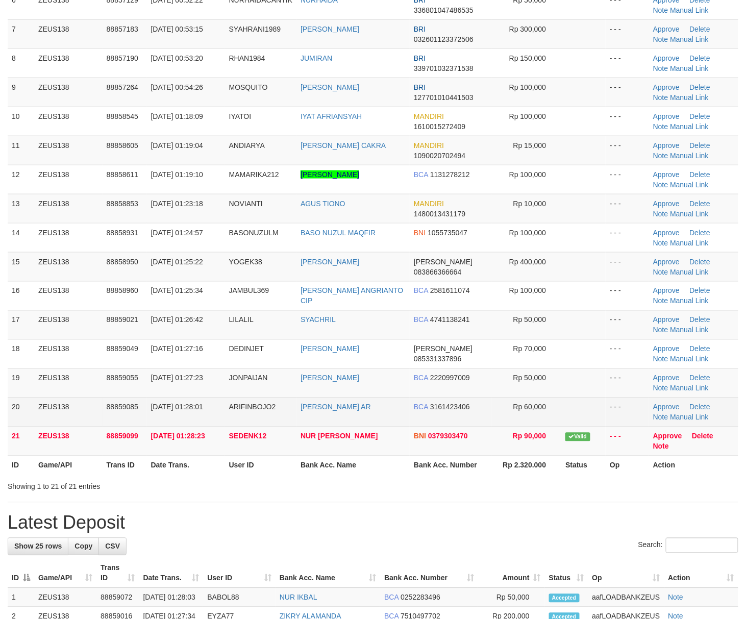
scroll to position [270, 0]
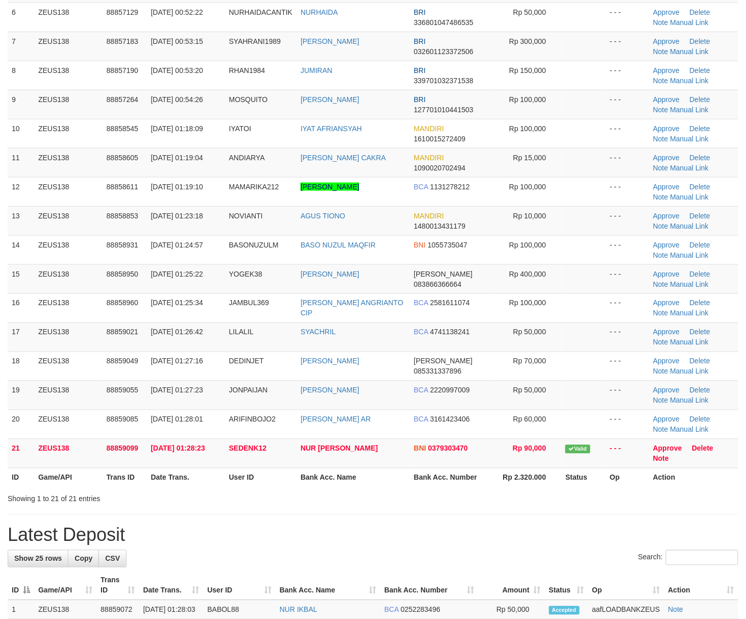
click at [495, 502] on div "Showing 1 to 21 of 21 entries" at bounding box center [373, 497] width 746 height 14
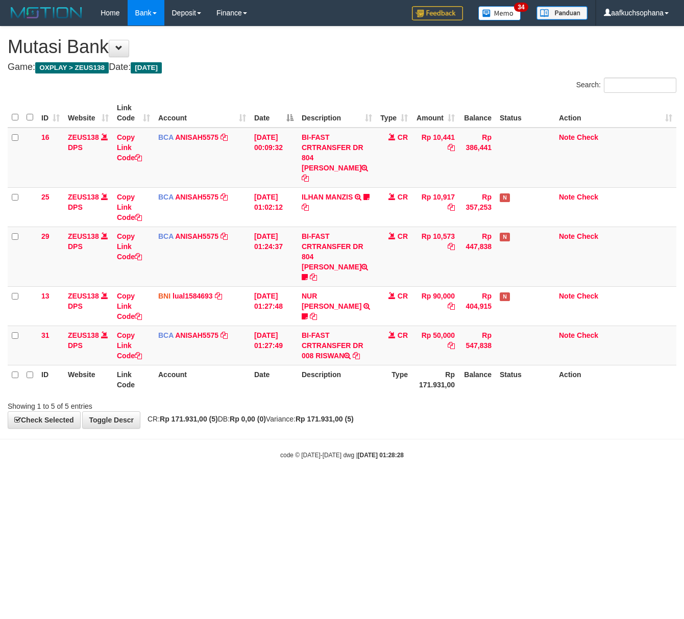
click at [212, 485] on html "Toggle navigation Home Bank Account List Load By Website Group [OXPLAY] ZEUS138…" at bounding box center [342, 242] width 684 height 485
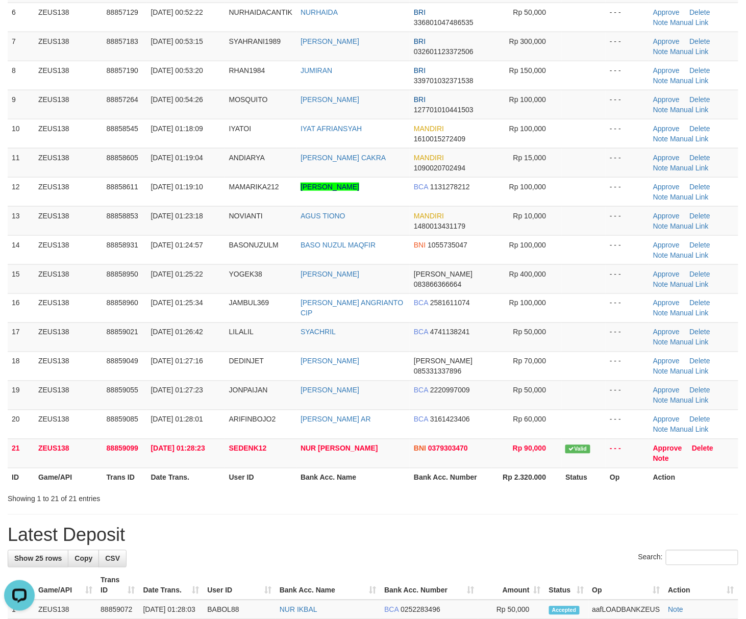
drag, startPoint x: 513, startPoint y: 552, endPoint x: 755, endPoint y: 525, distance: 243.7
click at [514, 548] on div "**********" at bounding box center [373, 473] width 746 height 1435
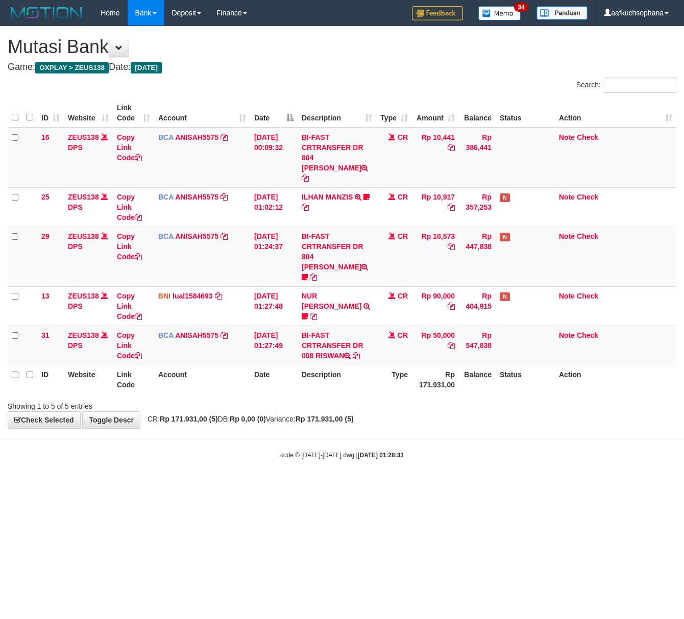
drag, startPoint x: 275, startPoint y: 443, endPoint x: 192, endPoint y: 415, distance: 87.7
click at [274, 443] on body "Toggle navigation Home Bank Account List Load By Website Group [OXPLAY] ZEUS138…" at bounding box center [342, 242] width 684 height 485
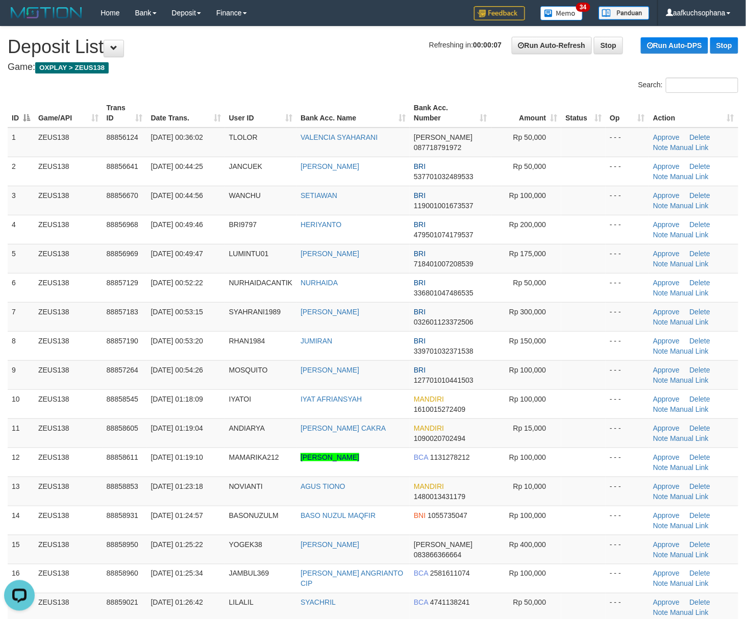
scroll to position [340, 0]
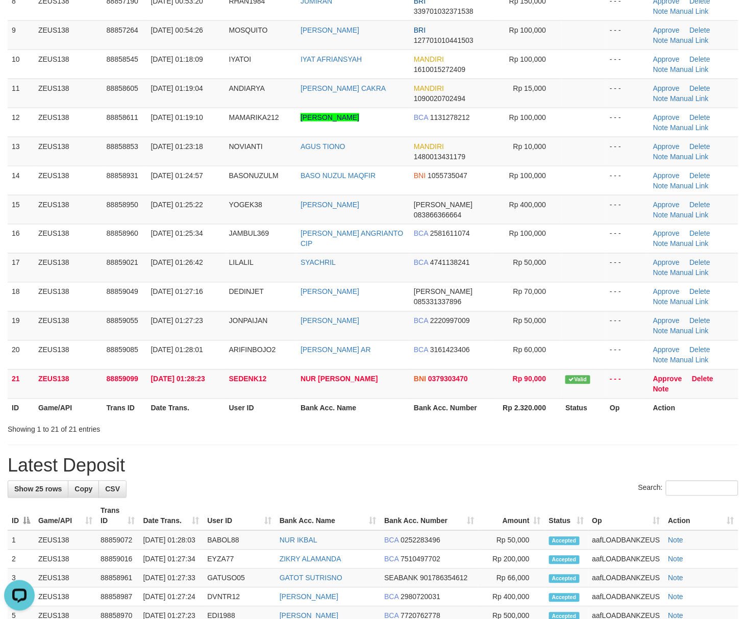
drag, startPoint x: 457, startPoint y: 461, endPoint x: 754, endPoint y: 453, distance: 297.0
click at [463, 459] on h1 "Latest Deposit" at bounding box center [373, 466] width 730 height 20
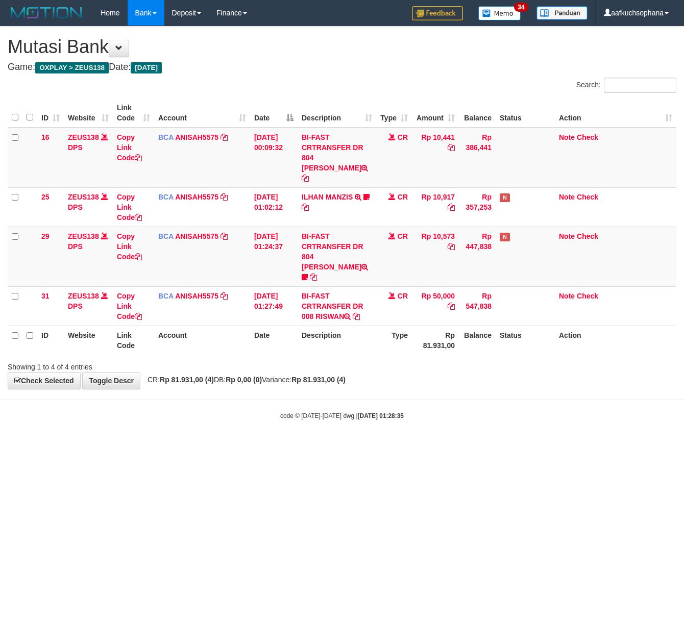
click at [262, 446] on html "Toggle navigation Home Bank Account List Load By Website Group [OXPLAY] ZEUS138…" at bounding box center [342, 223] width 684 height 446
drag, startPoint x: 172, startPoint y: 460, endPoint x: 158, endPoint y: 456, distance: 14.9
click at [170, 446] on html "Toggle navigation Home Bank Account List Load By Website Group [OXPLAY] ZEUS138…" at bounding box center [342, 223] width 684 height 446
click at [200, 446] on html "Toggle navigation Home Bank Account List Load By Website Group [OXPLAY] ZEUS138…" at bounding box center [342, 223] width 684 height 446
click at [368, 446] on html "Toggle navigation Home Bank Account List Load By Website Group [OXPLAY] ZEUS138…" at bounding box center [342, 223] width 684 height 446
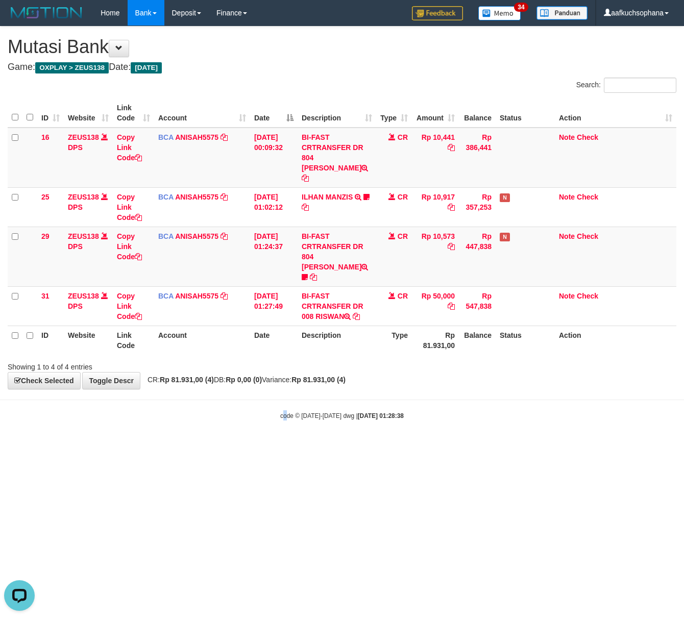
click at [284, 446] on html "Toggle navigation Home Bank Account List Load By Website Group [OXPLAY] ZEUS138…" at bounding box center [342, 223] width 684 height 446
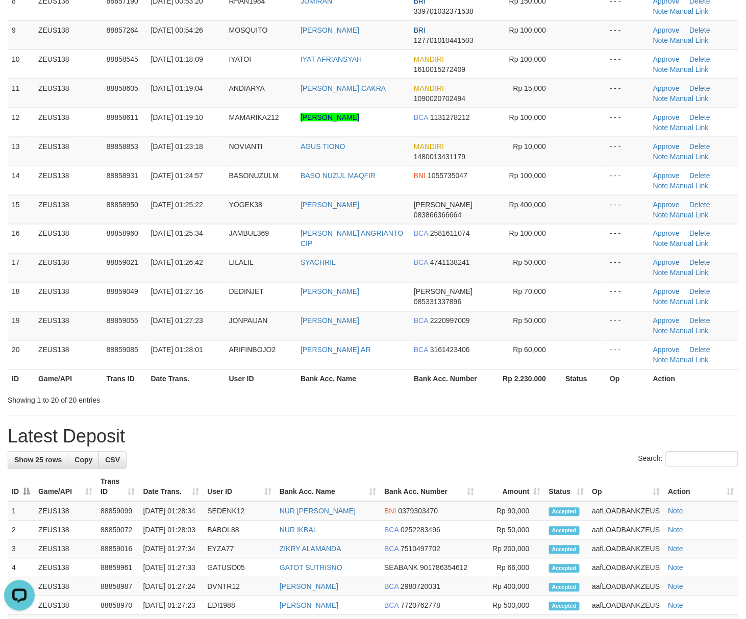
drag, startPoint x: 564, startPoint y: 445, endPoint x: 620, endPoint y: 439, distance: 56.5
click at [566, 445] on h1 "Latest Deposit" at bounding box center [373, 436] width 730 height 20
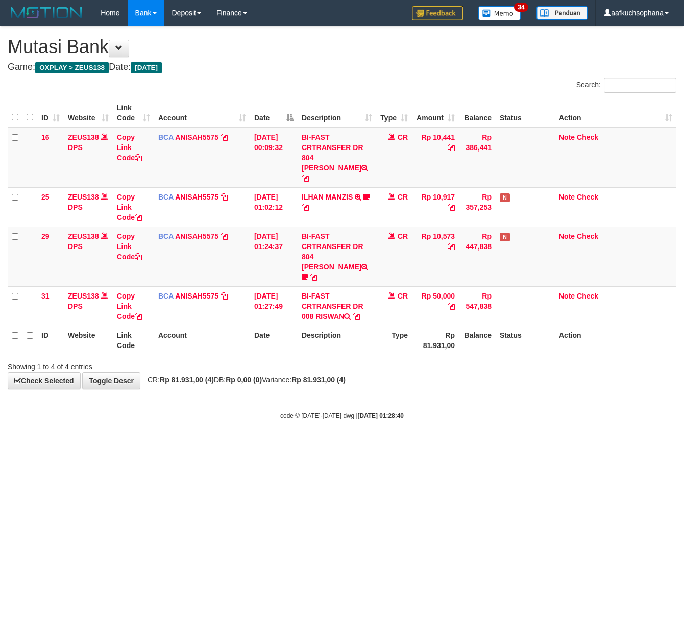
drag, startPoint x: 0, startPoint y: 0, endPoint x: 7, endPoint y: 425, distance: 425.0
click at [172, 446] on html "Toggle navigation Home Bank Account List Load By Website Group [OXPLAY] ZEUS138…" at bounding box center [342, 223] width 684 height 446
drag, startPoint x: 198, startPoint y: 428, endPoint x: 1, endPoint y: 404, distance: 198.9
click at [192, 428] on html "Toggle navigation Home Bank Account List Load By Website Group [OXPLAY] ZEUS138…" at bounding box center [342, 223] width 684 height 446
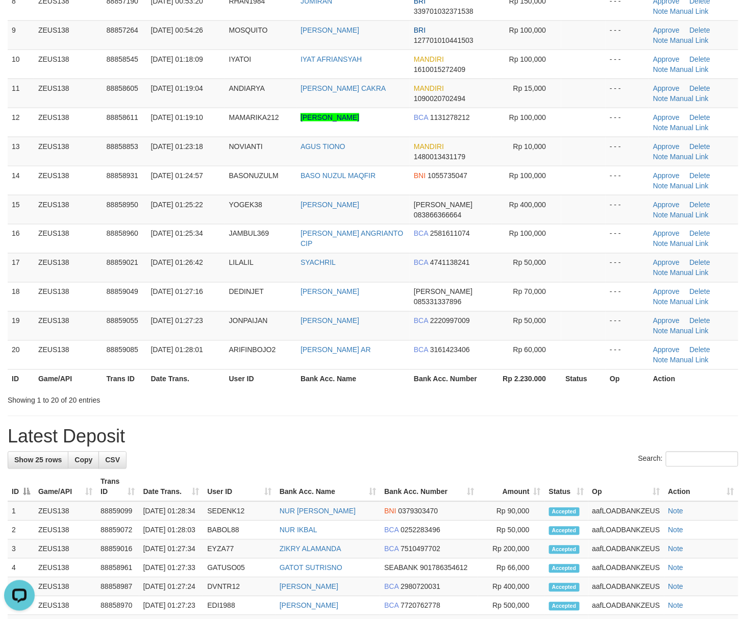
drag, startPoint x: 513, startPoint y: 404, endPoint x: 754, endPoint y: 417, distance: 241.1
click at [515, 403] on div "Showing 1 to 20 of 20 entries" at bounding box center [373, 398] width 746 height 14
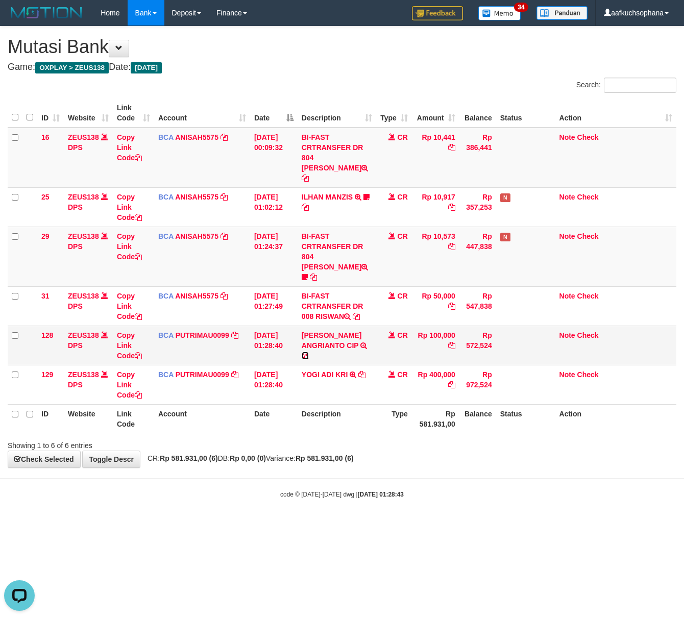
click at [309, 352] on icon at bounding box center [304, 355] width 7 height 7
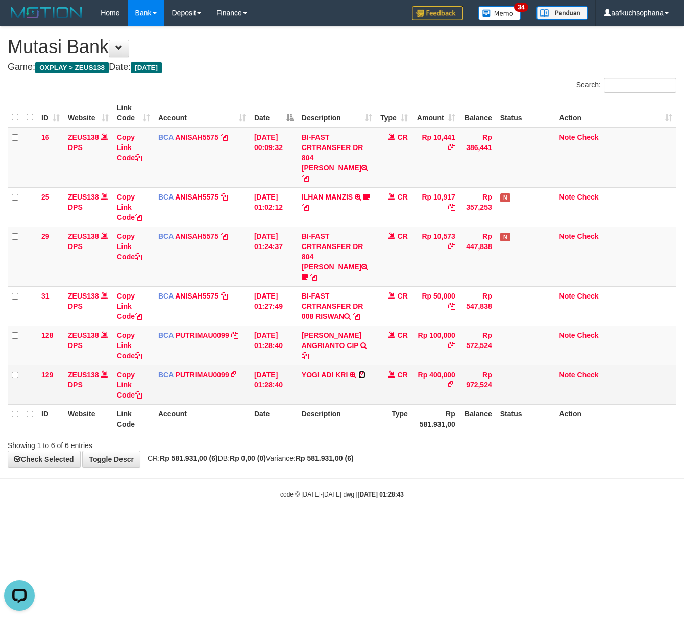
click at [363, 371] on icon at bounding box center [361, 374] width 7 height 7
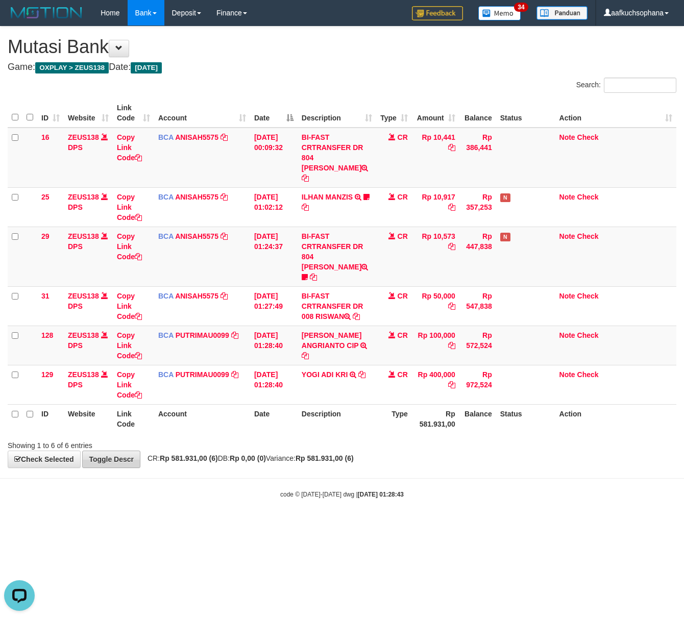
drag, startPoint x: 131, startPoint y: 450, endPoint x: 119, endPoint y: 433, distance: 20.7
click at [129, 447] on body "Toggle navigation Home Bank Account List Load By Website Group [OXPLAY] ZEUS138…" at bounding box center [342, 262] width 684 height 524
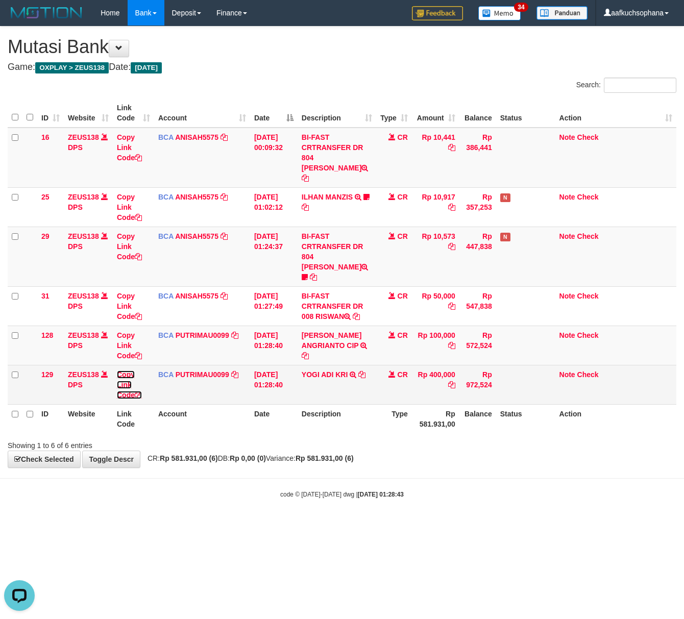
click at [139, 391] on icon at bounding box center [138, 394] width 7 height 7
drag, startPoint x: 139, startPoint y: 372, endPoint x: 1, endPoint y: 327, distance: 145.3
click at [137, 391] on icon at bounding box center [138, 394] width 7 height 7
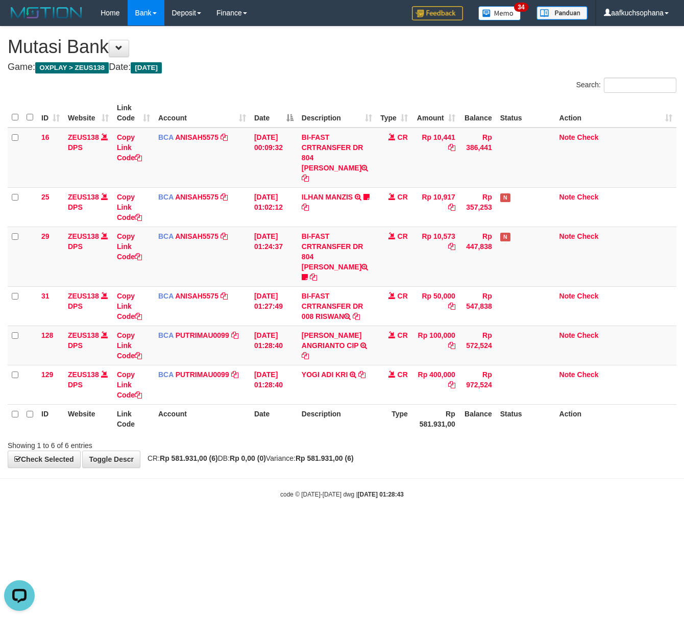
scroll to position [151, 0]
drag, startPoint x: 260, startPoint y: 475, endPoint x: 296, endPoint y: 494, distance: 40.8
click at [296, 505] on html "Toggle navigation Home Bank Account List Load By Website Group [OXPLAY] ZEUS138…" at bounding box center [342, 262] width 684 height 524
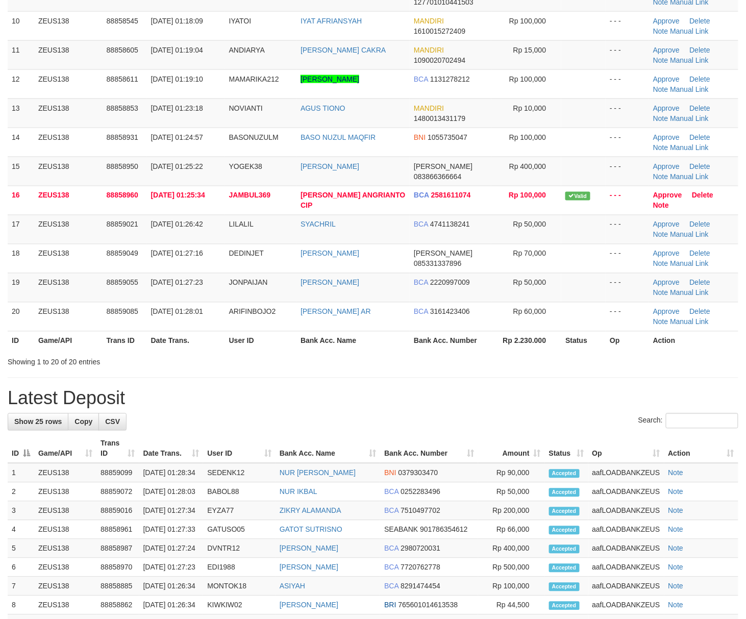
scroll to position [340, 0]
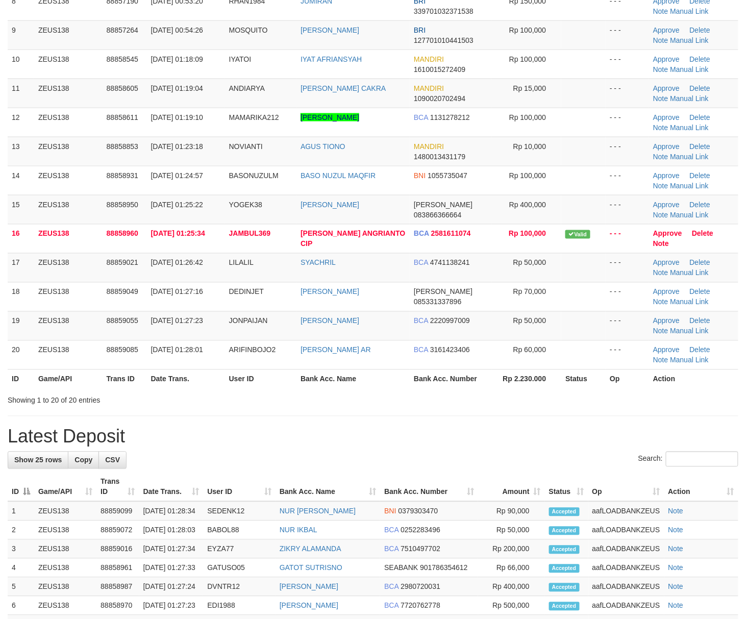
drag, startPoint x: 422, startPoint y: 416, endPoint x: 468, endPoint y: 403, distance: 47.8
click at [431, 417] on div "**********" at bounding box center [373, 385] width 746 height 1396
drag, startPoint x: 447, startPoint y: 456, endPoint x: 456, endPoint y: 433, distance: 24.5
click at [451, 453] on div "**********" at bounding box center [373, 385] width 746 height 1396
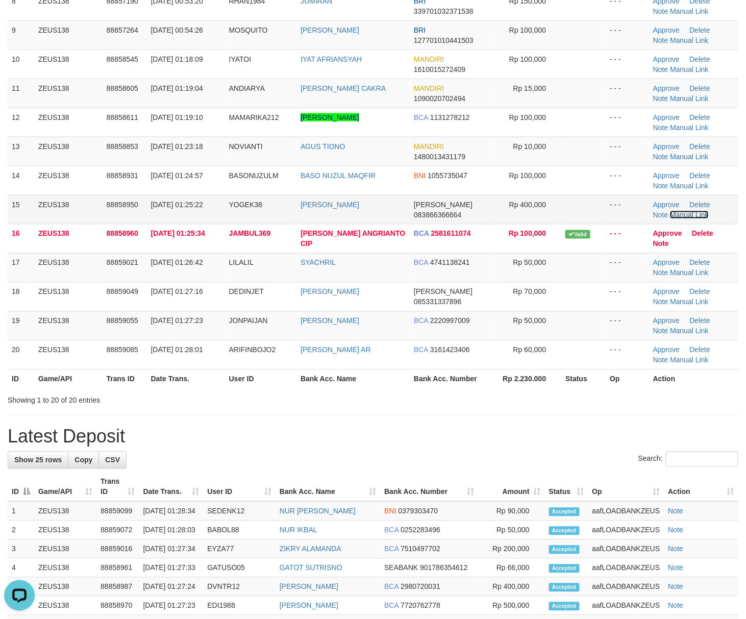
click at [685, 216] on link "Manual Link" at bounding box center [689, 215] width 39 height 8
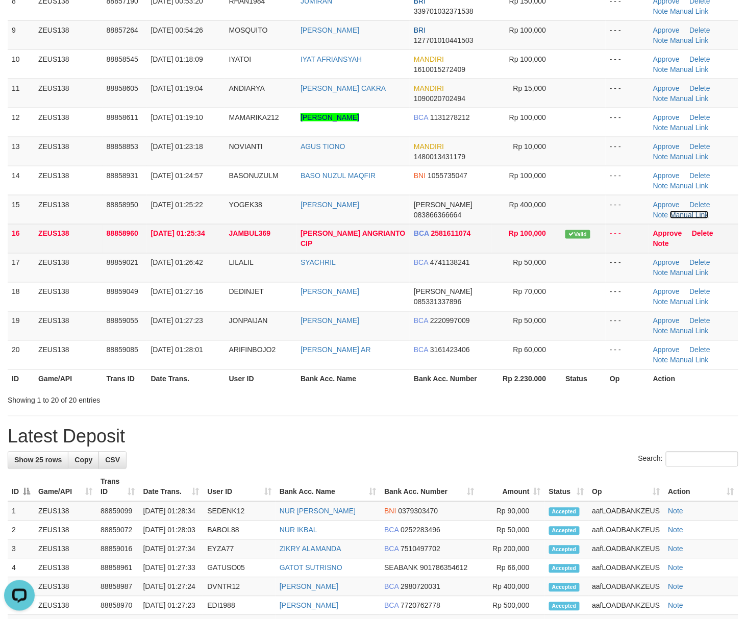
click at [670, 211] on link "Manual Link" at bounding box center [689, 215] width 39 height 8
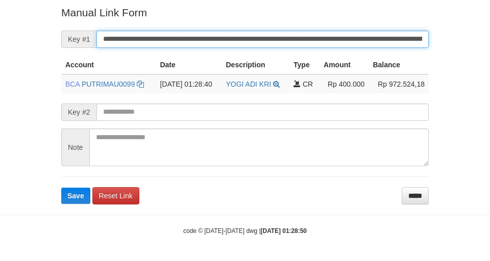
click at [61, 188] on button "Save" at bounding box center [75, 196] width 29 height 16
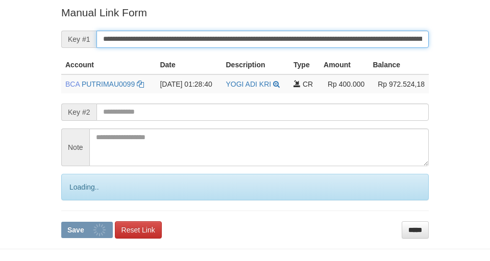
scroll to position [211, 0]
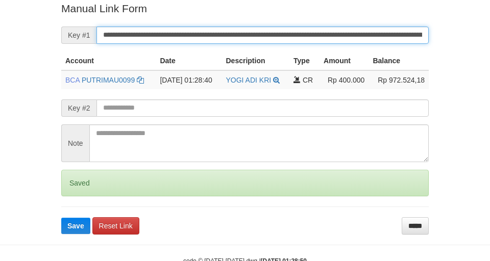
click at [61, 218] on button "Save" at bounding box center [75, 226] width 29 height 16
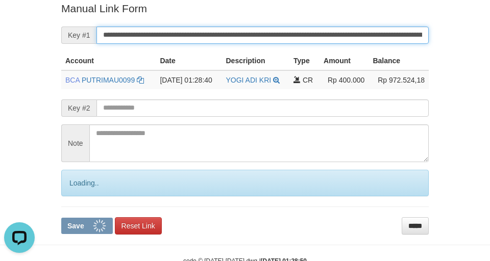
scroll to position [0, 0]
click at [61, 218] on button "Save" at bounding box center [87, 226] width 52 height 16
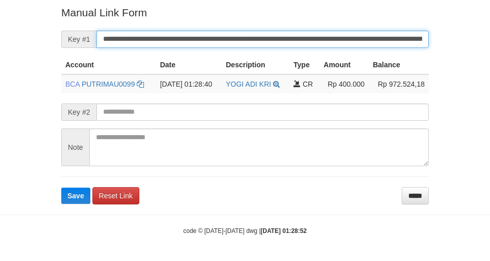
click at [61, 188] on button "Save" at bounding box center [75, 196] width 29 height 16
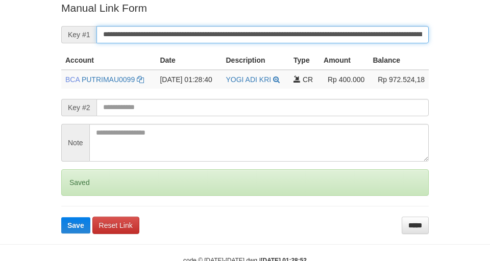
scroll to position [211, 0]
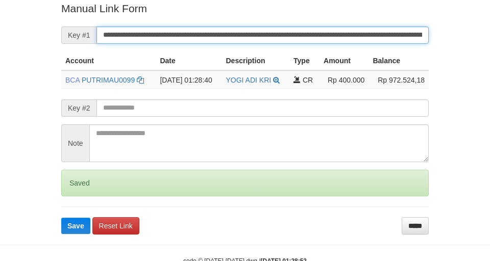
click at [61, 218] on button "Save" at bounding box center [75, 226] width 29 height 16
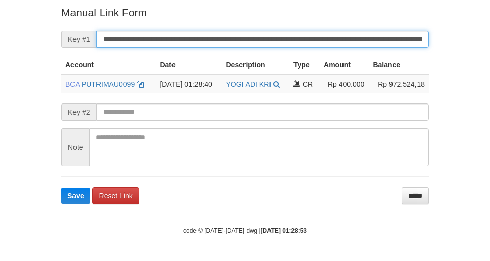
click at [61, 188] on button "Save" at bounding box center [75, 196] width 29 height 16
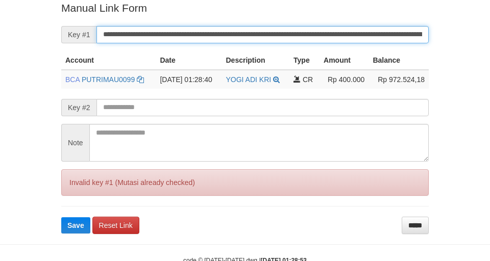
scroll to position [211, 0]
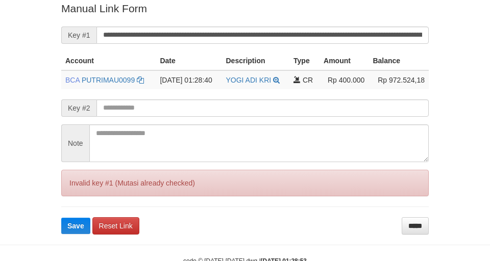
drag, startPoint x: 356, startPoint y: 39, endPoint x: 351, endPoint y: 42, distance: 5.5
click at [351, 42] on input "**********" at bounding box center [262, 35] width 332 height 17
click at [42, 47] on div "Deposit Detail Game/API Trans ID Date Trans. User ID Bank Acc. Name Bank Acc. N…" at bounding box center [245, 11] width 490 height 445
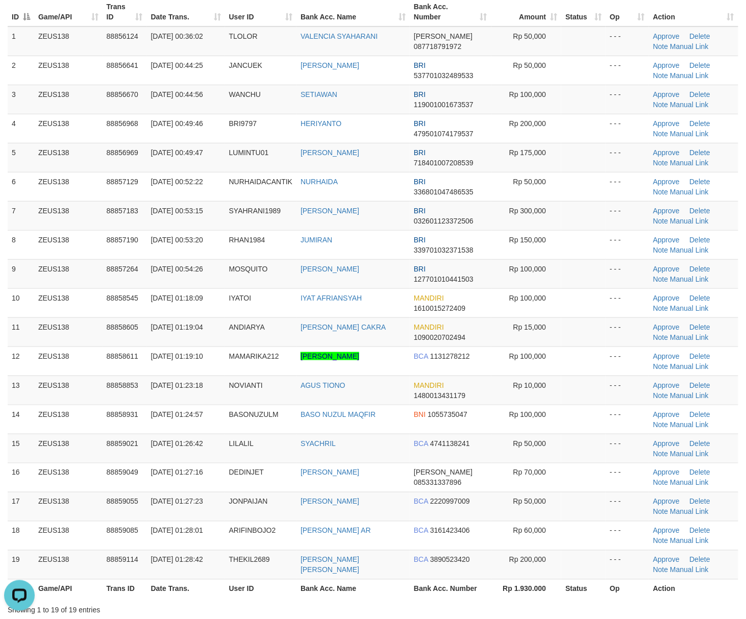
scroll to position [204, 0]
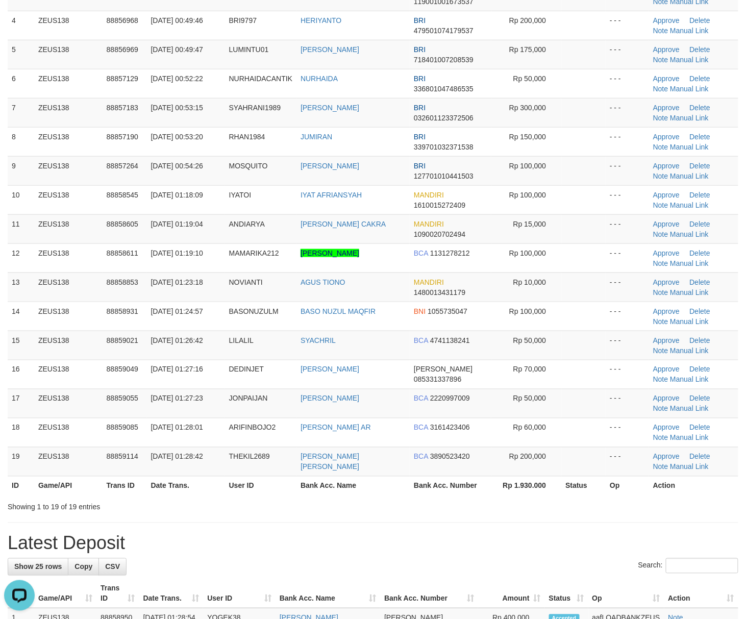
drag, startPoint x: 616, startPoint y: 460, endPoint x: 755, endPoint y: 453, distance: 138.9
click at [635, 455] on td "- - -" at bounding box center [626, 461] width 43 height 29
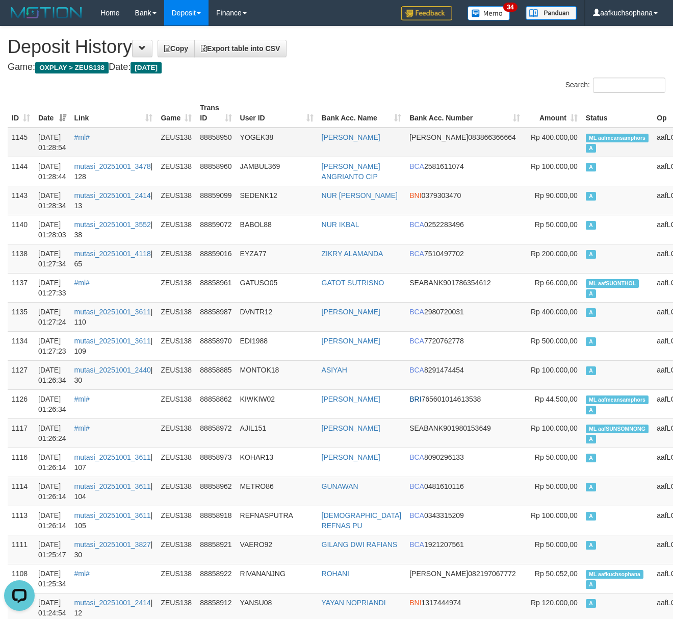
click at [586, 139] on span "ML aafmeansamphors" at bounding box center [617, 138] width 63 height 9
copy td "ML aafmeansamphors A"
click at [582, 189] on td "A" at bounding box center [617, 200] width 71 height 29
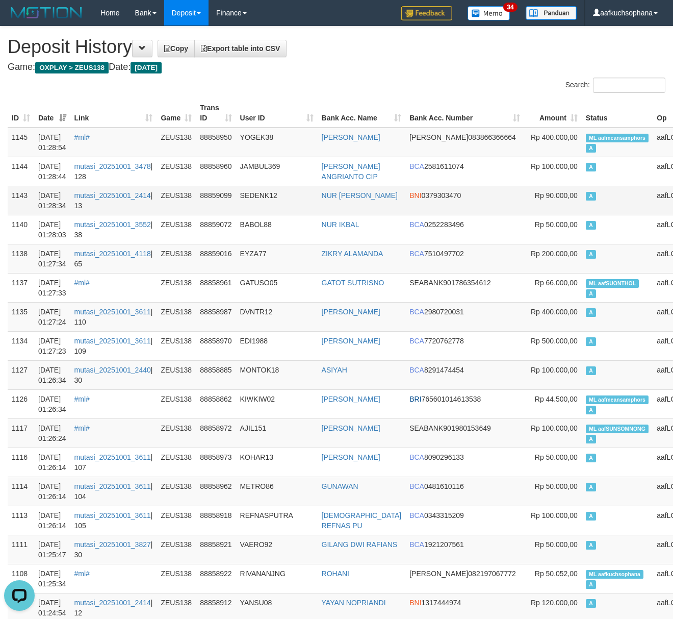
click at [582, 200] on td "A" at bounding box center [617, 200] width 71 height 29
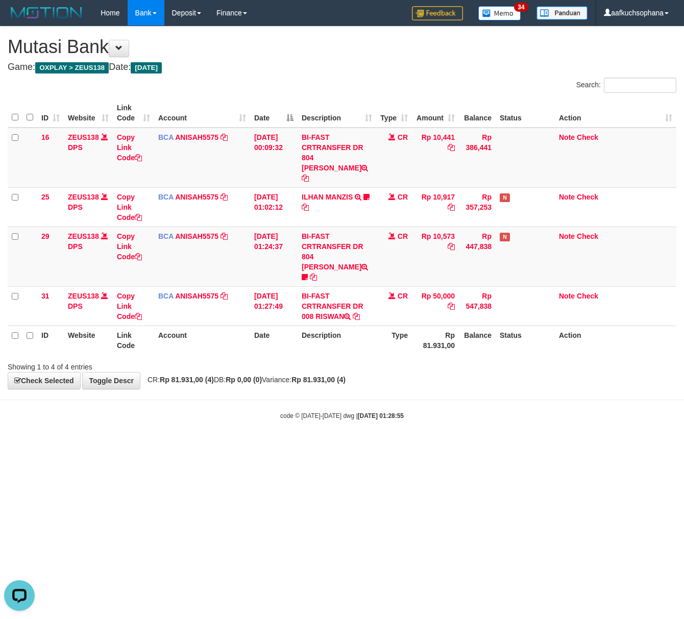
drag, startPoint x: 456, startPoint y: 478, endPoint x: 322, endPoint y: 448, distance: 137.0
click at [418, 446] on html "Toggle navigation Home Bank Account List Load By Website Group [OXPLAY] ZEUS138…" at bounding box center [342, 223] width 684 height 446
drag, startPoint x: 294, startPoint y: 462, endPoint x: 247, endPoint y: 447, distance: 49.5
click at [274, 446] on html "Toggle navigation Home Bank Account List Load By Website Group [OXPLAY] ZEUS138…" at bounding box center [342, 223] width 684 height 446
drag, startPoint x: 257, startPoint y: 478, endPoint x: 211, endPoint y: 463, distance: 48.9
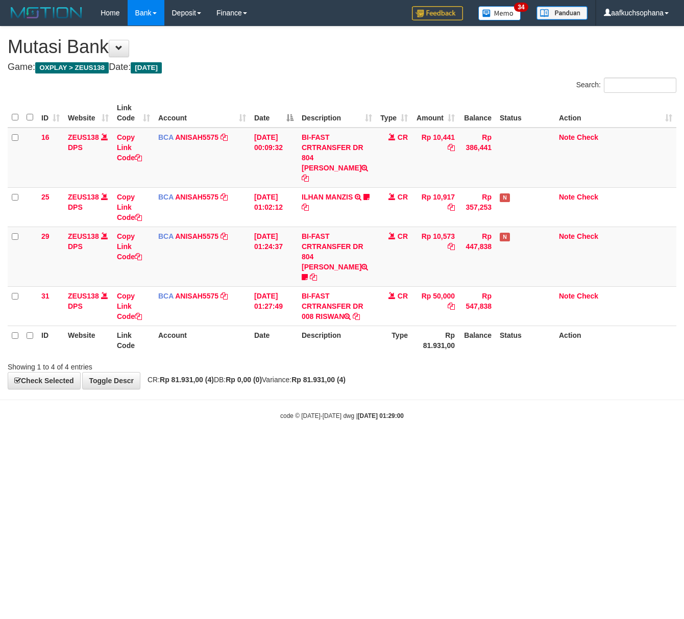
click at [253, 446] on html "Toggle navigation Home Bank Account List Load By Website Group [OXPLAY] ZEUS138…" at bounding box center [342, 223] width 684 height 446
drag, startPoint x: 147, startPoint y: 437, endPoint x: 1, endPoint y: 425, distance: 146.9
click at [143, 435] on html "Toggle navigation Home Bank Account List Load By Website Group [OXPLAY] ZEUS138…" at bounding box center [342, 223] width 684 height 446
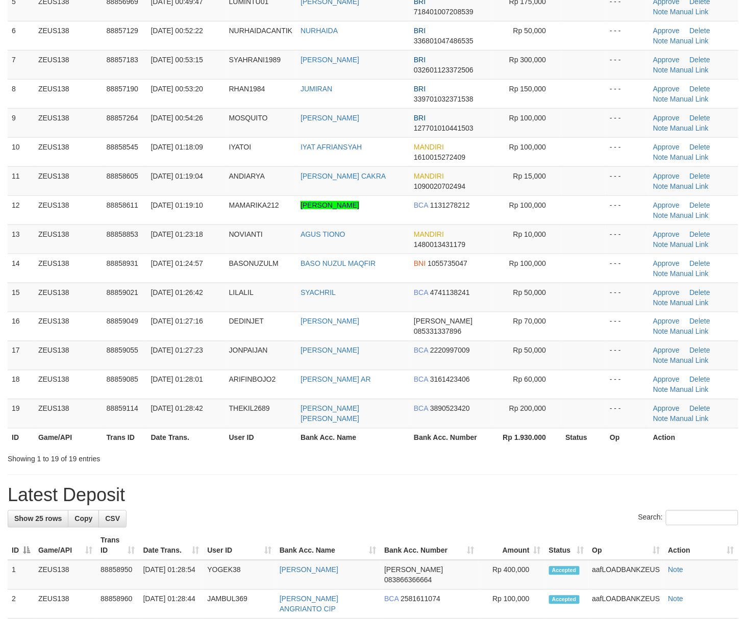
scroll to position [204, 0]
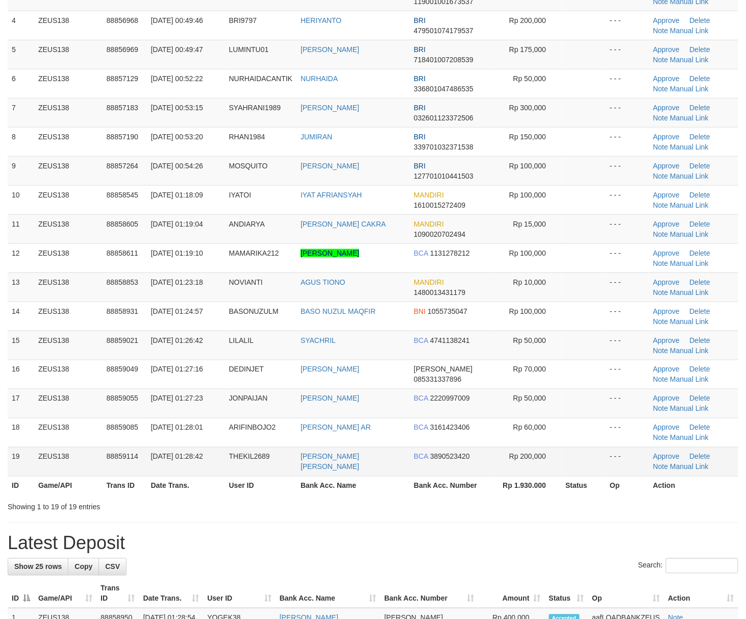
click at [492, 471] on tr "19 ZEUS138 88859114 [DATE] 01:28:42 THEKIL2689 [PERSON_NAME] [PERSON_NAME] BCA …" at bounding box center [373, 461] width 730 height 29
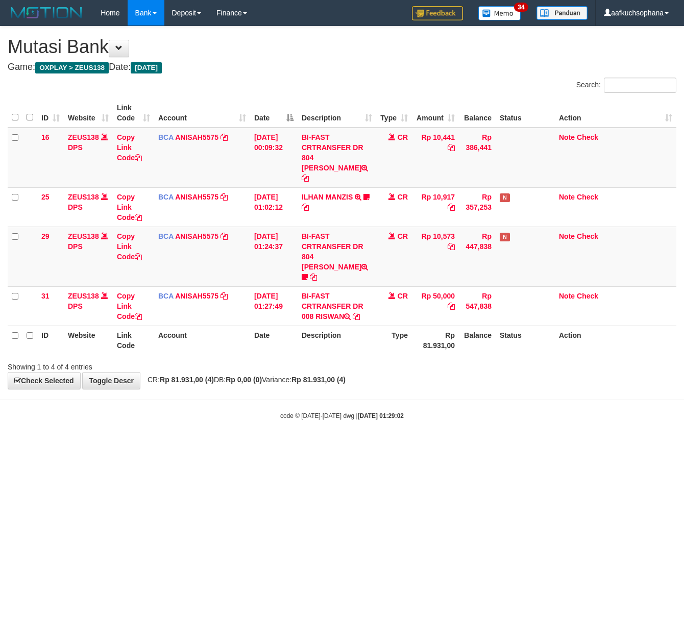
click at [190, 421] on html "Toggle navigation Home Bank Account List Load By Website Group [OXPLAY] ZEUS138…" at bounding box center [342, 223] width 684 height 446
drag, startPoint x: 124, startPoint y: 60, endPoint x: 154, endPoint y: 64, distance: 29.9
click at [123, 60] on div "**********" at bounding box center [342, 208] width 684 height 362
drag, startPoint x: 131, startPoint y: 46, endPoint x: 162, endPoint y: 81, distance: 46.6
click at [129, 47] on button at bounding box center [119, 48] width 20 height 17
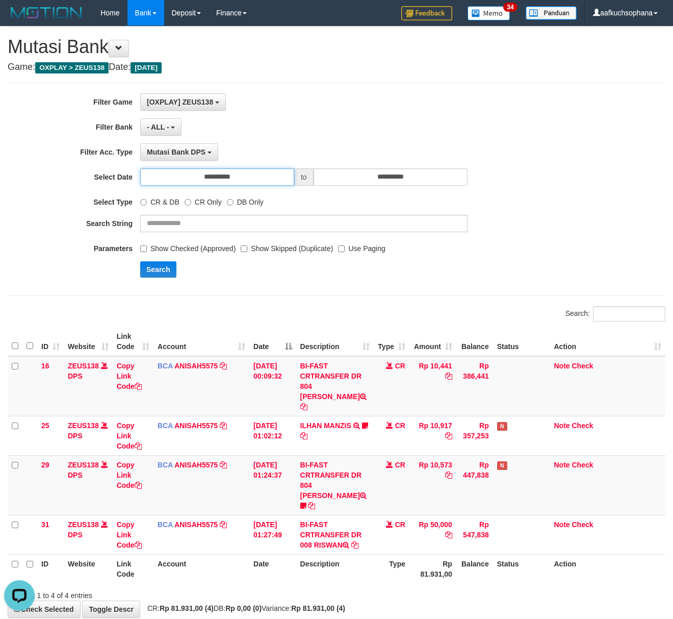
click at [269, 176] on input "**********" at bounding box center [217, 176] width 154 height 17
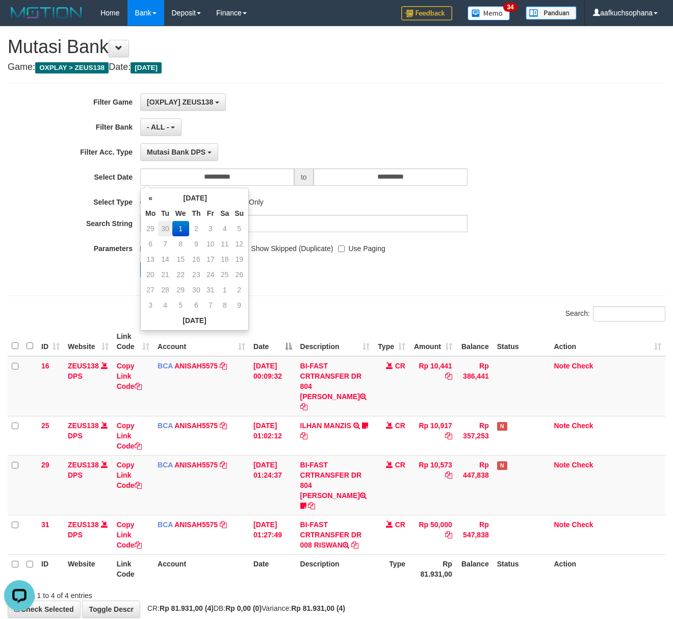
click at [160, 224] on td "30" at bounding box center [165, 228] width 14 height 15
type input "**********"
drag, startPoint x: 367, startPoint y: 273, endPoint x: 311, endPoint y: 281, distance: 56.6
click at [364, 274] on div "Search" at bounding box center [350, 269] width 421 height 16
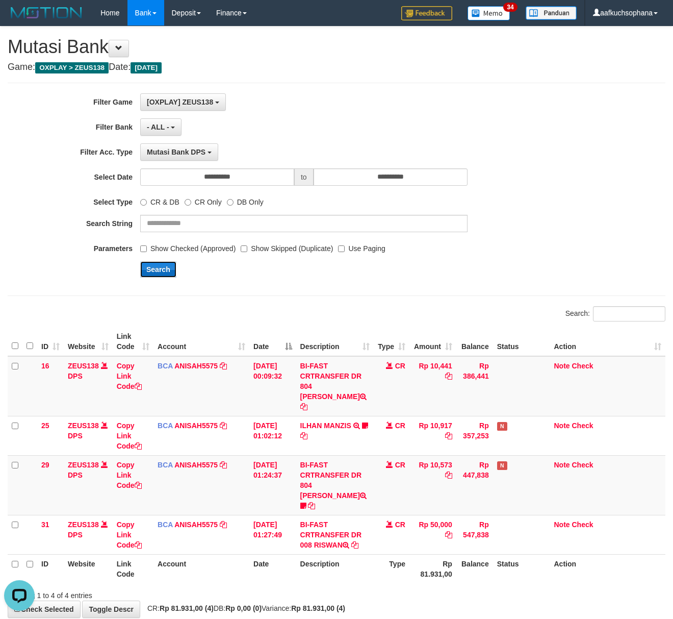
click at [156, 267] on button "Search" at bounding box center [158, 269] width 36 height 16
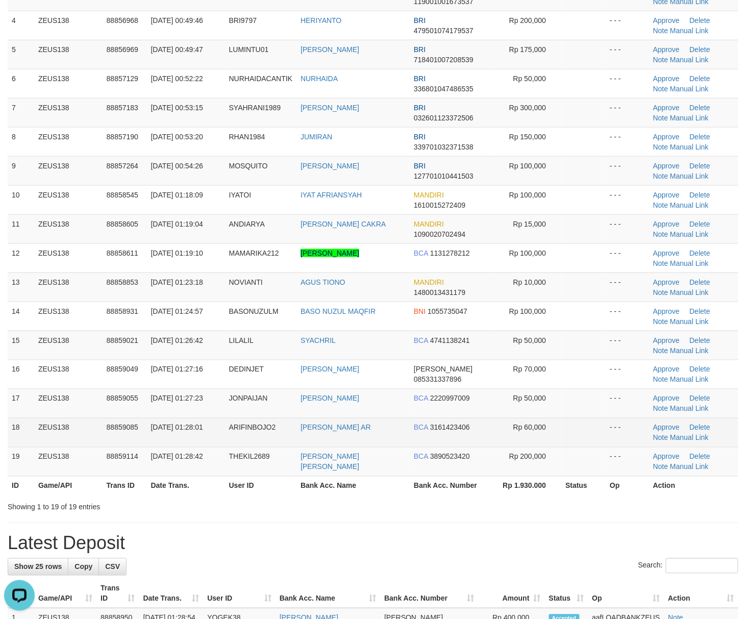
drag, startPoint x: 523, startPoint y: 464, endPoint x: 537, endPoint y: 421, distance: 44.9
click at [523, 464] on td "Rp 200,000" at bounding box center [526, 461] width 70 height 29
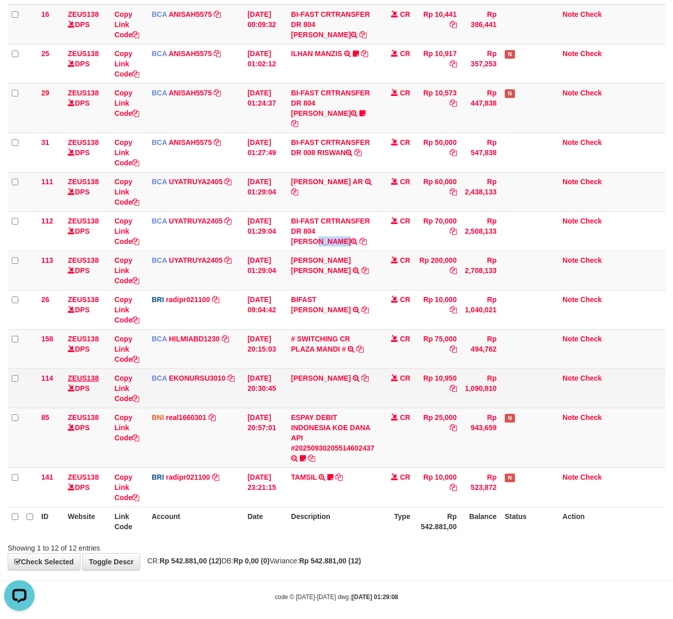
drag, startPoint x: 325, startPoint y: 221, endPoint x: 94, endPoint y: 372, distance: 275.3
click at [371, 226] on td "BI-FAST CRTRANSFER DR 804 DEDI IRAWAN" at bounding box center [333, 230] width 92 height 39
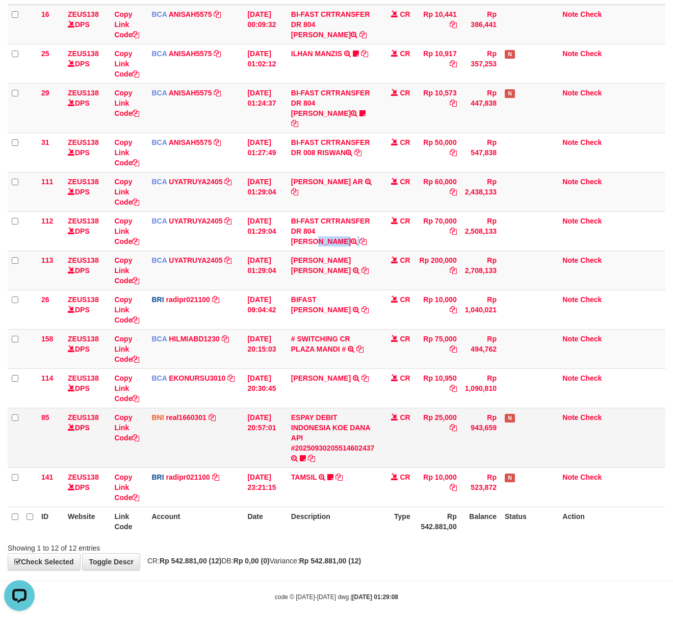
copy td "[PERSON_NAME]"
drag, startPoint x: 404, startPoint y: 506, endPoint x: 394, endPoint y: 509, distance: 10.7
click at [402, 513] on th "Type" at bounding box center [397, 521] width 36 height 29
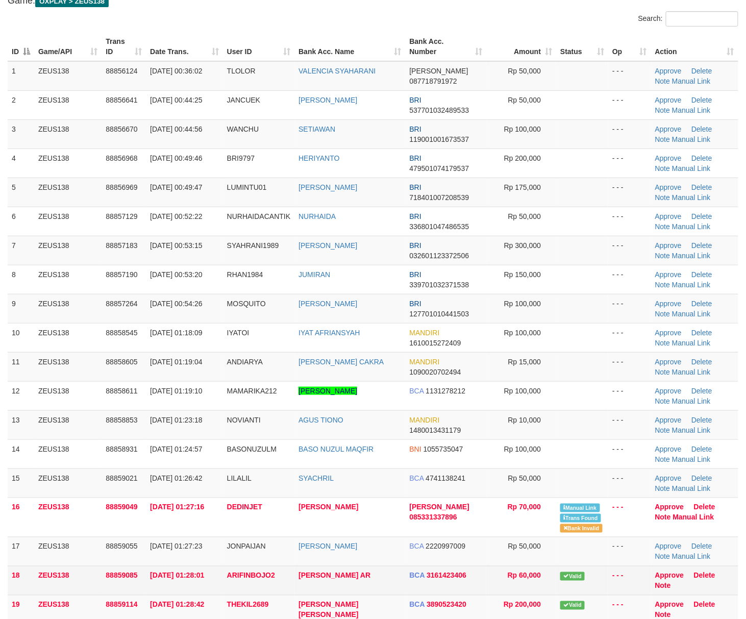
scroll to position [204, 0]
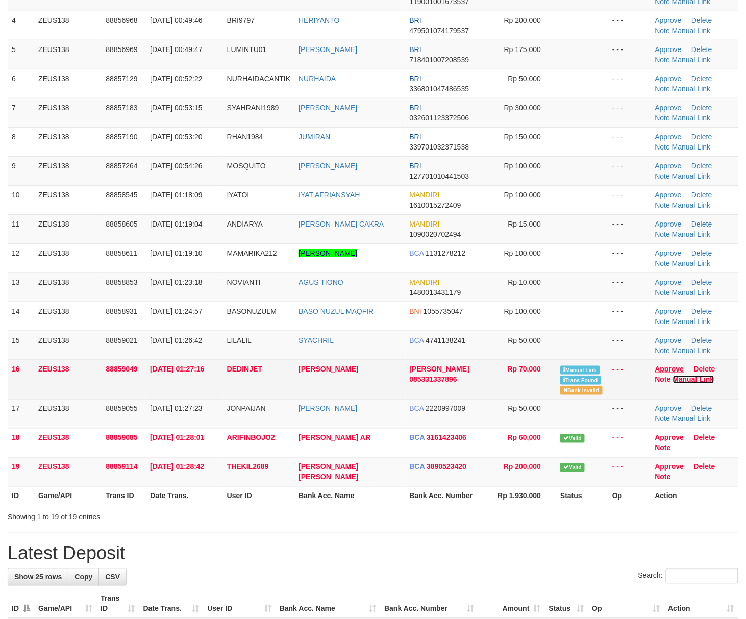
drag, startPoint x: 680, startPoint y: 378, endPoint x: 674, endPoint y: 370, distance: 10.2
click at [682, 378] on link "Manual Link" at bounding box center [693, 379] width 41 height 8
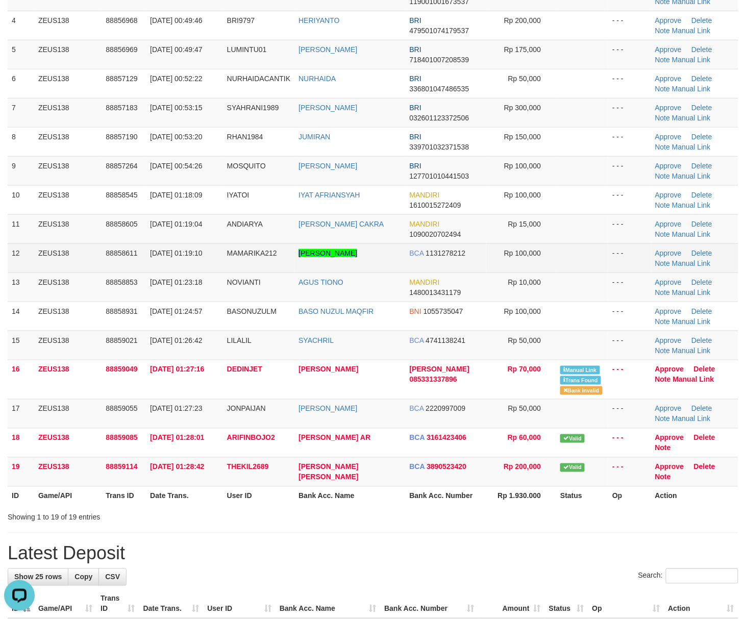
scroll to position [0, 0]
click at [650, 266] on tr "12 ZEUS138 88858611 01/10/2025 01:19:10 MAMARIKA212 BAYU ABIMANYU PUTRA BCA 113…" at bounding box center [373, 257] width 730 height 29
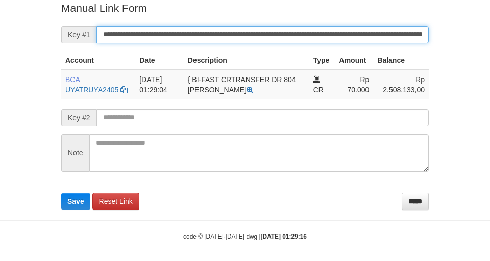
click at [61, 193] on button "Save" at bounding box center [75, 201] width 29 height 16
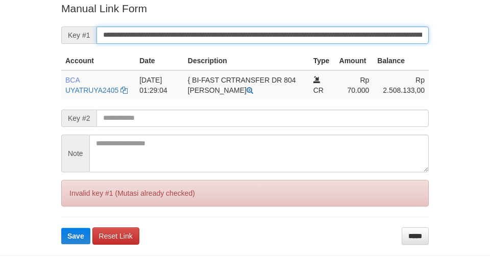
drag, startPoint x: 370, startPoint y: 37, endPoint x: 366, endPoint y: 33, distance: 6.5
click at [367, 34] on input "**********" at bounding box center [262, 35] width 332 height 17
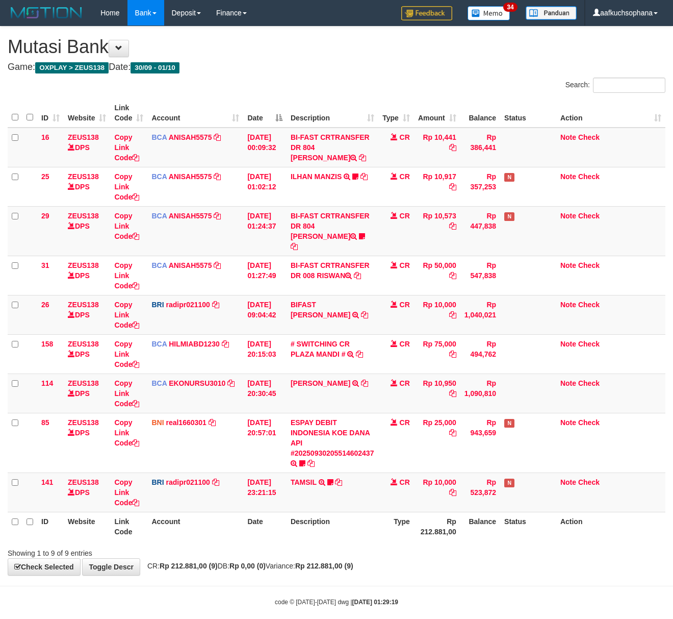
scroll to position [5, 0]
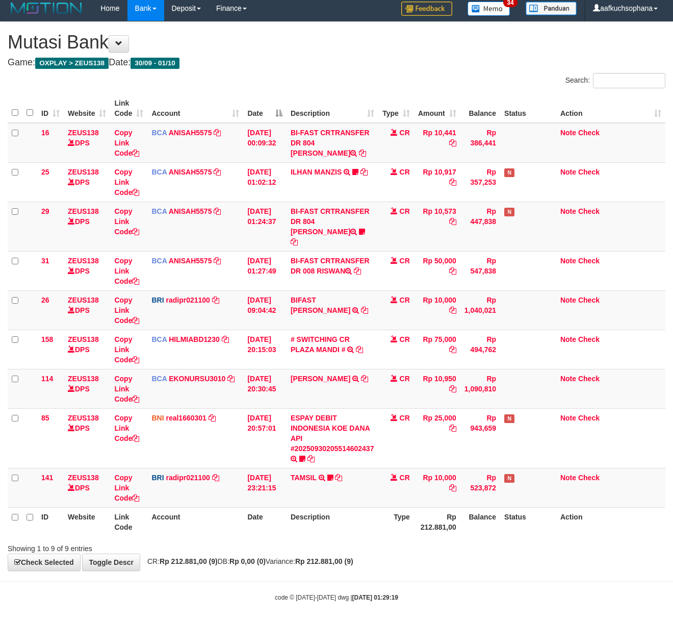
drag, startPoint x: 298, startPoint y: 535, endPoint x: 2, endPoint y: 407, distance: 322.8
click at [296, 539] on div "Showing 1 to 9 of 9 entries" at bounding box center [336, 546] width 673 height 14
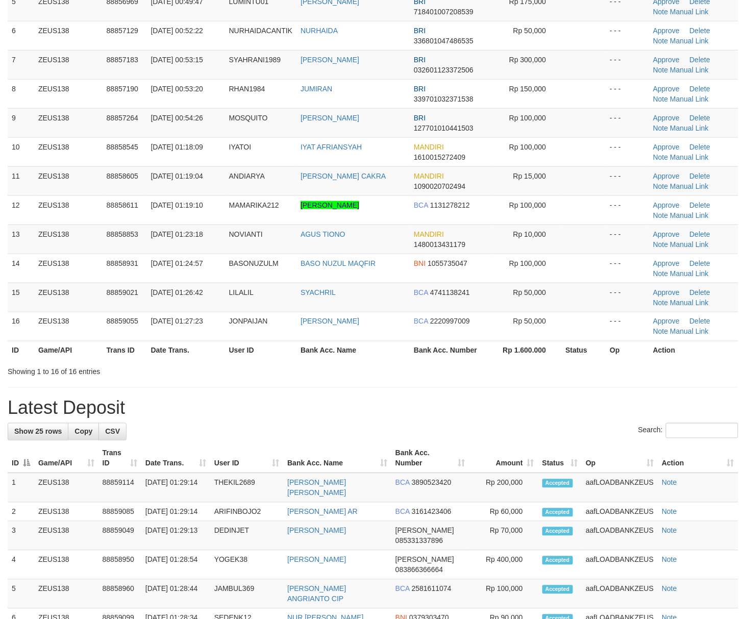
click at [423, 425] on div "**********" at bounding box center [373, 445] width 746 height 1340
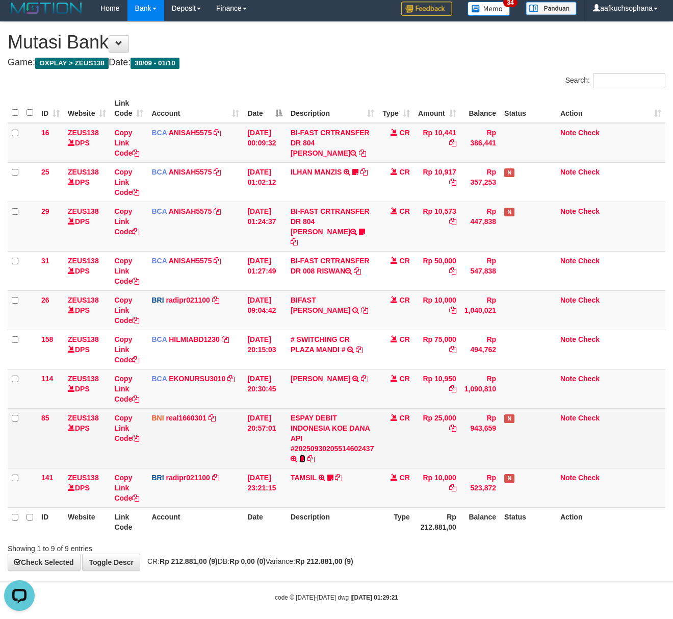
click at [305, 454] on link at bounding box center [302, 458] width 6 height 8
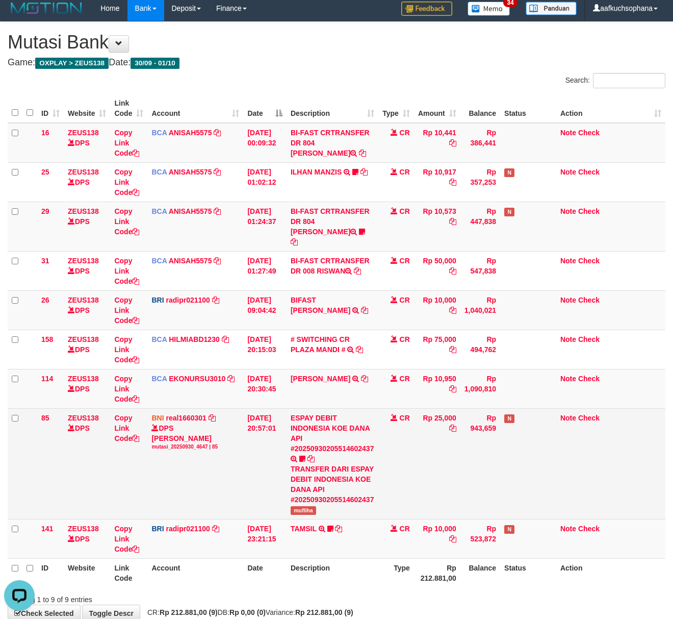
click at [307, 496] on td "ESPAY DEBIT INDONESIA KOE DANA API #20250930205514602437 TRANSFER DARI ESPAY DE…" at bounding box center [333, 463] width 92 height 111
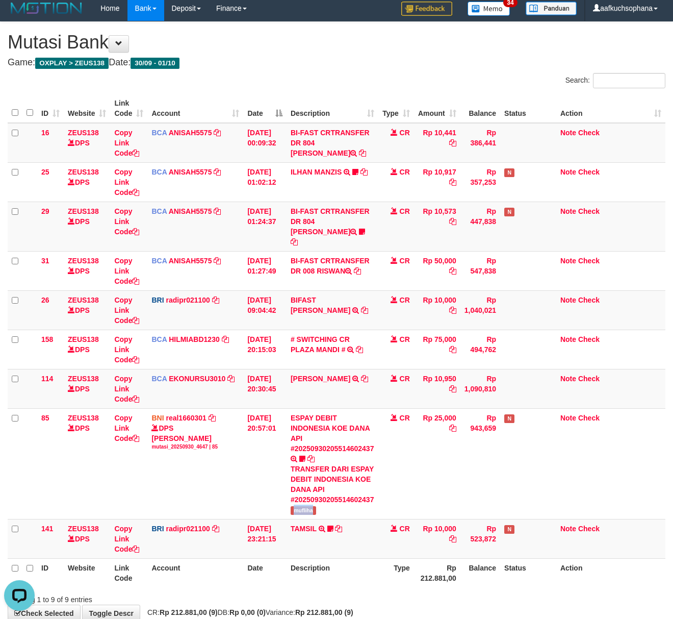
copy span "mufliha"
drag, startPoint x: 117, startPoint y: 38, endPoint x: 293, endPoint y: 159, distance: 213.4
click at [117, 38] on button at bounding box center [119, 43] width 20 height 17
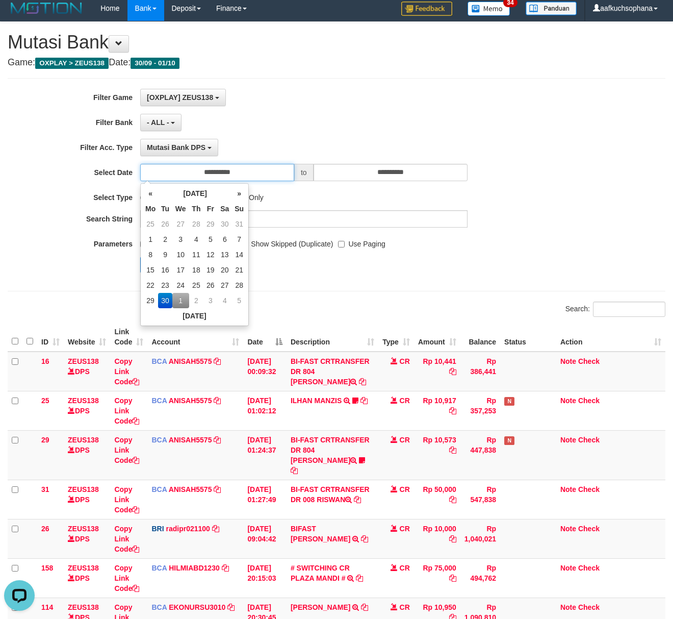
click at [260, 174] on input "**********" at bounding box center [217, 172] width 154 height 17
click at [178, 301] on td "1" at bounding box center [180, 300] width 17 height 15
type input "**********"
drag, startPoint x: 246, startPoint y: 132, endPoint x: 170, endPoint y: 256, distance: 145.8
click at [245, 135] on div "**********" at bounding box center [280, 185] width 561 height 192
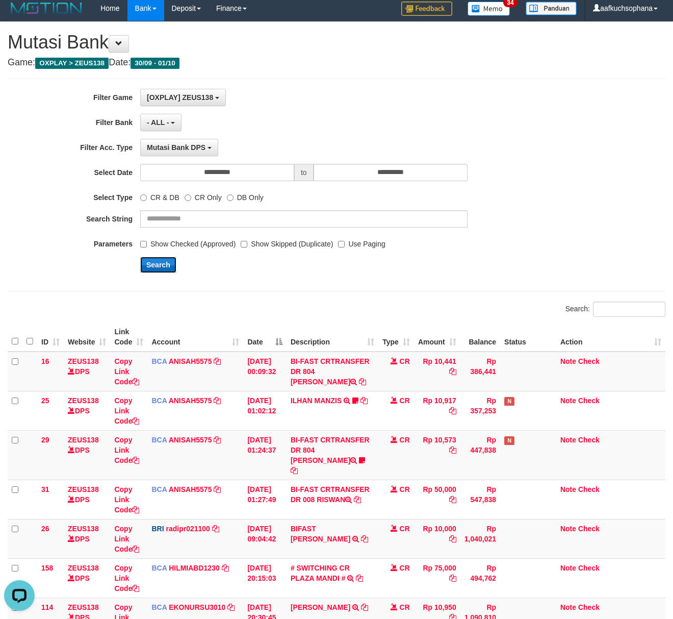
click at [167, 262] on button "Search" at bounding box center [158, 265] width 36 height 16
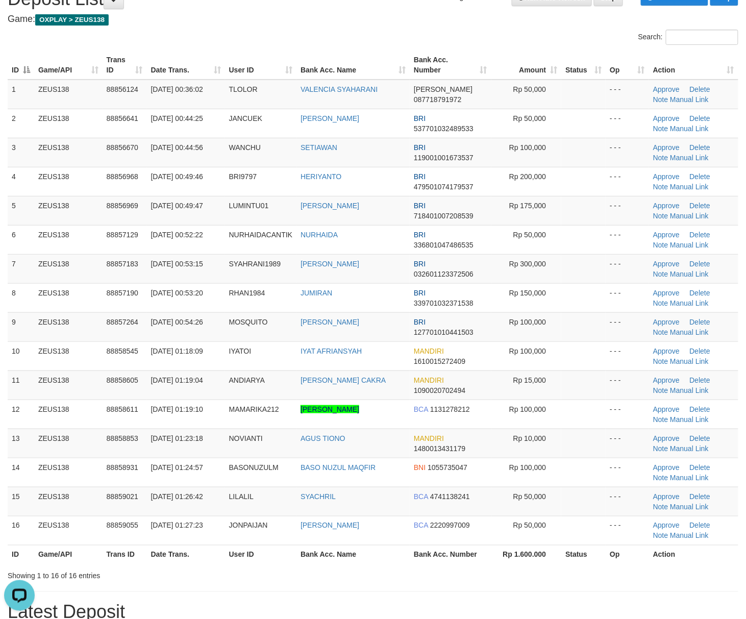
drag, startPoint x: 490, startPoint y: 616, endPoint x: 489, endPoint y: 602, distance: 13.8
click at [491, 615] on h1 "Latest Deposit" at bounding box center [373, 612] width 730 height 20
drag, startPoint x: 488, startPoint y: 600, endPoint x: 499, endPoint y: 568, distance: 33.9
drag, startPoint x: 590, startPoint y: 494, endPoint x: 753, endPoint y: 491, distance: 163.3
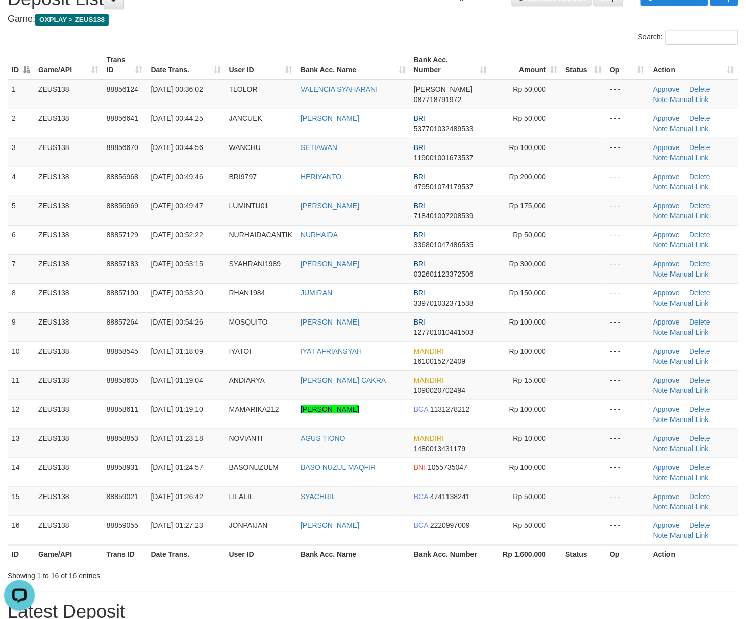
click at [596, 496] on td at bounding box center [583, 501] width 44 height 29
